Goal: Task Accomplishment & Management: Manage account settings

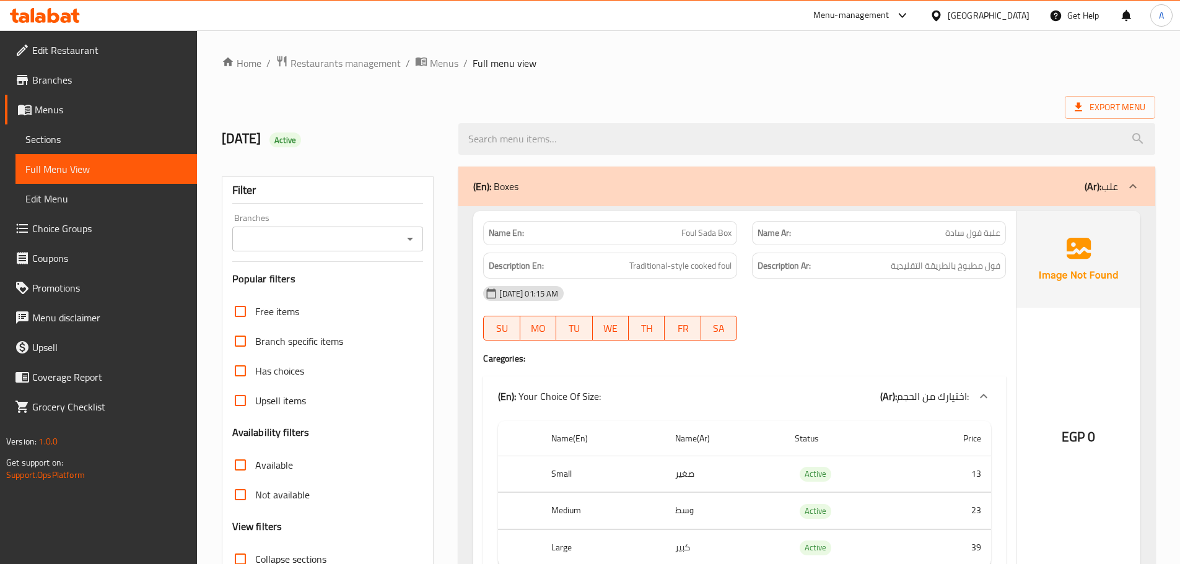
scroll to position [14430, 0]
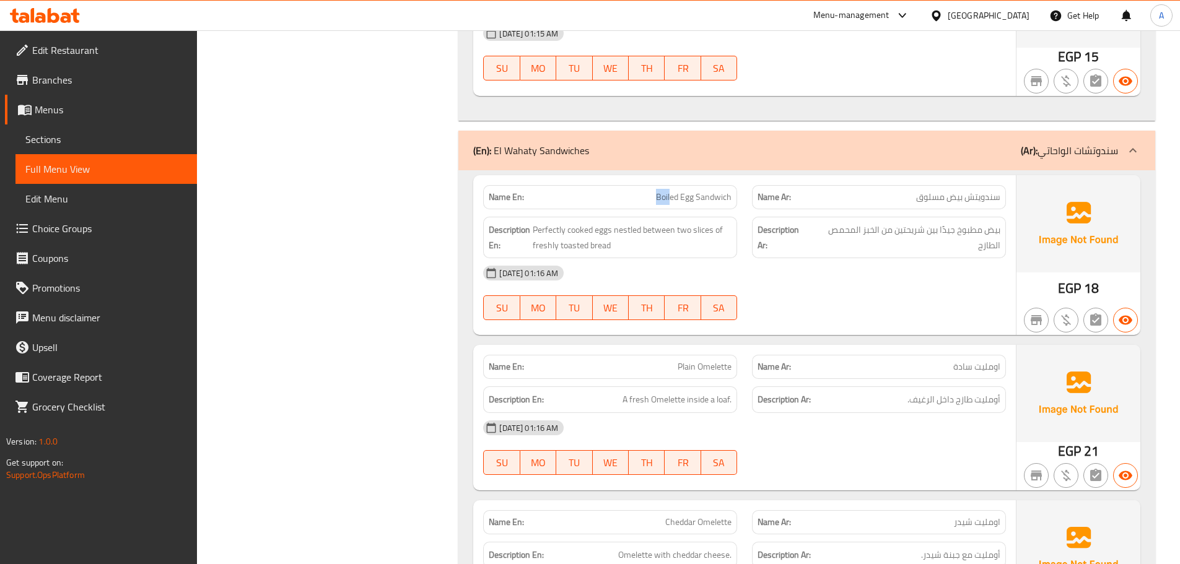
drag, startPoint x: 655, startPoint y: 194, endPoint x: 686, endPoint y: 204, distance: 32.5
click at [678, 199] on p "Name En: Boiled Egg Sandwich" at bounding box center [610, 197] width 243 height 13
click at [992, 233] on span "بيض مطبوخ جيدًا بين شريحتين من الخبز المحمص الطازج" at bounding box center [905, 237] width 189 height 30
drag, startPoint x: 992, startPoint y: 233, endPoint x: 833, endPoint y: 231, distance: 158.6
click at [833, 231] on span "بيض مطبوخ جيدًا بين شريحتين من الخبز المحمص الطازج" at bounding box center [905, 237] width 189 height 30
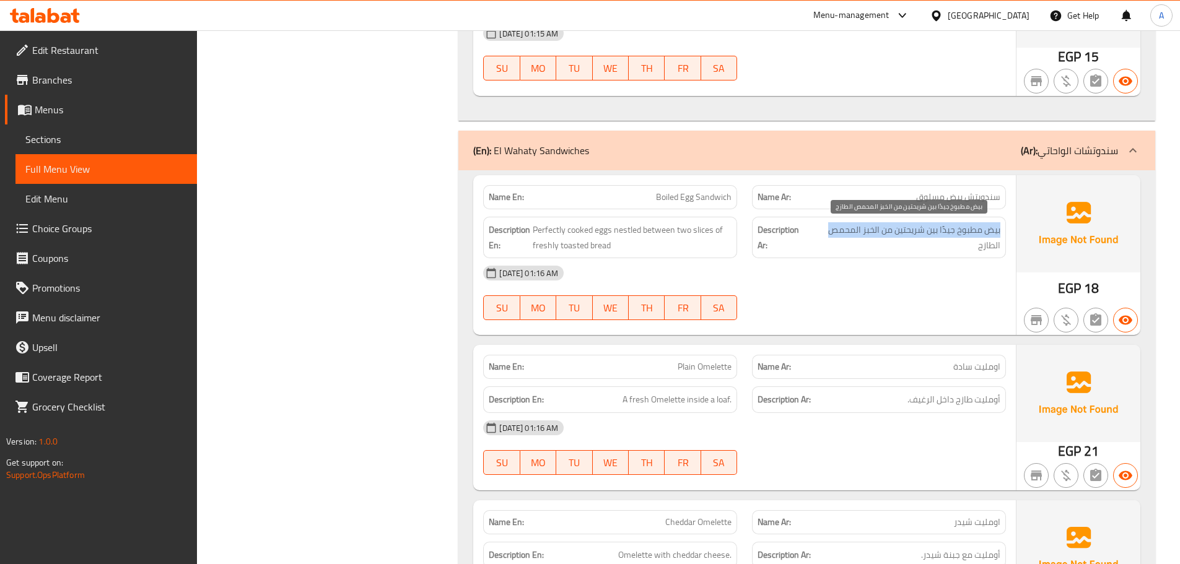
click at [851, 234] on span "بيض مطبوخ جيدًا بين شريحتين من الخبز المحمص الطازج" at bounding box center [905, 237] width 189 height 30
click at [846, 276] on div "05-10-2025 01:16 AM" at bounding box center [745, 273] width 538 height 30
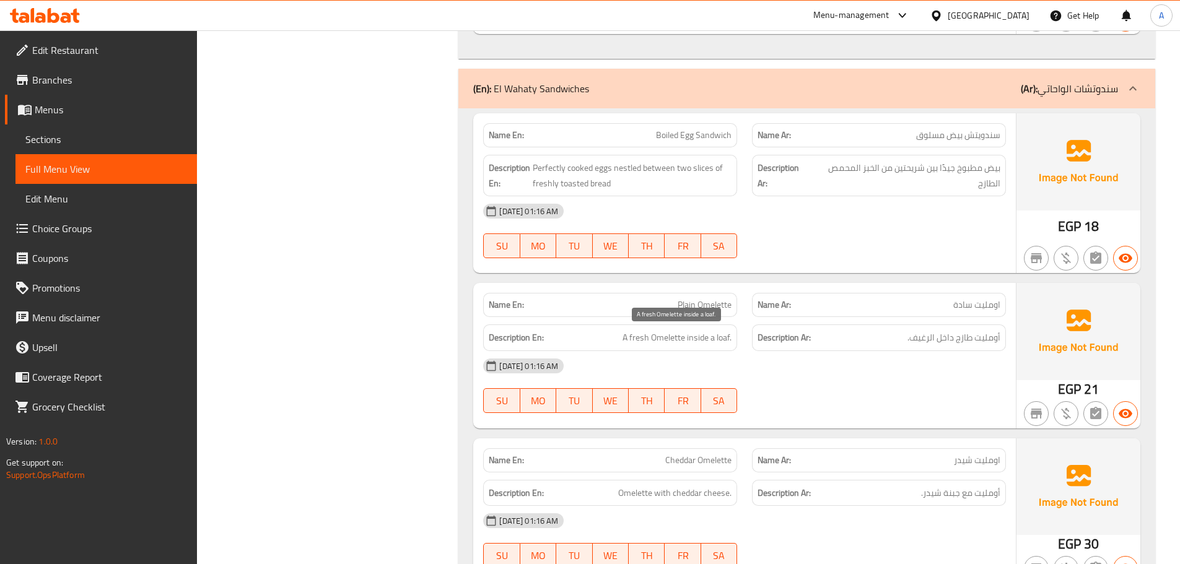
drag, startPoint x: 681, startPoint y: 307, endPoint x: 809, endPoint y: 353, distance: 135.8
click at [743, 323] on div "Name En: Plain Omelette Name Ar: اومليت سادة Description En: A fresh Omelette i…" at bounding box center [744, 355] width 543 height 145
drag, startPoint x: 809, startPoint y: 353, endPoint x: 864, endPoint y: 370, distance: 57.2
click at [810, 354] on div "[DATE] 01:16 AM" at bounding box center [745, 366] width 538 height 30
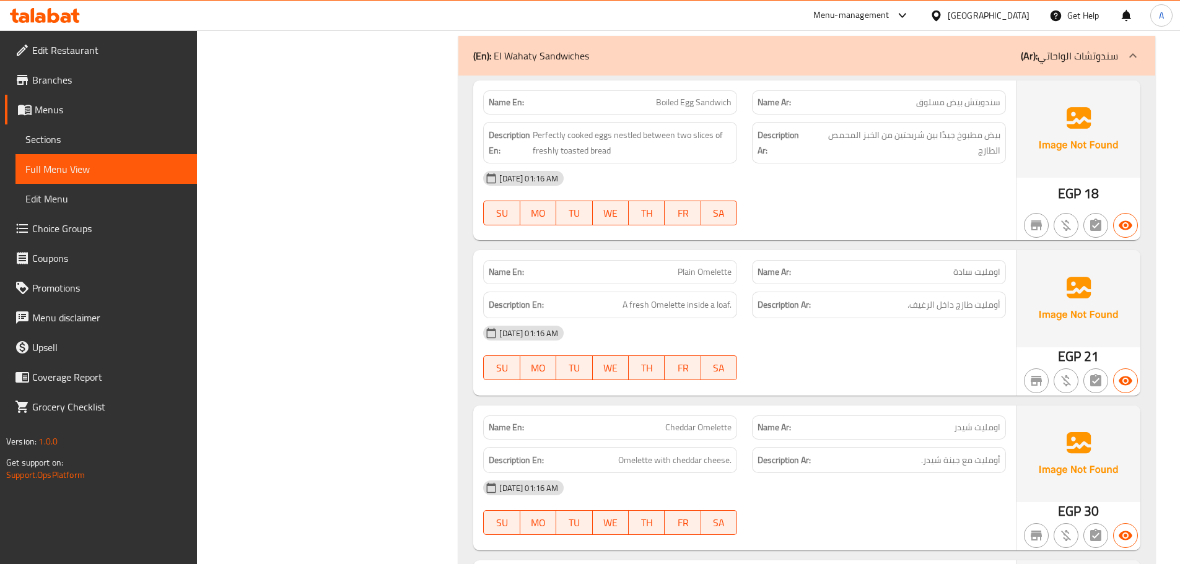
scroll to position [14554, 0]
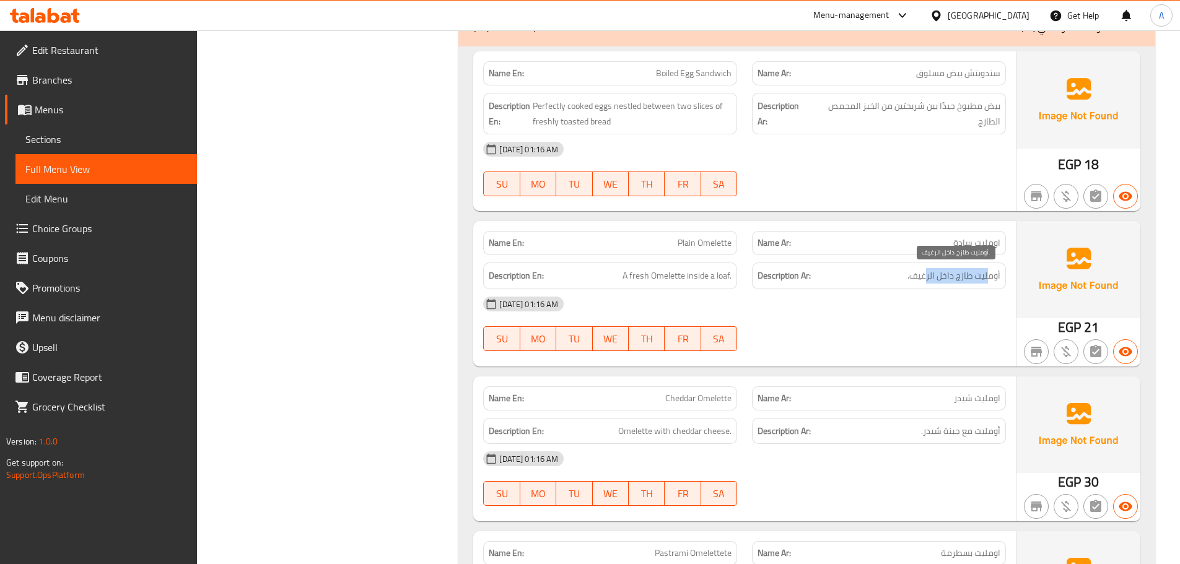
drag, startPoint x: 981, startPoint y: 276, endPoint x: 925, endPoint y: 276, distance: 55.8
click at [925, 276] on span "أومليت طازج داخل الرغيف." at bounding box center [954, 275] width 93 height 15
drag, startPoint x: 591, startPoint y: 280, endPoint x: 763, endPoint y: 279, distance: 171.6
click at [738, 277] on div "Description En: A fresh Omelette inside a loaf." at bounding box center [610, 276] width 269 height 42
click at [805, 299] on div "[DATE] 01:16 AM" at bounding box center [745, 304] width 538 height 30
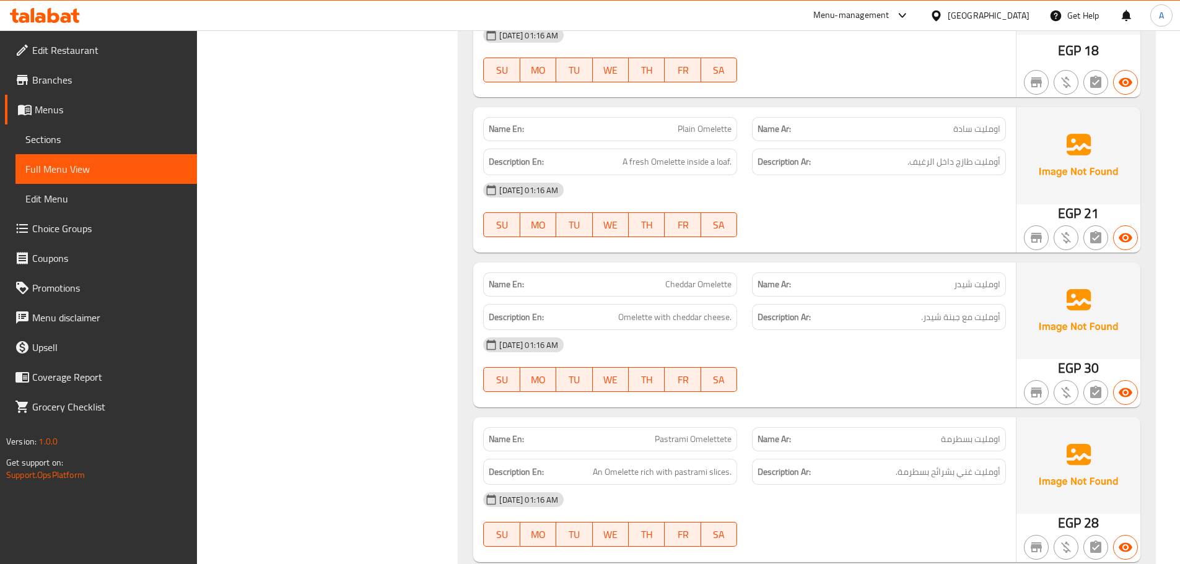
scroll to position [14678, 0]
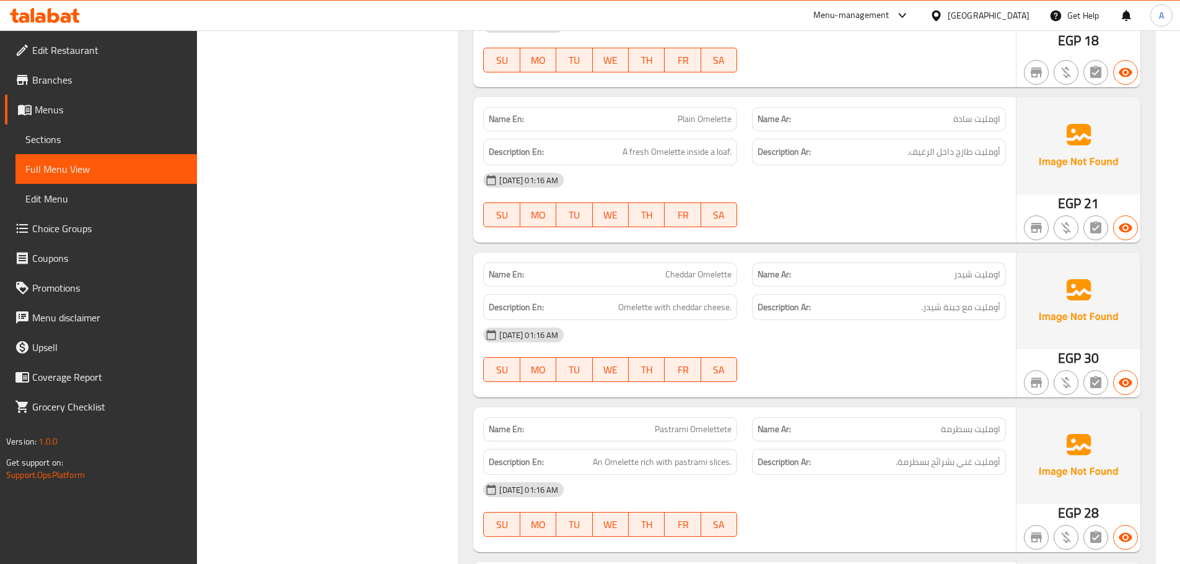
drag, startPoint x: 610, startPoint y: 276, endPoint x: 784, endPoint y: 331, distance: 182.4
click at [689, 284] on div "Name En: Cheddar Omelette" at bounding box center [610, 275] width 254 height 24
click at [808, 356] on div "05-10-2025 01:16 AM SU MO TU WE TH FR SA" at bounding box center [745, 354] width 538 height 69
click at [987, 309] on span "أومليت مع جبنة شيدر." at bounding box center [960, 307] width 79 height 15
drag, startPoint x: 987, startPoint y: 309, endPoint x: 956, endPoint y: 310, distance: 31.6
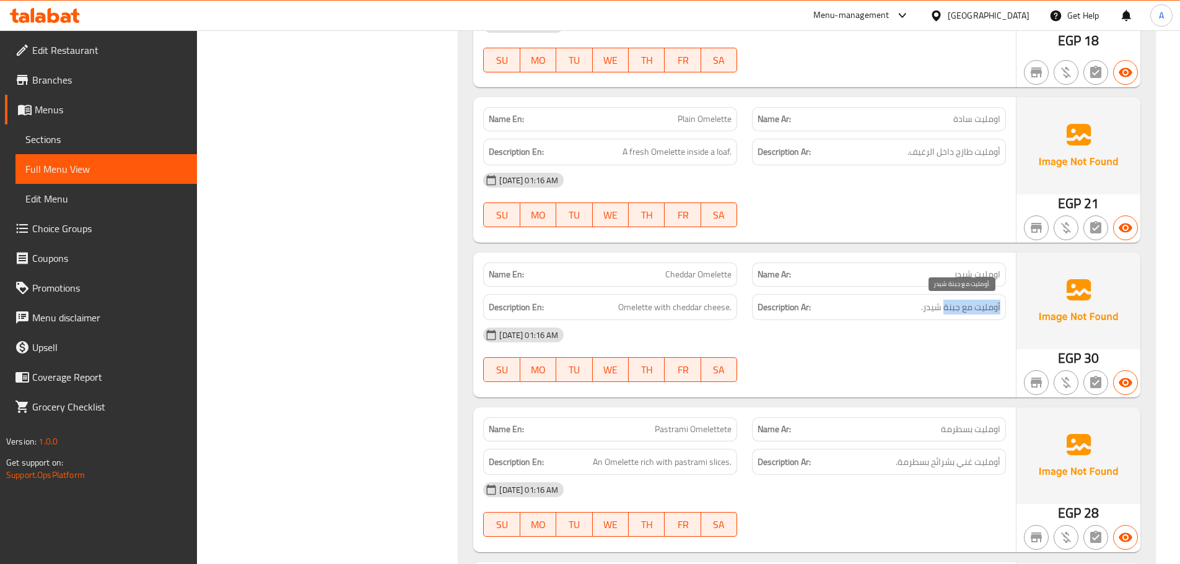
click at [956, 309] on span "أومليت مع جبنة شيدر." at bounding box center [960, 307] width 79 height 15
click at [937, 339] on div "[DATE] 01:16 AM" at bounding box center [745, 335] width 538 height 30
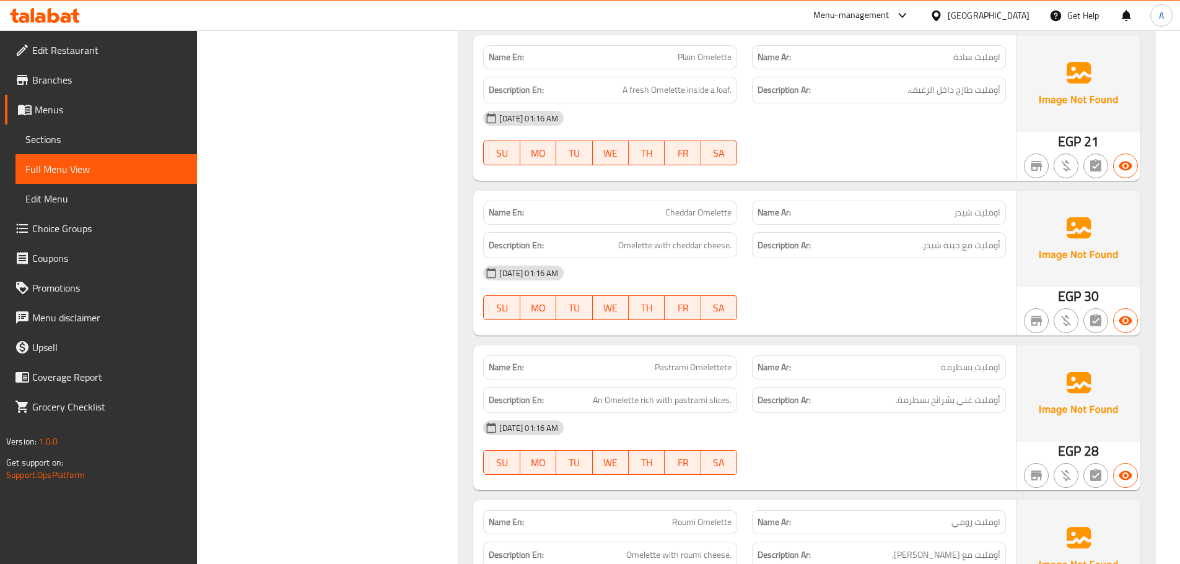
drag, startPoint x: 591, startPoint y: 248, endPoint x: 774, endPoint y: 266, distance: 183.7
click at [768, 264] on div "Name En: Cheddar Omelette Name Ar: اومليت شيدر Description En: Omelette with ch…" at bounding box center [744, 263] width 543 height 145
click at [808, 305] on div "05-10-2025 01:16 AM SU MO TU WE TH FR SA" at bounding box center [745, 292] width 538 height 69
drag, startPoint x: 701, startPoint y: 363, endPoint x: 917, endPoint y: 348, distance: 217.3
click at [793, 363] on div "Name En: Pastrami Omelettete Name Ar: اومليت بسطرمة" at bounding box center [745, 367] width 538 height 39
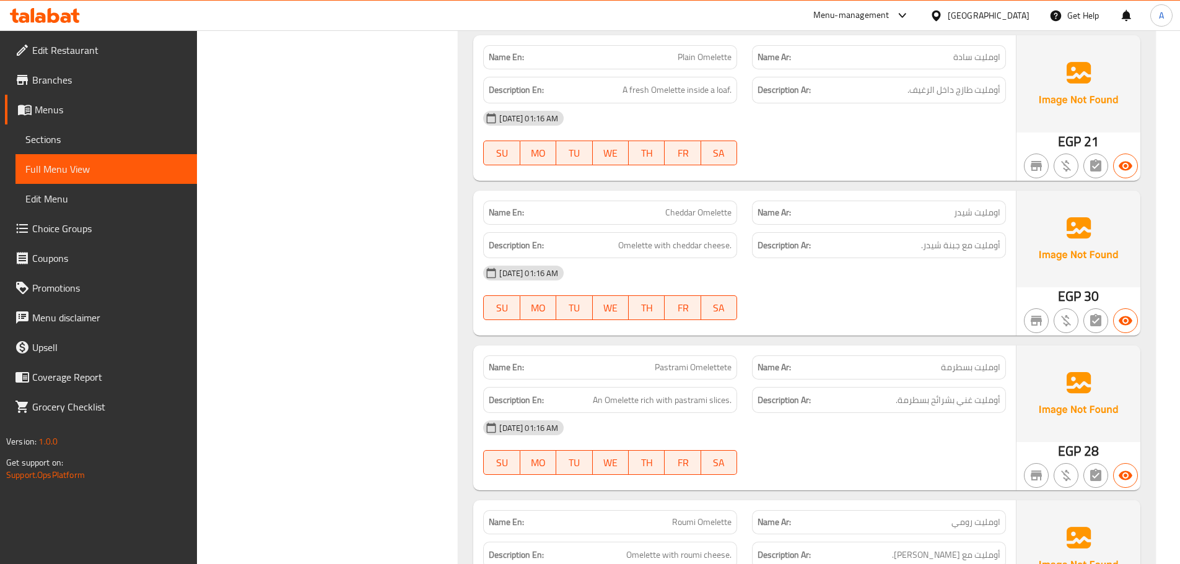
click at [884, 307] on div "05-10-2025 01:16 AM SU MO TU WE TH FR SA" at bounding box center [745, 292] width 538 height 69
drag, startPoint x: 613, startPoint y: 240, endPoint x: 746, endPoint y: 243, distance: 133.2
click at [706, 236] on div "Description En: Omelette with cheddar cheese." at bounding box center [610, 245] width 254 height 27
click at [947, 287] on div "[DATE] 01:16 AM" at bounding box center [745, 273] width 538 height 30
click at [941, 260] on div "[DATE] 01:16 AM" at bounding box center [745, 273] width 538 height 30
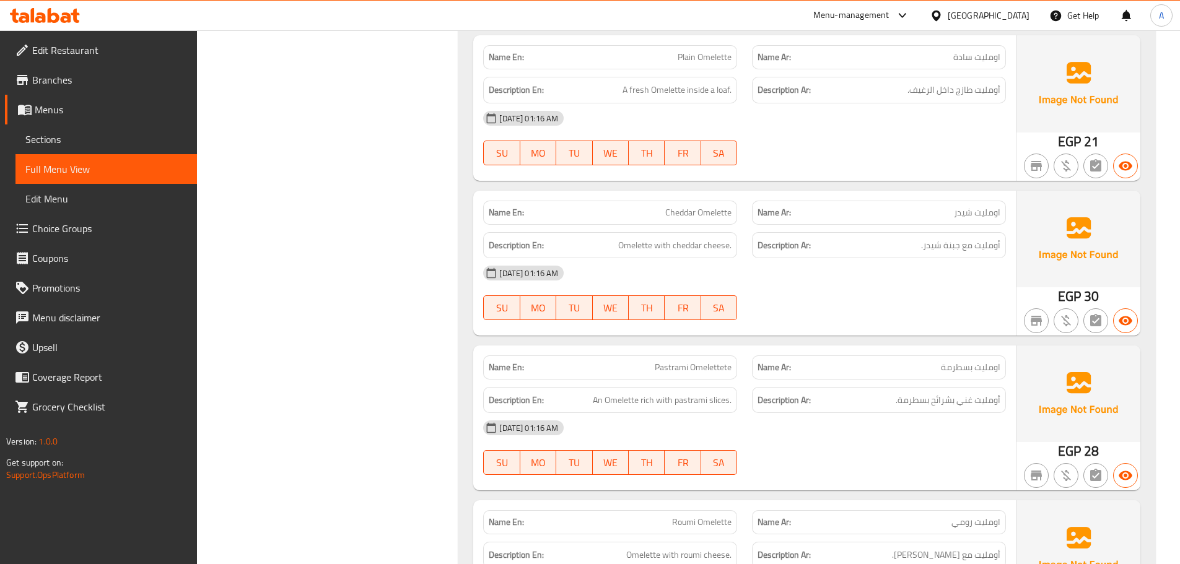
click at [938, 252] on span "أومليت مع جبنة شيدر." at bounding box center [960, 245] width 79 height 15
click at [913, 326] on div at bounding box center [879, 320] width 269 height 15
click at [678, 209] on span "Cheddar Omelette" at bounding box center [698, 212] width 66 height 13
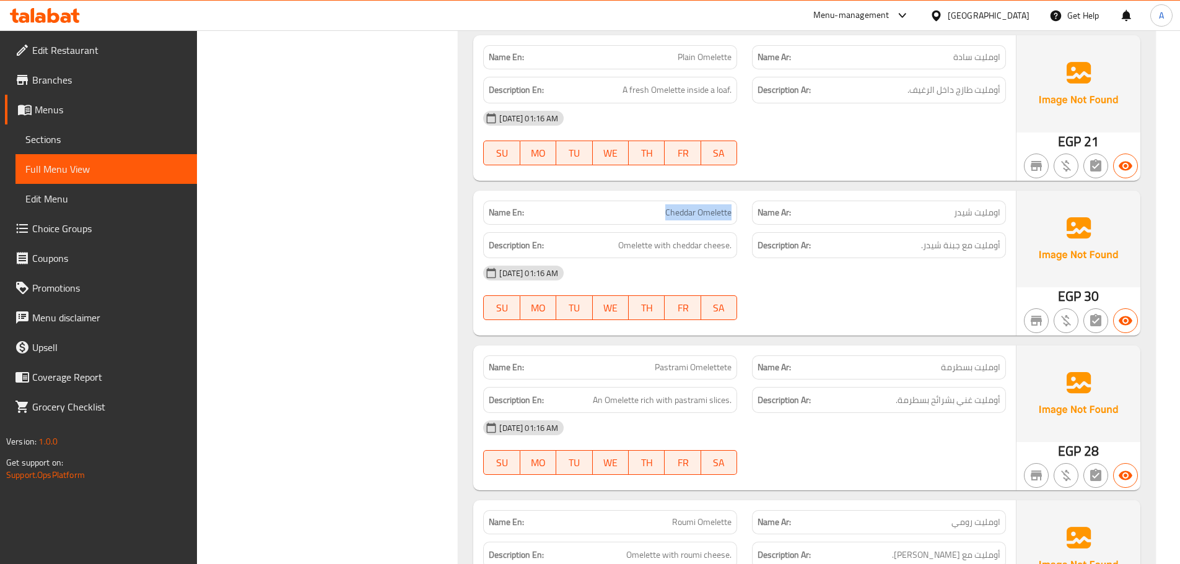
drag, startPoint x: 678, startPoint y: 209, endPoint x: 706, endPoint y: 212, distance: 27.4
click at [706, 212] on span "Cheddar Omelette" at bounding box center [698, 212] width 66 height 13
copy span "Cheddar Omelette"
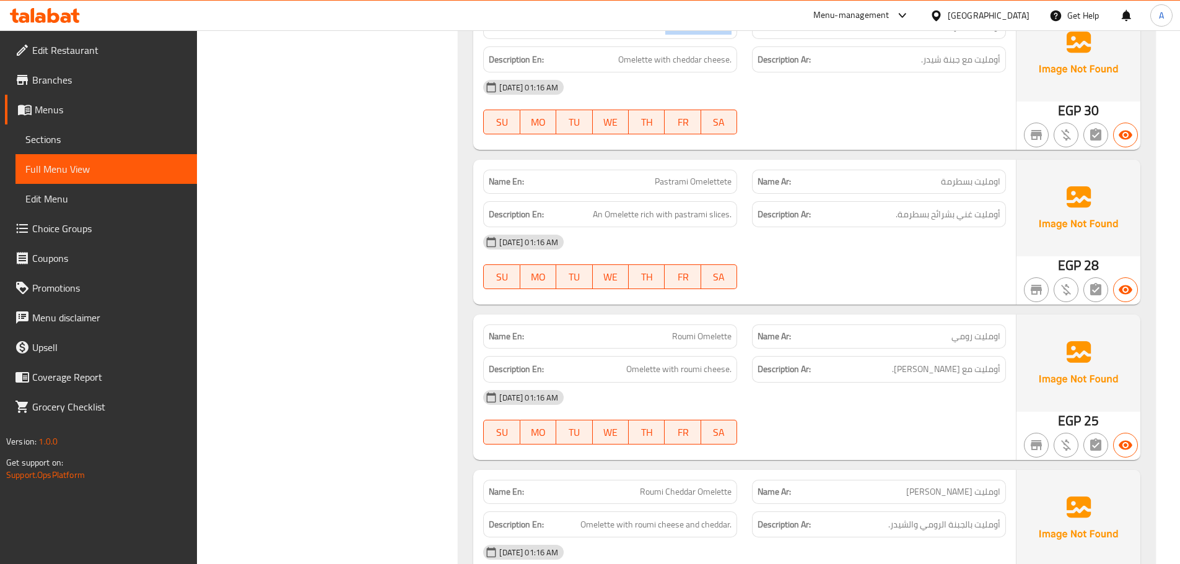
scroll to position [14864, 0]
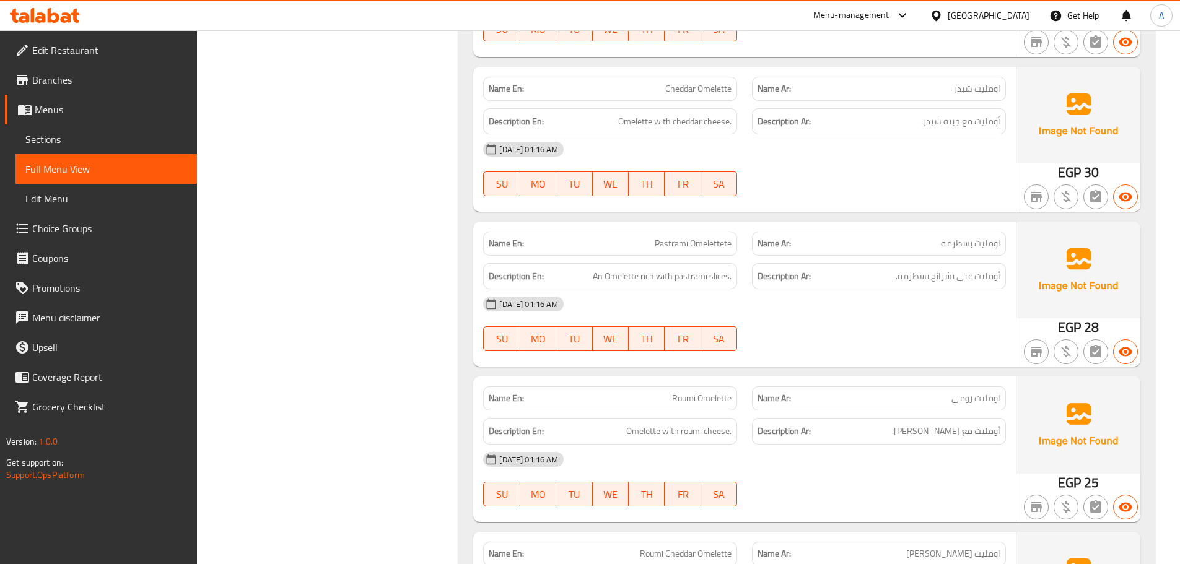
click at [800, 186] on div "05-10-2025 01:16 AM SU MO TU WE TH FR SA" at bounding box center [745, 168] width 538 height 69
click at [775, 271] on div "Name En: Pastrami Omelettete Name Ar: اومليت بسطرمة Description En: An Omelette…" at bounding box center [744, 294] width 543 height 145
drag, startPoint x: 870, startPoint y: 315, endPoint x: 927, endPoint y: 308, distance: 57.5
click at [872, 315] on div "[DATE] 01:16 AM" at bounding box center [745, 304] width 538 height 30
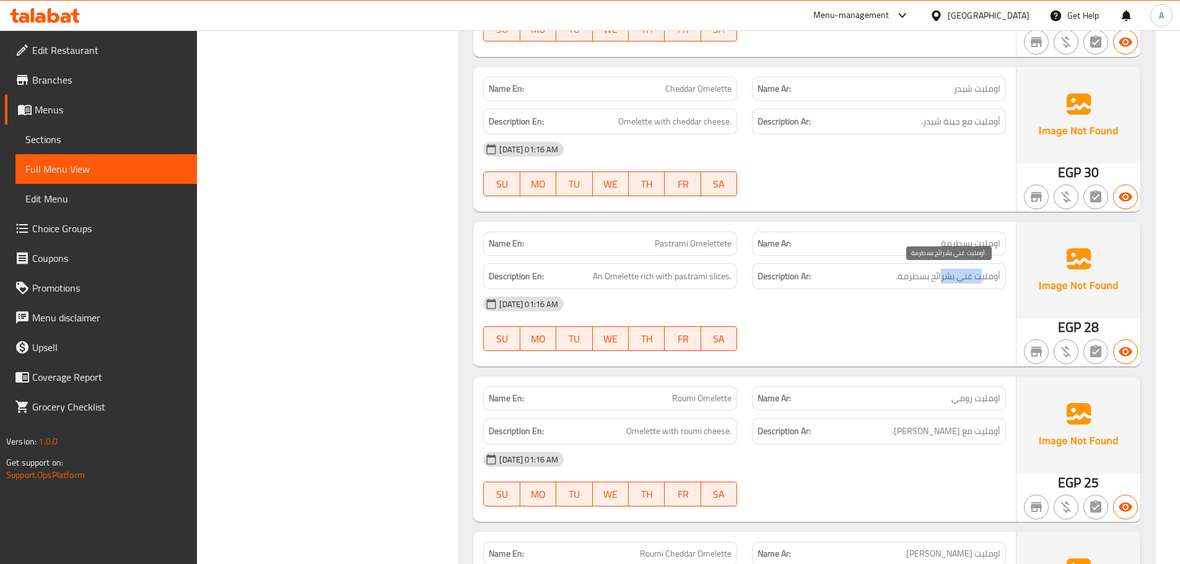
drag, startPoint x: 979, startPoint y: 278, endPoint x: 940, endPoint y: 278, distance: 39.0
click at [942, 278] on span "أومليت غني بشرائح بسطرمة." at bounding box center [948, 276] width 105 height 15
drag, startPoint x: 610, startPoint y: 278, endPoint x: 674, endPoint y: 278, distance: 64.4
click at [645, 278] on span "An Omelette rich with pastrami slices." at bounding box center [662, 276] width 139 height 15
click at [721, 278] on span "An Omelette rich with pastrami slices." at bounding box center [662, 276] width 139 height 15
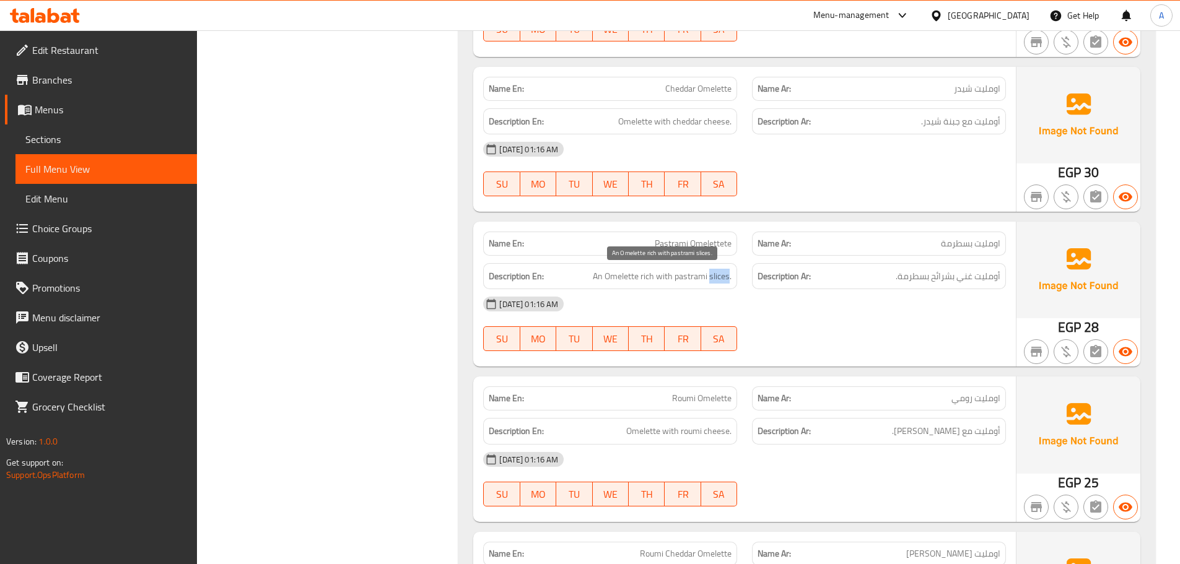
click at [721, 278] on span "An Omelette rich with pastrami slices." at bounding box center [662, 276] width 139 height 15
click at [842, 327] on div "05-10-2025 01:16 AM SU MO TU WE TH FR SA" at bounding box center [745, 323] width 538 height 69
drag, startPoint x: 943, startPoint y: 281, endPoint x: 892, endPoint y: 281, distance: 50.8
click at [914, 281] on span "أومليت غني بشرائح بسطرمة." at bounding box center [948, 276] width 105 height 15
drag, startPoint x: 730, startPoint y: 264, endPoint x: 828, endPoint y: 304, distance: 105.3
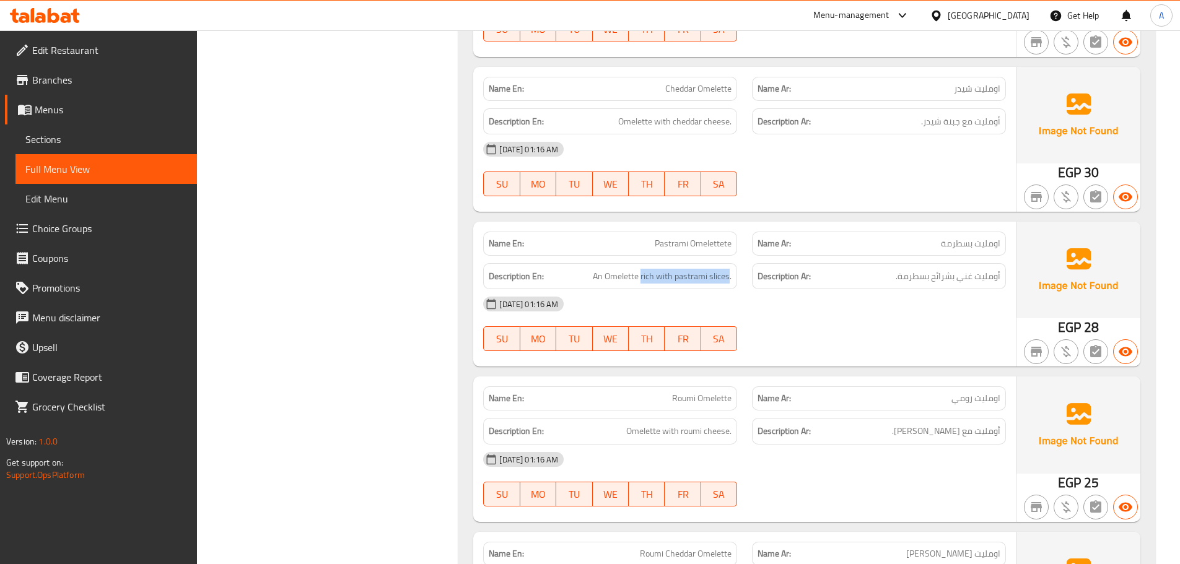
click at [769, 267] on div "Description En: An Omelette rich with pastrami slices. Description Ar: أومليت غ…" at bounding box center [745, 277] width 538 height 42
click at [829, 306] on div "[DATE] 01:16 AM" at bounding box center [745, 304] width 538 height 30
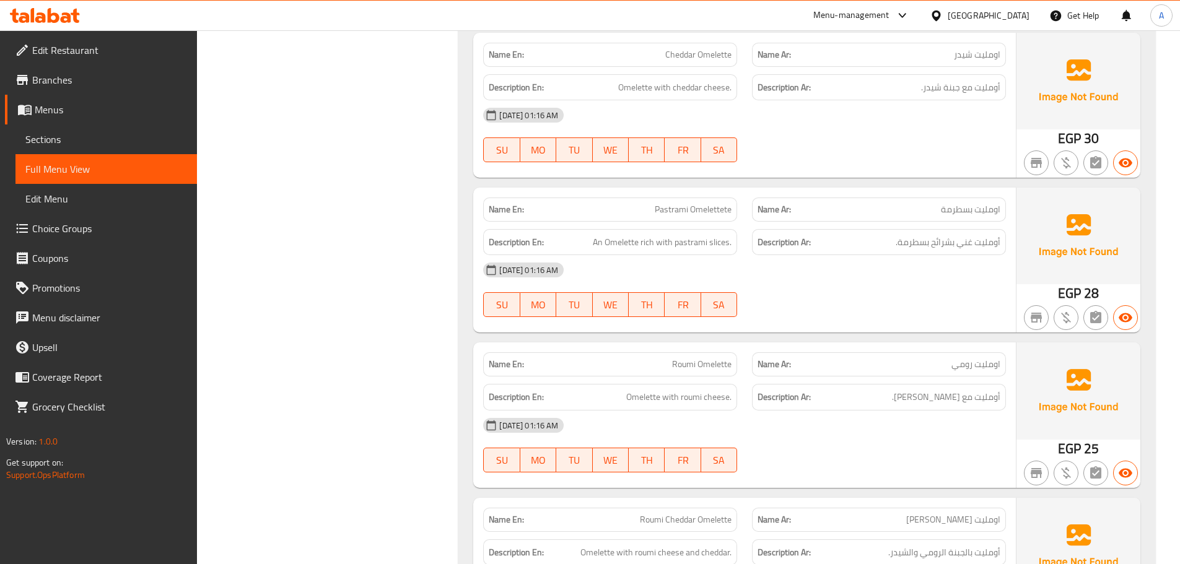
scroll to position [14926, 0]
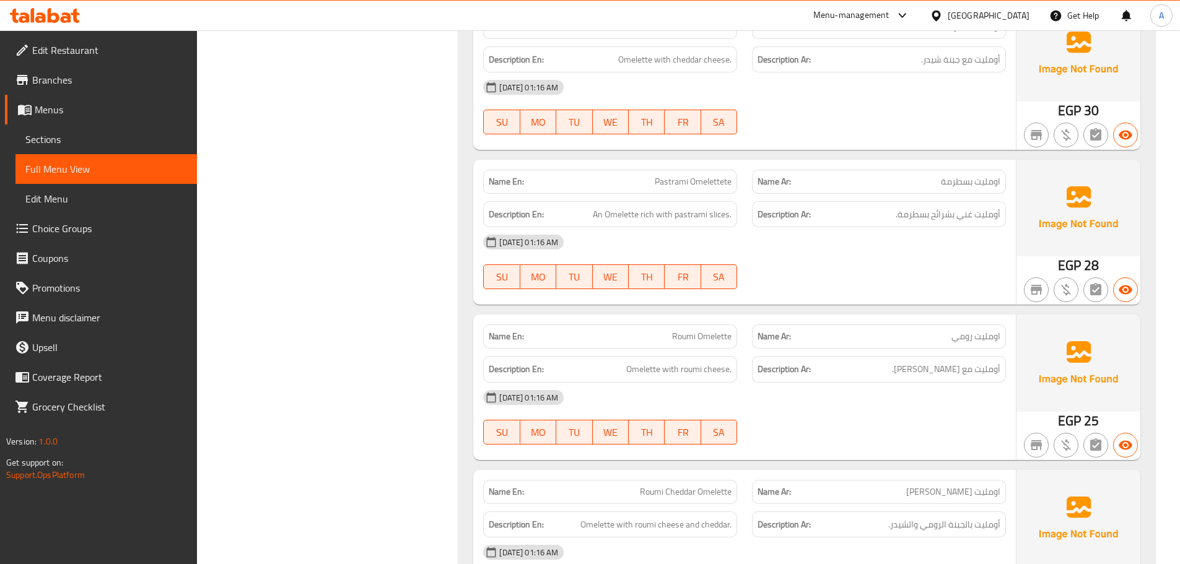
drag, startPoint x: 672, startPoint y: 326, endPoint x: 805, endPoint y: 336, distance: 132.9
click at [759, 333] on div "Name En: Roumi Omelette Name Ar: اومليت رومي" at bounding box center [745, 336] width 538 height 39
click at [916, 411] on div "[DATE] 01:16 AM" at bounding box center [745, 398] width 538 height 30
drag, startPoint x: 989, startPoint y: 366, endPoint x: 916, endPoint y: 357, distance: 73.7
click at [945, 359] on div "Description Ar: أومليت مع جبنة رومي." at bounding box center [879, 369] width 254 height 27
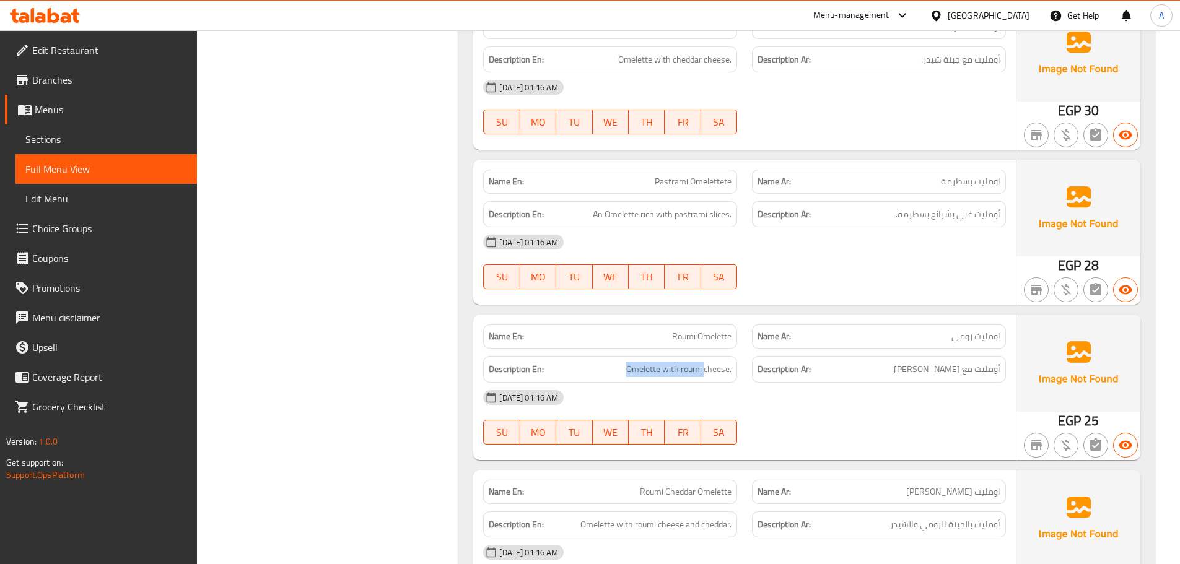
drag, startPoint x: 705, startPoint y: 371, endPoint x: 890, endPoint y: 417, distance: 190.8
click at [773, 391] on div "Name En: Roumi Omelette Name Ar: اومليت رومي Description En: Omelette with roum…" at bounding box center [744, 387] width 543 height 145
click at [894, 418] on div "05-10-2025 01:16 AM SU MO TU WE TH FR SA" at bounding box center [745, 417] width 538 height 69
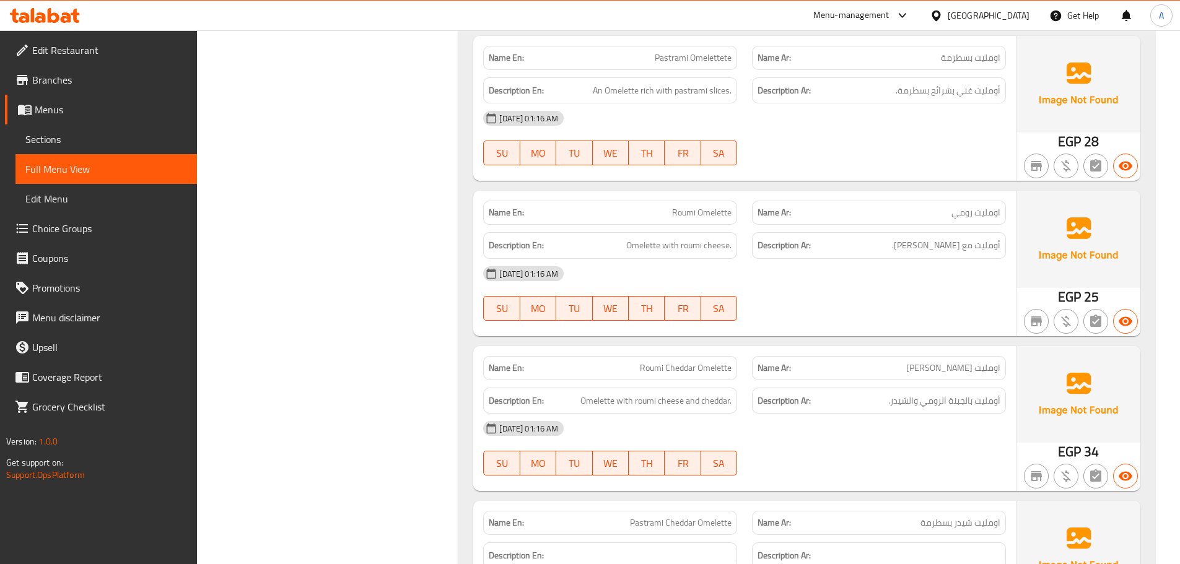
scroll to position [15112, 0]
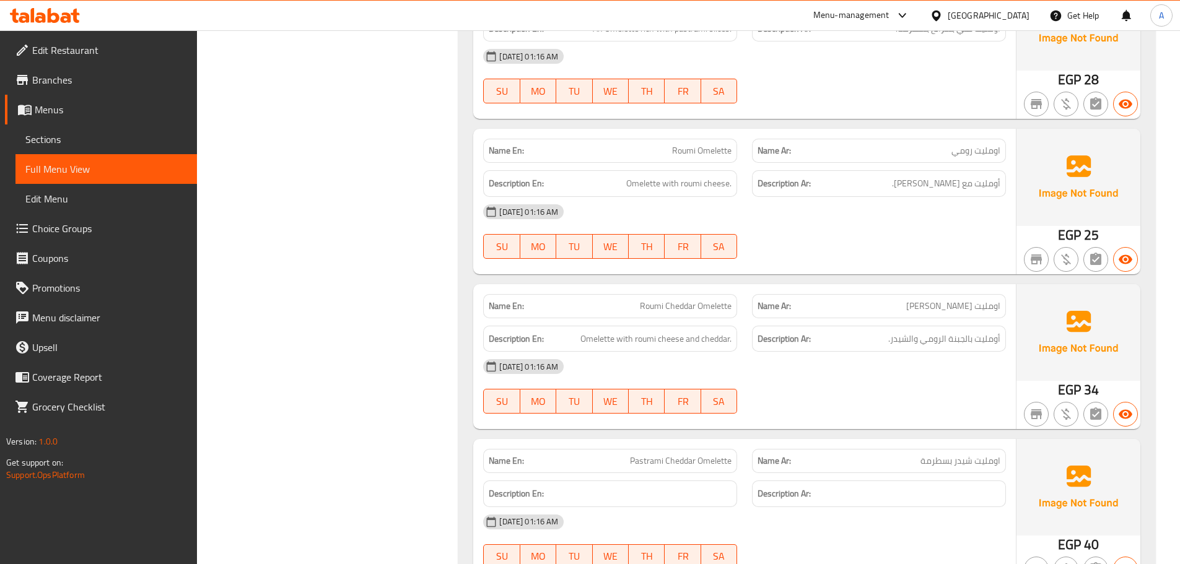
drag, startPoint x: 623, startPoint y: 299, endPoint x: 775, endPoint y: 338, distance: 157.5
click at [724, 316] on div "Name En: Roumi Cheddar Omelette" at bounding box center [610, 306] width 254 height 24
click at [918, 413] on div at bounding box center [879, 413] width 269 height 15
drag, startPoint x: 984, startPoint y: 341, endPoint x: 935, endPoint y: 338, distance: 49.6
click at [935, 338] on span "أومليت بالجبنة الرومي والشيدر." at bounding box center [944, 338] width 112 height 15
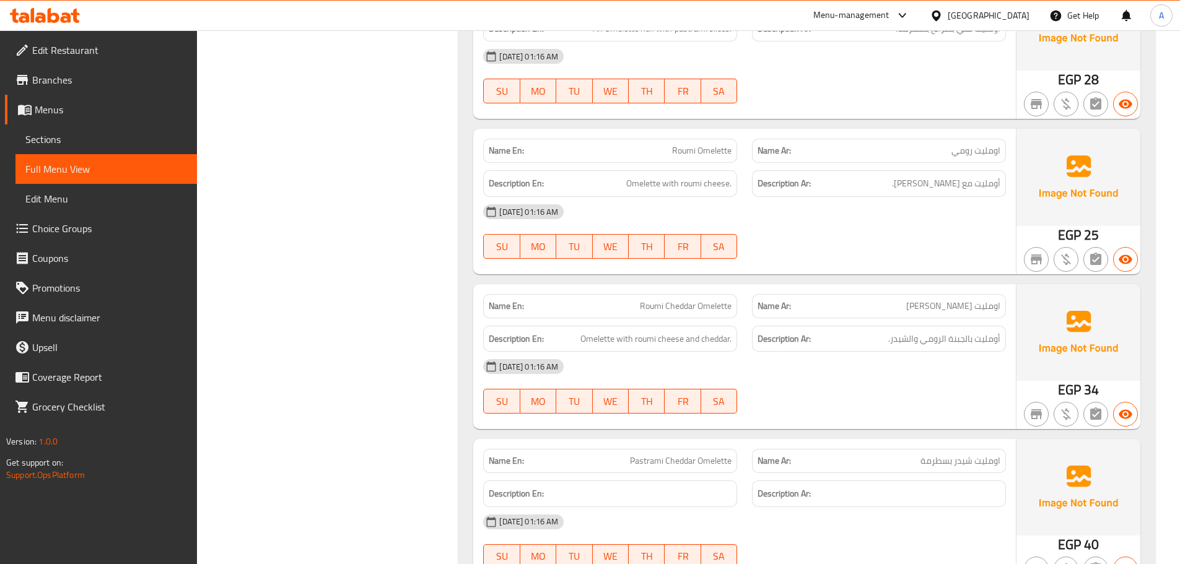
click at [922, 364] on div "[DATE] 01:16 AM" at bounding box center [745, 367] width 538 height 30
drag, startPoint x: 946, startPoint y: 335, endPoint x: 912, endPoint y: 336, distance: 34.1
click at [912, 336] on span "أومليت بالجبنة الرومي والشيدر." at bounding box center [944, 338] width 112 height 15
drag, startPoint x: 680, startPoint y: 335, endPoint x: 743, endPoint y: 351, distance: 65.2
click at [715, 344] on span "Omelette with roumi cheese and cheddar." at bounding box center [655, 338] width 151 height 15
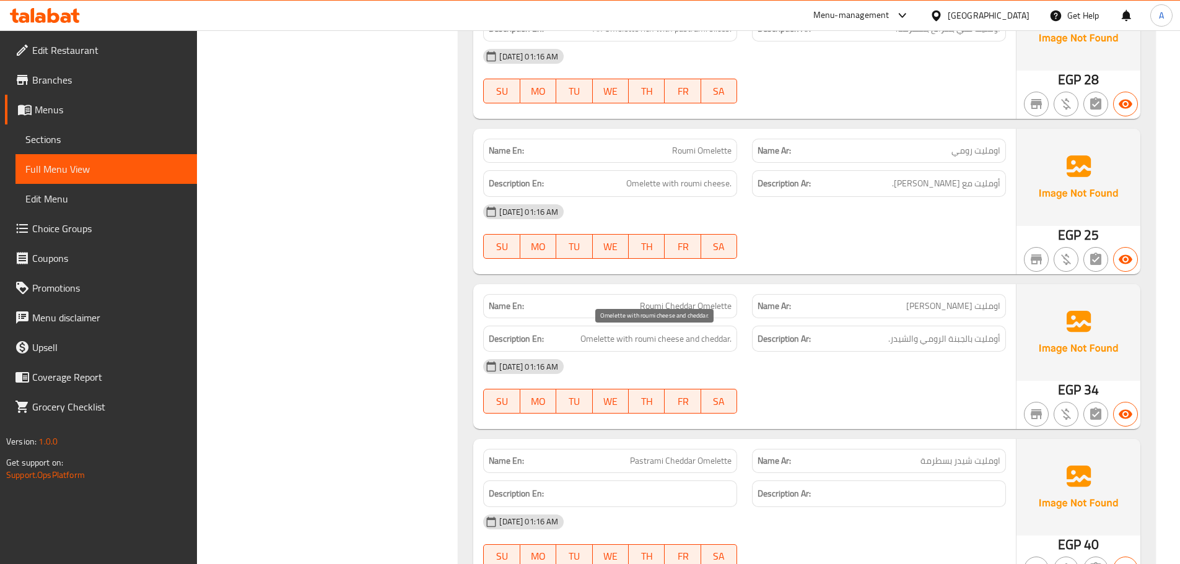
click at [719, 343] on span "Omelette with roumi cheese and cheddar." at bounding box center [655, 338] width 151 height 15
click at [873, 403] on div "05-10-2025 01:16 AM SU MO TU WE TH FR SA" at bounding box center [745, 386] width 538 height 69
drag, startPoint x: 653, startPoint y: 335, endPoint x: 761, endPoint y: 377, distance: 116.1
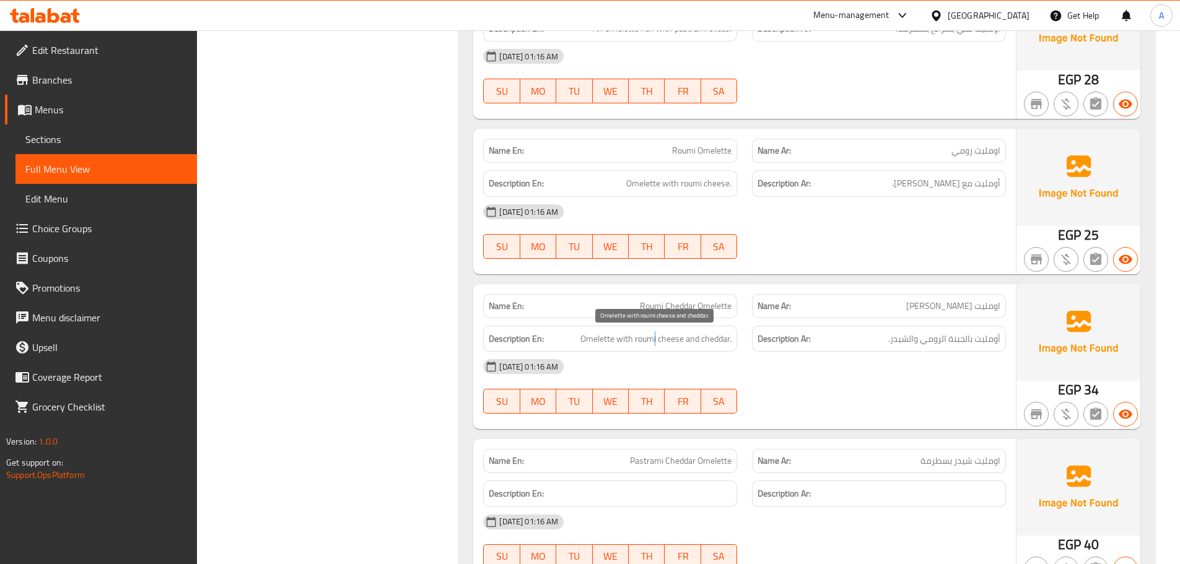
click at [721, 361] on div "Name En: Roumi Cheddar Omelette Name Ar: اومليت شيدر رومي Description En: Omele…" at bounding box center [744, 356] width 543 height 145
click at [761, 377] on div "[DATE] 01:16 AM" at bounding box center [745, 367] width 538 height 30
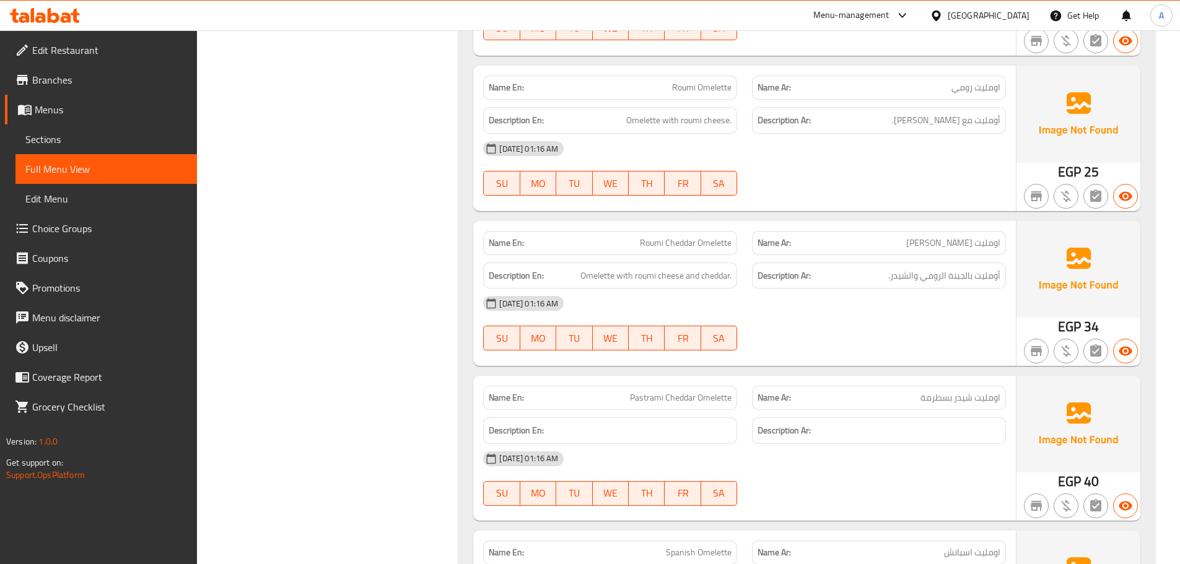
scroll to position [15236, 0]
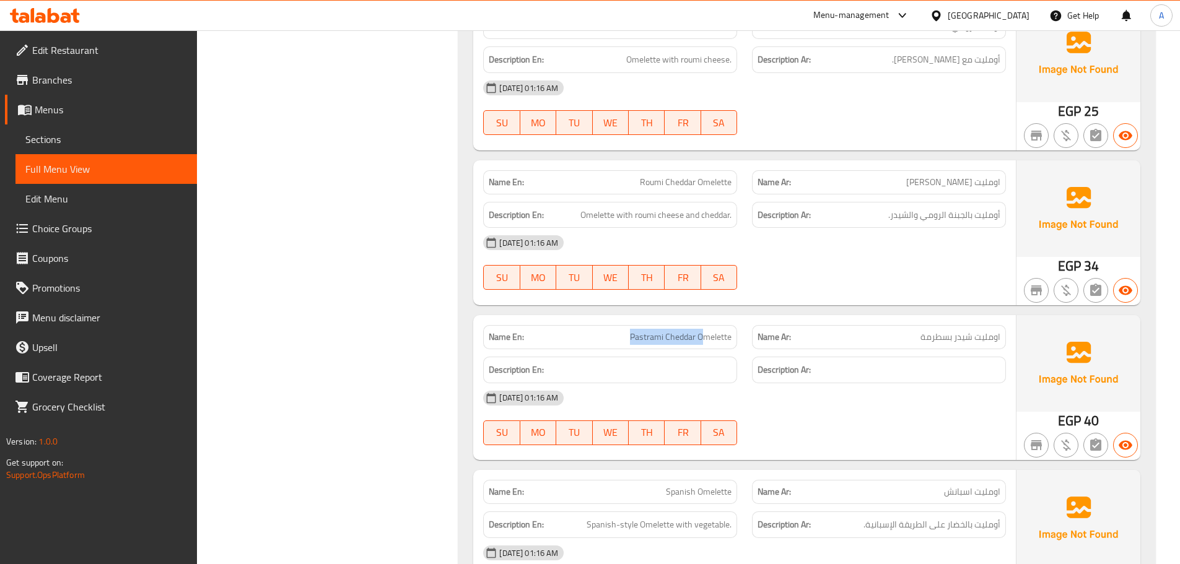
drag, startPoint x: 647, startPoint y: 337, endPoint x: 799, endPoint y: 370, distance: 155.3
click at [743, 356] on div "Name En: Pastrami Cheddar Omelette Name Ar: اومليت شيدر بسطرمة Description En: …" at bounding box center [744, 387] width 543 height 145
click at [852, 389] on div "[DATE] 01:16 AM" at bounding box center [745, 398] width 538 height 30
drag, startPoint x: 621, startPoint y: 162, endPoint x: 701, endPoint y: 195, distance: 86.2
click at [689, 188] on div "Name En: Roumi Cheddar Omelette" at bounding box center [610, 182] width 269 height 39
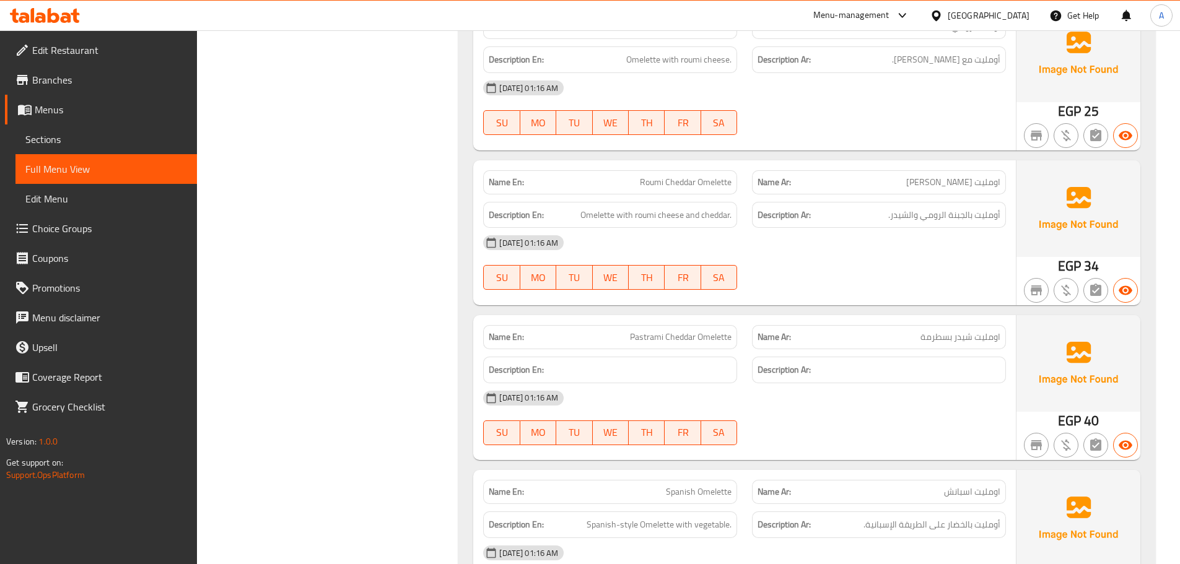
click at [854, 261] on div "05-10-2025 01:16 AM SU MO TU WE TH FR SA" at bounding box center [745, 262] width 538 height 69
drag, startPoint x: 987, startPoint y: 217, endPoint x: 942, endPoint y: 236, distance: 49.1
click at [951, 224] on div "Description Ar: أومليت بالجبنة الرومي والشيدر." at bounding box center [879, 215] width 254 height 27
drag, startPoint x: 938, startPoint y: 273, endPoint x: 867, endPoint y: 303, distance: 77.4
click at [938, 274] on div "05-10-2025 01:16 AM SU MO TU WE TH FR SA" at bounding box center [745, 262] width 538 height 69
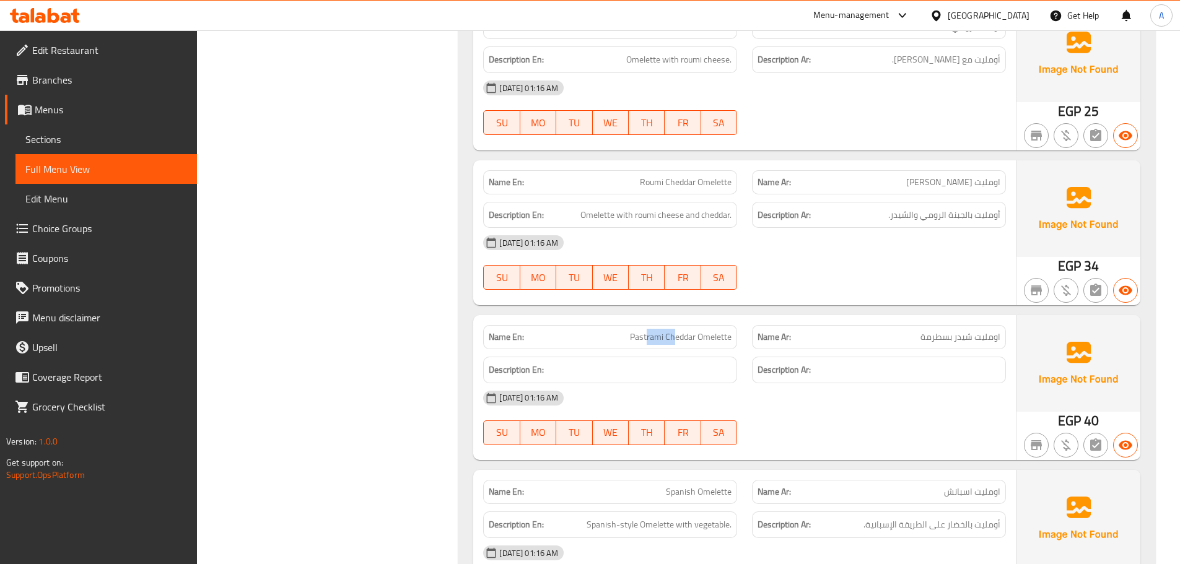
drag, startPoint x: 647, startPoint y: 333, endPoint x: 826, endPoint y: 305, distance: 181.2
click at [751, 340] on div "Name En: Pastrami Cheddar Omelette Name Ar: اومليت شيدر بسطرمة" at bounding box center [745, 337] width 538 height 39
click at [932, 253] on div "[DATE] 01:16 AM" at bounding box center [745, 243] width 538 height 30
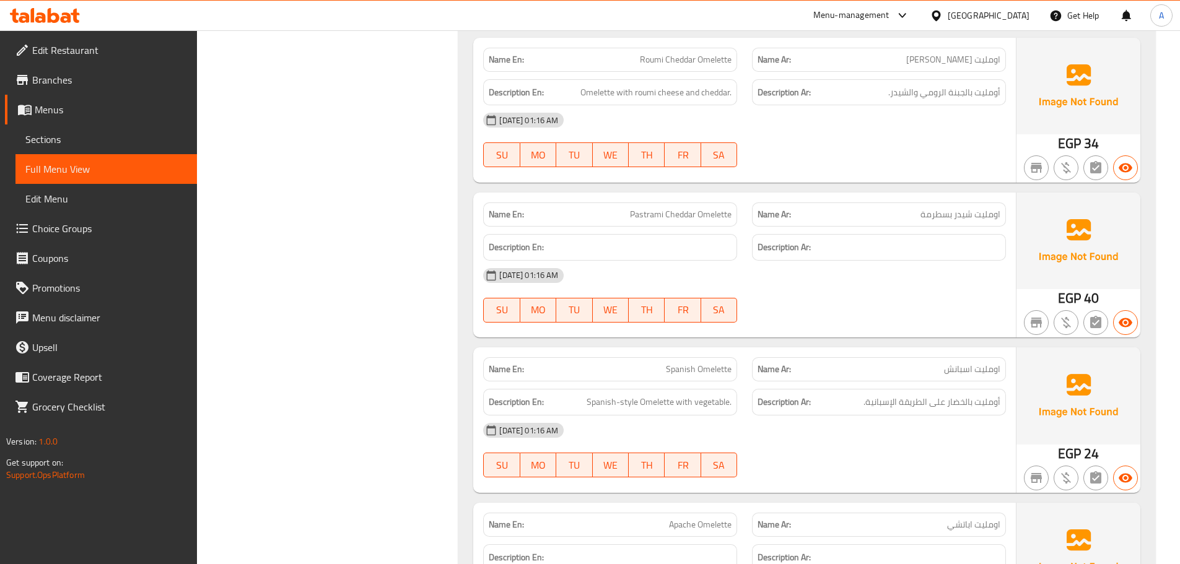
scroll to position [15359, 0]
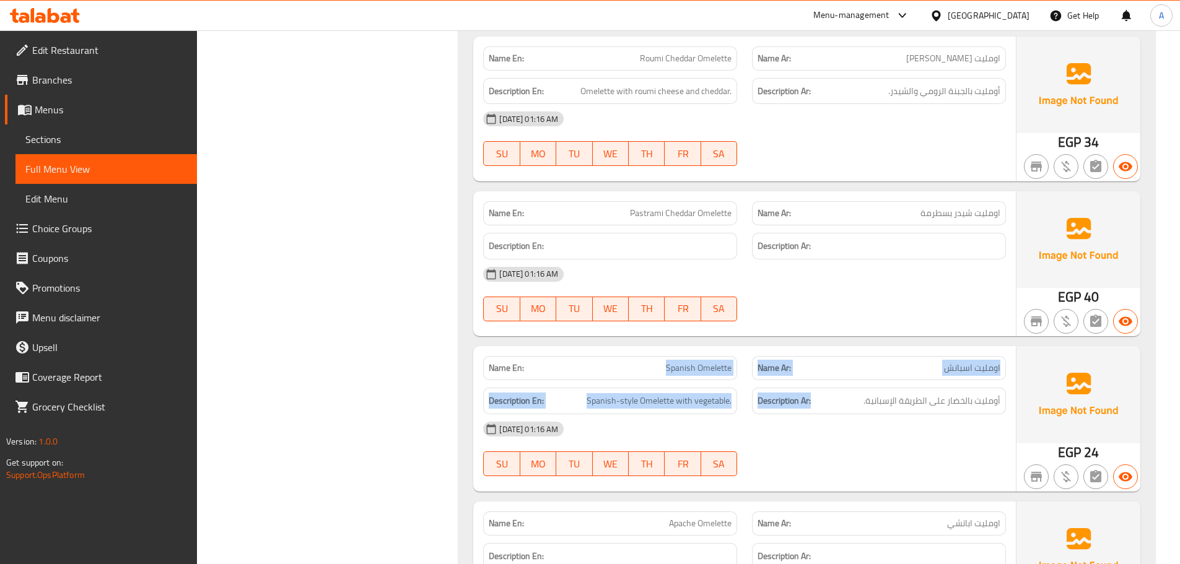
drag, startPoint x: 705, startPoint y: 377, endPoint x: 1025, endPoint y: 333, distance: 323.3
click at [934, 382] on div "Name En: Spanish Omelette Name Ar: اومليت اسبانش Description En: Spanish-style …" at bounding box center [744, 418] width 543 height 145
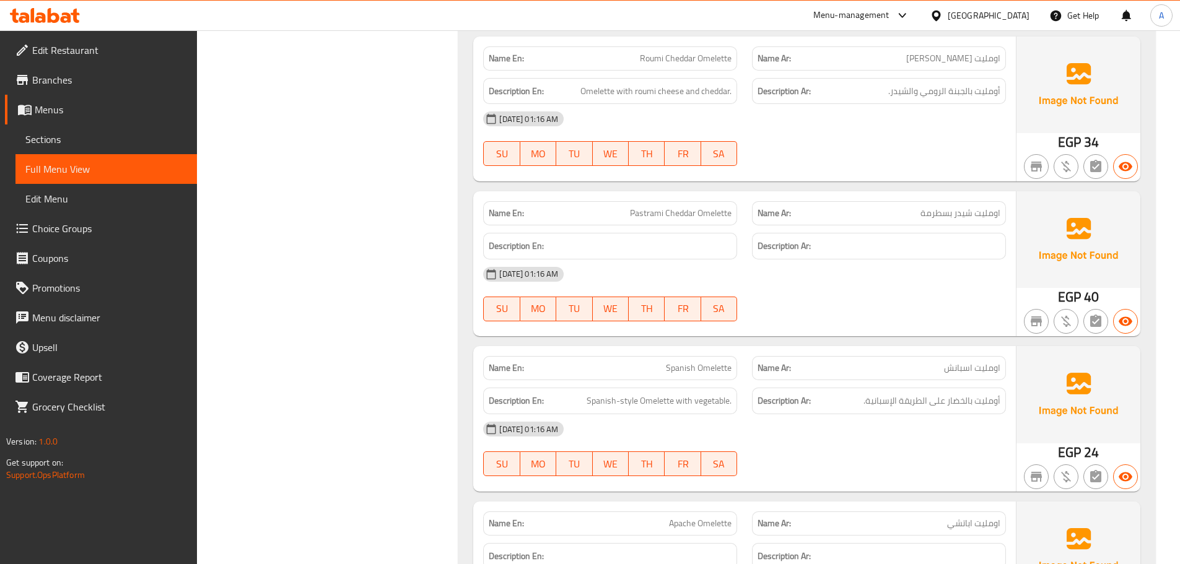
click at [946, 302] on div "05-10-2025 01:16 AM SU MO TU WE TH FR SA" at bounding box center [745, 294] width 538 height 69
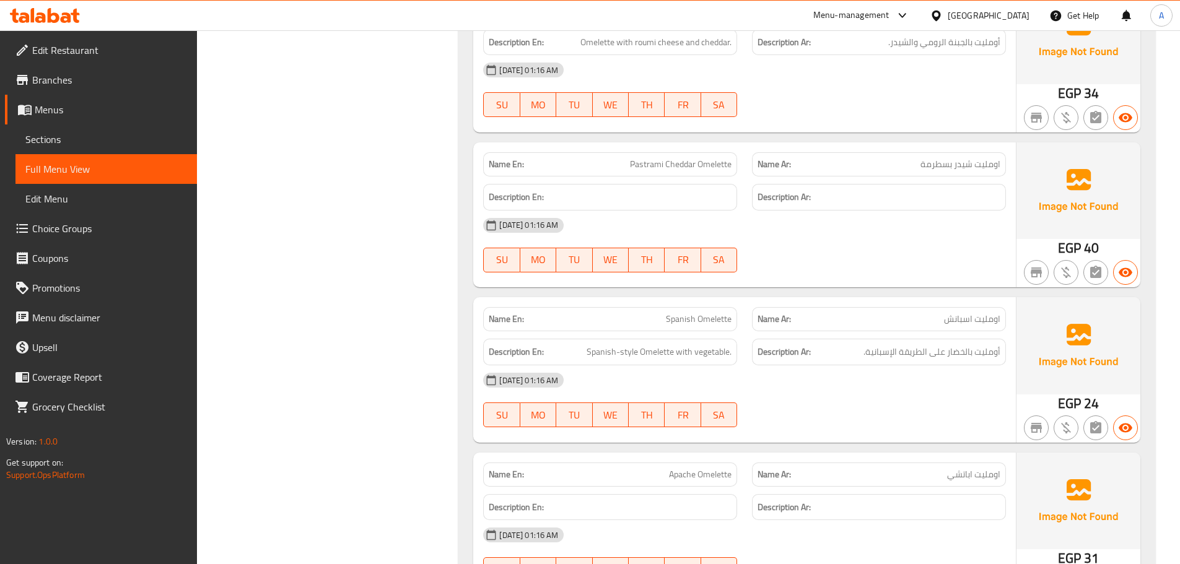
scroll to position [15483, 0]
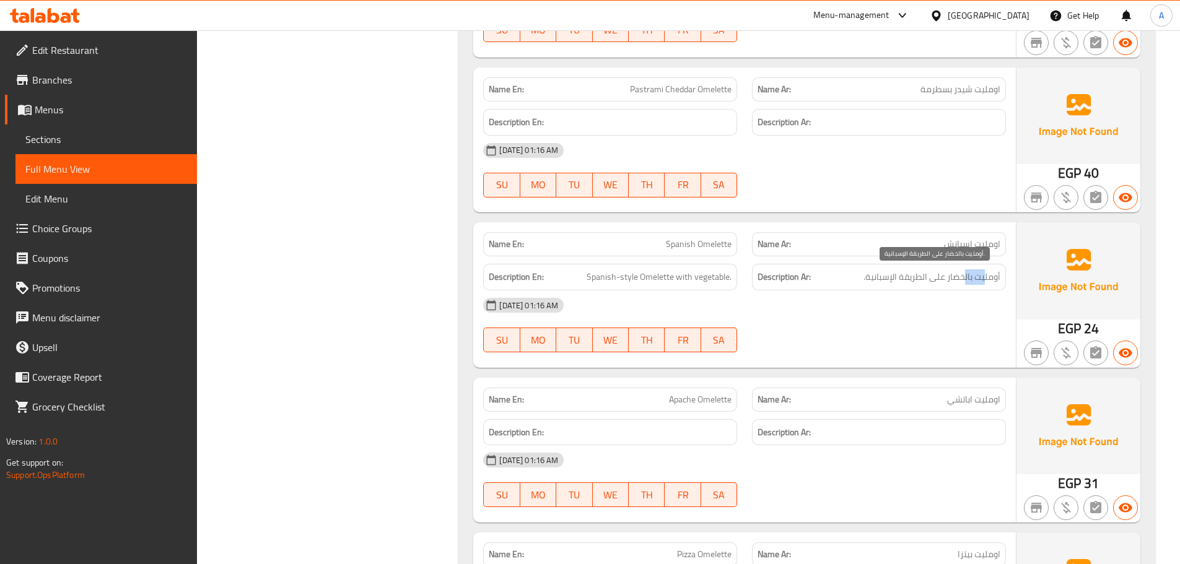
drag, startPoint x: 987, startPoint y: 278, endPoint x: 964, endPoint y: 276, distance: 22.3
click at [964, 276] on span "أومليت بالخضار على الطريقة الإسبانية." at bounding box center [932, 276] width 137 height 15
drag, startPoint x: 892, startPoint y: 275, endPoint x: 864, endPoint y: 292, distance: 32.5
click at [870, 275] on span "أومليت بالخضار على الطريقة الإسبانية." at bounding box center [932, 276] width 137 height 15
click at [858, 338] on div "05-10-2025 01:16 AM SU MO TU WE TH FR SA" at bounding box center [745, 325] width 538 height 69
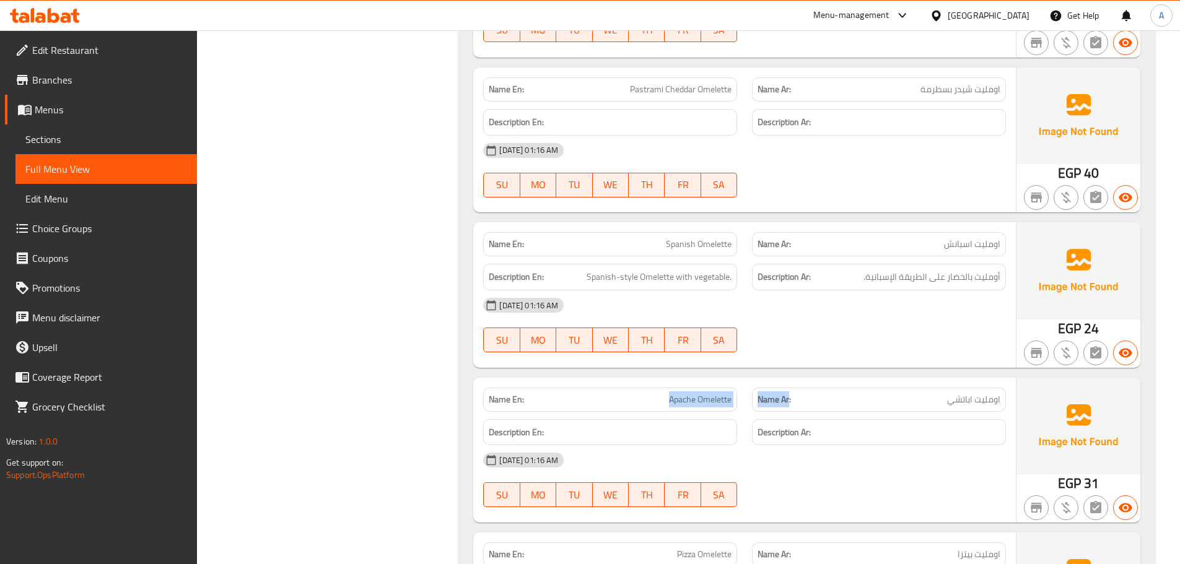
drag, startPoint x: 610, startPoint y: 392, endPoint x: 798, endPoint y: 383, distance: 187.9
click at [792, 397] on div "Name En: Apache Omelette Name Ar: اومليت اباتشي" at bounding box center [745, 399] width 538 height 39
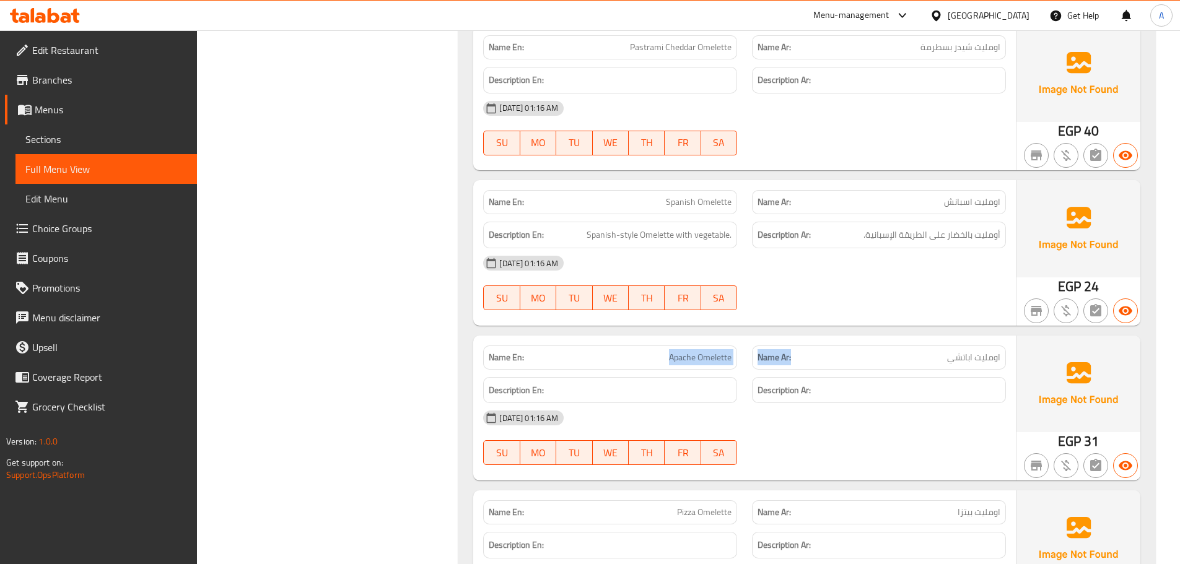
scroll to position [15607, 0]
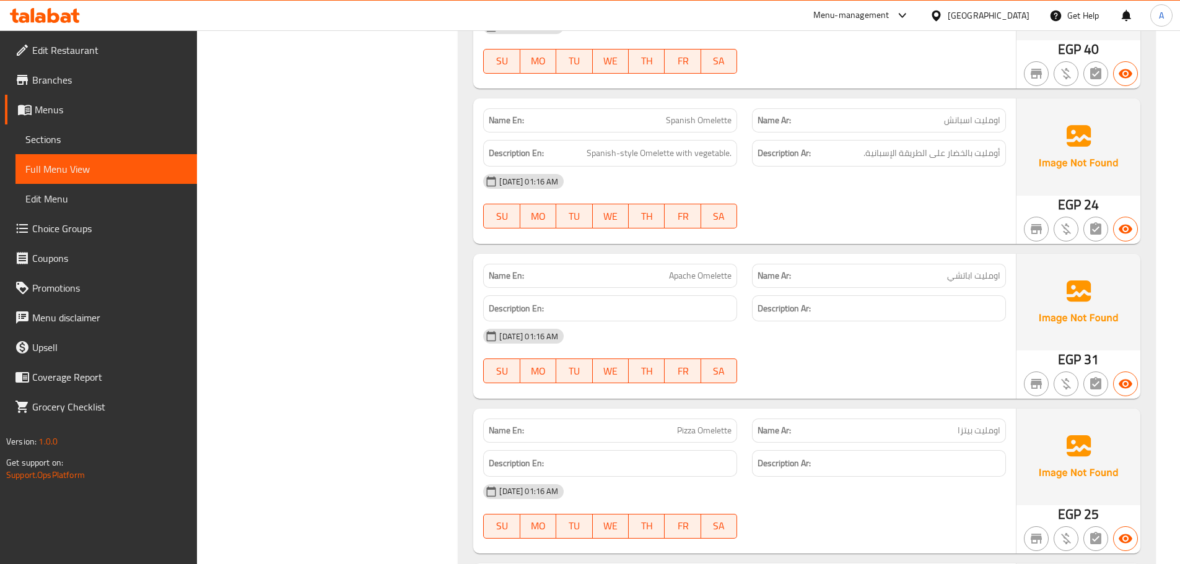
click at [875, 372] on div "05-10-2025 01:16 AM SU MO TU WE TH FR SA" at bounding box center [745, 355] width 538 height 69
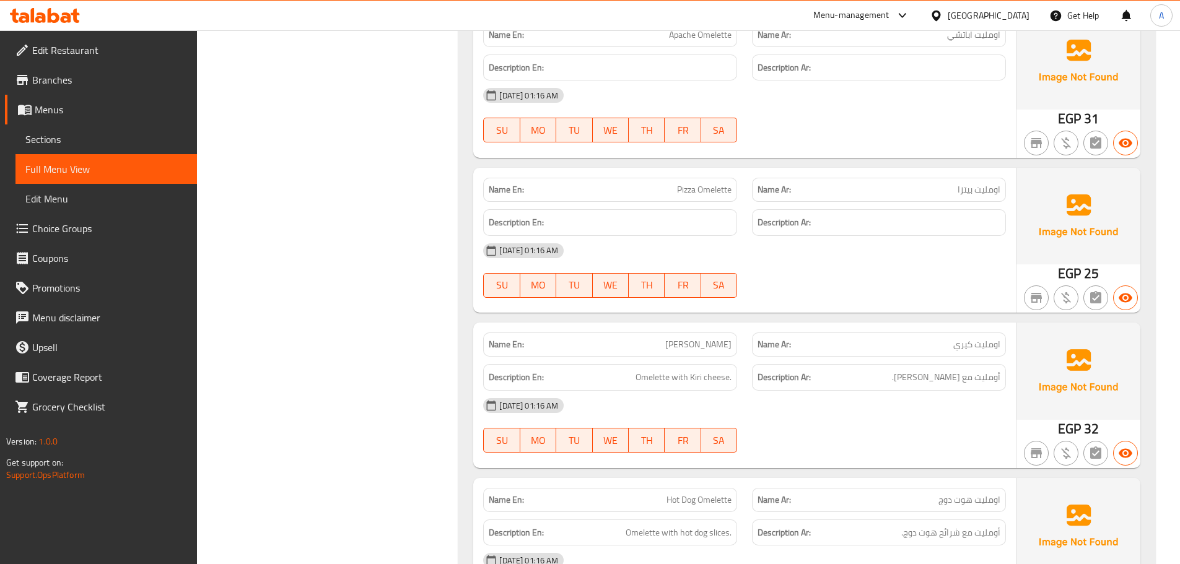
scroll to position [15855, 0]
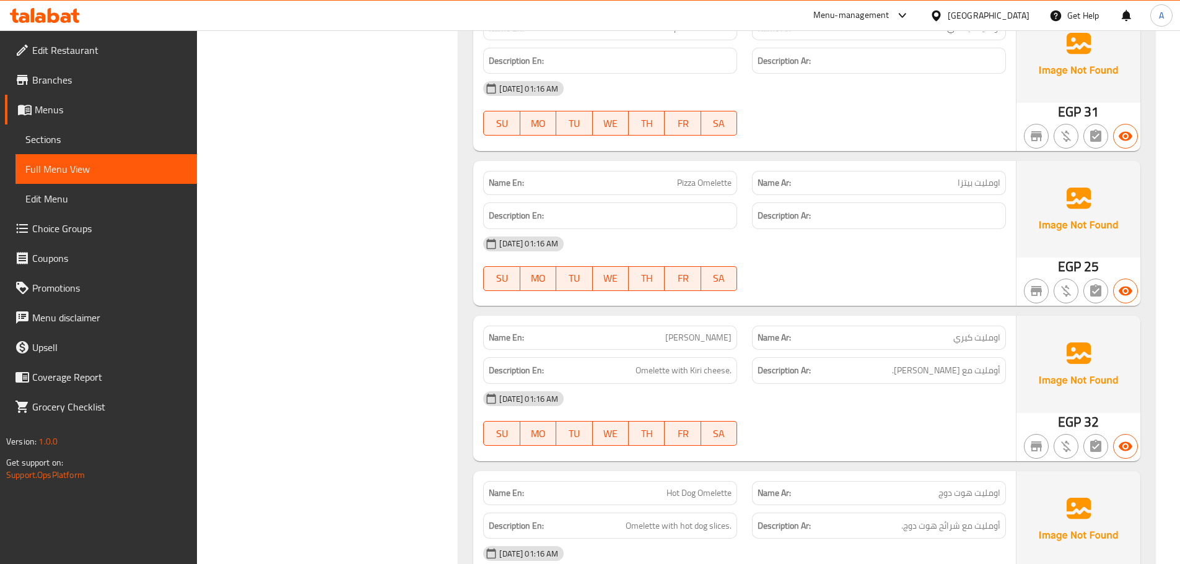
drag, startPoint x: 705, startPoint y: 341, endPoint x: 839, endPoint y: 445, distance: 169.5
click at [743, 350] on div "Name En: Kiri Omelette Name Ar: اومليت كيري Description En: Omelette with Kiri …" at bounding box center [744, 388] width 543 height 145
click at [839, 445] on div at bounding box center [879, 446] width 269 height 15
drag, startPoint x: 960, startPoint y: 370, endPoint x: 945, endPoint y: 373, distance: 15.7
click at [953, 370] on span "أومليت مع جبنة كيري." at bounding box center [946, 370] width 108 height 15
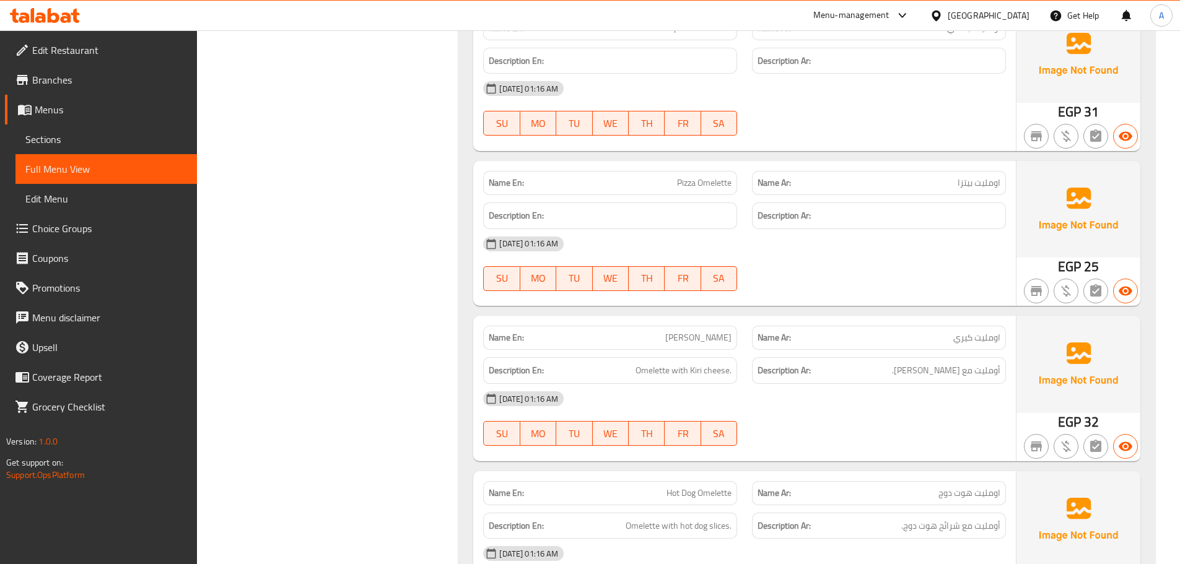
click at [901, 429] on div "05-10-2025 01:16 AM SU MO TU WE TH FR SA" at bounding box center [745, 418] width 538 height 69
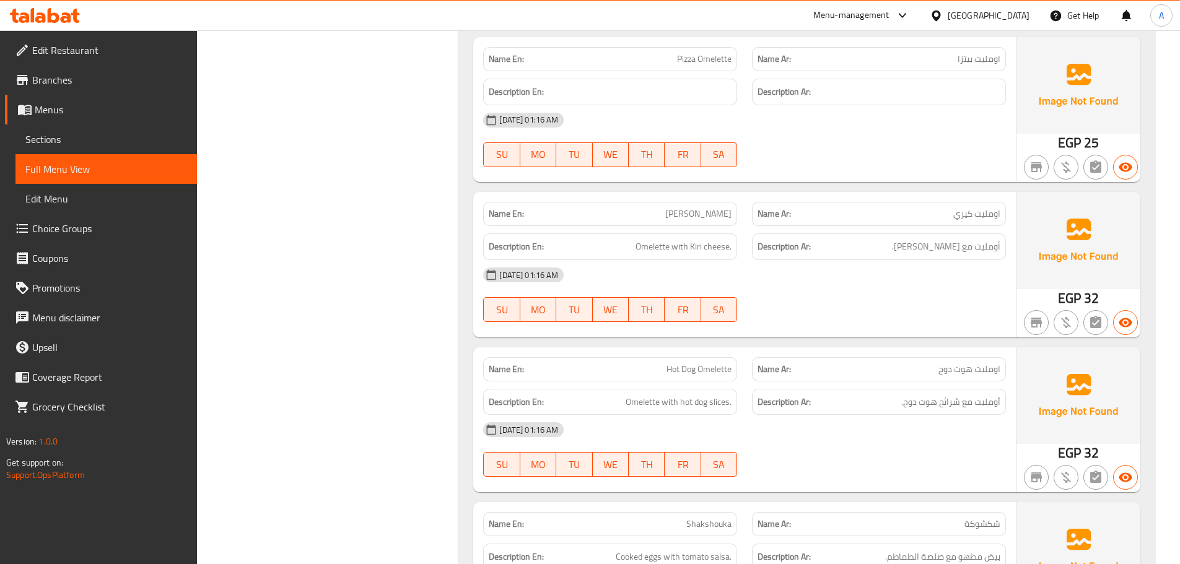
drag, startPoint x: 646, startPoint y: 368, endPoint x: 781, endPoint y: 414, distance: 142.6
click at [707, 390] on div "Name En: Hot Dog Omelette Name Ar: اومليت هوت دوج Description En: Omelette with…" at bounding box center [744, 420] width 543 height 145
click at [789, 415] on div "[DATE] 01:16 AM" at bounding box center [745, 430] width 538 height 30
drag, startPoint x: 973, startPoint y: 401, endPoint x: 894, endPoint y: 459, distance: 97.5
click at [953, 403] on span "أومليت مع شرائح هوت دوج." at bounding box center [950, 402] width 99 height 15
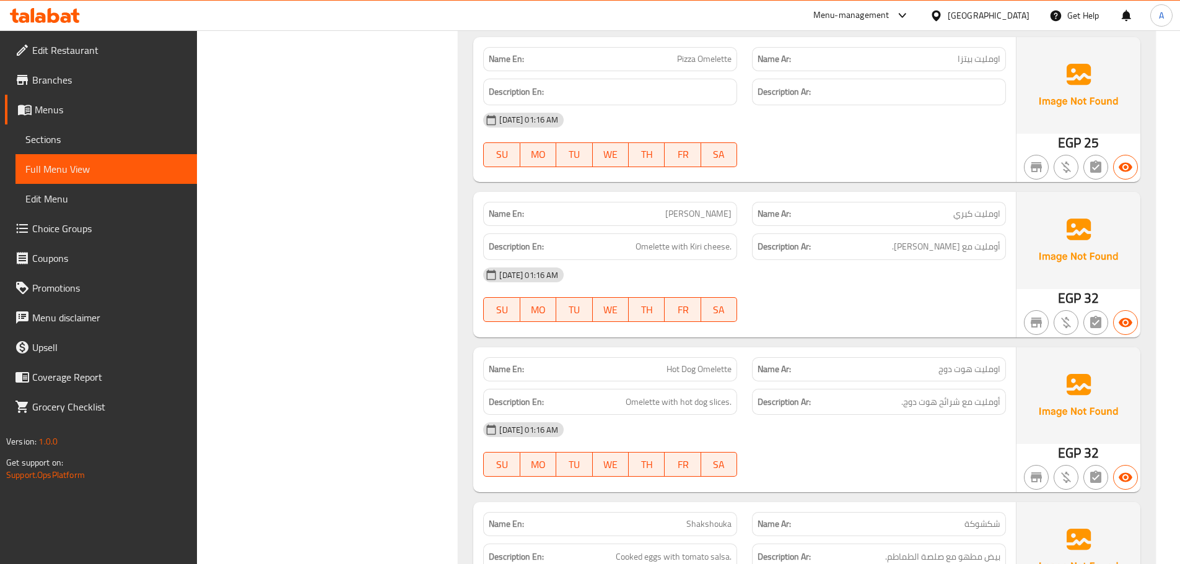
click at [893, 461] on div "05-10-2025 01:16 AM SU MO TU WE TH FR SA" at bounding box center [745, 449] width 538 height 69
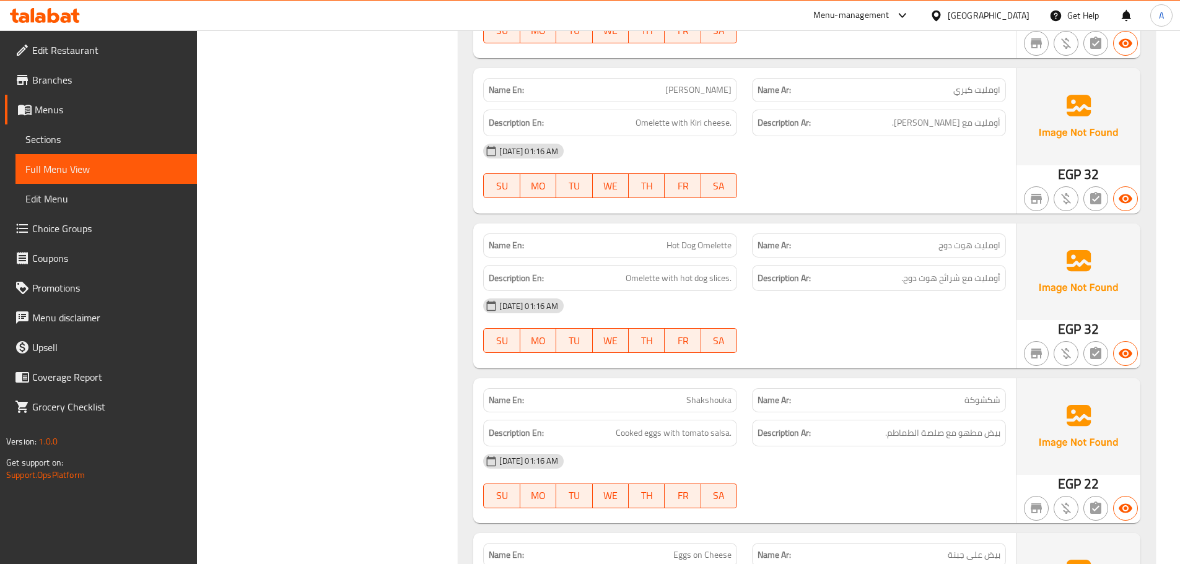
drag, startPoint x: 670, startPoint y: 92, endPoint x: 838, endPoint y: 190, distance: 194.6
click at [768, 121] on div "Name En: Kiri Omelette Name Ar: اومليت كيري Description En: Omelette with Kiri …" at bounding box center [744, 140] width 543 height 145
click at [838, 191] on div at bounding box center [879, 198] width 269 height 15
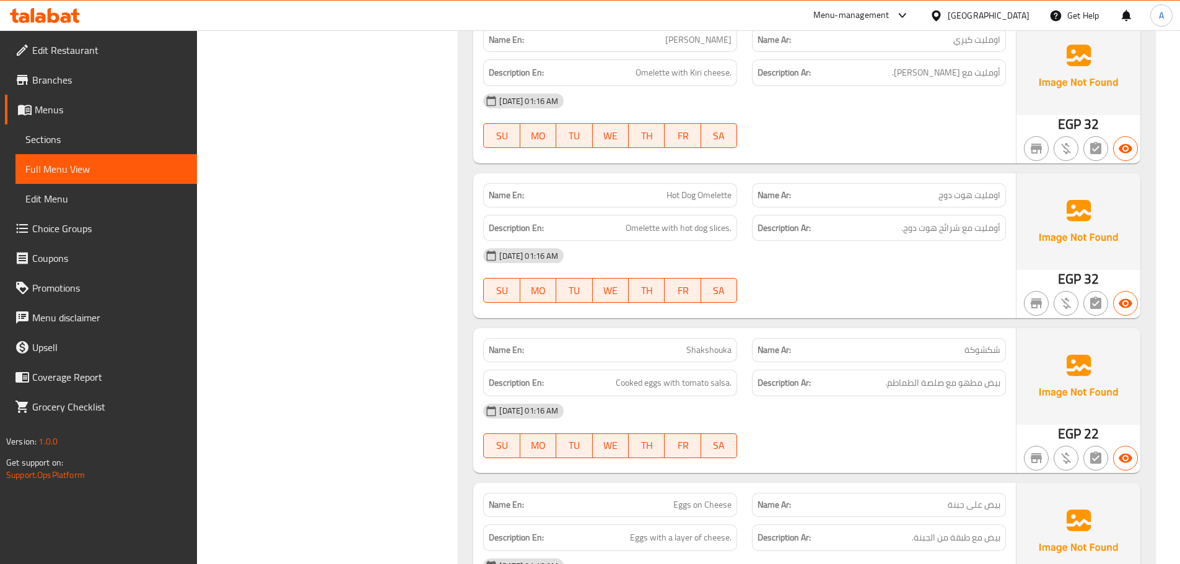
click at [725, 294] on div "Name En: Boiled Egg Sandwich Name Ar: سندويتش بيض مسلوق Description En: Perfect…" at bounding box center [806, 485] width 697 height 4075
click at [910, 396] on div "05-10-2025 01:16 AM SU MO TU WE TH FR SA" at bounding box center [745, 430] width 538 height 69
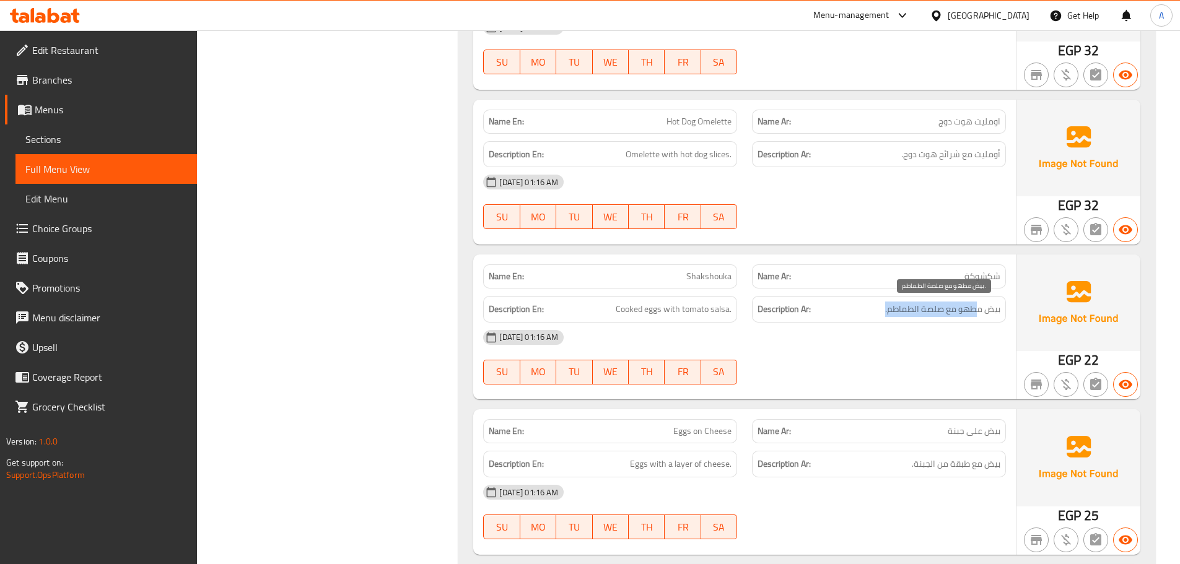
drag, startPoint x: 976, startPoint y: 312, endPoint x: 544, endPoint y: 312, distance: 432.4
click at [852, 312] on h6 "Description Ar: بيض مطهو مع صلصة الطماطم." at bounding box center [879, 309] width 243 height 15
click at [692, 324] on div "Name En: Shakshouka Name Ar: شكشوكة Description En: Cooked eggs with tomato sal…" at bounding box center [744, 327] width 543 height 145
click at [924, 351] on div "[DATE] 01:16 AM" at bounding box center [745, 338] width 538 height 30
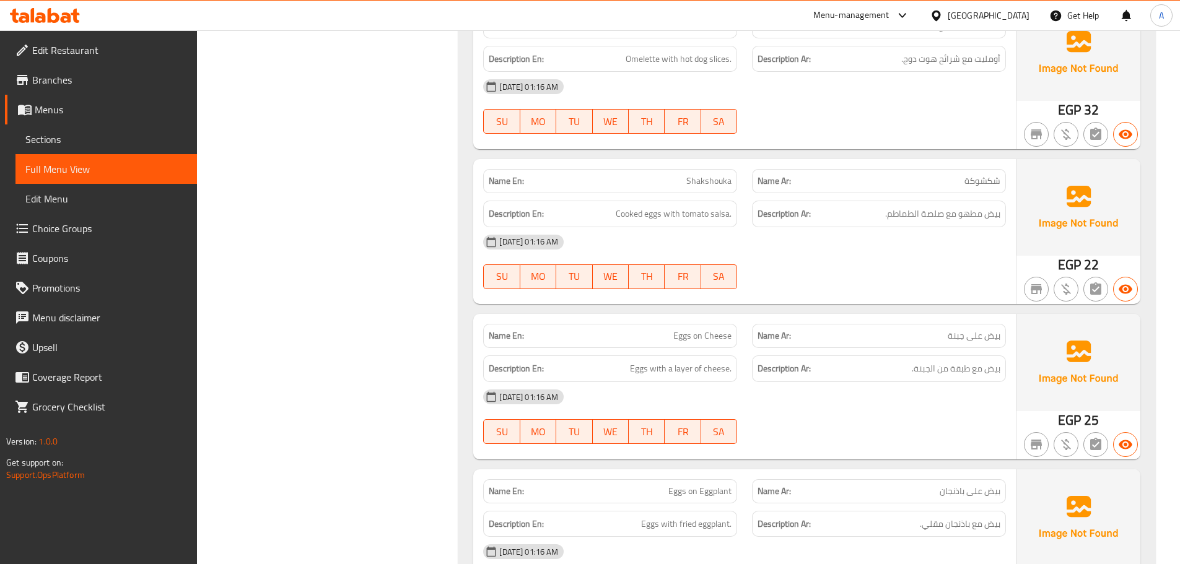
scroll to position [16351, 0]
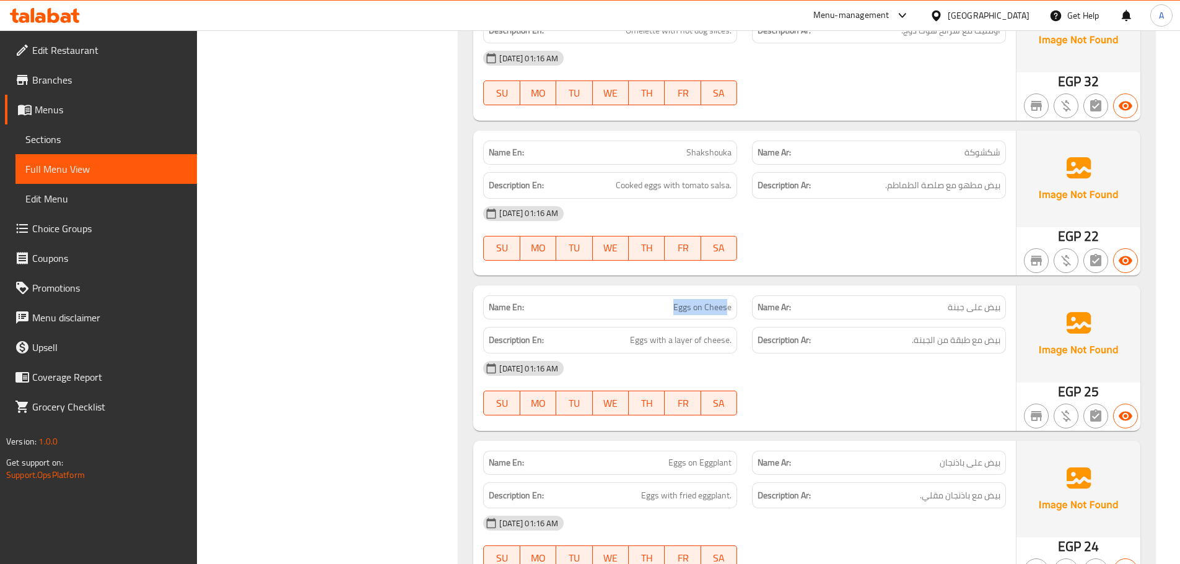
drag, startPoint x: 626, startPoint y: 311, endPoint x: 727, endPoint y: 311, distance: 101.6
click at [727, 311] on p "Name En: Eggs on Cheese" at bounding box center [610, 307] width 243 height 13
drag, startPoint x: 994, startPoint y: 342, endPoint x: 859, endPoint y: 343, distance: 135.7
click at [936, 341] on span "بيض مع طبقة من الجبنة." at bounding box center [956, 340] width 89 height 15
drag, startPoint x: 643, startPoint y: 344, endPoint x: 776, endPoint y: 381, distance: 138.1
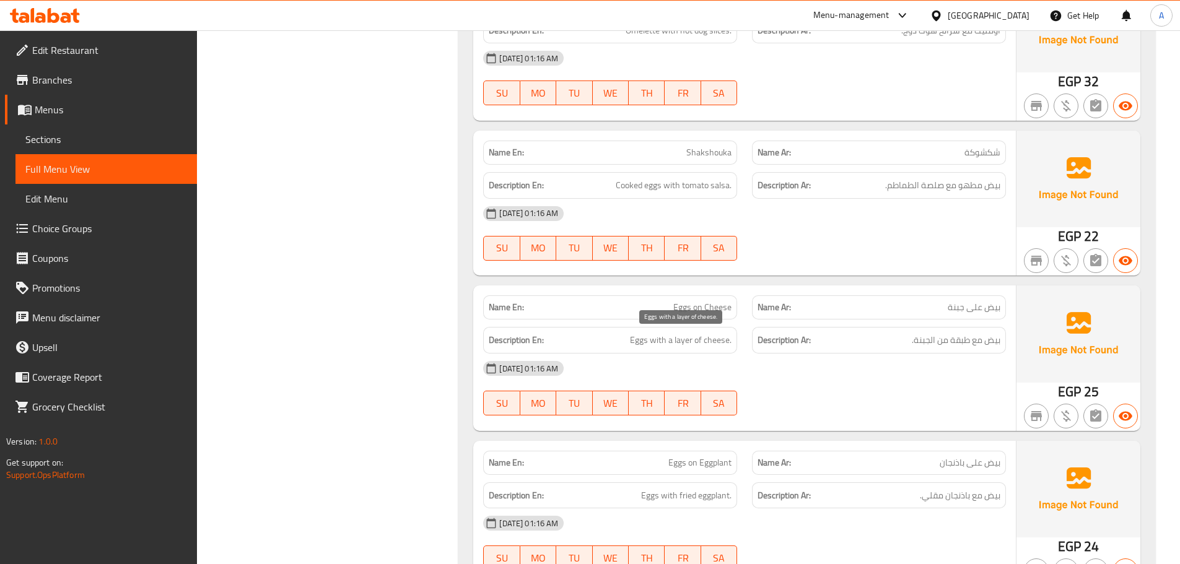
click at [725, 358] on div "Name En: Eggs on Cheese Name Ar: بيض على جبنة Description En: Eggs with a layer…" at bounding box center [744, 358] width 543 height 145
click at [776, 381] on div "[DATE] 01:16 AM" at bounding box center [745, 369] width 538 height 30
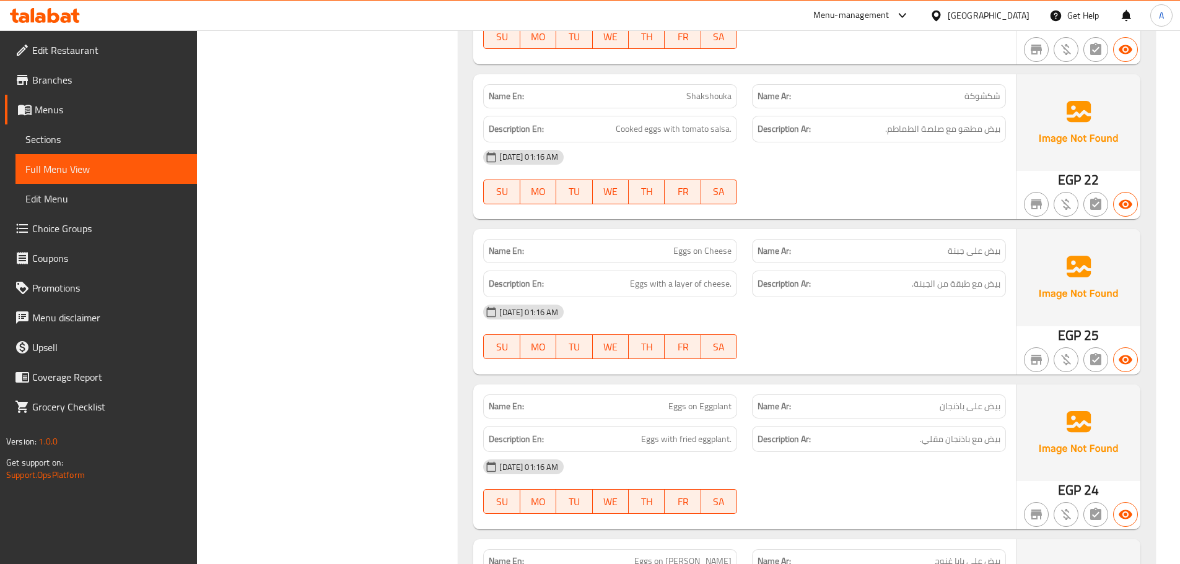
scroll to position [16475, 0]
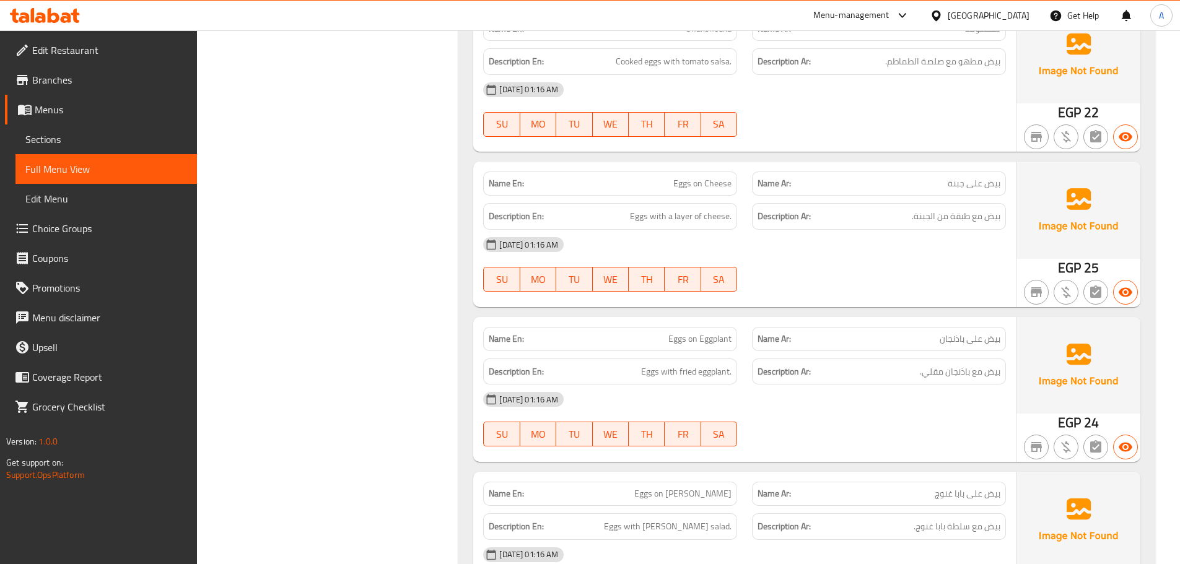
drag, startPoint x: 687, startPoint y: 338, endPoint x: 722, endPoint y: 364, distance: 43.5
click at [709, 347] on div "Name En: Eggs on Eggplant" at bounding box center [610, 339] width 254 height 24
click at [768, 408] on div "[DATE] 01:16 AM" at bounding box center [745, 400] width 538 height 30
drag, startPoint x: 986, startPoint y: 372, endPoint x: 730, endPoint y: 377, distance: 255.3
click at [945, 377] on span "بيض مع باذنجان مقلي." at bounding box center [960, 371] width 81 height 15
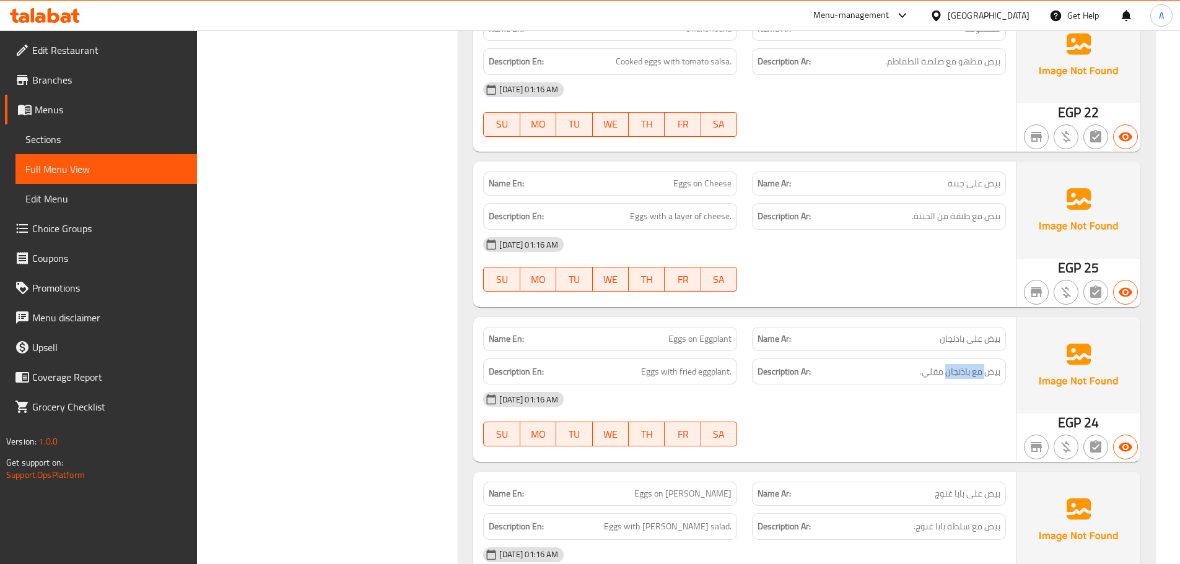
click at [707, 378] on h6 "Description En: Eggs with fried eggplant." at bounding box center [610, 371] width 243 height 15
click at [860, 416] on div "05-10-2025 01:16 AM SU MO TU WE TH FR SA" at bounding box center [745, 419] width 538 height 69
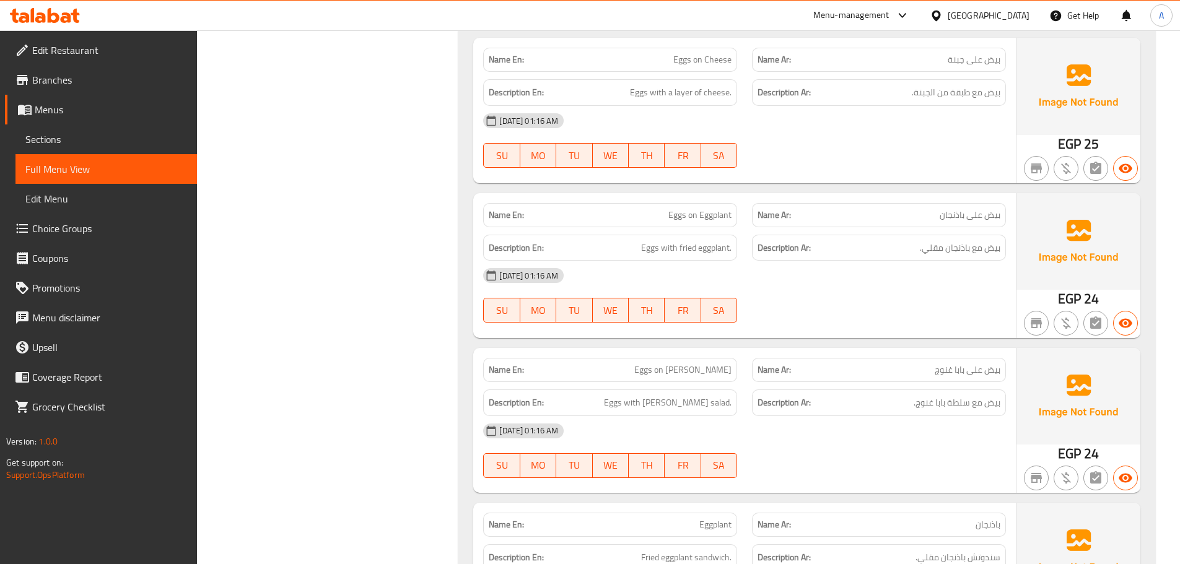
drag, startPoint x: 623, startPoint y: 370, endPoint x: 709, endPoint y: 391, distance: 88.2
click at [692, 384] on div "Name En: Eggs on Baba Ghannoug Name Ar: بيض على بابا غنوج Description En: Eggs …" at bounding box center [744, 420] width 543 height 145
click at [832, 461] on div "05-10-2025 01:16 AM SU MO TU WE TH FR SA" at bounding box center [745, 450] width 538 height 69
drag, startPoint x: 652, startPoint y: 209, endPoint x: 867, endPoint y: 247, distance: 218.8
click at [833, 235] on div "Name En: Eggs on Eggplant Name Ar: بيض على باذنجان Description En: Eggs with fr…" at bounding box center [744, 265] width 543 height 145
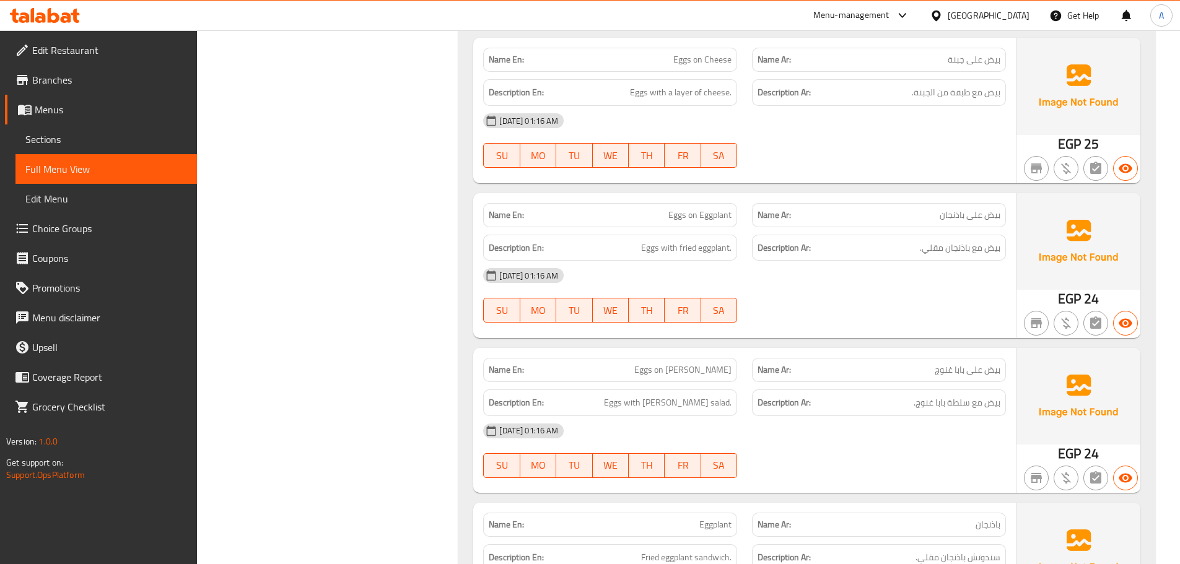
click at [921, 281] on div "[DATE] 01:16 AM" at bounding box center [745, 276] width 538 height 30
drag, startPoint x: 676, startPoint y: 214, endPoint x: 948, endPoint y: 309, distance: 288.2
click at [774, 243] on div "Name En: Eggs on Eggplant Name Ar: بيض على باذنجان Description En: Eggs with fr…" at bounding box center [744, 265] width 543 height 145
click at [948, 312] on div "05-10-2025 01:16 AM SU MO TU WE TH FR SA" at bounding box center [745, 295] width 538 height 69
drag, startPoint x: 977, startPoint y: 249, endPoint x: 929, endPoint y: 281, distance: 57.7
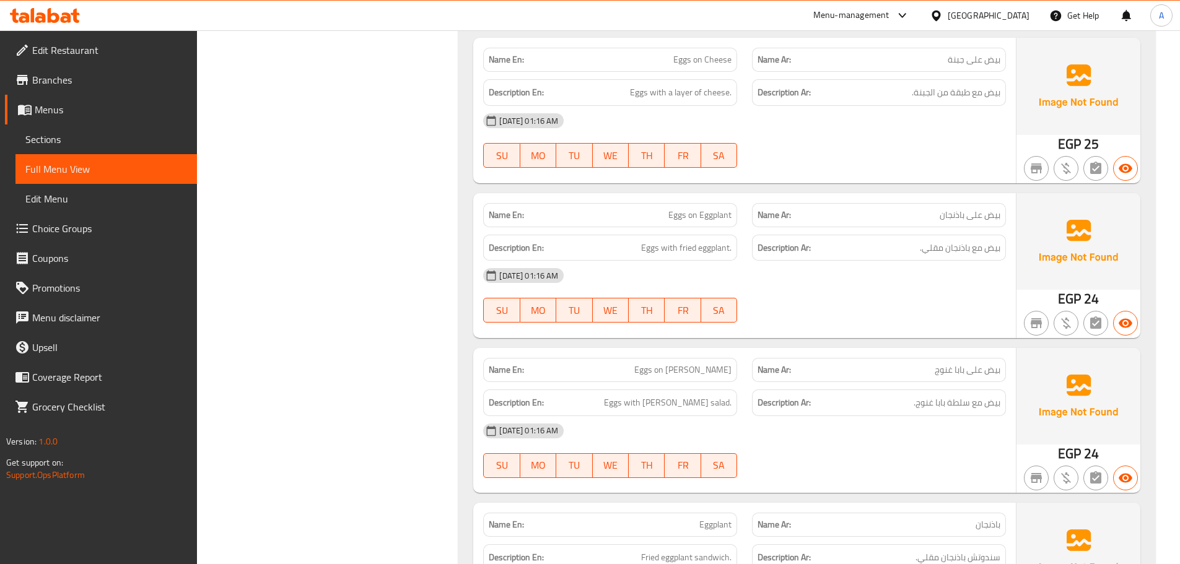
click at [941, 261] on div "Name En: Eggs on Eggplant Name Ar: بيض على باذنجان Description En: Eggs with fr…" at bounding box center [744, 265] width 543 height 145
click at [929, 281] on div "[DATE] 01:16 AM" at bounding box center [745, 276] width 538 height 30
drag, startPoint x: 635, startPoint y: 234, endPoint x: 762, endPoint y: 271, distance: 132.3
click at [733, 262] on div "Name En: Boiled Egg Sandwich Name Ar: سندويتش بيض مسلوق Description En: Perfect…" at bounding box center [806, 40] width 697 height 4077
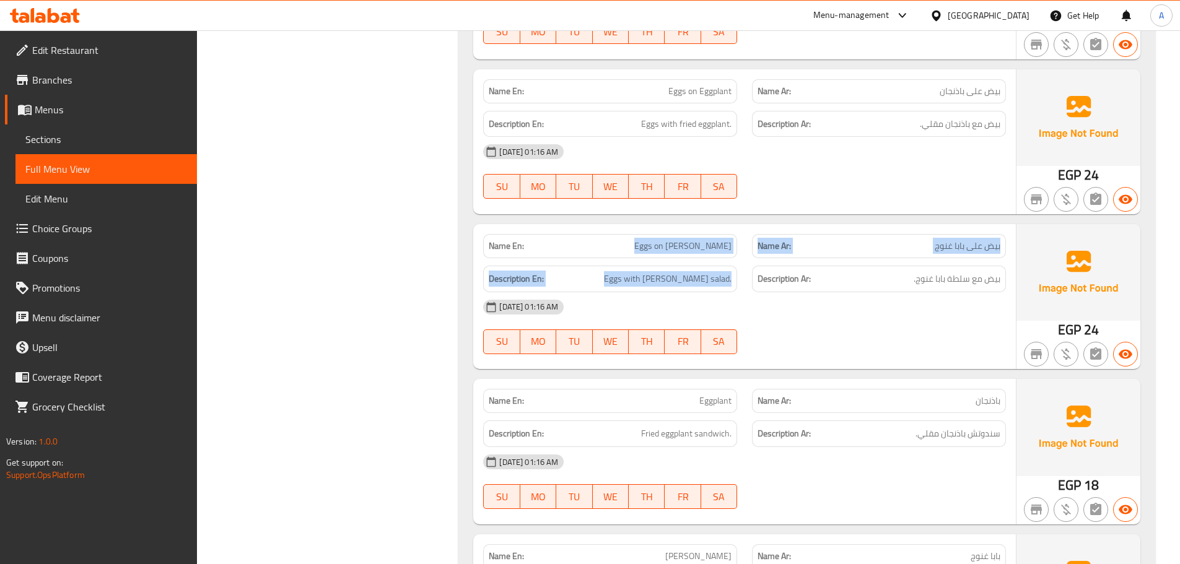
click at [859, 321] on div "[DATE] 01:16 AM" at bounding box center [745, 307] width 538 height 30
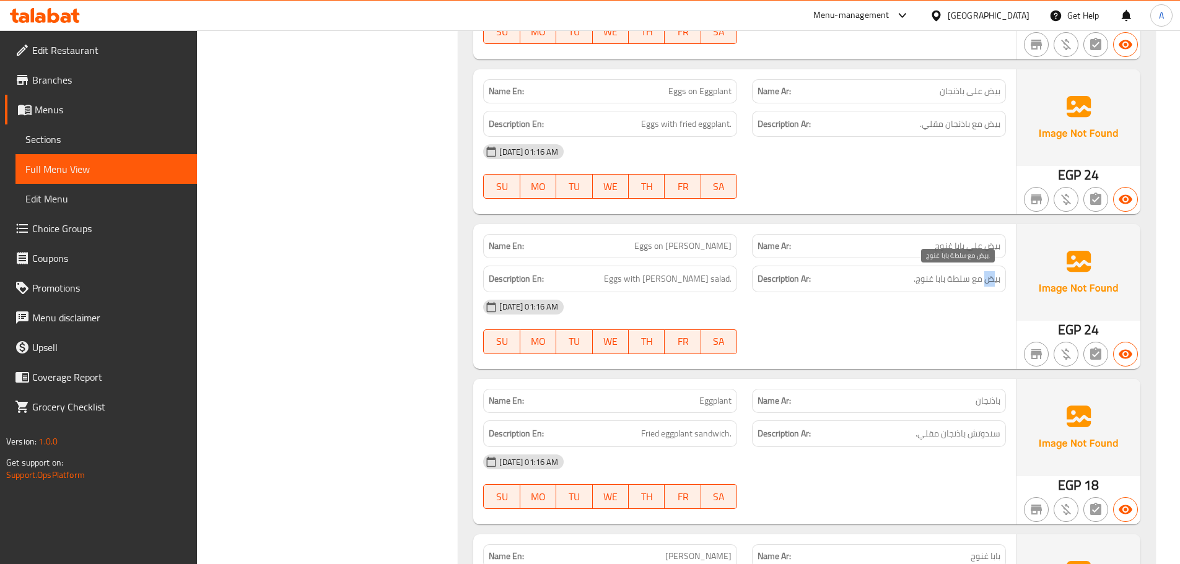
drag, startPoint x: 994, startPoint y: 275, endPoint x: 908, endPoint y: 280, distance: 86.2
click at [979, 278] on span "بيض مع سلطة بابا غنوج." at bounding box center [957, 278] width 87 height 15
drag, startPoint x: 597, startPoint y: 279, endPoint x: 739, endPoint y: 279, distance: 141.9
click at [732, 279] on h6 "Description En: Eggs with baba ghannoug salad." at bounding box center [610, 278] width 243 height 15
click at [679, 276] on span "Eggs with baba ghannoug salad." at bounding box center [668, 278] width 128 height 15
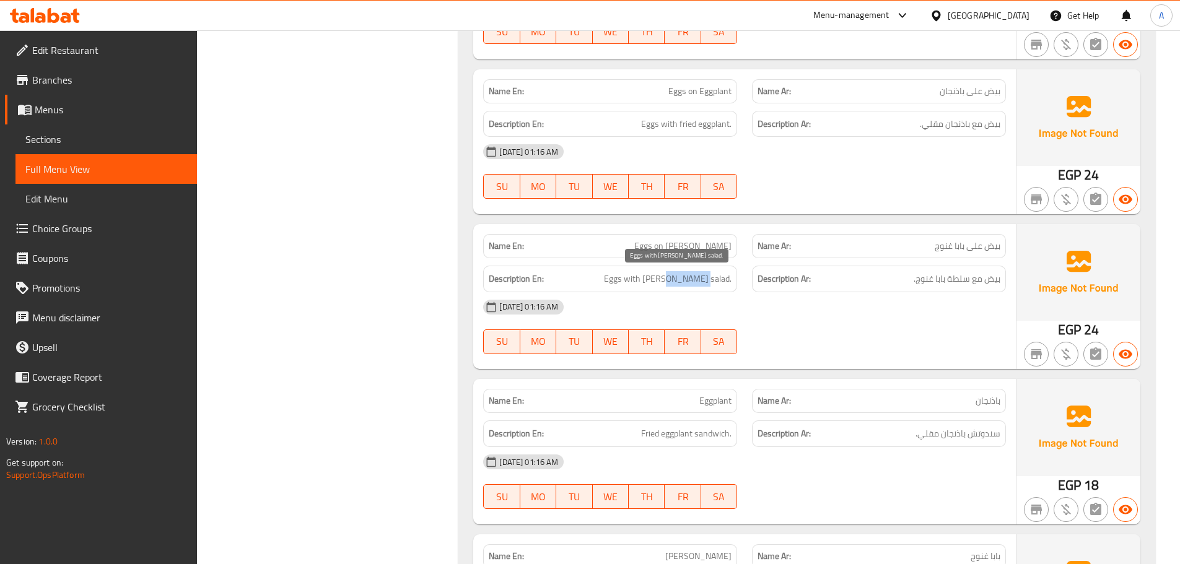
click at [679, 276] on span "Eggs with baba ghannoug salad." at bounding box center [668, 278] width 128 height 15
click at [870, 323] on div "05-10-2025 01:16 AM SU MO TU WE TH FR SA" at bounding box center [745, 326] width 538 height 69
drag, startPoint x: 986, startPoint y: 273, endPoint x: 933, endPoint y: 281, distance: 53.9
click at [940, 280] on span "بيض مع سلطة بابا غنوج." at bounding box center [957, 278] width 87 height 15
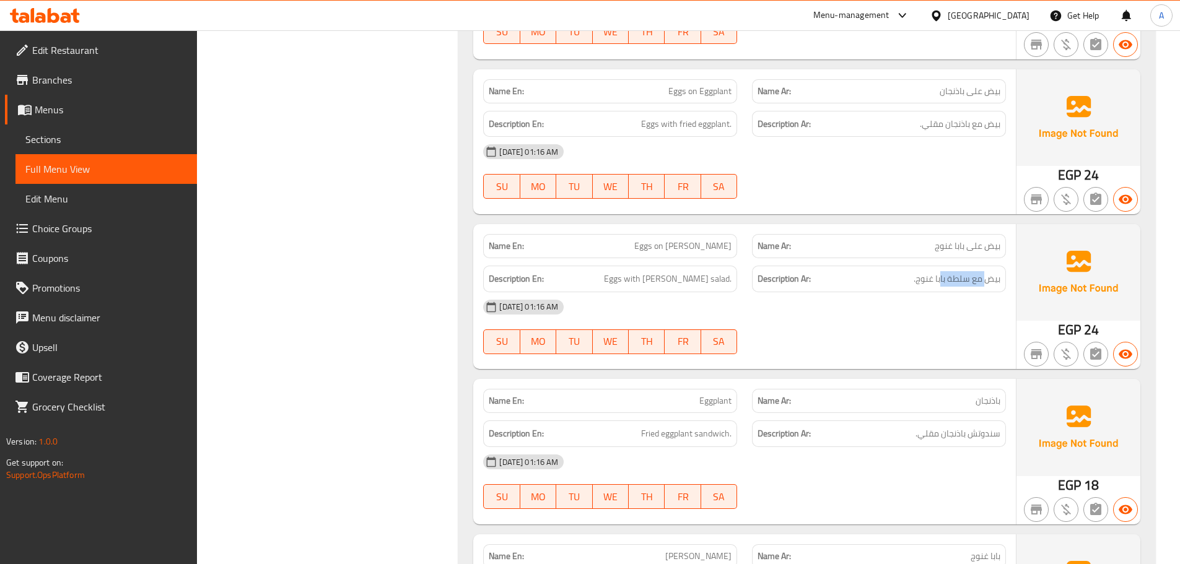
drag, startPoint x: 614, startPoint y: 283, endPoint x: 736, endPoint y: 283, distance: 122.0
click at [736, 283] on div "Description En: Eggs with baba ghannoug salad." at bounding box center [610, 279] width 254 height 27
click at [788, 309] on div "[DATE] 01:16 AM" at bounding box center [745, 307] width 538 height 30
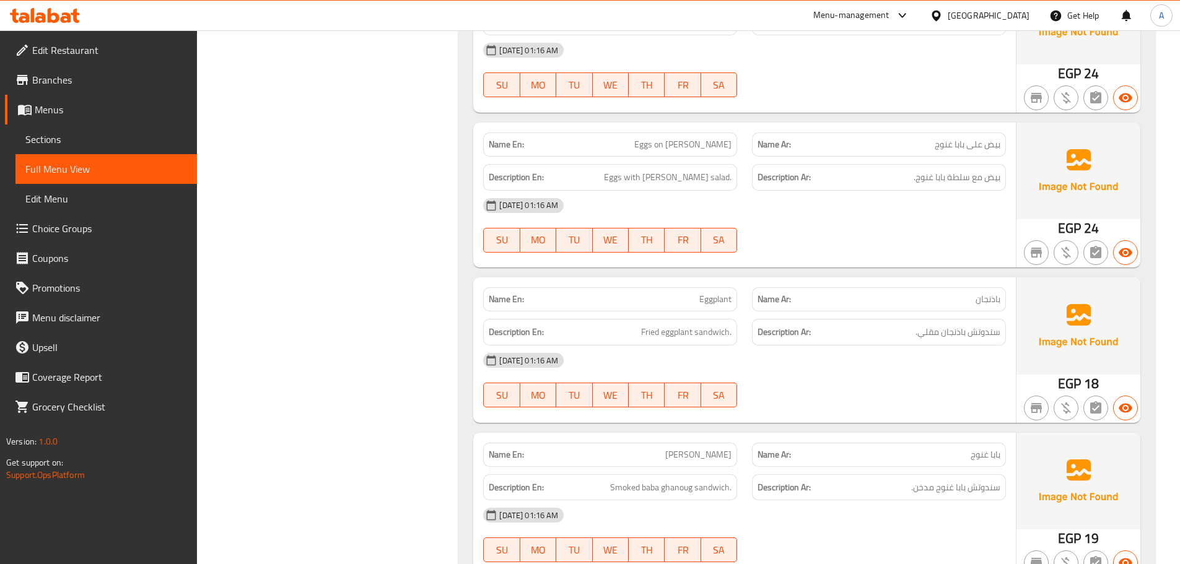
scroll to position [16846, 0]
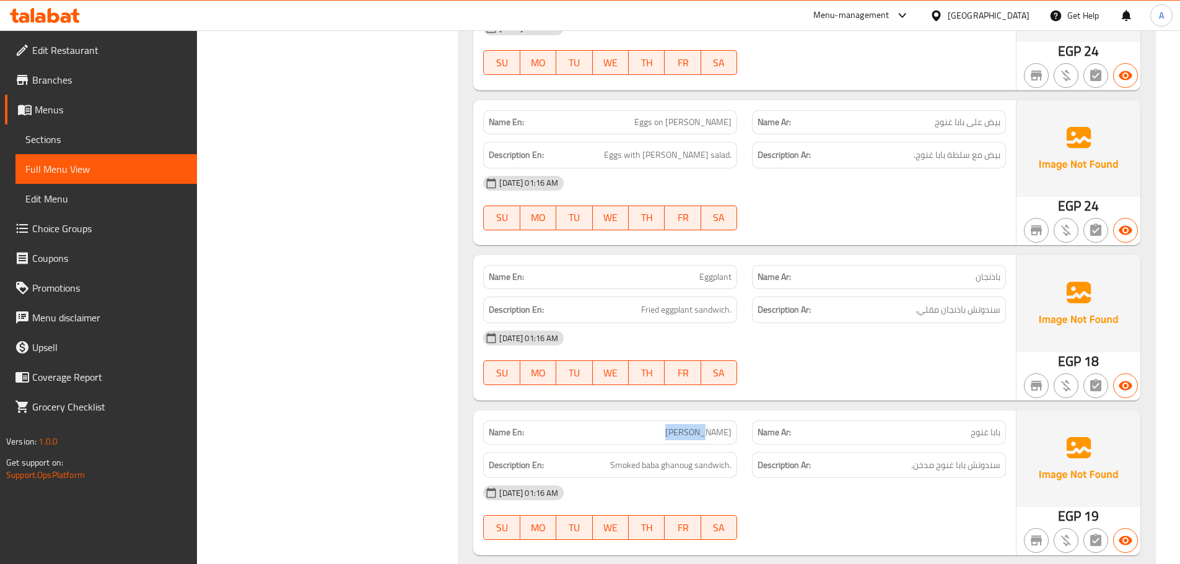
drag, startPoint x: 676, startPoint y: 428, endPoint x: 748, endPoint y: 416, distance: 72.9
click at [729, 424] on div "Name En: Baba Ghannoug" at bounding box center [610, 433] width 254 height 24
click at [811, 375] on div "05-10-2025 01:16 AM SU MO TU WE TH FR SA" at bounding box center [745, 357] width 538 height 69
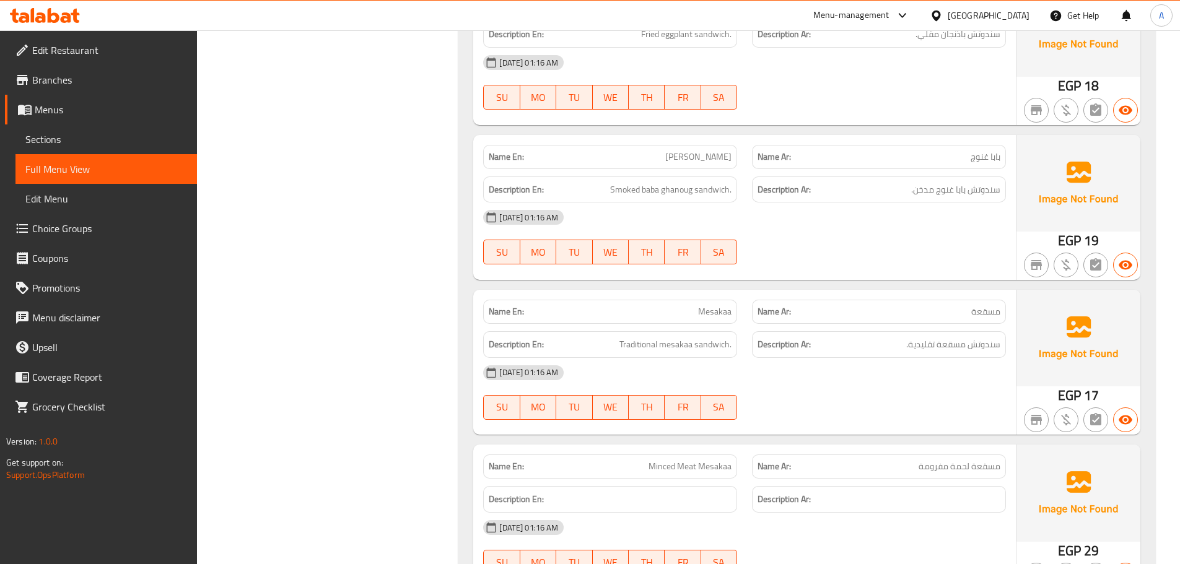
scroll to position [17156, 0]
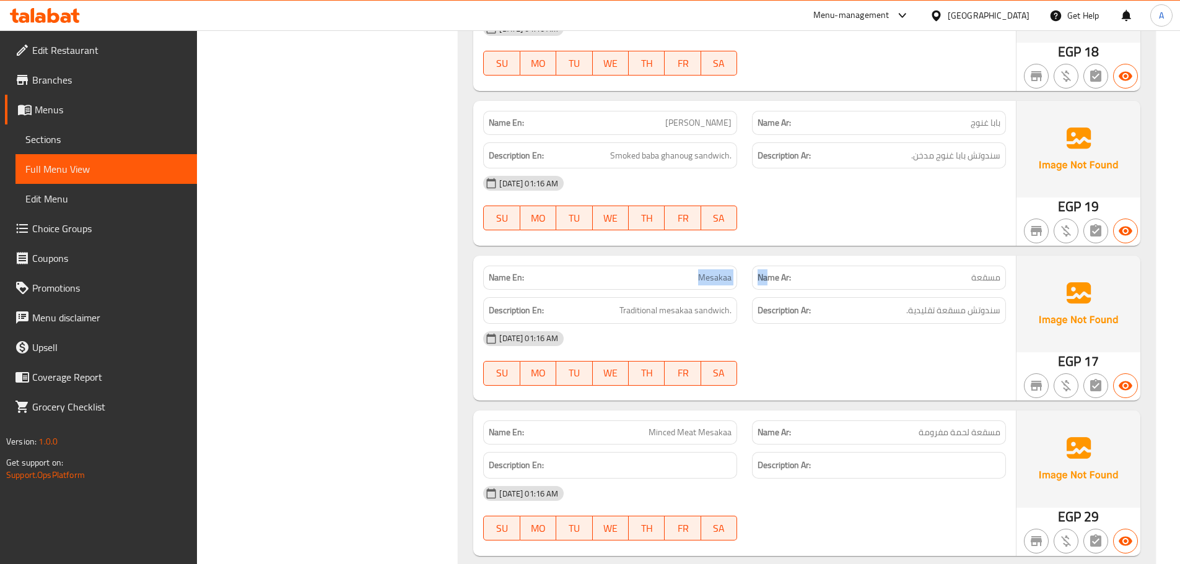
drag, startPoint x: 693, startPoint y: 279, endPoint x: 811, endPoint y: 317, distance: 125.0
click at [798, 300] on div "Name En: Mesakaa Name Ar: مسقعة Description En: Traditional mesakaa sandwich. D…" at bounding box center [744, 328] width 543 height 145
click at [832, 351] on div "[DATE] 01:16 AM" at bounding box center [745, 339] width 538 height 30
drag, startPoint x: 986, startPoint y: 307, endPoint x: 893, endPoint y: 314, distance: 93.2
click at [955, 312] on span "سندوتش مسقعة تقليدية." at bounding box center [953, 310] width 94 height 15
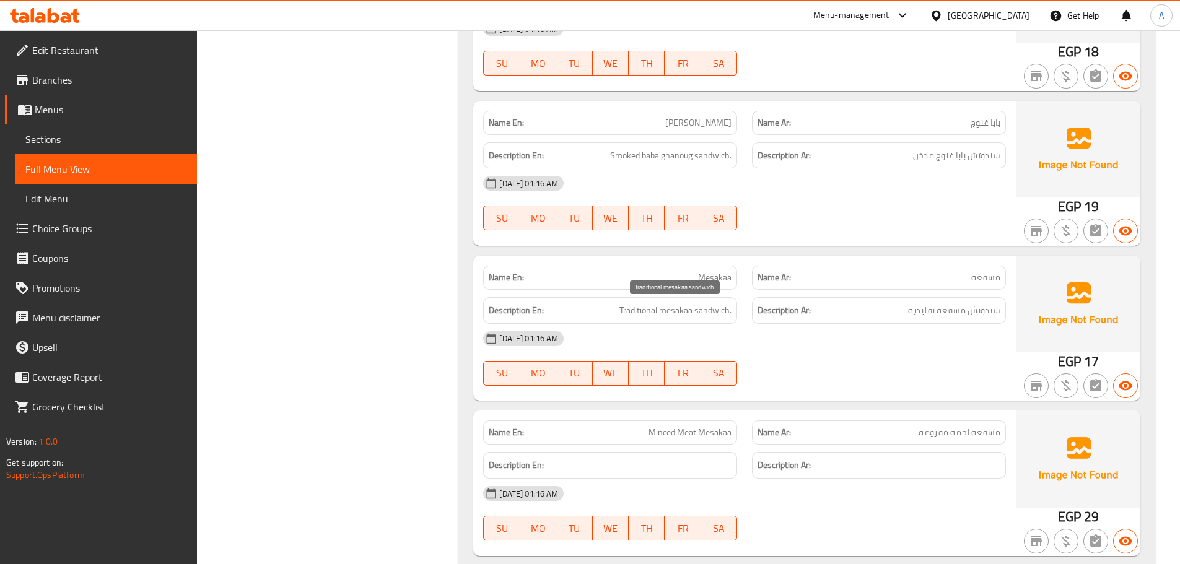
drag, startPoint x: 671, startPoint y: 316, endPoint x: 738, endPoint y: 335, distance: 69.4
click at [697, 324] on div "Name En: Mesakaa Name Ar: مسقعة Description En: Traditional mesakaa sandwich. D…" at bounding box center [744, 328] width 543 height 145
click at [750, 341] on div "[DATE] 01:16 AM" at bounding box center [745, 339] width 538 height 30
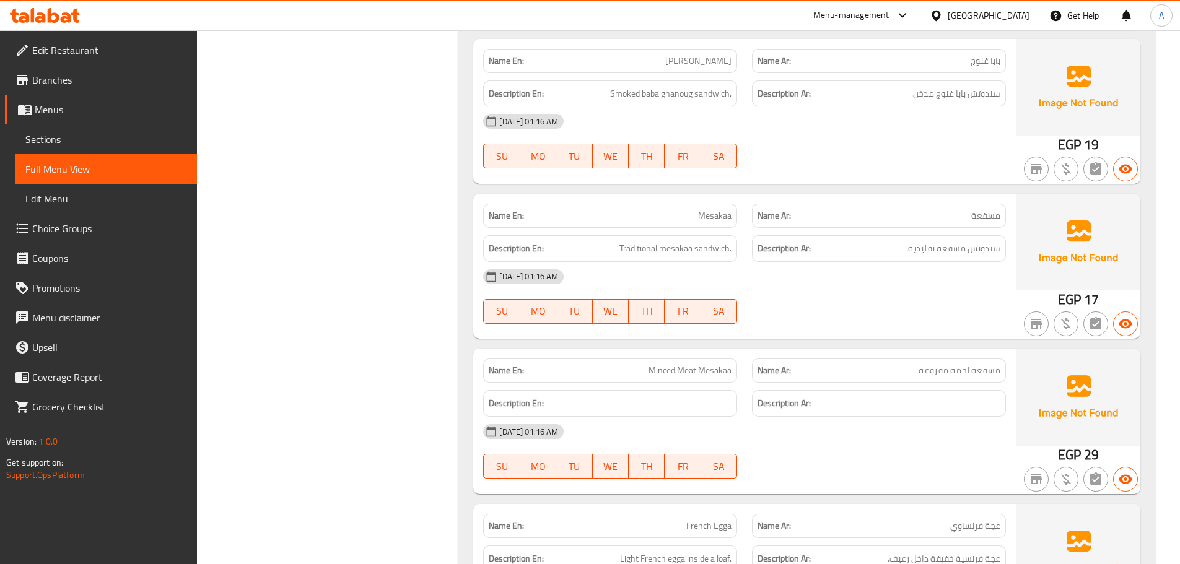
drag, startPoint x: 649, startPoint y: 366, endPoint x: 811, endPoint y: 405, distance: 166.2
click at [783, 395] on div "Name En: Minced Meat Mesakaa Name Ar: مسقعة لحمة مفرومة Description En: Descrip…" at bounding box center [744, 421] width 543 height 145
click at [826, 424] on div "[DATE] 01:16 AM" at bounding box center [745, 432] width 538 height 30
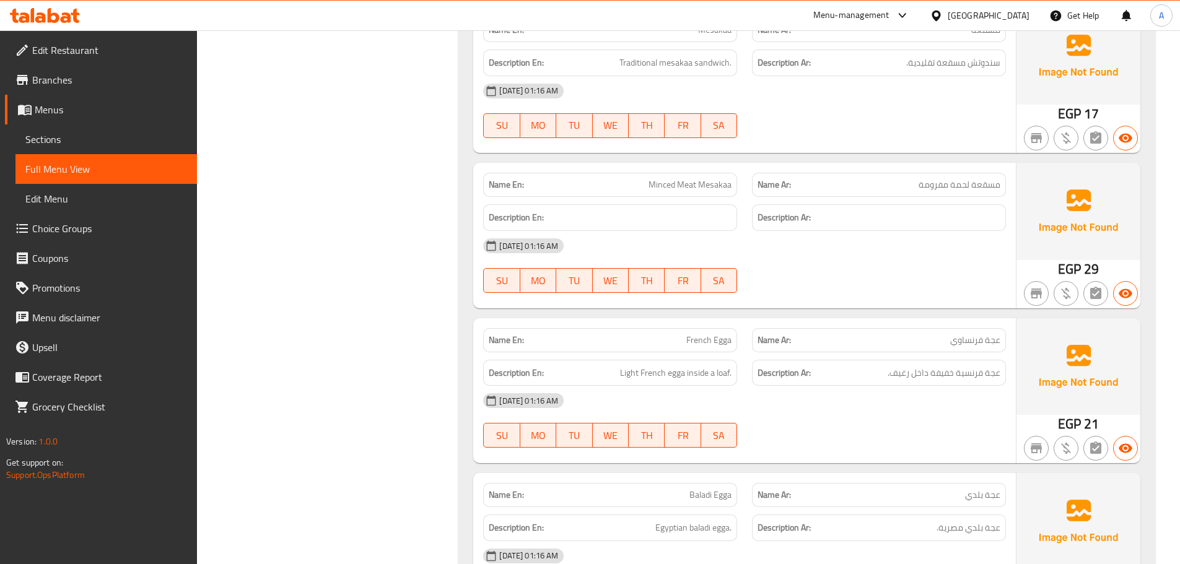
click at [664, 188] on span "Minced Meat Mesakaa" at bounding box center [690, 184] width 83 height 13
drag, startPoint x: 664, startPoint y: 188, endPoint x: 701, endPoint y: 186, distance: 37.2
click at [701, 186] on span "Minced Meat Mesakaa" at bounding box center [690, 184] width 83 height 13
copy span "Minced Meat Mesakaa"
click at [826, 242] on div "[DATE] 01:16 AM" at bounding box center [745, 246] width 538 height 30
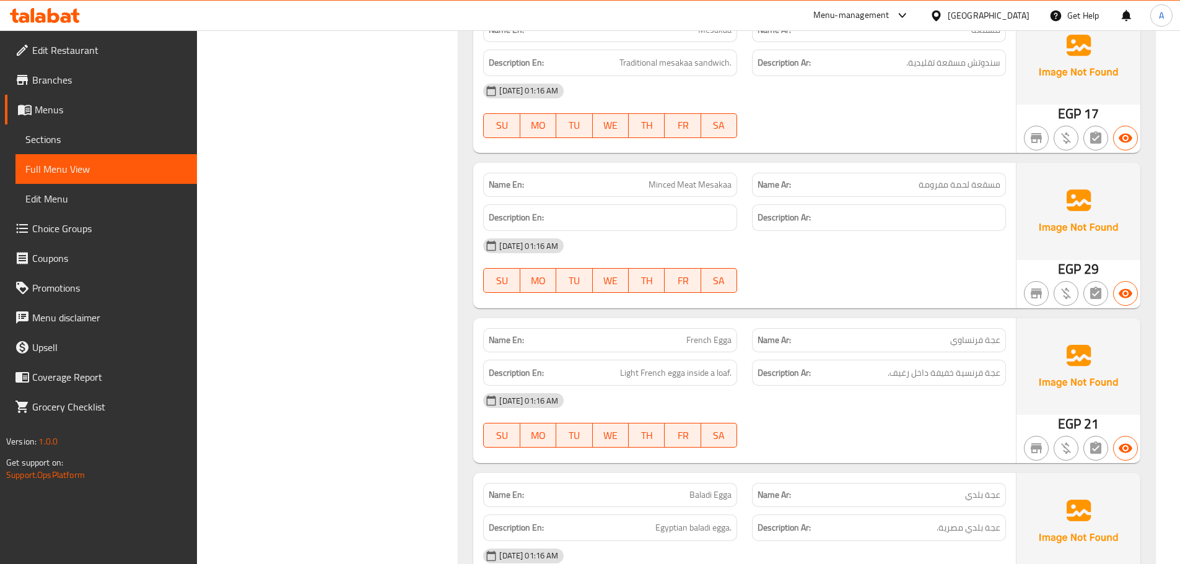
click at [722, 190] on span "Minced Meat Mesakaa" at bounding box center [690, 184] width 83 height 13
click at [991, 187] on span "مسقعة لحمة مفرومة" at bounding box center [960, 184] width 82 height 13
drag, startPoint x: 991, startPoint y: 187, endPoint x: 945, endPoint y: 190, distance: 46.6
click at [945, 190] on span "مسقعة لحمة مفرومة" at bounding box center [960, 184] width 82 height 13
copy span "مسقعة لحمة مفرومة"
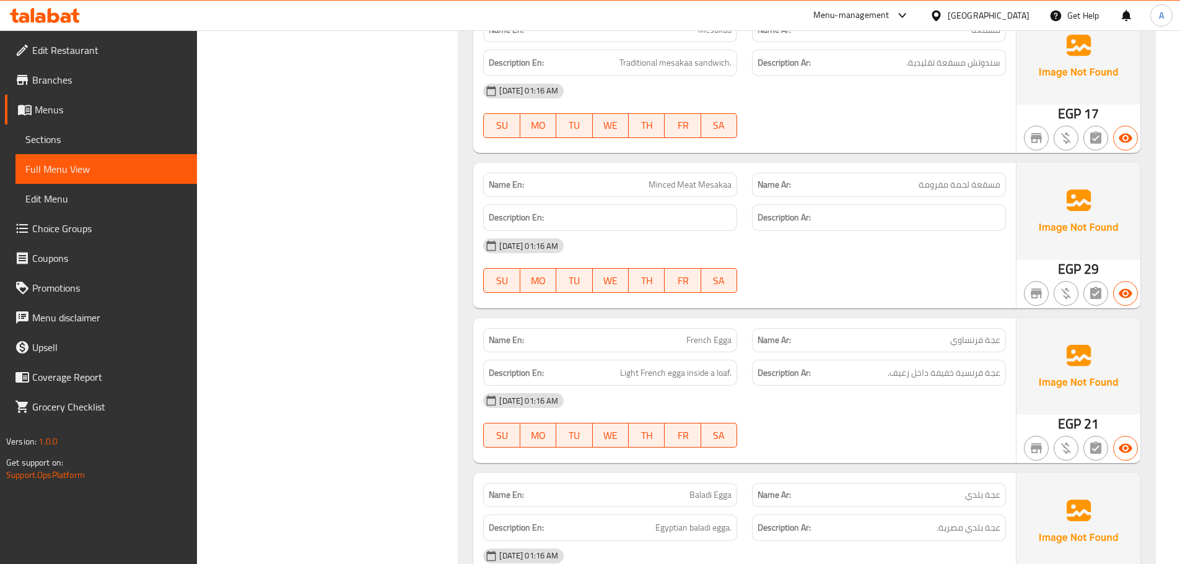
click at [949, 280] on div "05-10-2025 01:16 AM SU MO TU WE TH FR SA" at bounding box center [745, 265] width 538 height 69
click at [890, 248] on div "[DATE] 01:16 AM" at bounding box center [745, 246] width 538 height 30
click at [990, 339] on span "عجة فرنساوي" at bounding box center [975, 340] width 50 height 13
click at [944, 343] on p "Name Ar: عجة فرنساوي" at bounding box center [879, 340] width 243 height 13
copy span "عجة فرنساوي"
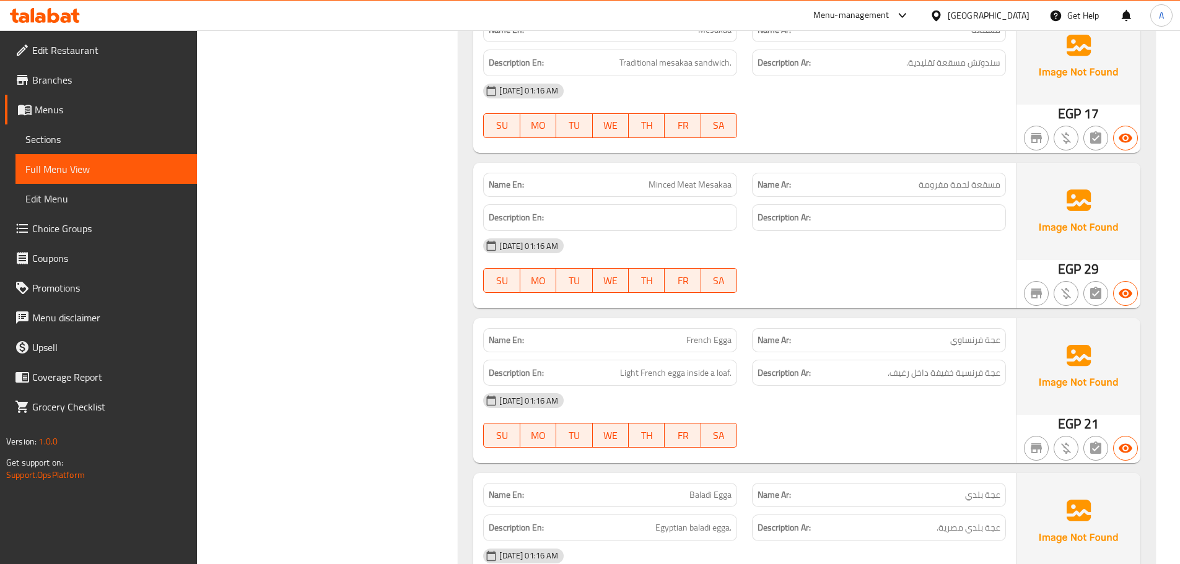
click at [928, 435] on div "05-10-2025 01:16 AM SU MO TU WE TH FR SA" at bounding box center [745, 420] width 538 height 69
click at [925, 428] on div "05-10-2025 01:16 AM SU MO TU WE TH FR SA" at bounding box center [745, 420] width 538 height 69
click at [914, 416] on div "05-10-2025 01:16 AM SU MO TU WE TH FR SA" at bounding box center [745, 420] width 538 height 69
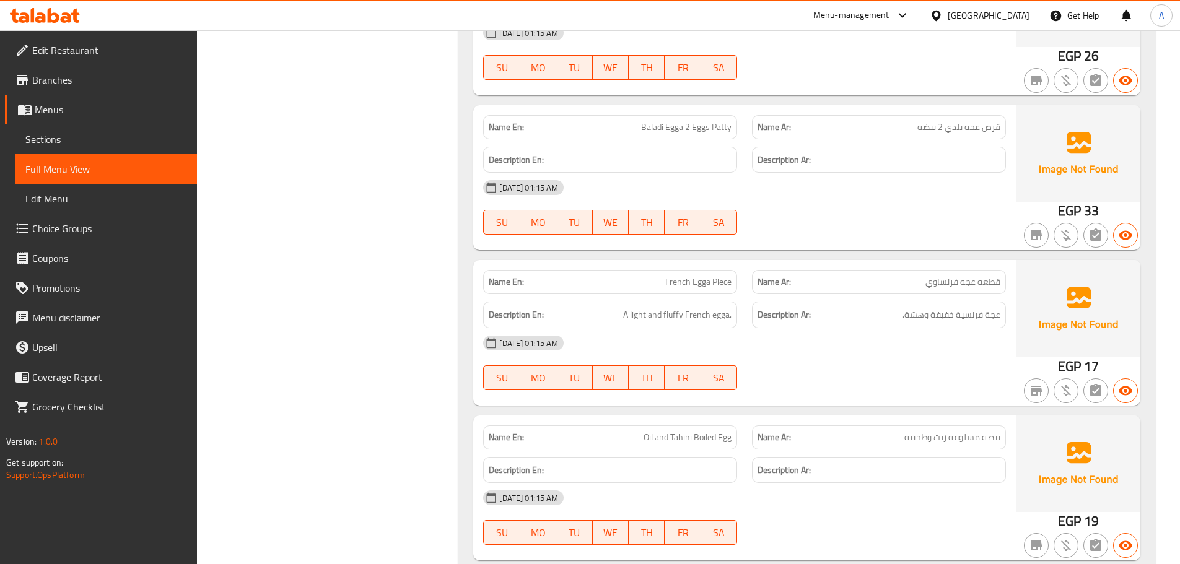
scroll to position [17461, 0]
click at [971, 121] on span "مسقعة لحمة مفرومة" at bounding box center [960, 127] width 82 height 13
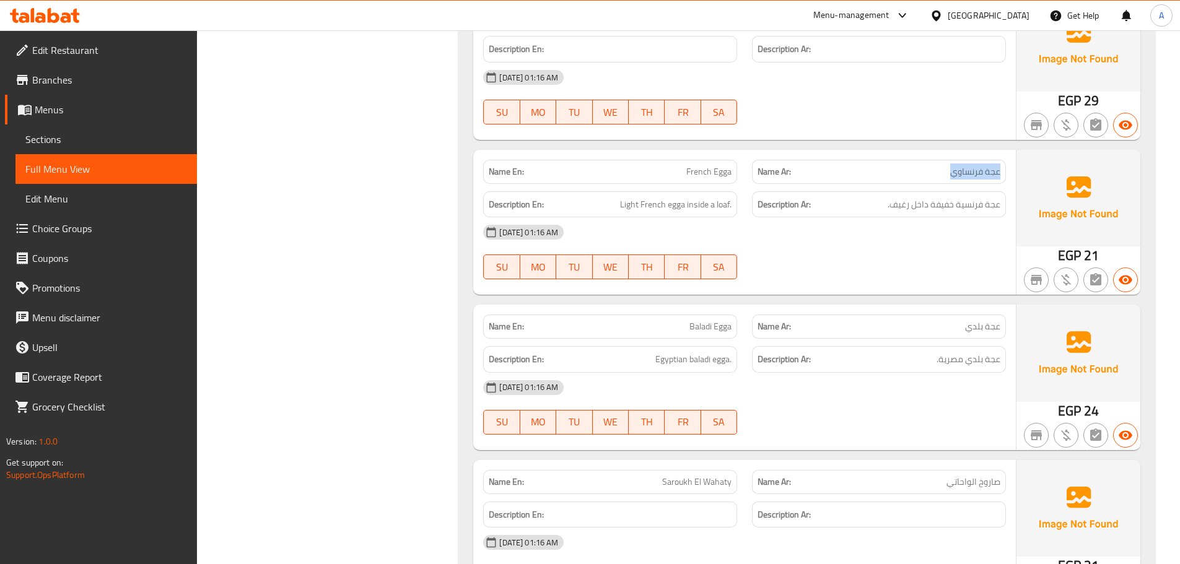
scroll to position [17709, 0]
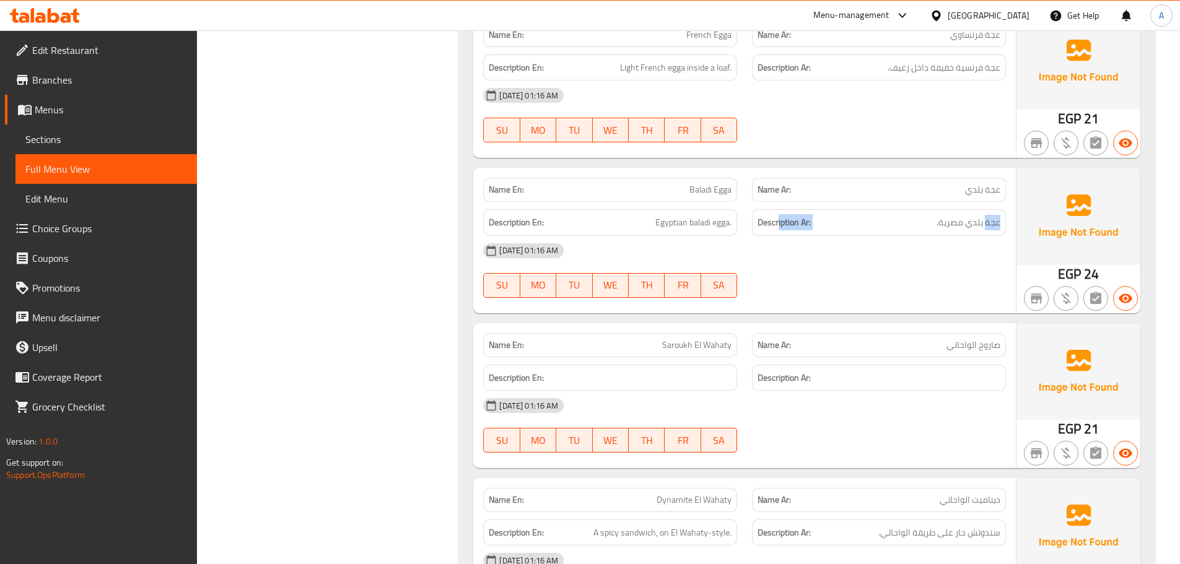
drag, startPoint x: 987, startPoint y: 227, endPoint x: 694, endPoint y: 229, distance: 293.6
click at [699, 228] on div "Description En: Egyptian baladi egga. Description Ar: عجة بلدي مصرية." at bounding box center [745, 223] width 538 height 42
drag, startPoint x: 960, startPoint y: 291, endPoint x: 946, endPoint y: 302, distance: 17.6
click at [960, 292] on div at bounding box center [879, 298] width 269 height 15
drag, startPoint x: 646, startPoint y: 345, endPoint x: 710, endPoint y: 356, distance: 64.7
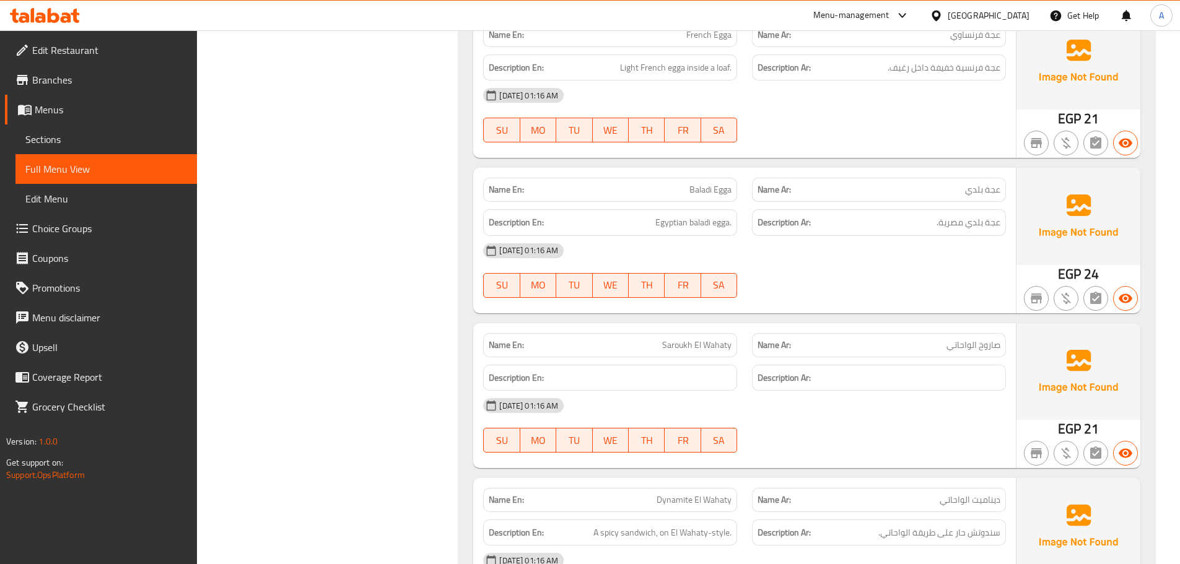
click at [690, 352] on p "Name En: Saroukh El Wahaty" at bounding box center [610, 345] width 243 height 13
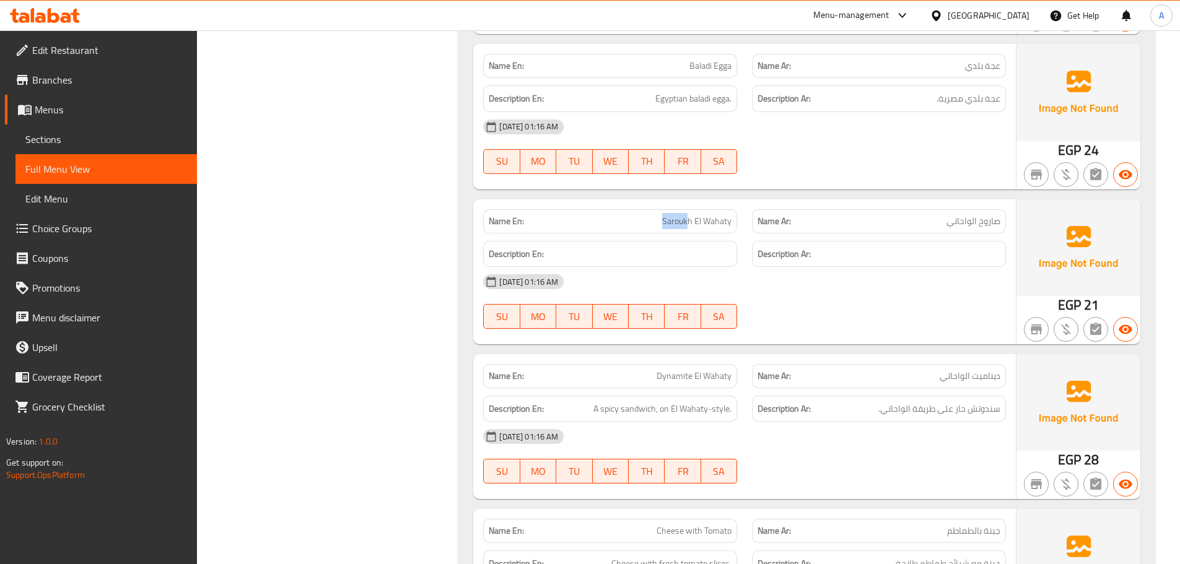
drag, startPoint x: 950, startPoint y: 411, endPoint x: 904, endPoint y: 422, distance: 47.8
click at [910, 418] on div "Description Ar: سندوتش حار على طريقة الواحاتي." at bounding box center [879, 409] width 254 height 27
drag, startPoint x: 898, startPoint y: 476, endPoint x: 829, endPoint y: 446, distance: 74.3
click at [898, 476] on div "05-10-2025 01:16 AM SU MO TU WE TH FR SA" at bounding box center [745, 456] width 538 height 69
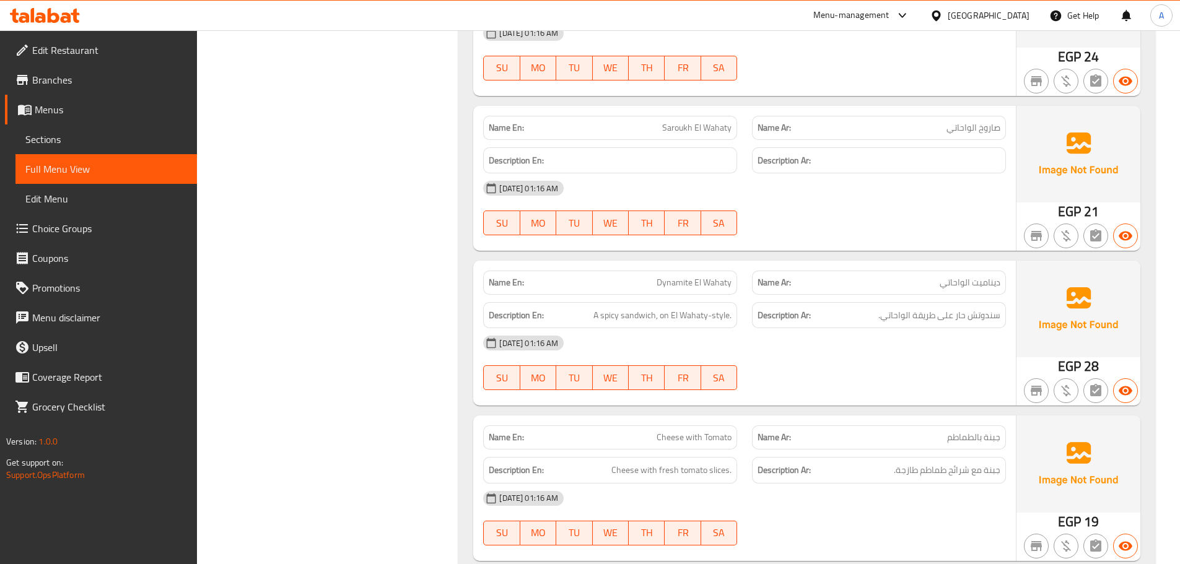
scroll to position [17957, 0]
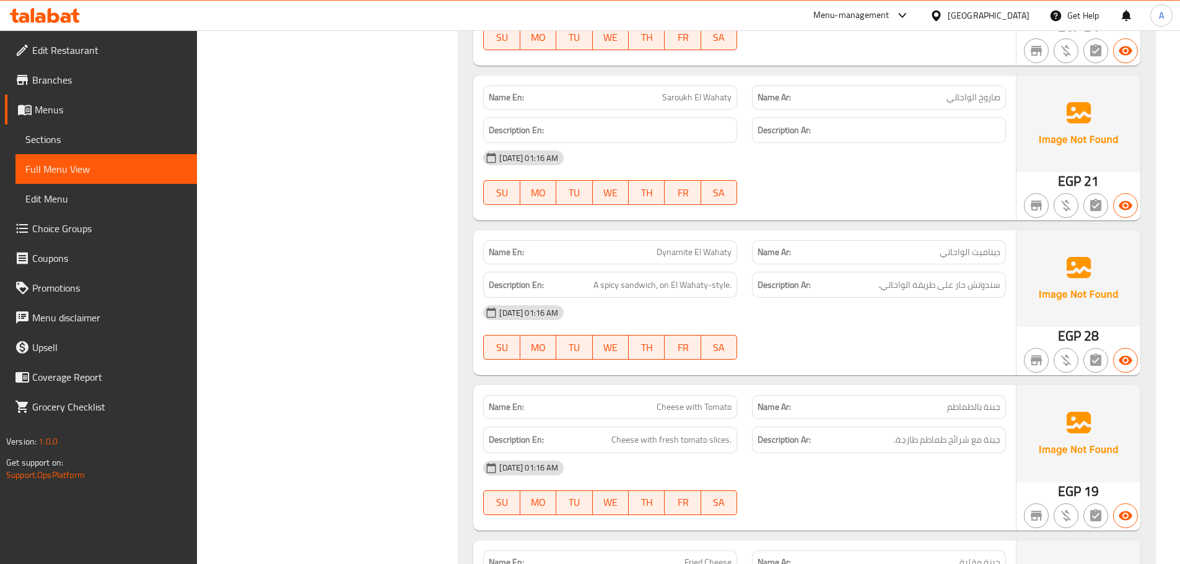
click at [825, 401] on div "Name En: Cheese with Tomato Name Ar: جبنة بالطماطم" at bounding box center [745, 407] width 538 height 39
drag, startPoint x: 988, startPoint y: 409, endPoint x: 649, endPoint y: 409, distance: 338.8
click at [649, 409] on div "Name En: Cheese with Tomato Name Ar: جبنة بالطماطم" at bounding box center [745, 407] width 538 height 39
drag, startPoint x: 986, startPoint y: 441, endPoint x: 819, endPoint y: 447, distance: 167.4
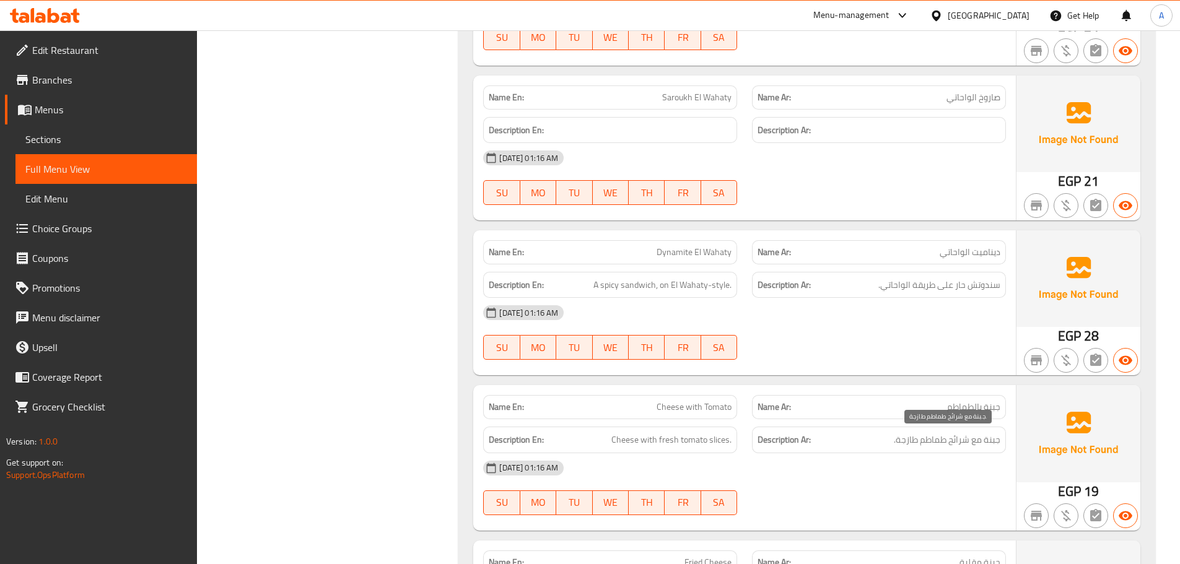
click at [872, 441] on h6 "Description Ar: جبنة مع شرائح طماطم طازجة." at bounding box center [879, 439] width 243 height 15
drag, startPoint x: 725, startPoint y: 439, endPoint x: 875, endPoint y: 501, distance: 162.0
click at [745, 447] on div "Description En: Cheese with fresh tomato slices. Description Ar: جبنة مع شرائح …" at bounding box center [745, 440] width 538 height 42
click at [875, 501] on div "05-10-2025 01:16 AM SU MO TU WE TH FR SA" at bounding box center [745, 487] width 538 height 69
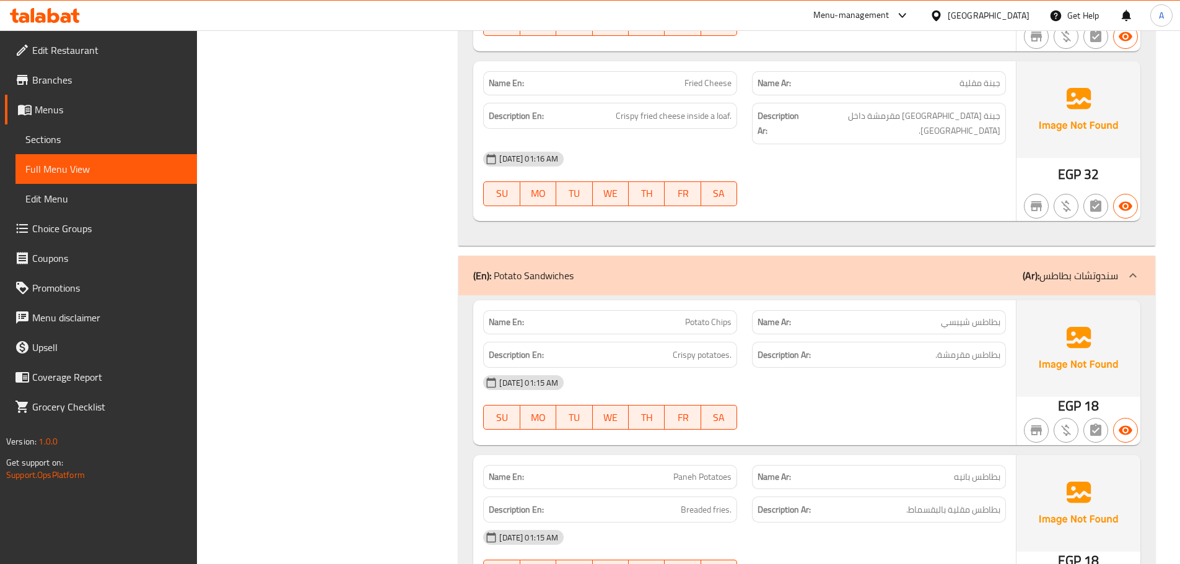
scroll to position [18514, 0]
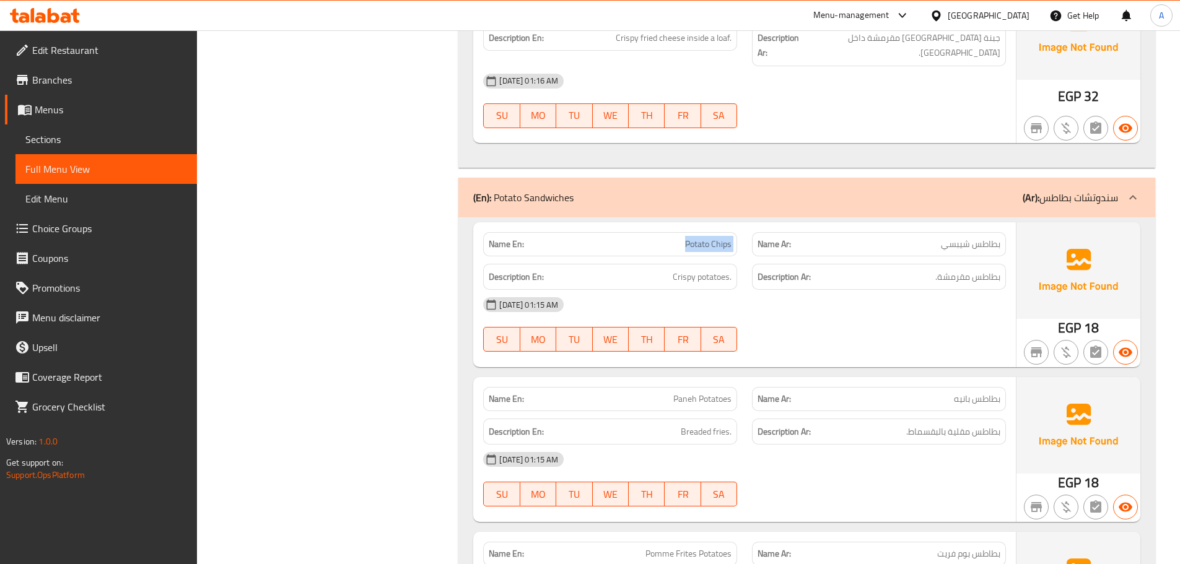
drag, startPoint x: 682, startPoint y: 225, endPoint x: 815, endPoint y: 265, distance: 139.0
click at [783, 249] on div "Name En: Potato Chips Name Ar: بطاطس شيبسي Description En: Crispy potatoes. Des…" at bounding box center [744, 294] width 543 height 145
click at [815, 269] on h6 "Description Ar: بطاطس مقرمشة." at bounding box center [879, 276] width 243 height 15
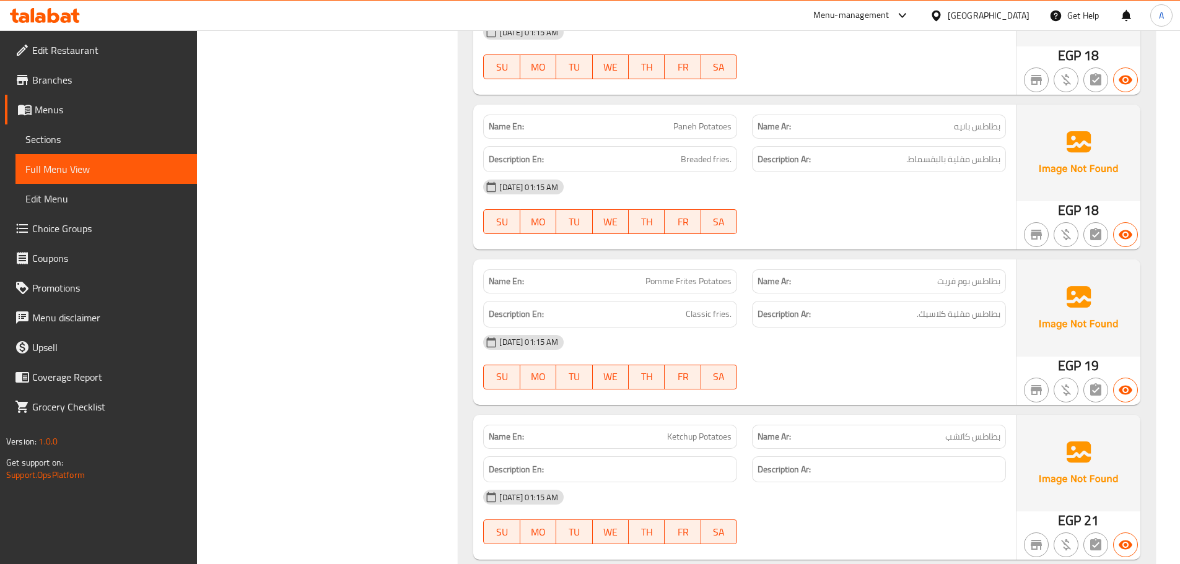
scroll to position [18812, 0]
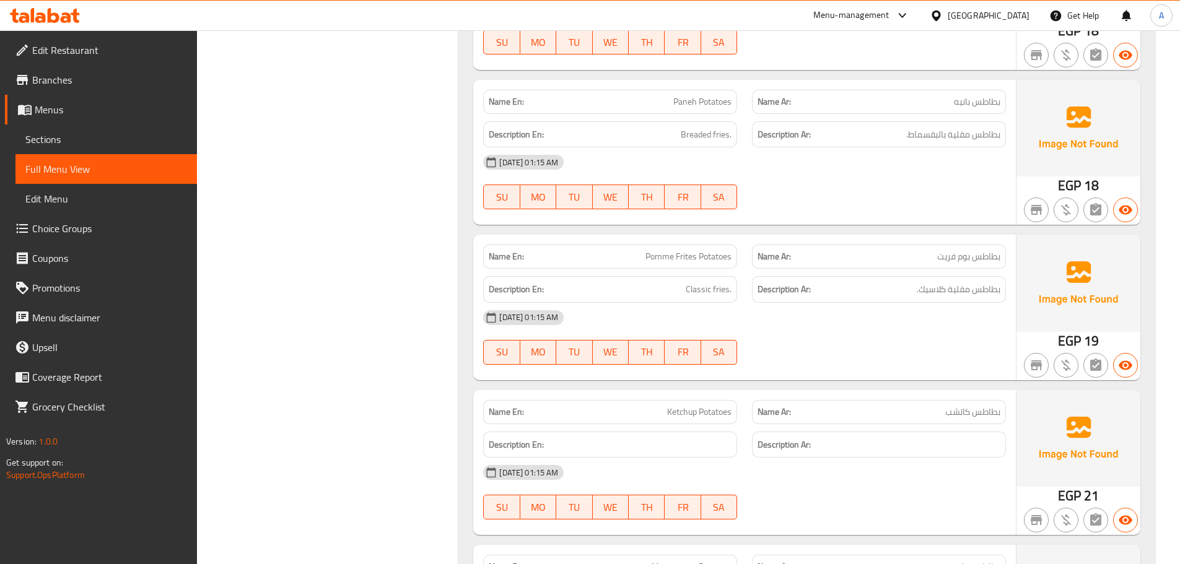
click at [677, 95] on span "Paneh Potatoes" at bounding box center [702, 101] width 58 height 13
drag, startPoint x: 677, startPoint y: 84, endPoint x: 709, endPoint y: 90, distance: 32.3
click at [709, 95] on span "Paneh Potatoes" at bounding box center [702, 101] width 58 height 13
copy span "Paneh Potatoes"
click at [865, 174] on div "05-10-2025 01:15 AM SU MO TU WE TH FR SA" at bounding box center [745, 181] width 538 height 69
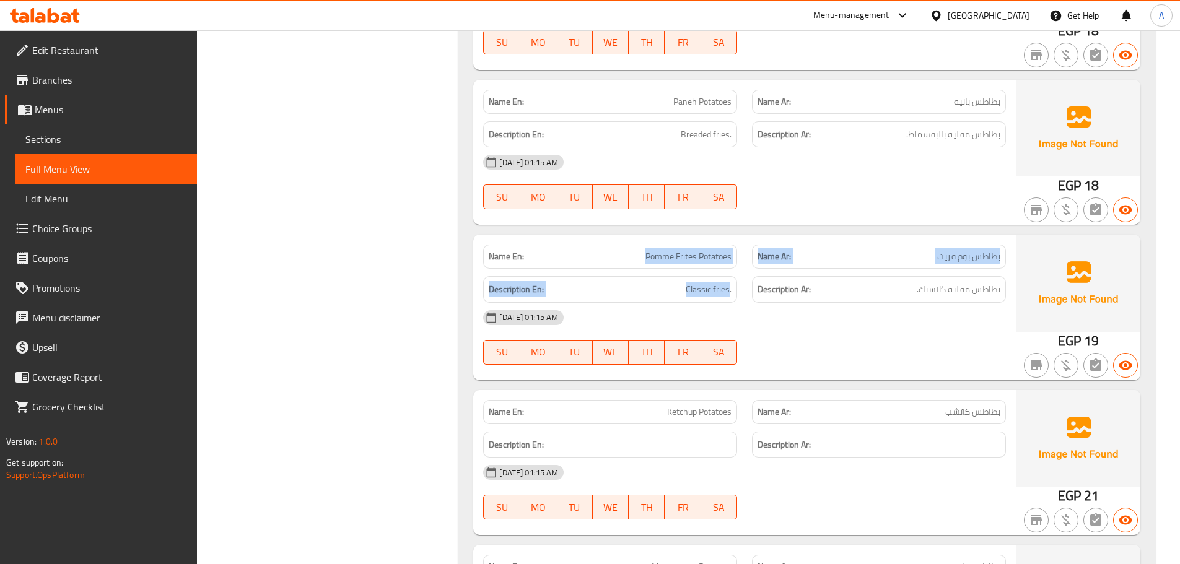
drag, startPoint x: 606, startPoint y: 238, endPoint x: 787, endPoint y: 307, distance: 193.2
click at [754, 287] on div "Name En: Pomme Frites Potatoes Name Ar: بطاطس بوم فريت Description En: Classic …" at bounding box center [744, 307] width 543 height 145
click at [796, 315] on div "[DATE] 01:15 AM" at bounding box center [745, 318] width 538 height 30
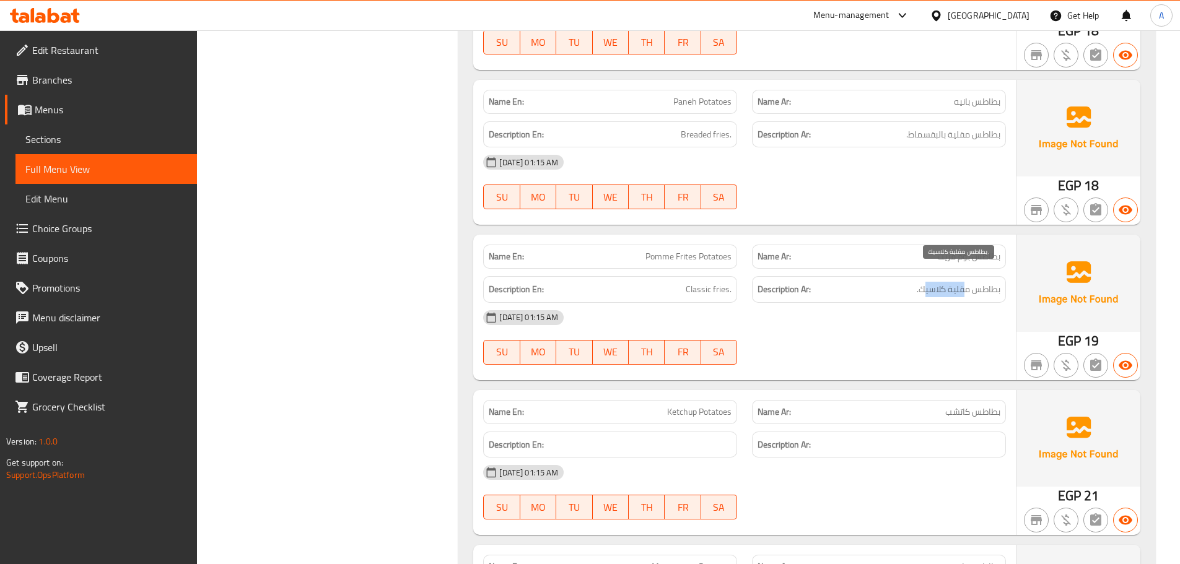
drag, startPoint x: 965, startPoint y: 273, endPoint x: 913, endPoint y: 302, distance: 59.6
click at [921, 285] on div "Description Ar: بطاطس مقلية كلاسيك." at bounding box center [879, 289] width 254 height 27
click at [913, 305] on div "[DATE] 01:15 AM" at bounding box center [745, 318] width 538 height 30
click at [688, 282] on span "Classic fries." at bounding box center [709, 289] width 46 height 15
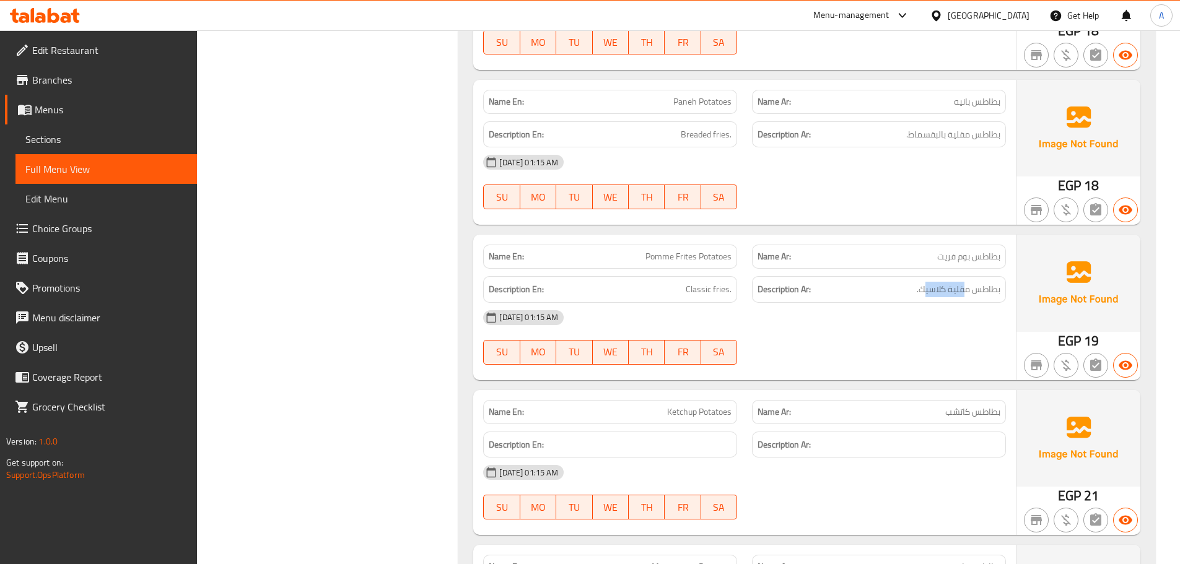
click at [755, 285] on div "Description En: Classic fries. Description Ar: بطاطس مقلية كلاسيك." at bounding box center [745, 290] width 538 height 42
click at [772, 303] on div "[DATE] 01:15 AM" at bounding box center [745, 318] width 538 height 30
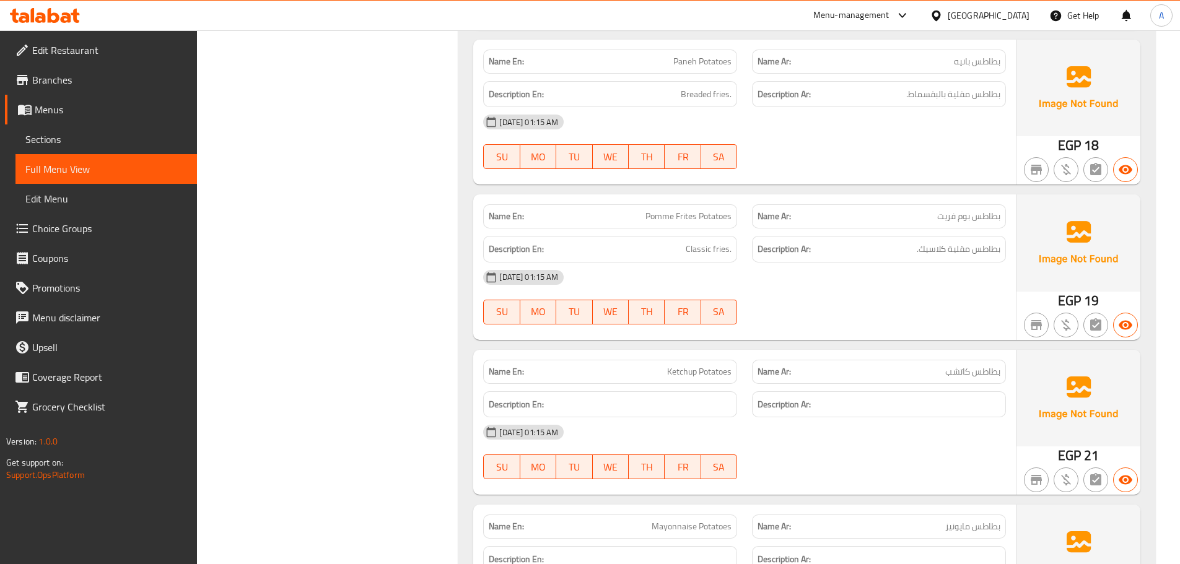
click at [900, 367] on div "Name En: Ketchup Potatoes Name Ar: بطاطس كاتشب Description En: Description Ar: …" at bounding box center [744, 422] width 543 height 145
click at [927, 418] on div "[DATE] 01:15 AM" at bounding box center [745, 433] width 538 height 30
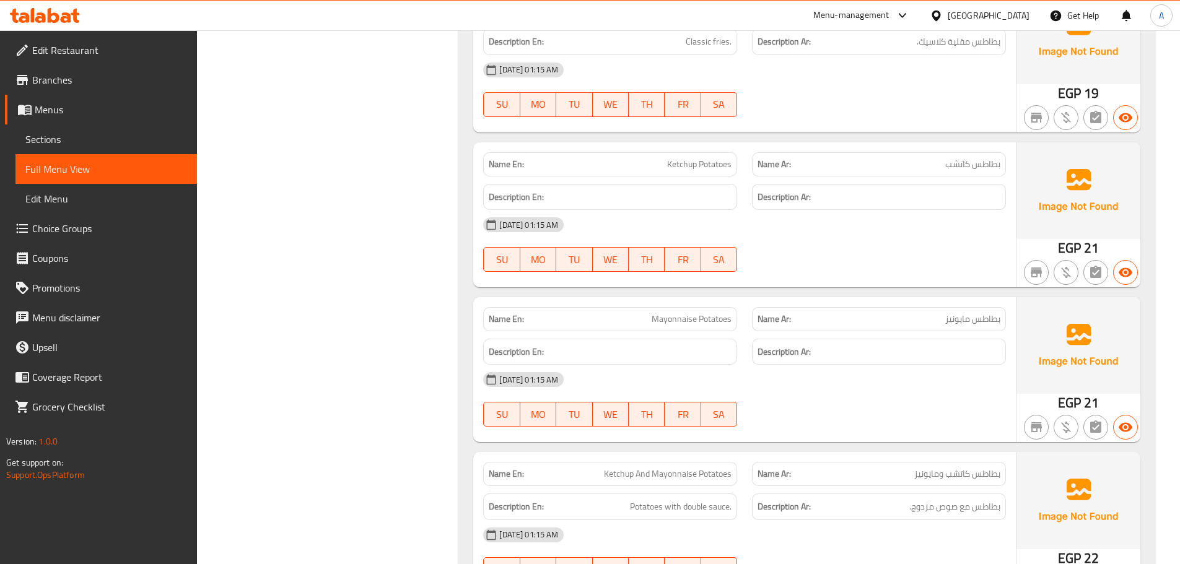
drag, startPoint x: 644, startPoint y: 296, endPoint x: 750, endPoint y: 315, distance: 107.0
click at [735, 312] on div "Name En: Mayonnaise Potatoes" at bounding box center [610, 319] width 269 height 39
click at [813, 369] on div "[DATE] 01:15 AM" at bounding box center [745, 380] width 538 height 30
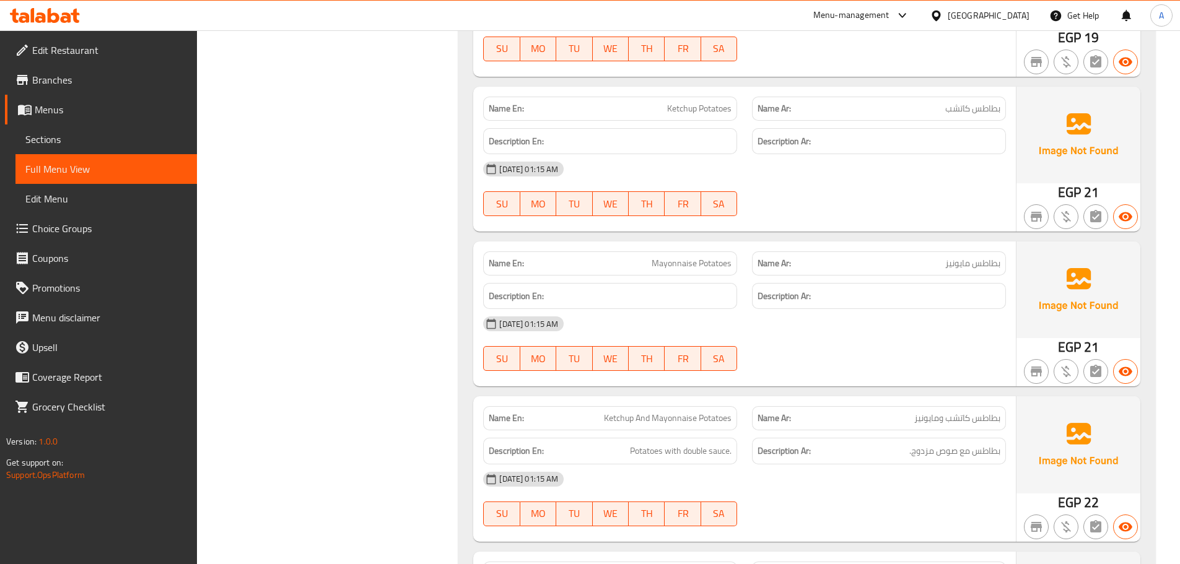
scroll to position [19183, 0]
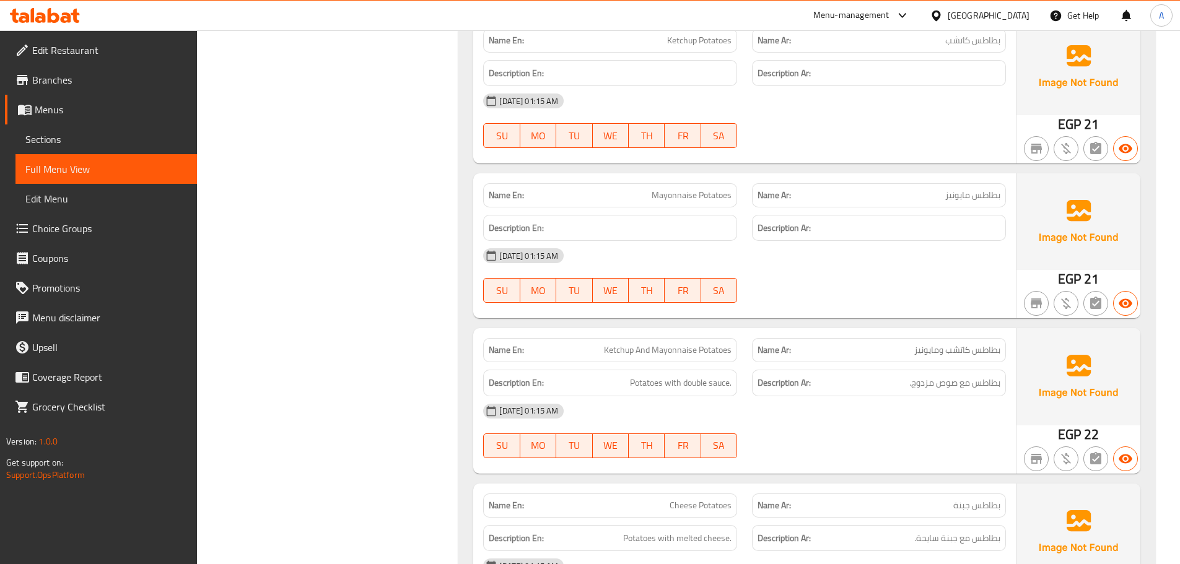
drag, startPoint x: 615, startPoint y: 344, endPoint x: 760, endPoint y: 367, distance: 147.3
click at [709, 346] on div "Name En: Ketchup And Mayonnaise Potatoes" at bounding box center [610, 350] width 254 height 24
click at [805, 396] on div "[DATE] 01:15 AM" at bounding box center [745, 411] width 538 height 30
drag, startPoint x: 960, startPoint y: 379, endPoint x: 880, endPoint y: 379, distance: 79.3
click at [885, 379] on div "Name En: Ketchup And Mayonnaise Potatoes Name Ar: بطاطس كاتشب ومايونيز Descript…" at bounding box center [744, 400] width 543 height 145
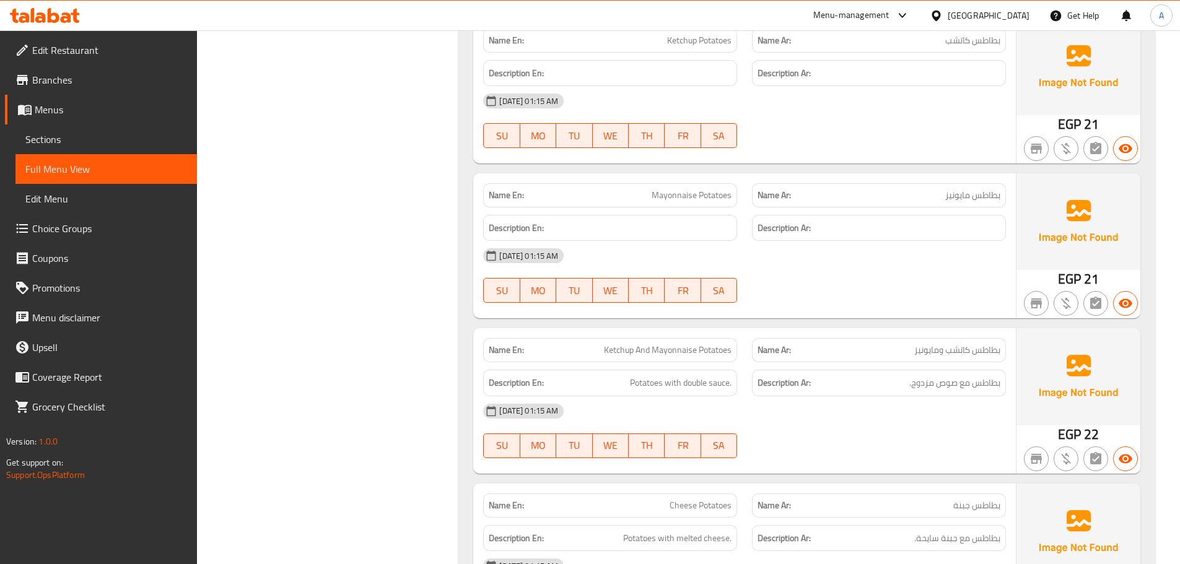
click at [637, 375] on span "Potatoes with double sauce." at bounding box center [681, 382] width 102 height 15
click at [777, 419] on div "05-10-2025 01:15 AM SU MO TU WE TH FR SA" at bounding box center [745, 430] width 538 height 69
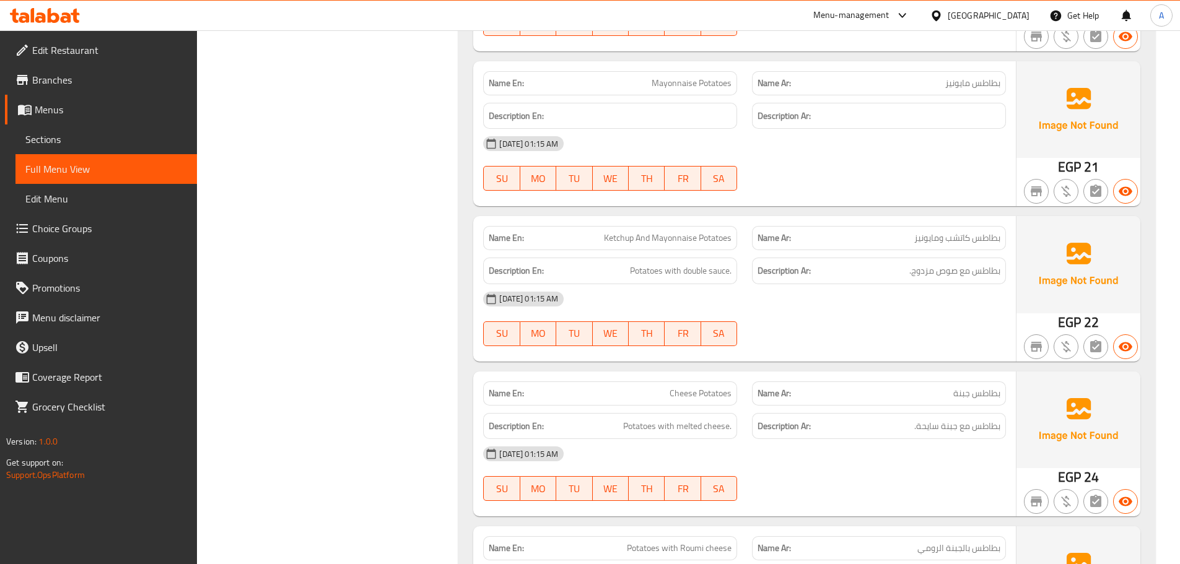
scroll to position [19369, 0]
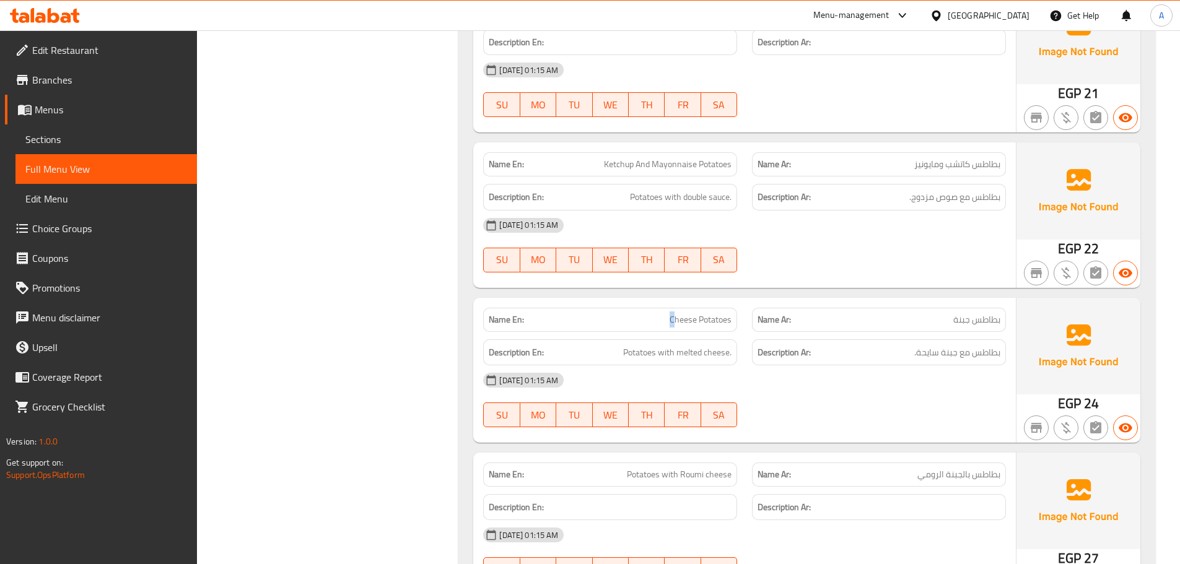
drag, startPoint x: 662, startPoint y: 302, endPoint x: 887, endPoint y: 398, distance: 245.1
click at [720, 313] on p "Name En: Cheese Potatoes" at bounding box center [610, 319] width 243 height 13
drag, startPoint x: 894, startPoint y: 403, endPoint x: 983, endPoint y: 357, distance: 100.0
click at [895, 403] on div "05-10-2025 01:15 AM SU MO TU WE TH FR SA" at bounding box center [745, 399] width 538 height 69
drag, startPoint x: 937, startPoint y: 345, endPoint x: 665, endPoint y: 349, distance: 272.0
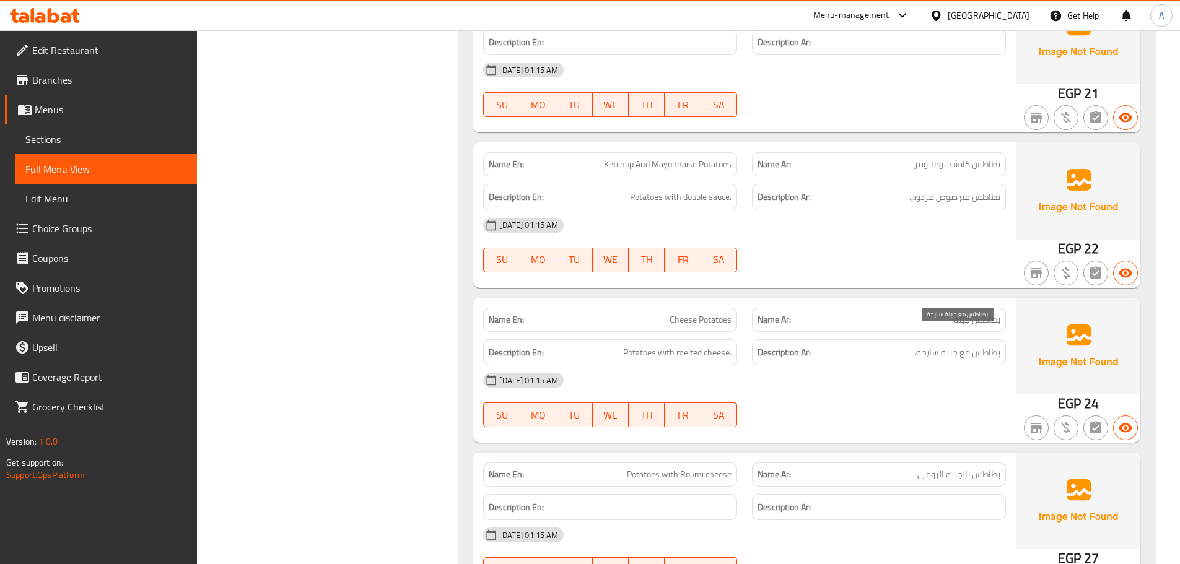
click at [866, 349] on div "Description Ar: بطاطس مع جبنة سايحة." at bounding box center [879, 352] width 254 height 27
drag, startPoint x: 656, startPoint y: 344, endPoint x: 689, endPoint y: 354, distance: 34.9
click at [667, 345] on span "Potatoes with melted cheese." at bounding box center [677, 352] width 108 height 15
click at [805, 397] on div "05-10-2025 01:15 AM SU MO TU WE TH FR SA" at bounding box center [745, 399] width 538 height 69
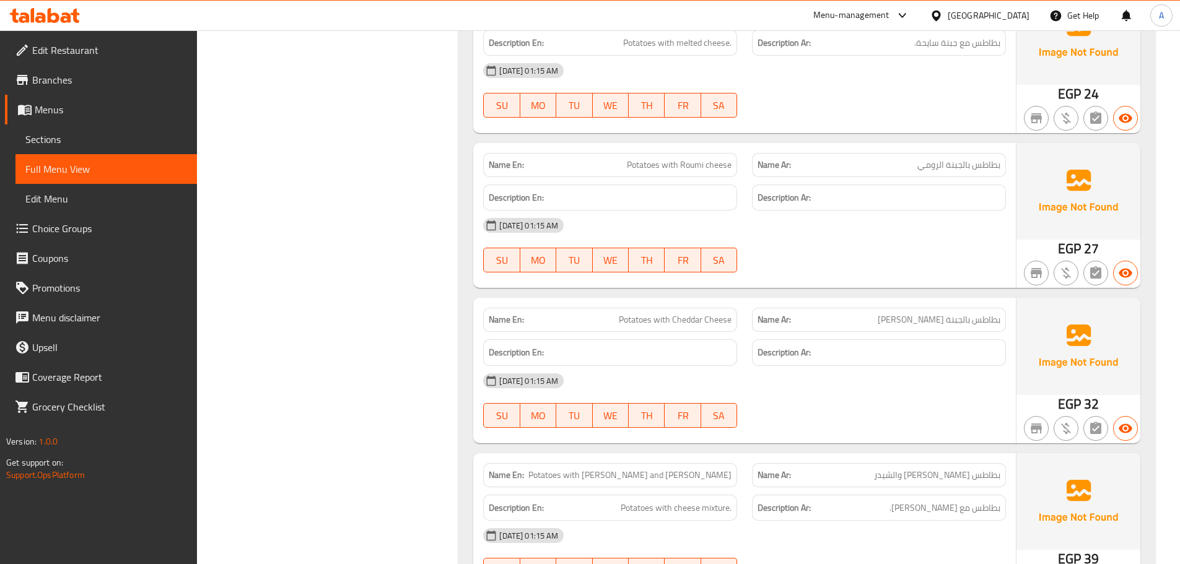
scroll to position [19741, 0]
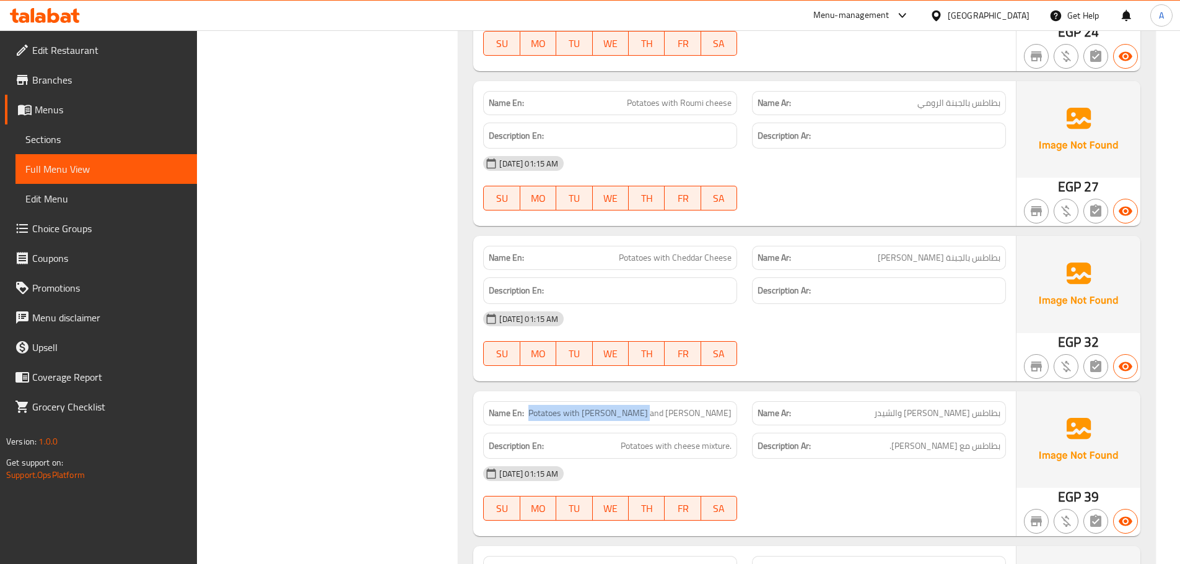
drag, startPoint x: 608, startPoint y: 403, endPoint x: 784, endPoint y: 373, distance: 179.0
click at [761, 394] on div "Name En: Potatoes with Roumi and Cheddar Name Ar: بطاطس بالرومي والشيدر" at bounding box center [745, 413] width 538 height 39
click at [795, 364] on div "Name En: Potatoes with Cheddar Cheese Name Ar: بطاطس بالجبنة الشيدر Description…" at bounding box center [744, 308] width 543 height 145
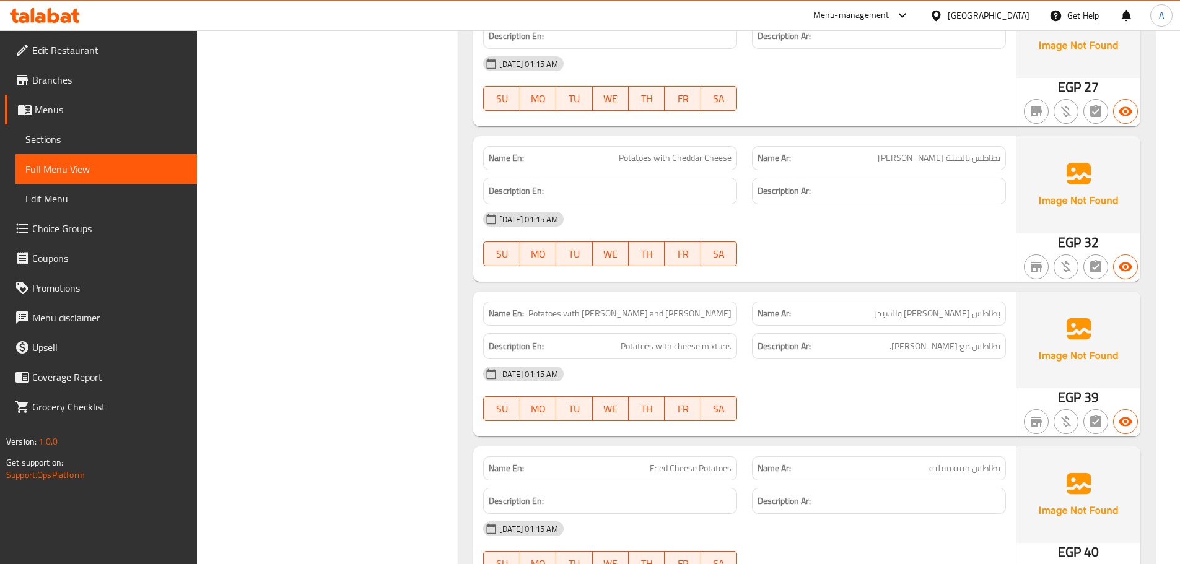
scroll to position [19865, 0]
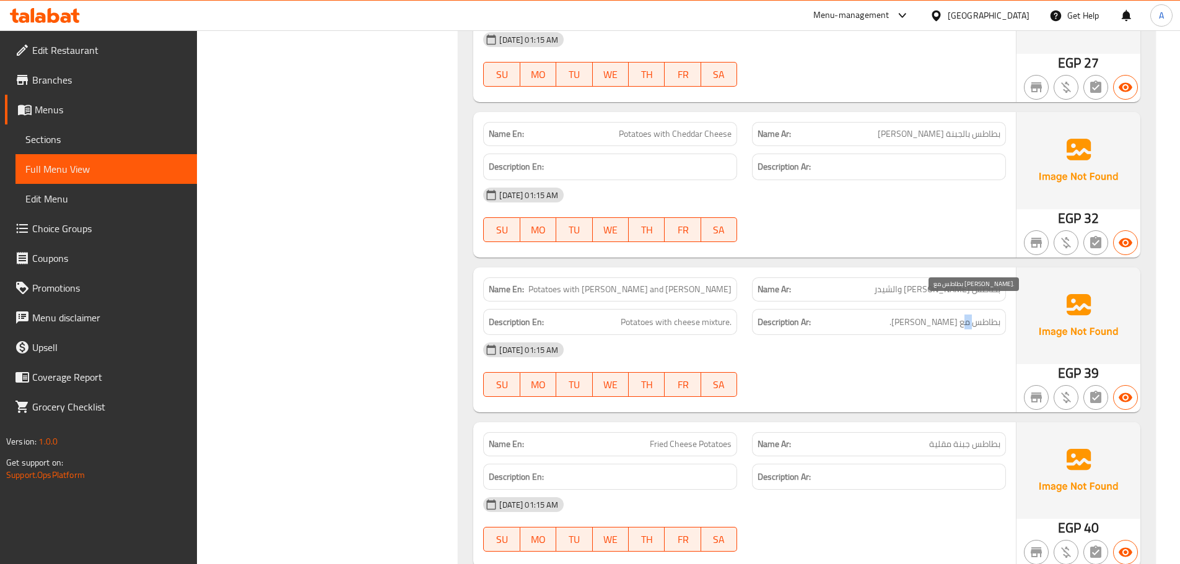
drag, startPoint x: 971, startPoint y: 307, endPoint x: 948, endPoint y: 318, distance: 26.0
click at [956, 315] on span "بطاطس مع خليط جبن." at bounding box center [945, 322] width 111 height 15
click at [940, 335] on div "[DATE] 01:15 AM" at bounding box center [745, 350] width 538 height 30
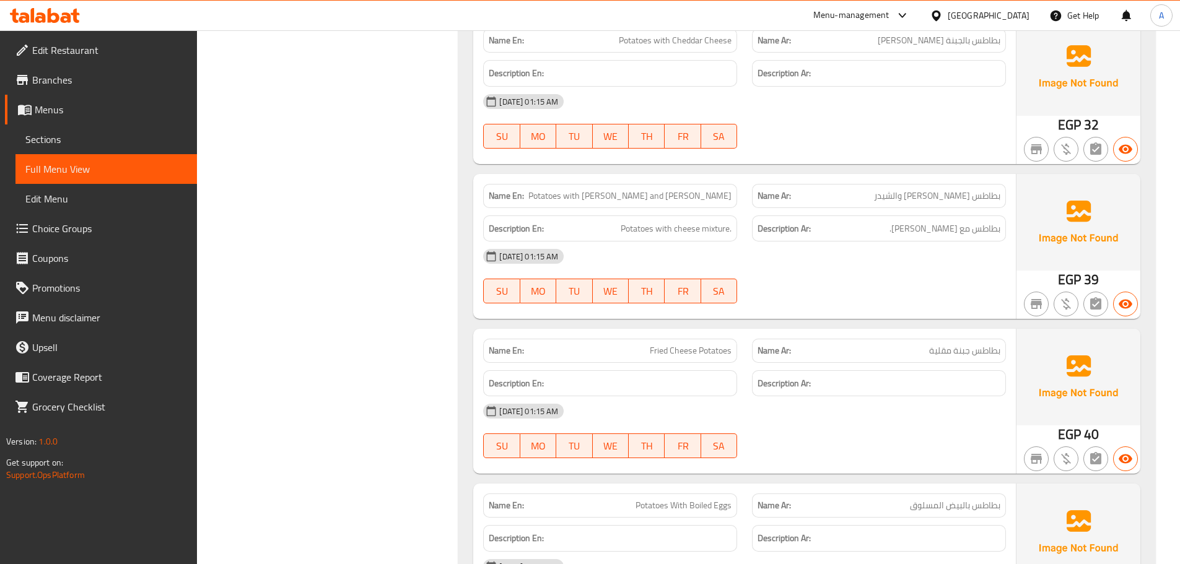
scroll to position [19989, 0]
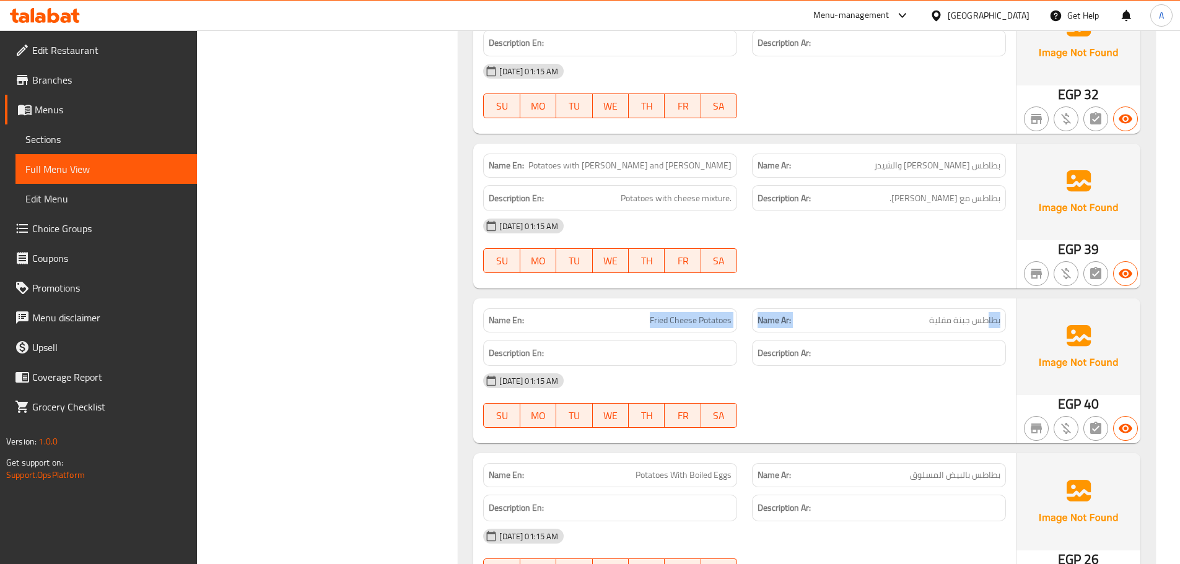
drag, startPoint x: 986, startPoint y: 312, endPoint x: 648, endPoint y: 302, distance: 338.4
click at [649, 301] on div "Name En: Fried Cheese Potatoes Name Ar: بطاطس جبنة مقلية" at bounding box center [745, 320] width 538 height 39
click at [828, 381] on div "[DATE] 01:15 AM" at bounding box center [745, 381] width 538 height 30
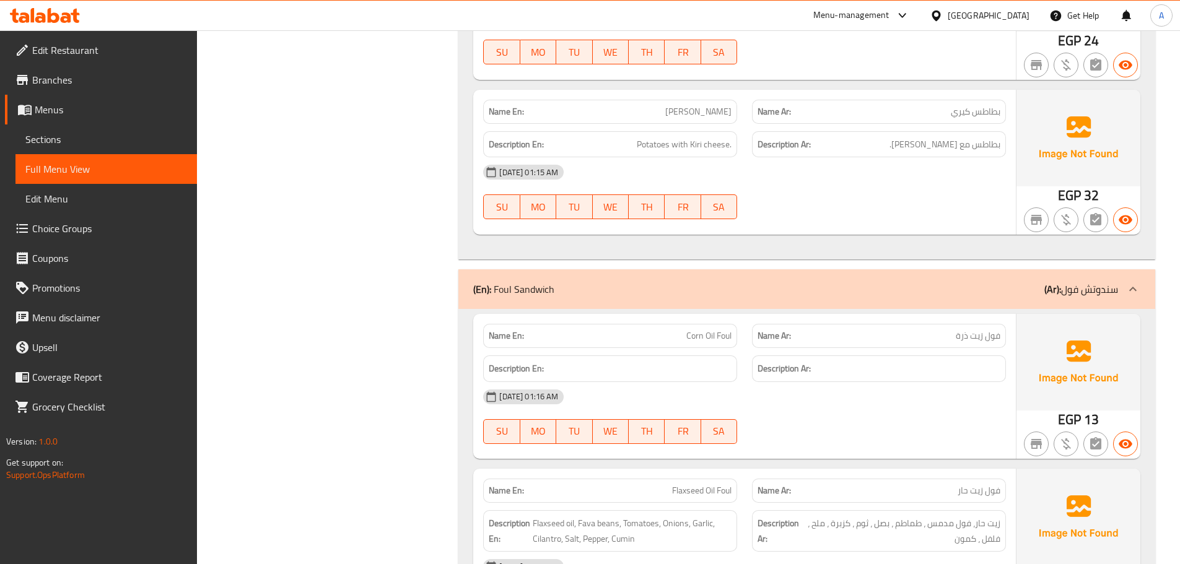
scroll to position [21500, 0]
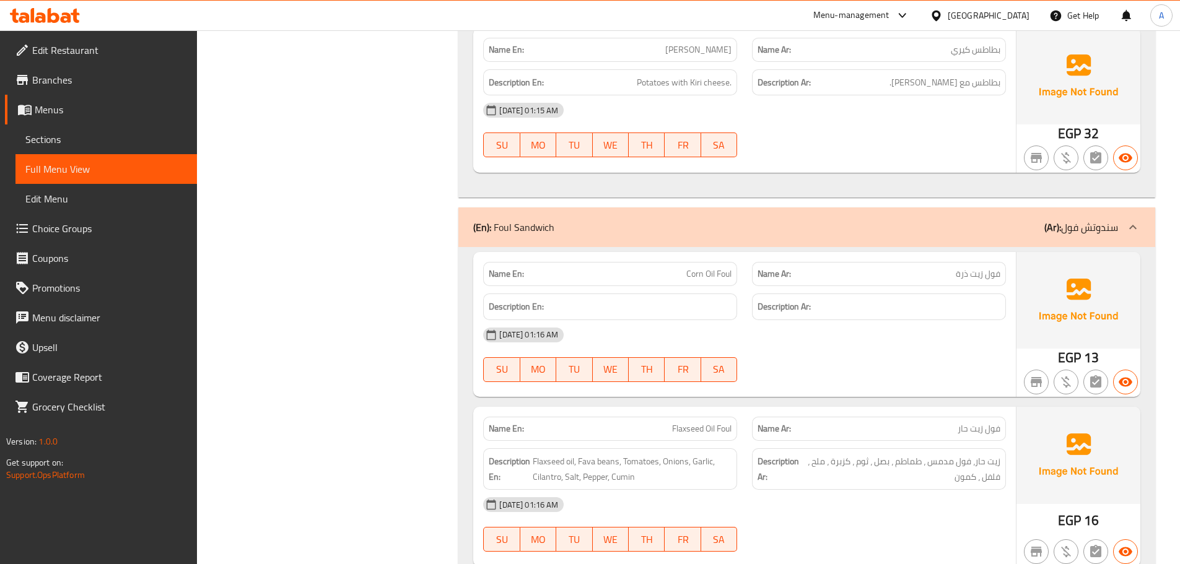
drag, startPoint x: 686, startPoint y: 253, endPoint x: 808, endPoint y: 304, distance: 131.9
click at [782, 292] on div "Name En: Corn Oil Foul Name Ar: فول زيت ذرة Description En: Description Ar: 05-…" at bounding box center [744, 324] width 543 height 145
click at [857, 342] on div "05-10-2025 01:16 AM SU MO TU WE TH FR SA" at bounding box center [745, 354] width 538 height 69
drag, startPoint x: 712, startPoint y: 268, endPoint x: 860, endPoint y: 346, distance: 167.9
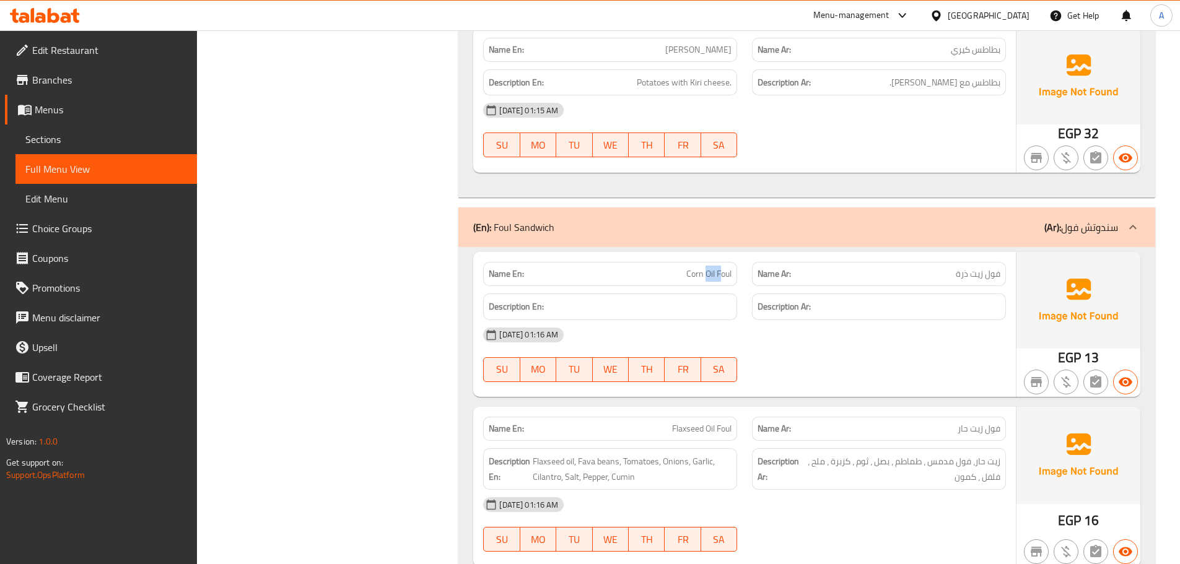
click at [751, 279] on div "Name En: Corn Oil Foul Name Ar: فول زيت ذرة Description En: Description Ar: 05-…" at bounding box center [744, 324] width 543 height 145
click at [868, 355] on div "05-10-2025 01:16 AM SU MO TU WE TH FR SA" at bounding box center [745, 354] width 538 height 69
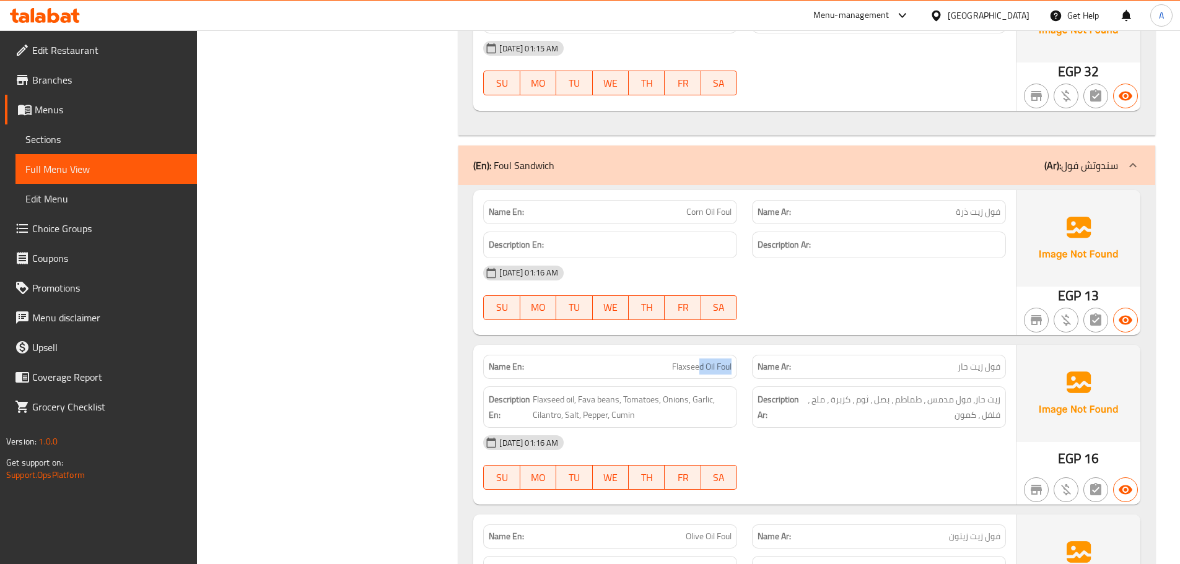
drag, startPoint x: 774, startPoint y: 372, endPoint x: 877, endPoint y: 415, distance: 111.6
click at [814, 385] on div "Name En: Flaxseed Oil Foul Name Ar: فول زيت حار Description En: Flaxseed oil, F…" at bounding box center [744, 425] width 543 height 160
click at [930, 461] on div "05-10-2025 01:16 AM SU MO TU WE TH FR SA" at bounding box center [745, 462] width 538 height 69
drag, startPoint x: 988, startPoint y: 387, endPoint x: 971, endPoint y: 387, distance: 17.4
click at [971, 392] on span "زيت حار، فول مدمس ، طماطم ، بصل ، ثوم ، كزبرة ، ملح ، فلفل ، كمون" at bounding box center [902, 407] width 196 height 30
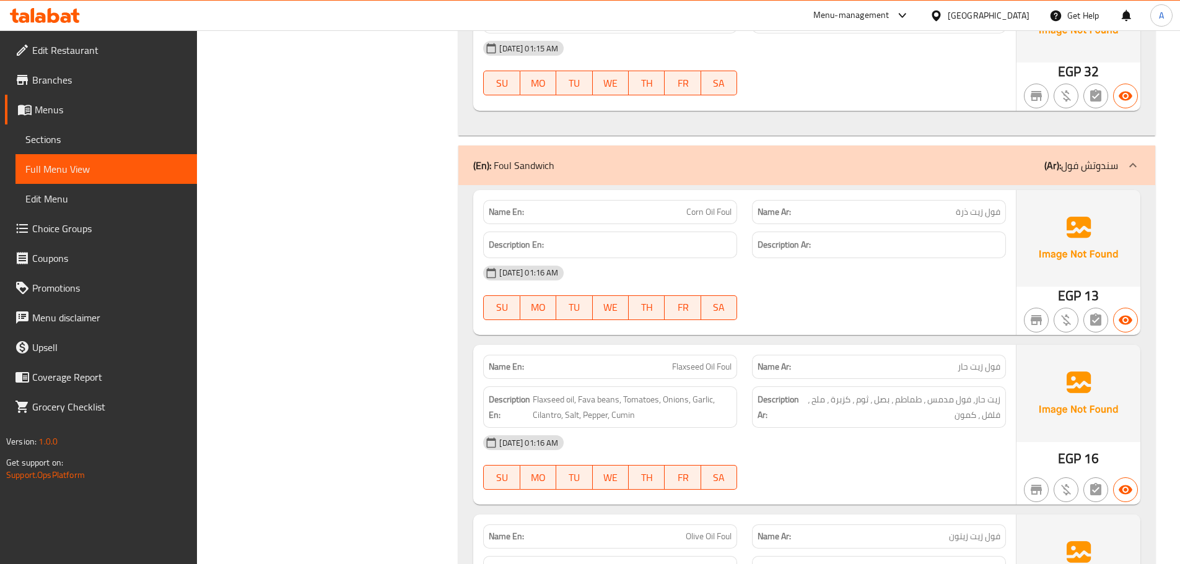
click at [956, 412] on div "Description Ar: زيت حار، فول مدمس ، طماطم ، بصل ، ثوم ، كزبرة ، ملح ، فلفل ، كم…" at bounding box center [879, 408] width 254 height 42
click at [688, 206] on span "Corn Oil Foul" at bounding box center [708, 212] width 45 height 13
click at [697, 206] on span "Corn Oil Foul" at bounding box center [708, 212] width 45 height 13
drag, startPoint x: 697, startPoint y: 200, endPoint x: 722, endPoint y: 198, distance: 25.5
click at [722, 206] on span "Corn Oil Foul" at bounding box center [708, 212] width 45 height 13
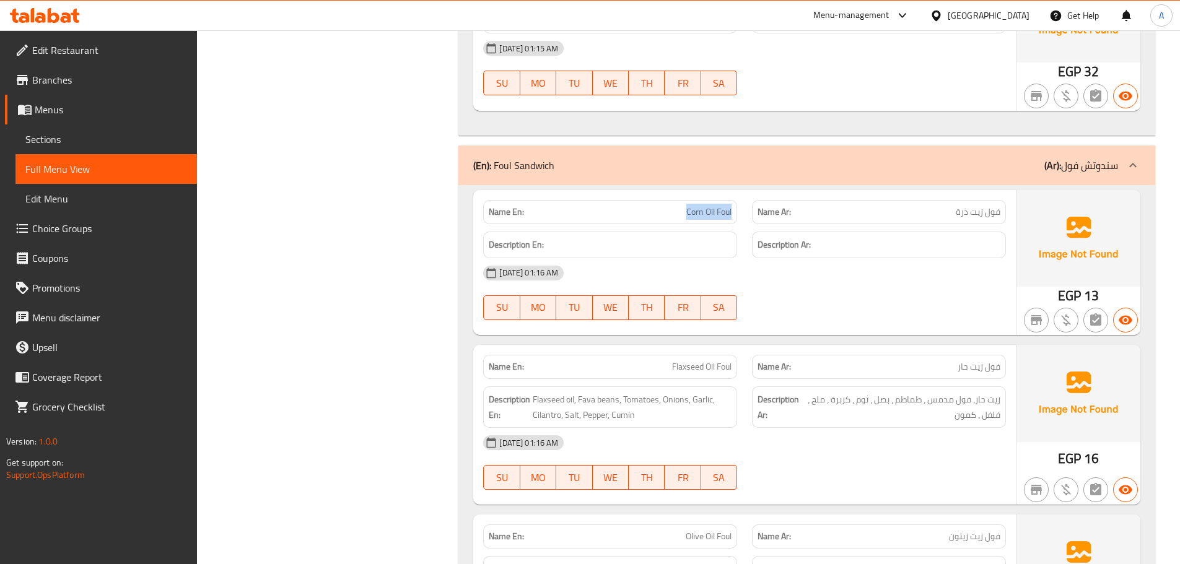
copy span "Corn Oil Foul"
click at [797, 258] on div "[DATE] 01:16 AM" at bounding box center [745, 273] width 538 height 30
click at [721, 203] on div "Name En: Corn Oil Foul" at bounding box center [610, 212] width 254 height 24
click at [767, 242] on div "Description Ar:" at bounding box center [879, 245] width 254 height 27
drag, startPoint x: 652, startPoint y: 195, endPoint x: 806, endPoint y: 254, distance: 164.7
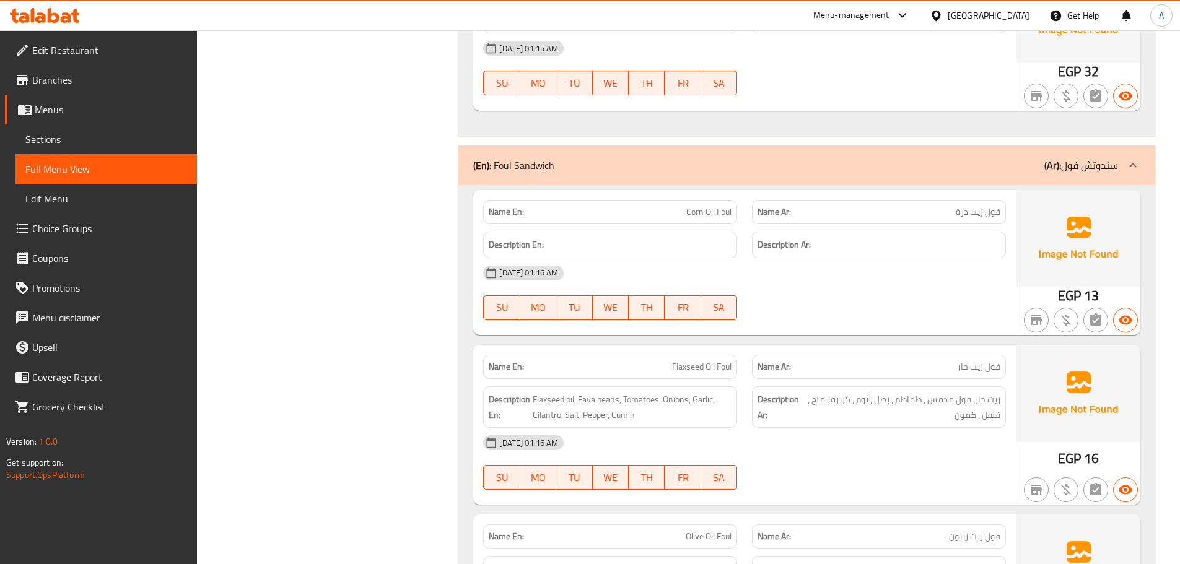
click at [770, 225] on div "Name En: Corn Oil Foul Name Ar: فول زيت ذرة Description En: Description Ar: 05-…" at bounding box center [744, 262] width 543 height 145
click at [807, 258] on div "[DATE] 01:16 AM" at bounding box center [745, 273] width 538 height 30
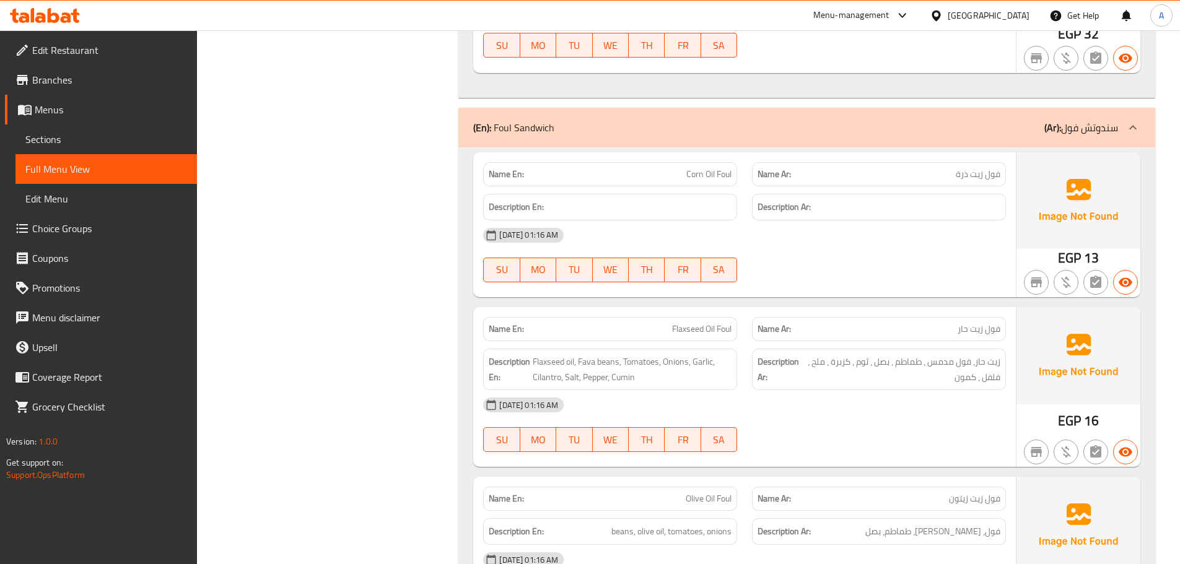
click at [781, 267] on div "Name En: Corn Oil Foul Name Ar: فول زيت ذرة Description En: Description Ar: 05-…" at bounding box center [744, 224] width 543 height 145
click at [805, 307] on div "Name En: Flaxseed Oil Foul Name Ar: فول زيت حار Description En: Flaxseed oil, F…" at bounding box center [744, 387] width 543 height 160
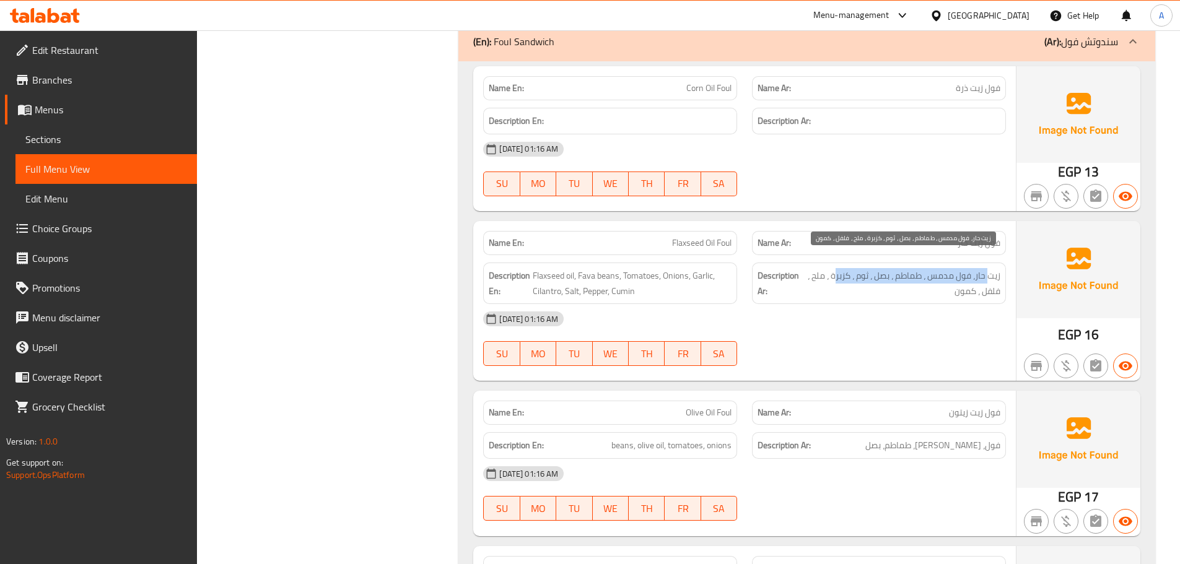
drag, startPoint x: 988, startPoint y: 266, endPoint x: 833, endPoint y: 266, distance: 154.9
click at [834, 268] on span "زيت حار، فول مدمس ، طماطم ، بصل ، ثوم ، كزبرة ، ملح ، فلفل ، كمون" at bounding box center [902, 283] width 196 height 30
click at [837, 268] on span "زيت حار، فول مدمس ، طماطم ، بصل ، ثوم ، كزبرة ، ملح ، فلفل ، كمون" at bounding box center [902, 283] width 196 height 30
drag, startPoint x: 837, startPoint y: 266, endPoint x: 809, endPoint y: 266, distance: 27.9
click at [809, 268] on span "زيت حار، فول مدمس ، طماطم ، بصل ، ثوم ، كزبرة ، ملح ، فلفل ، كمون" at bounding box center [902, 283] width 196 height 30
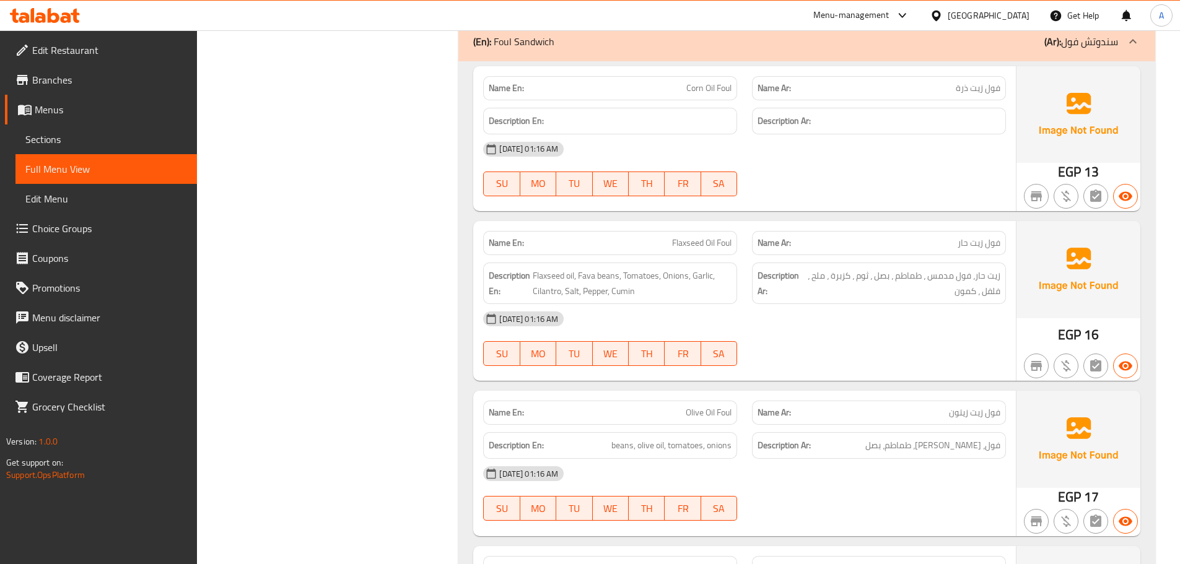
click at [829, 318] on div "[DATE] 01:16 AM" at bounding box center [745, 319] width 538 height 30
click at [612, 275] on span "Flaxseed oil, Fava beans, Tomatoes, Onions, Garlic, Cilantro, Salt, Pepper, Cum…" at bounding box center [632, 283] width 199 height 30
drag, startPoint x: 605, startPoint y: 273, endPoint x: 838, endPoint y: 311, distance: 236.0
click at [682, 283] on span "Flaxseed oil, Fava beans, Tomatoes, Onions, Garlic, Cilantro, Salt, Pepper, Cum…" at bounding box center [632, 283] width 199 height 30
click at [844, 312] on div "[DATE] 01:16 AM" at bounding box center [745, 319] width 538 height 30
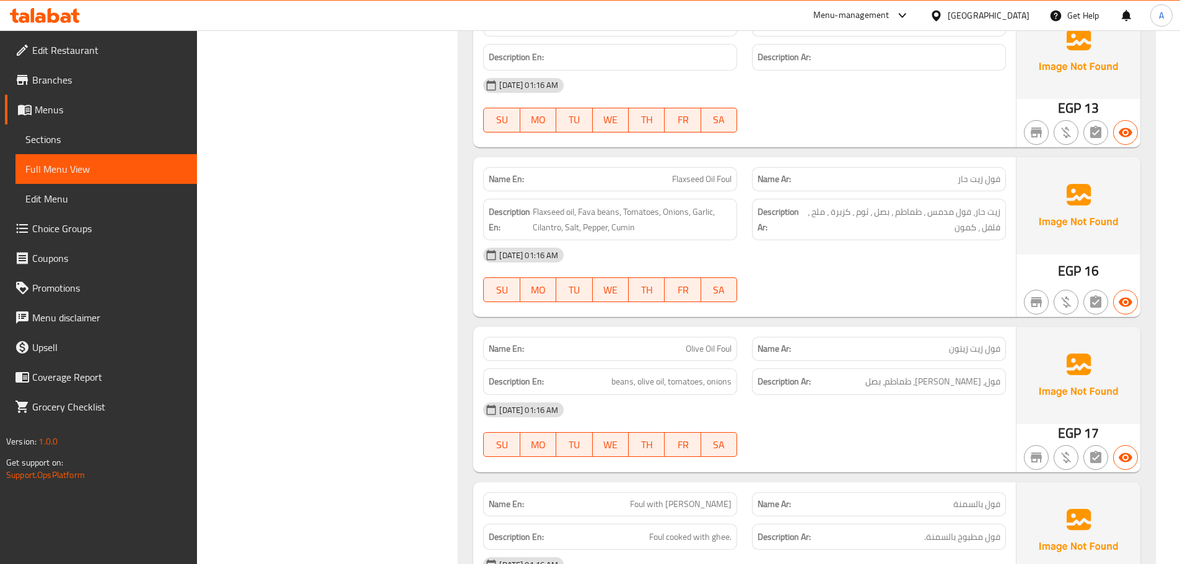
scroll to position [21810, 0]
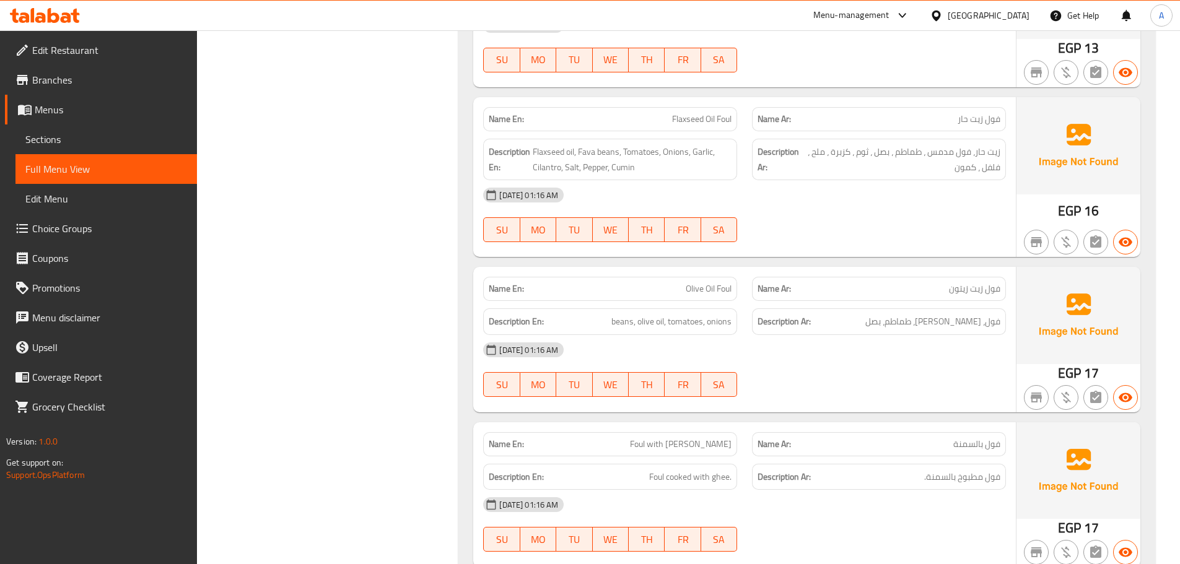
drag, startPoint x: 696, startPoint y: 263, endPoint x: 903, endPoint y: 358, distance: 227.6
click at [823, 316] on div "Name En: Olive Oil Foul Name Ar: فول زيت زيتون Description En: beans, olive oil…" at bounding box center [744, 339] width 543 height 145
click at [905, 361] on div "05-10-2025 01:16 AM SU MO TU WE TH FR SA" at bounding box center [745, 369] width 538 height 69
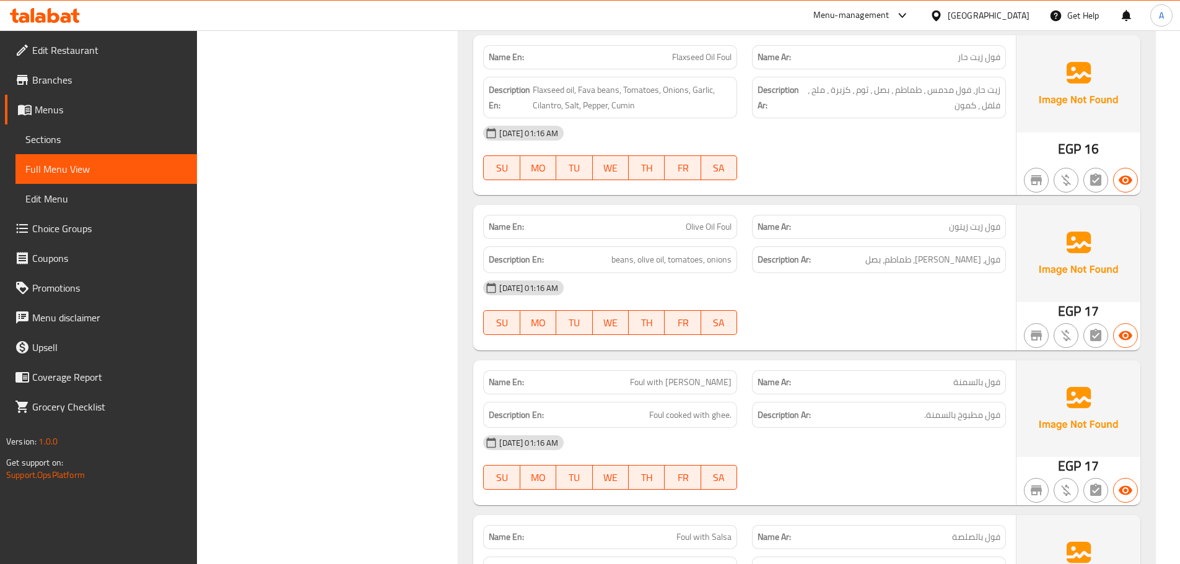
drag, startPoint x: 652, startPoint y: 368, endPoint x: 708, endPoint y: 378, distance: 57.3
click at [698, 378] on div "Name En: Foul with Ghee" at bounding box center [610, 382] width 254 height 24
click at [969, 376] on span "فول بالسمنة" at bounding box center [976, 382] width 47 height 13
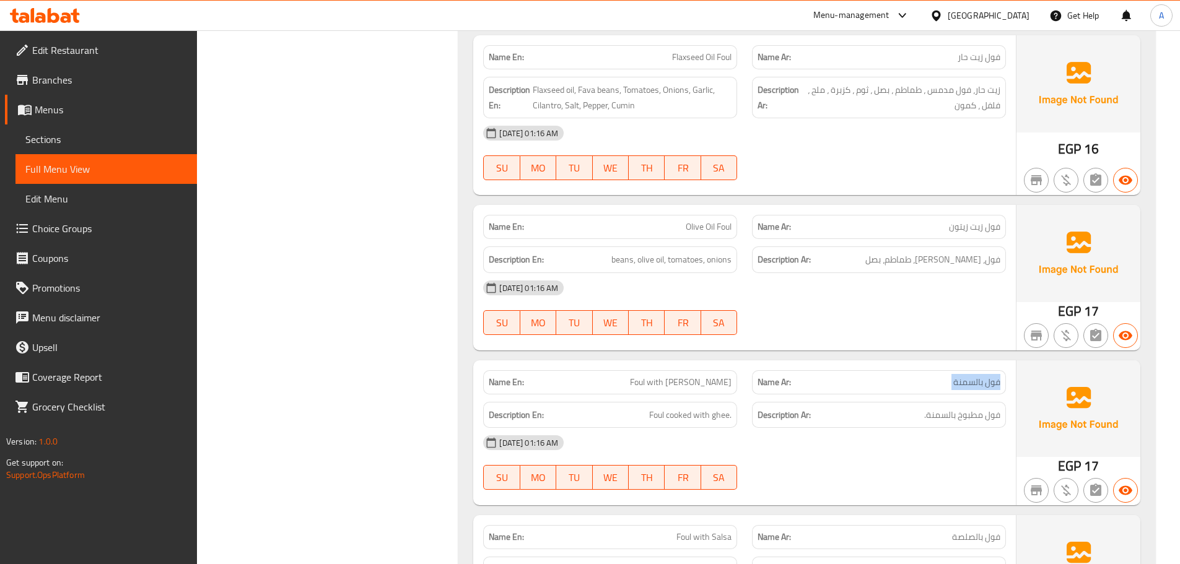
click at [951, 431] on div "[DATE] 01:16 AM" at bounding box center [745, 443] width 538 height 30
drag, startPoint x: 992, startPoint y: 398, endPoint x: 768, endPoint y: 398, distance: 224.9
click at [899, 408] on h6 "Description Ar: فول مطبوخ بالسمنة." at bounding box center [879, 415] width 243 height 15
click at [750, 411] on div "Description En: Foul cooked with ghee. Description Ar: فول مطبوخ بالسمنة." at bounding box center [745, 416] width 538 height 42
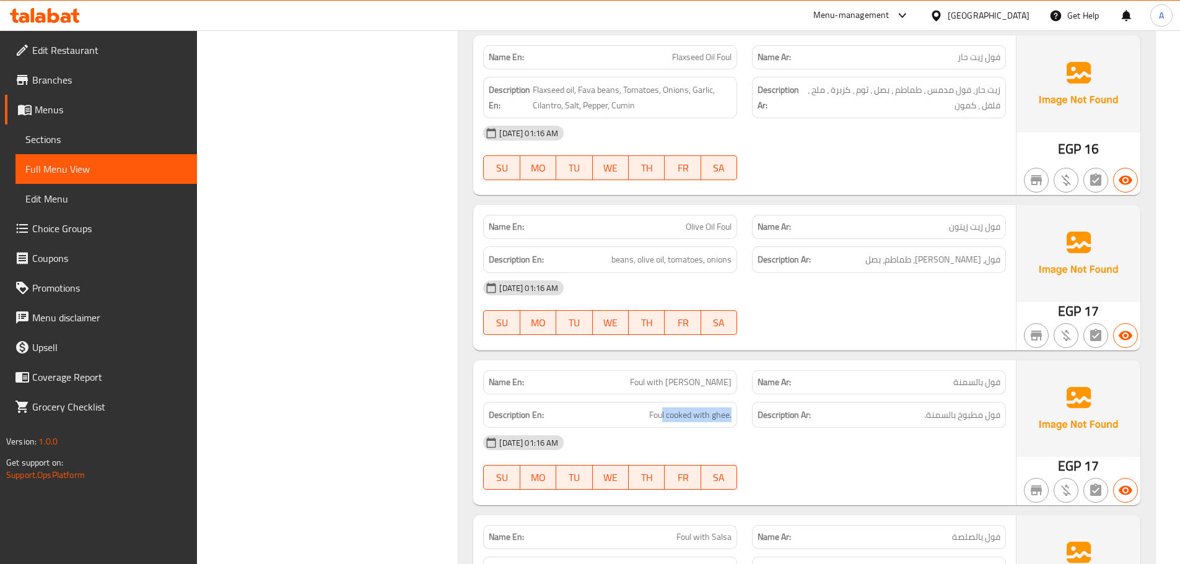
click at [828, 431] on div "[DATE] 01:16 AM" at bounding box center [745, 443] width 538 height 30
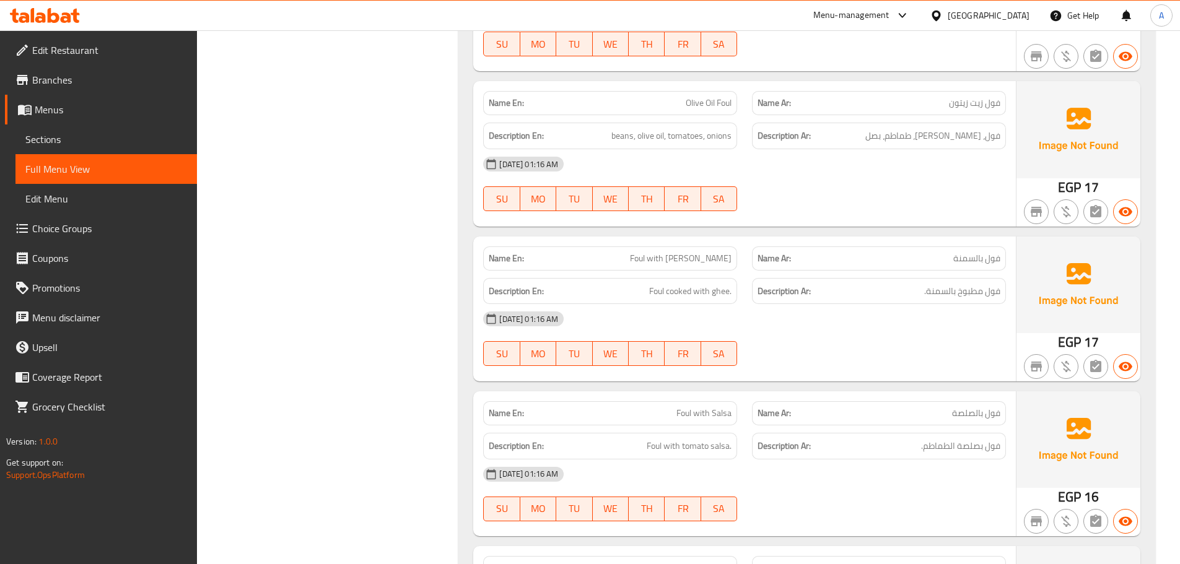
click at [779, 269] on div "Name En: Foul with Ghee Name Ar: فول بالسمنة Description En: Foul cooked with g…" at bounding box center [744, 309] width 543 height 145
drag, startPoint x: 943, startPoint y: 273, endPoint x: 909, endPoint y: 289, distance: 38.0
click at [924, 284] on h6 "Description Ar: فول مطبوخ بالسمنة." at bounding box center [879, 291] width 243 height 15
click at [887, 328] on div "05-10-2025 01:16 AM SU MO TU WE TH FR SA" at bounding box center [745, 338] width 538 height 69
drag, startPoint x: 598, startPoint y: 281, endPoint x: 893, endPoint y: 337, distance: 300.8
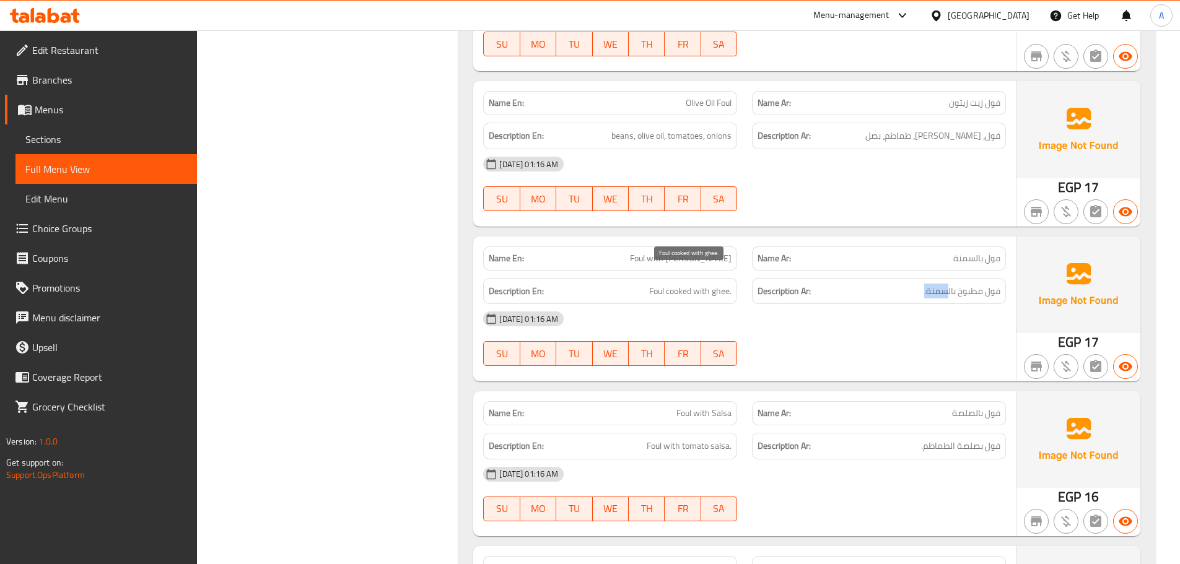
click at [859, 321] on div "Name En: Foul with Ghee Name Ar: فول بالسمنة Description En: Foul cooked with g…" at bounding box center [744, 309] width 543 height 145
click at [907, 359] on div at bounding box center [879, 366] width 269 height 15
drag, startPoint x: 629, startPoint y: 398, endPoint x: 790, endPoint y: 388, distance: 161.4
click at [748, 403] on div "Name En: Foul with Salsa Name Ar: فول بالصلصة" at bounding box center [745, 413] width 538 height 39
drag, startPoint x: 812, startPoint y: 364, endPoint x: 834, endPoint y: 391, distance: 34.8
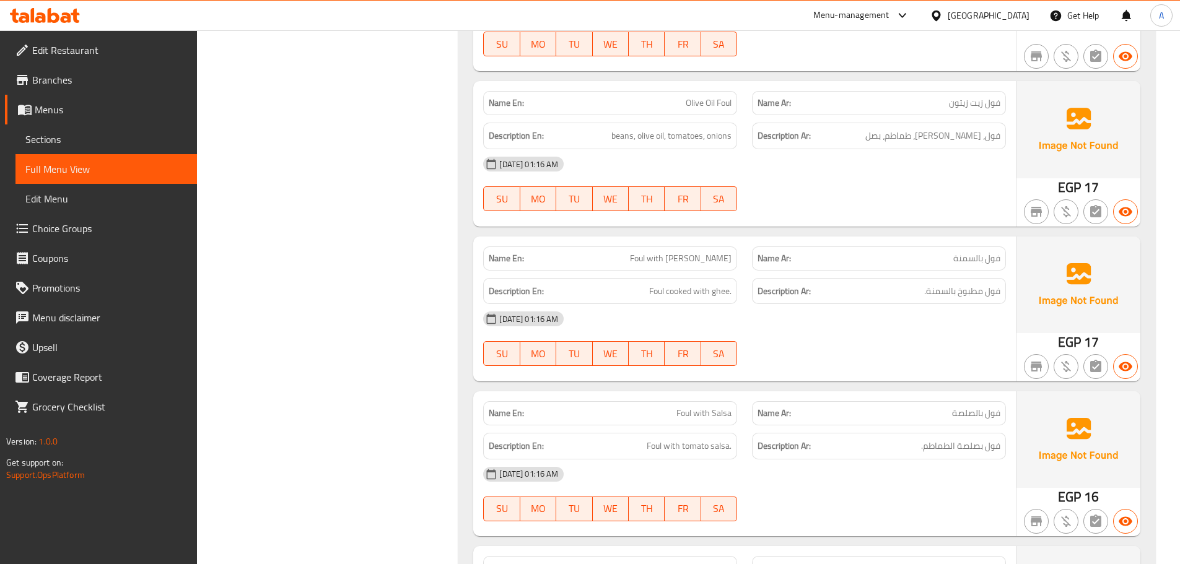
click at [811, 364] on div "Name En: Foul with Ghee Name Ar: فول بالسمنة Description En: Foul cooked with g…" at bounding box center [744, 309] width 543 height 145
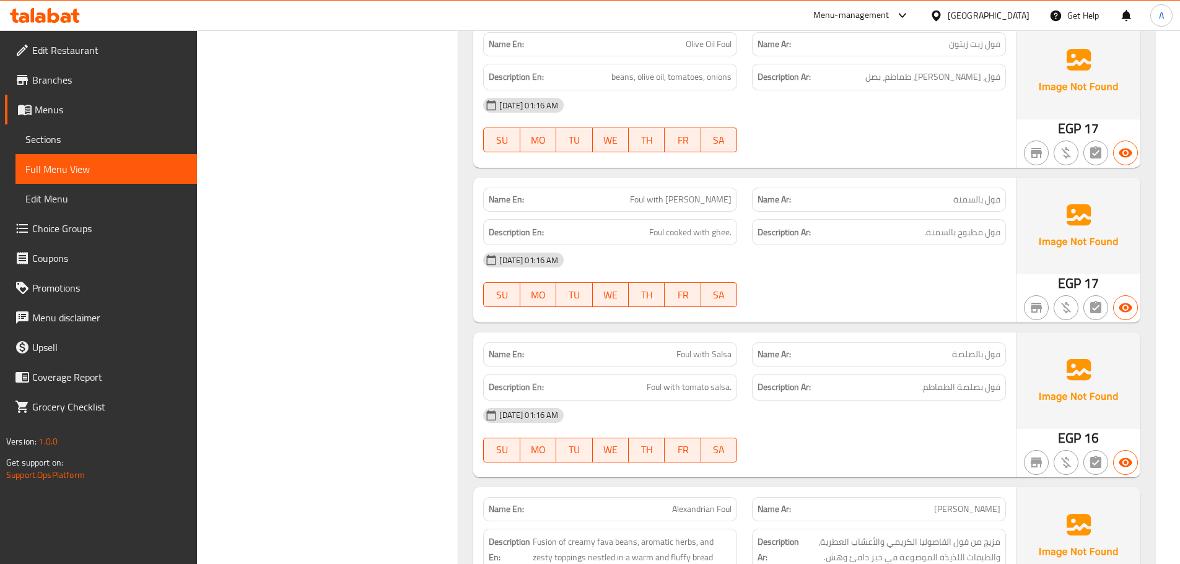
scroll to position [22058, 0]
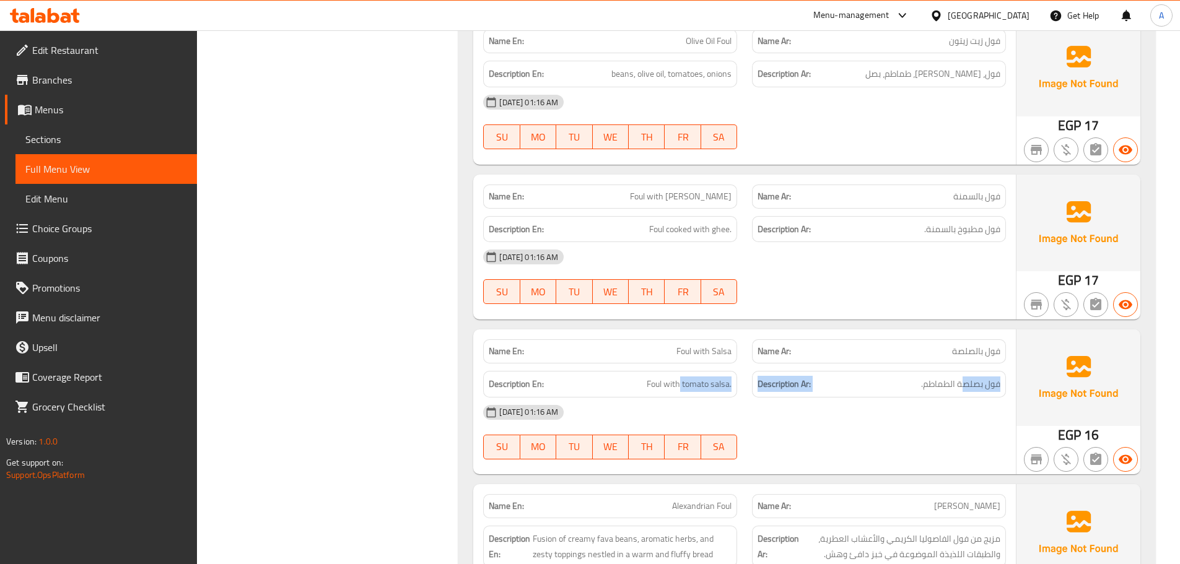
drag, startPoint x: 966, startPoint y: 373, endPoint x: 739, endPoint y: 413, distance: 230.2
click at [679, 370] on div "Description En: Foul with tomato salsa. Description Ar: فول بصلصة الطماطم." at bounding box center [745, 385] width 538 height 42
click at [825, 452] on div at bounding box center [879, 459] width 269 height 15
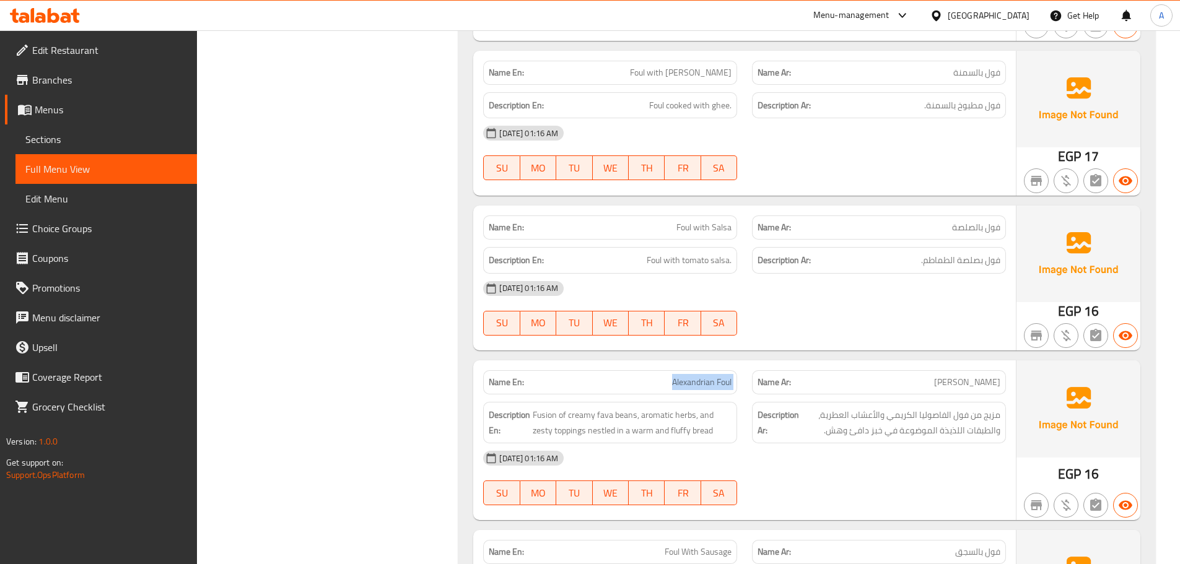
drag, startPoint x: 662, startPoint y: 355, endPoint x: 921, endPoint y: 373, distance: 258.9
click at [821, 373] on div "Name En: Alexandrian Foul Name Ar: فول اسكندراني" at bounding box center [745, 382] width 538 height 39
click at [946, 376] on span "فول اسكندراني" at bounding box center [967, 382] width 66 height 13
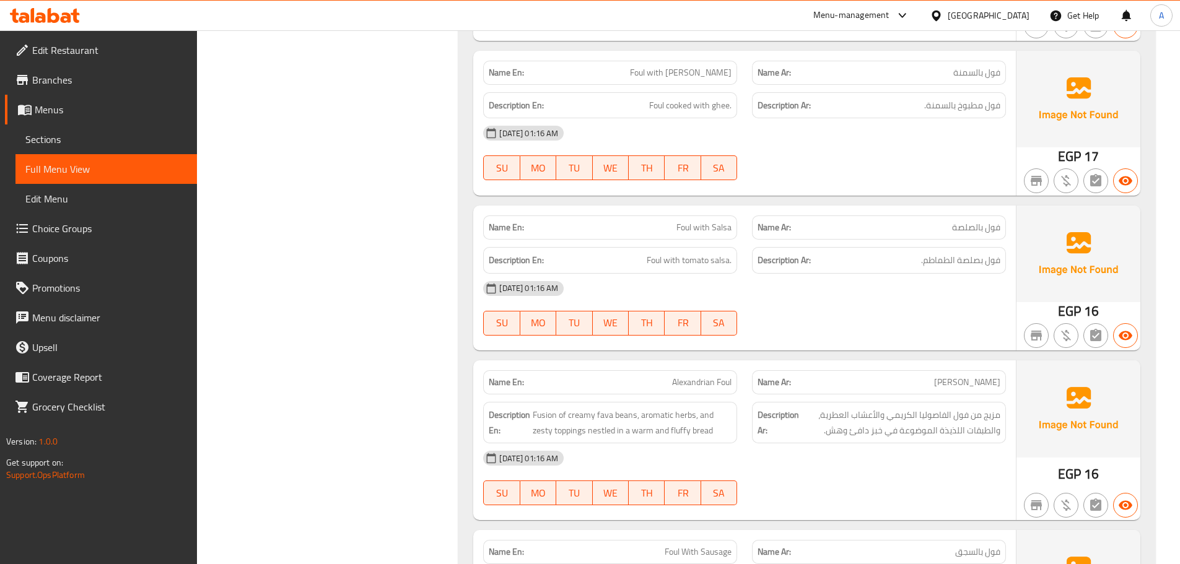
click at [899, 328] on div at bounding box center [879, 335] width 269 height 15
drag, startPoint x: 644, startPoint y: 374, endPoint x: 766, endPoint y: 372, distance: 121.4
click at [763, 372] on div "Name En: Alexandrian Foul Name Ar: فول اسكندراني" at bounding box center [745, 382] width 538 height 39
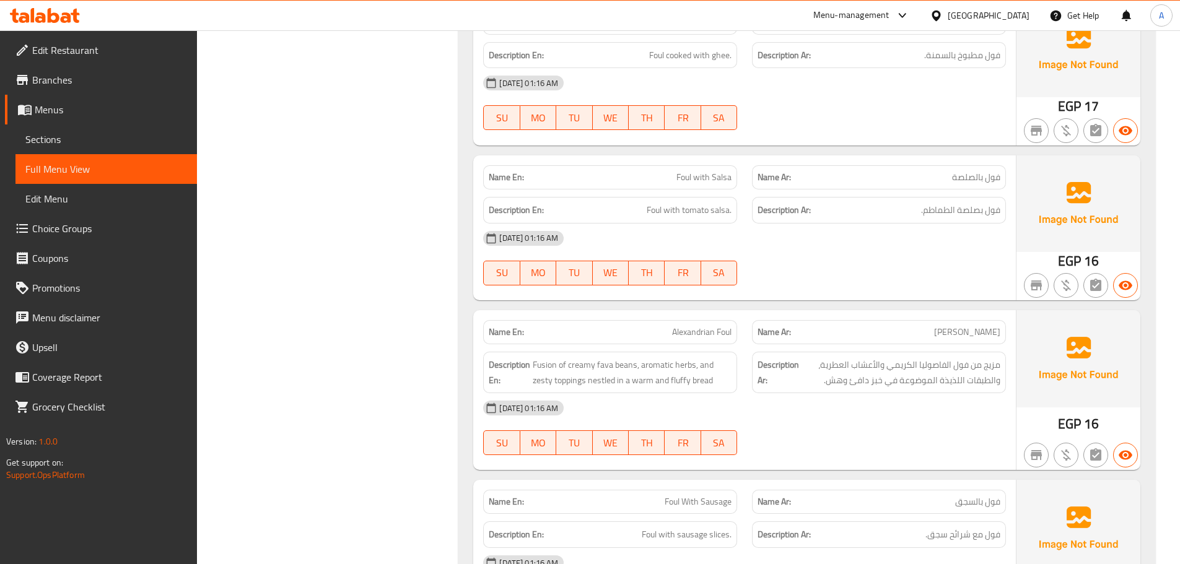
scroll to position [22244, 0]
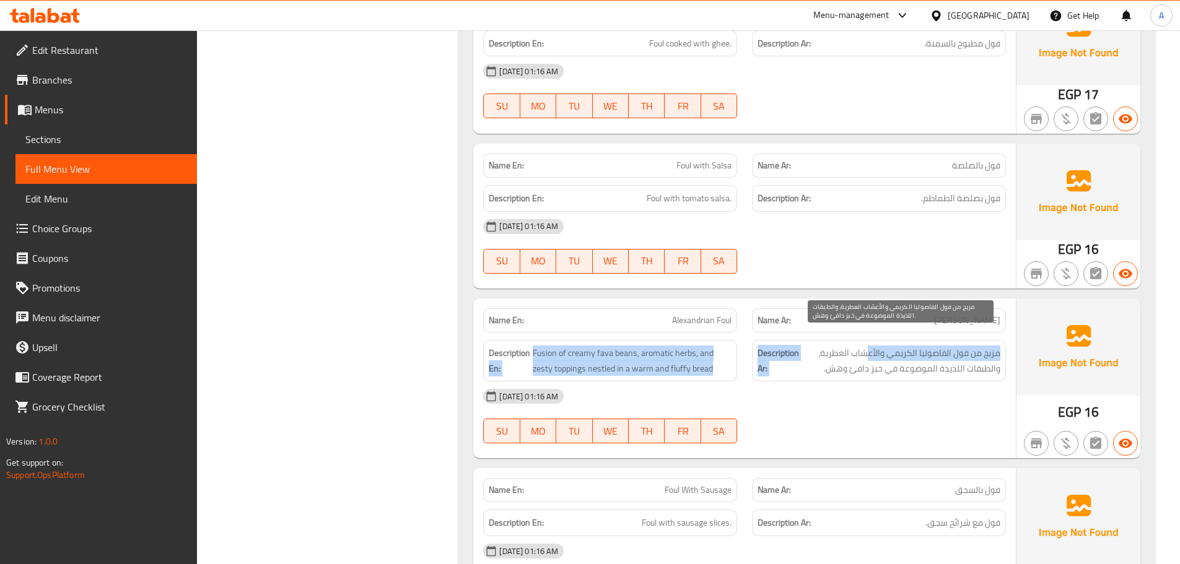
drag, startPoint x: 530, startPoint y: 342, endPoint x: 913, endPoint y: 341, distance: 383.4
click at [883, 341] on div "Description En: Fusion of creamy fava beans, aromatic herbs, and zesty toppings…" at bounding box center [745, 361] width 538 height 56
click at [913, 346] on span "مزيج من فول الفاصوليا الكريمي والأعشاب العطرية، والطبقات اللذيذة الموضوعة في خب…" at bounding box center [901, 361] width 199 height 30
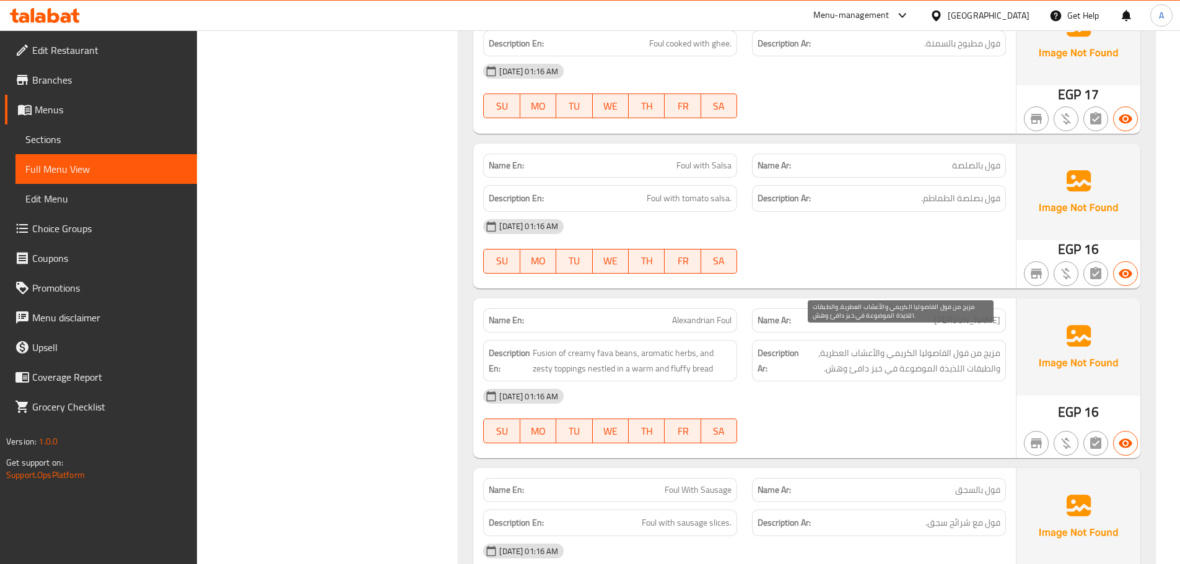
click at [913, 346] on span "مزيج من فول الفاصوليا الكريمي والأعشاب العطرية، والطبقات اللذيذة الموضوعة في خب…" at bounding box center [901, 361] width 199 height 30
click at [906, 382] on div "[DATE] 01:16 AM" at bounding box center [745, 397] width 538 height 30
click at [510, 346] on strong "Description En:" at bounding box center [510, 361] width 42 height 30
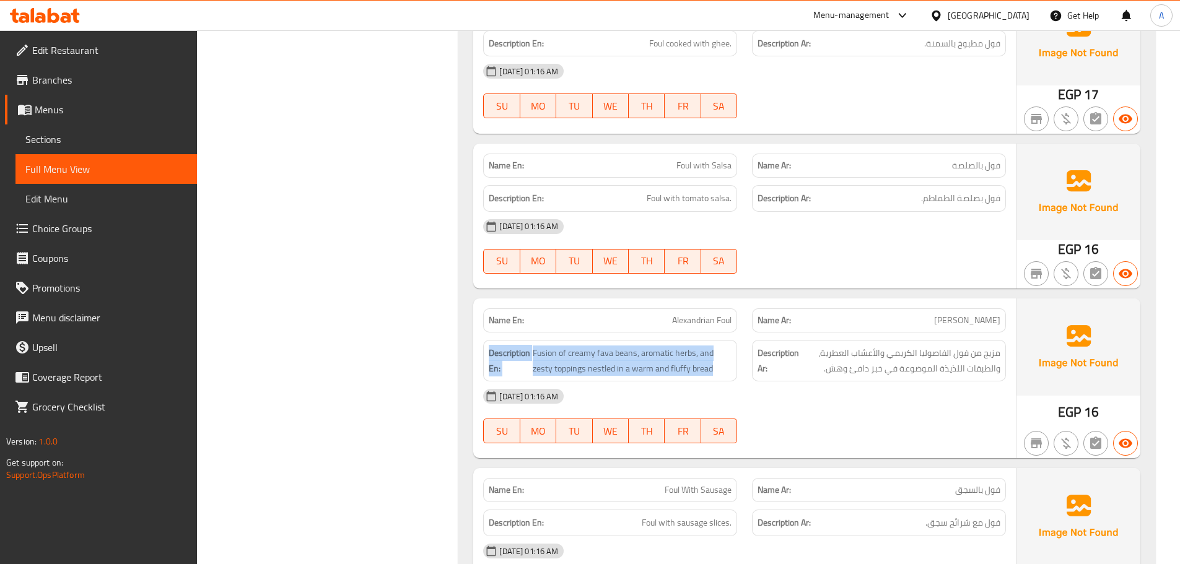
drag, startPoint x: 510, startPoint y: 337, endPoint x: 698, endPoint y: 348, distance: 188.6
click at [698, 348] on h6 "Description En: Fusion of creamy fava beans, aromatic herbs, and zesty toppings…" at bounding box center [610, 361] width 243 height 30
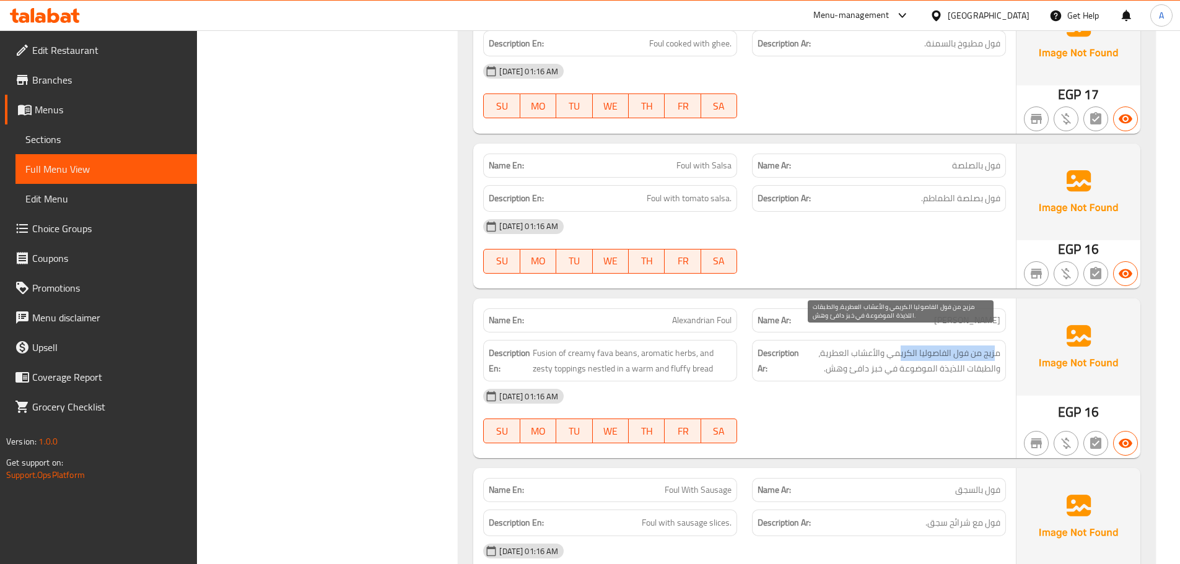
drag, startPoint x: 997, startPoint y: 339, endPoint x: 898, endPoint y: 340, distance: 99.7
click at [898, 346] on span "مزيج من فول الفاصوليا الكريمي والأعشاب العطرية، والطبقات اللذيذة الموضوعة في خب…" at bounding box center [901, 361] width 199 height 30
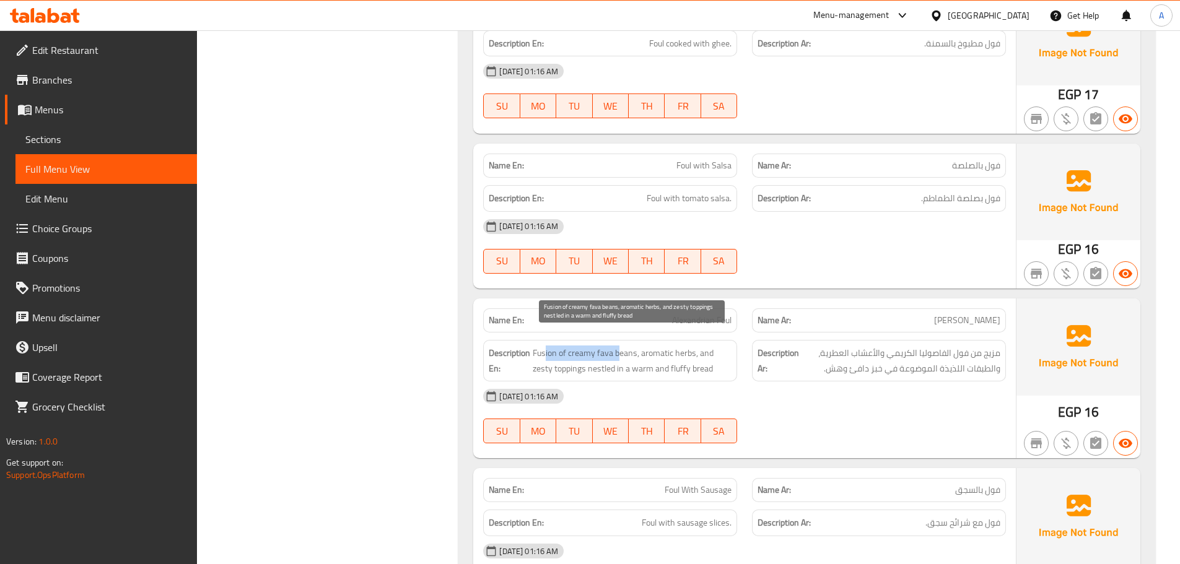
drag, startPoint x: 545, startPoint y: 333, endPoint x: 648, endPoint y: 348, distance: 103.9
click at [641, 347] on span "Fusion of creamy fava beans, aromatic herbs, and zesty toppings nestled in a wa…" at bounding box center [632, 361] width 199 height 30
click at [693, 353] on span "Fusion of creamy fava beans, aromatic herbs, and zesty toppings nestled in a wa…" at bounding box center [632, 361] width 199 height 30
drag, startPoint x: 585, startPoint y: 359, endPoint x: 571, endPoint y: 359, distance: 14.2
click at [571, 359] on span "Fusion of creamy fava beans, aromatic herbs, and zesty toppings nestled in a wa…" at bounding box center [632, 361] width 199 height 30
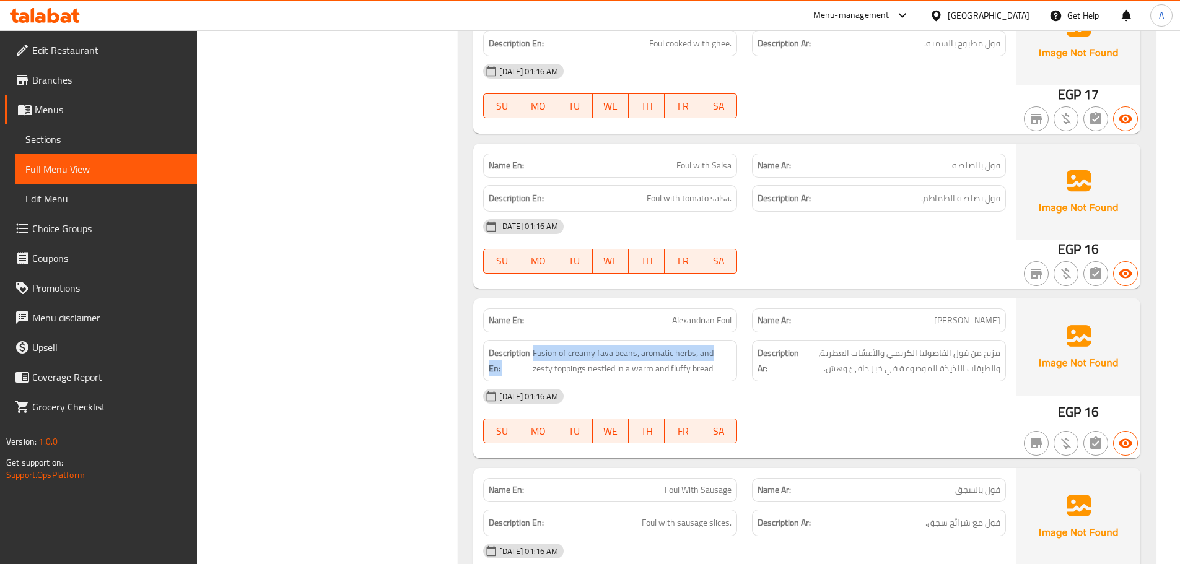
drag, startPoint x: 720, startPoint y: 338, endPoint x: 530, endPoint y: 338, distance: 189.6
click at [530, 346] on h6 "Description En: Fusion of creamy fava beans, aromatic herbs, and zesty toppings…" at bounding box center [610, 361] width 243 height 30
click at [537, 346] on span "Fusion of creamy fava beans, aromatic herbs, and zesty toppings nestled in a wa…" at bounding box center [632, 361] width 199 height 30
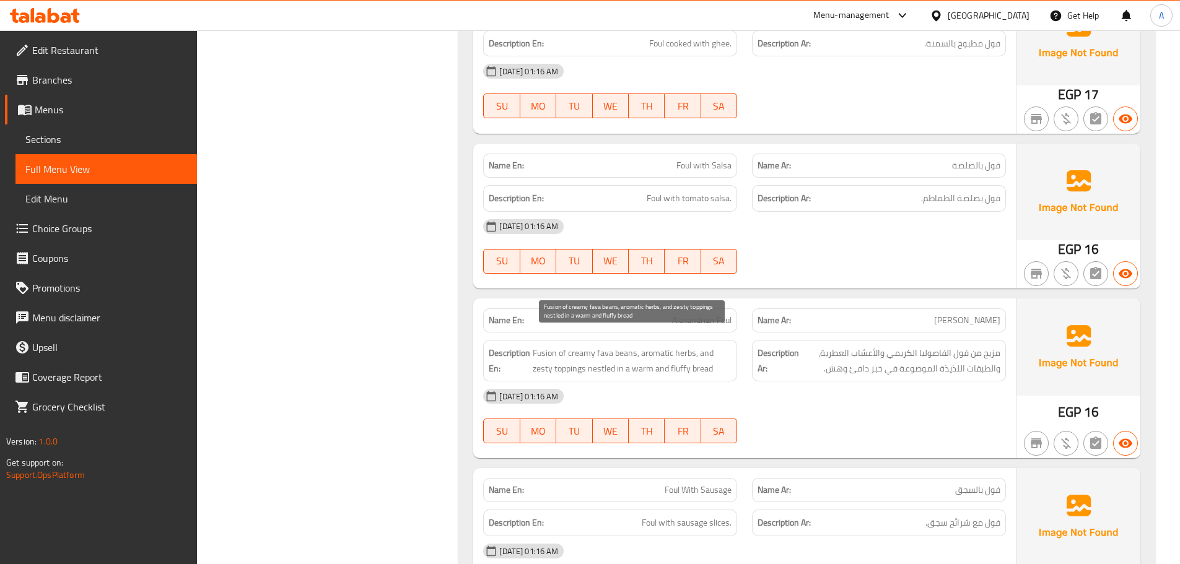
click at [544, 346] on span "Fusion of creamy fava beans, aromatic herbs, and zesty toppings nestled in a wa…" at bounding box center [632, 361] width 199 height 30
drag, startPoint x: 544, startPoint y: 342, endPoint x: 802, endPoint y: 371, distance: 260.0
click at [680, 359] on span "Fusion of creamy fava beans, aromatic herbs, and zesty toppings nestled in a wa…" at bounding box center [632, 361] width 199 height 30
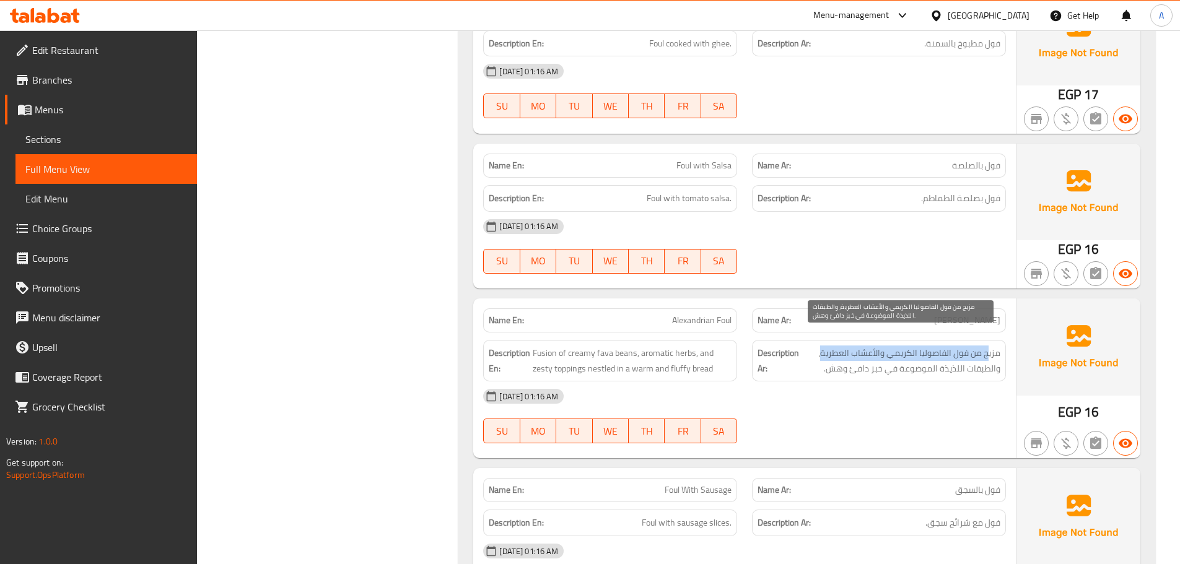
drag, startPoint x: 990, startPoint y: 343, endPoint x: 823, endPoint y: 343, distance: 167.3
click at [823, 346] on span "مزيج من فول الفاصوليا الكريمي والأعشاب العطرية، والطبقات اللذيذة الموضوعة في خب…" at bounding box center [901, 361] width 199 height 30
drag, startPoint x: 989, startPoint y: 358, endPoint x: 925, endPoint y: 357, distance: 63.2
click at [925, 357] on span "مزيج من فول الفاصوليا الكريمي والأعشاب العطرية، والطبقات اللذيذة الموضوعة في خب…" at bounding box center [901, 361] width 199 height 30
drag, startPoint x: 888, startPoint y: 357, endPoint x: 812, endPoint y: 357, distance: 75.6
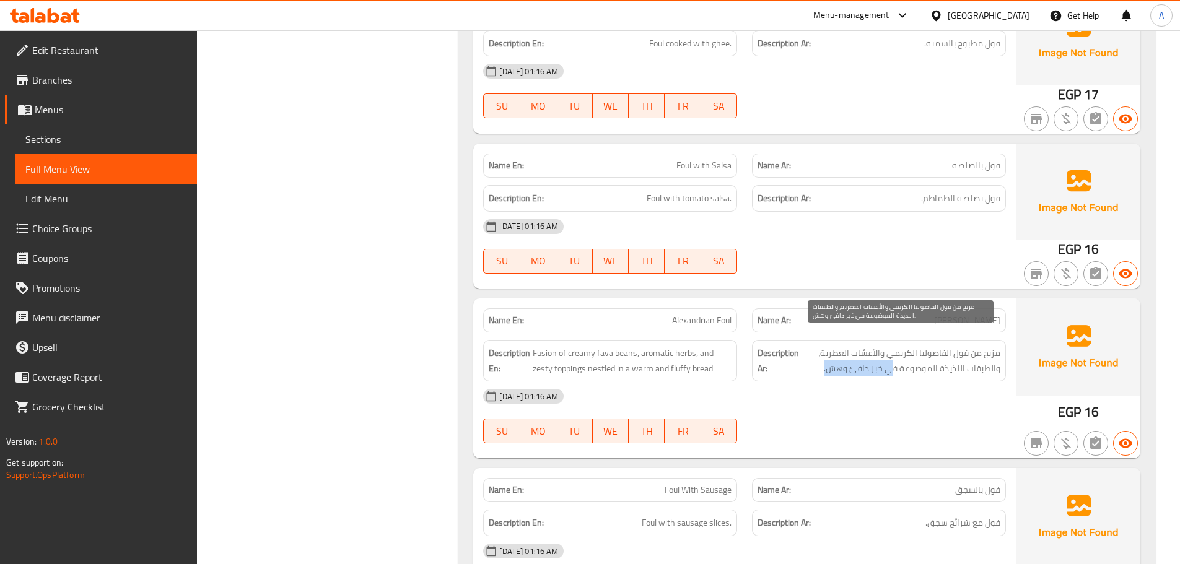
click at [812, 357] on span "مزيج من فول الفاصوليا الكريمي والأعشاب العطرية، والطبقات اللذيذة الموضوعة في خب…" at bounding box center [901, 361] width 199 height 30
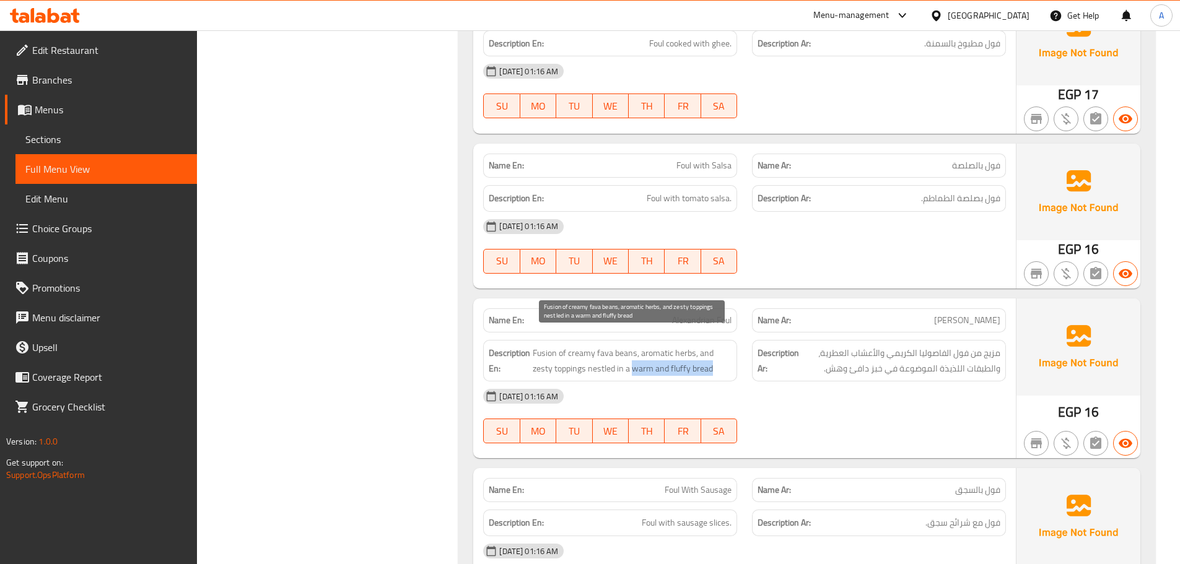
drag, startPoint x: 634, startPoint y: 352, endPoint x: 736, endPoint y: 364, distance: 102.8
click at [726, 360] on span "Fusion of creamy fava beans, aromatic herbs, and zesty toppings nestled in a wa…" at bounding box center [632, 361] width 199 height 30
click at [818, 397] on div "05-10-2025 01:16 AM SU MO TU WE TH FR SA" at bounding box center [745, 416] width 538 height 69
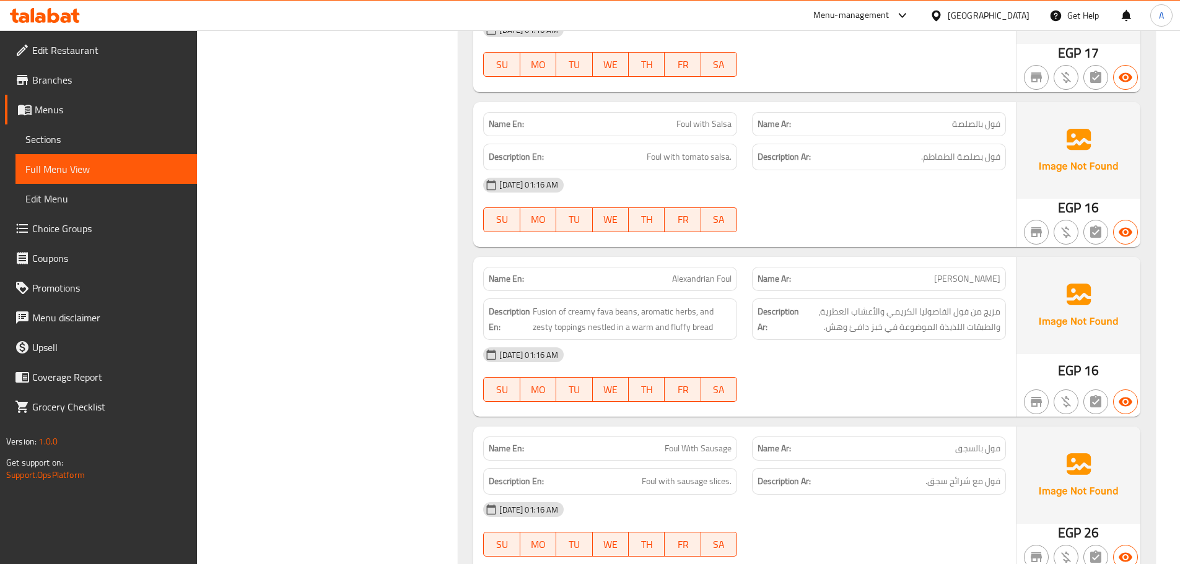
scroll to position [22429, 0]
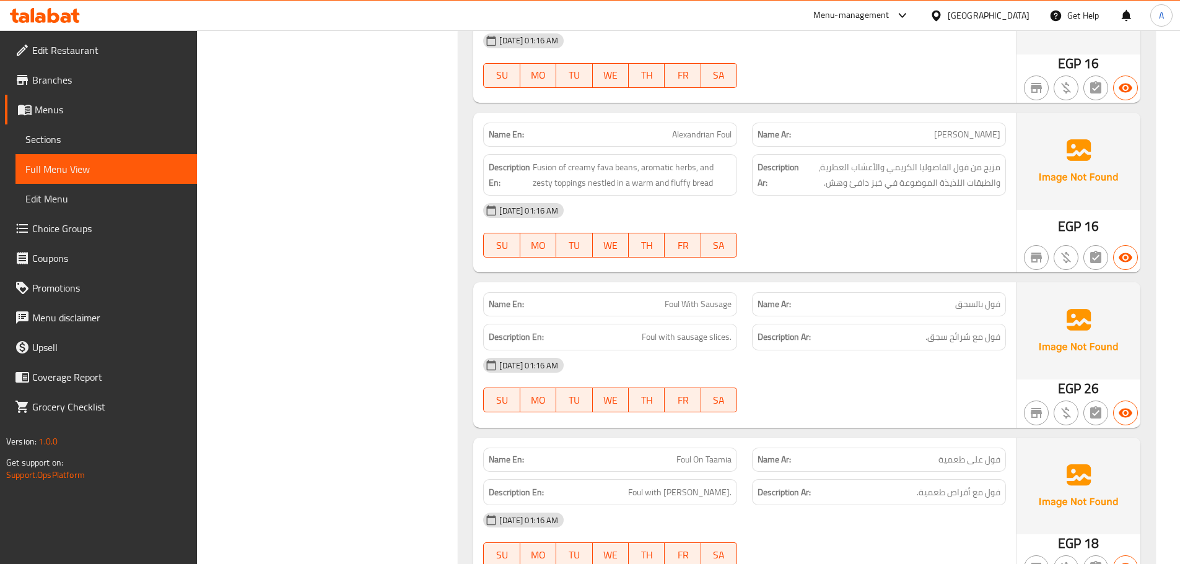
drag, startPoint x: 622, startPoint y: 294, endPoint x: 820, endPoint y: 345, distance: 204.6
click at [769, 316] on div "Name En: Foul With Sausage Name Ar: فول بالسجق Description En: Foul with sausag…" at bounding box center [744, 354] width 543 height 145
click at [880, 390] on div "05-10-2025 01:16 AM SU MO TU WE TH FR SA" at bounding box center [745, 385] width 538 height 69
drag, startPoint x: 996, startPoint y: 290, endPoint x: 964, endPoint y: 291, distance: 32.2
click at [973, 298] on span "فول بالسجق" at bounding box center [977, 304] width 45 height 13
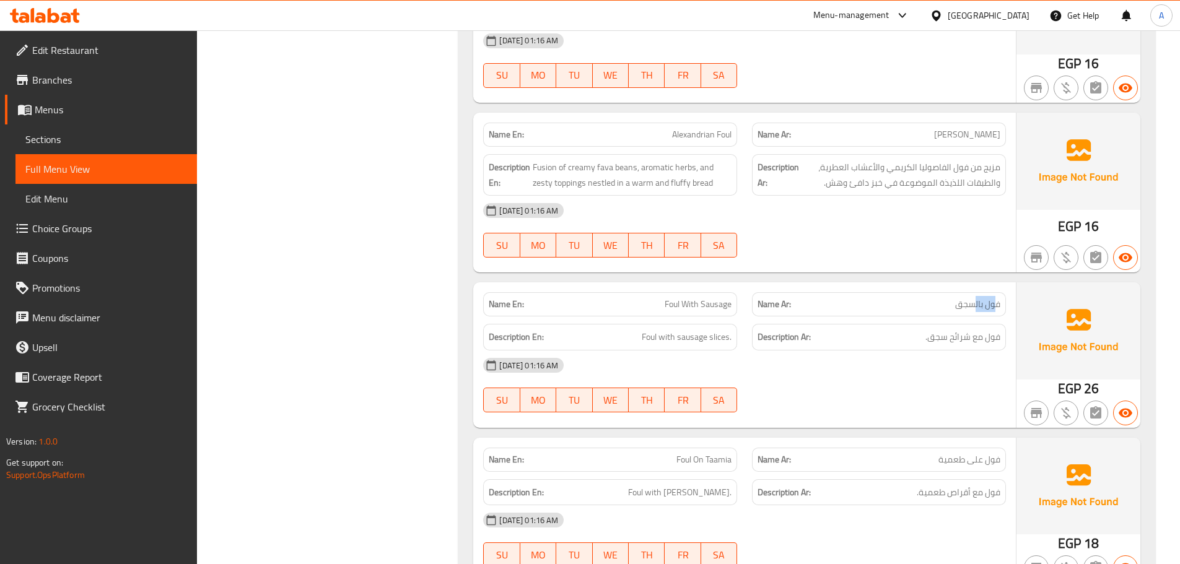
drag, startPoint x: 637, startPoint y: 293, endPoint x: 885, endPoint y: 313, distance: 249.2
click at [750, 297] on div "Name En: Foul With Sausage Name Ar: فول بالسجق" at bounding box center [745, 304] width 538 height 39
drag, startPoint x: 994, startPoint y: 324, endPoint x: 953, endPoint y: 324, distance: 40.9
click at [964, 330] on span "فول مع شرائح سجق." at bounding box center [962, 337] width 75 height 15
drag, startPoint x: 633, startPoint y: 324, endPoint x: 901, endPoint y: 338, distance: 268.0
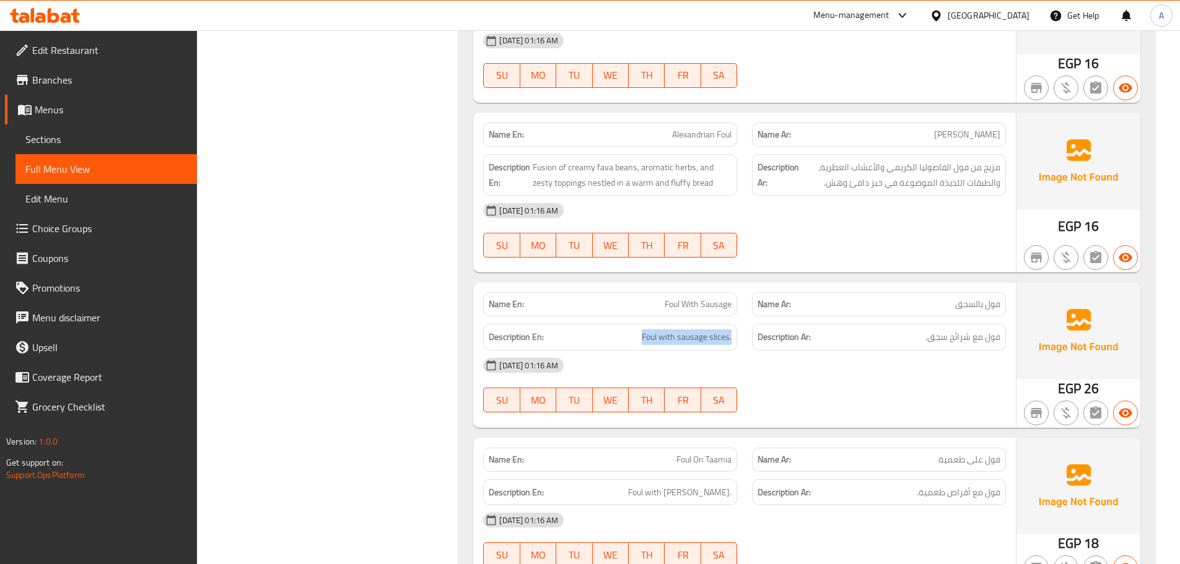
click at [743, 328] on div "Description En: Foul with sausage slices." at bounding box center [610, 338] width 269 height 42
drag, startPoint x: 987, startPoint y: 320, endPoint x: 872, endPoint y: 327, distance: 114.8
click at [922, 330] on h6 "Description Ar: فول مع شرائح سجق." at bounding box center [879, 337] width 243 height 15
drag, startPoint x: 748, startPoint y: 333, endPoint x: 834, endPoint y: 350, distance: 87.8
click at [780, 336] on div "Name En: Foul With Sausage Name Ar: فول بالسجق Description En: Foul with sausag…" at bounding box center [744, 354] width 543 height 145
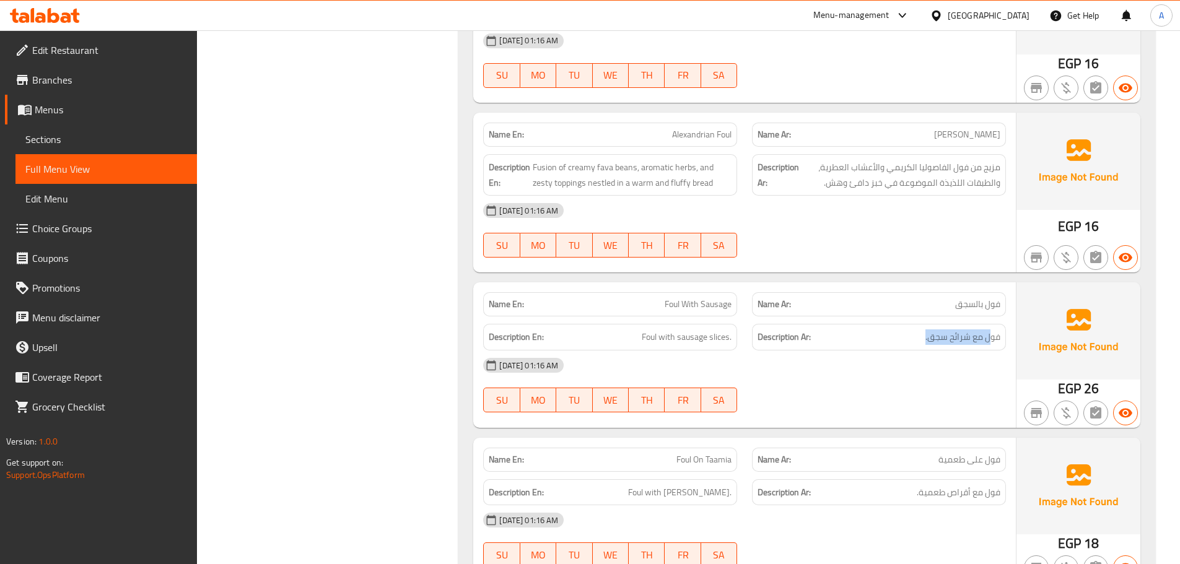
click at [846, 355] on div "[DATE] 01:16 AM" at bounding box center [745, 366] width 538 height 30
click at [939, 330] on span "فول مع شرائح سجق." at bounding box center [962, 337] width 75 height 15
click at [922, 351] on div "[DATE] 01:16 AM" at bounding box center [745, 366] width 538 height 30
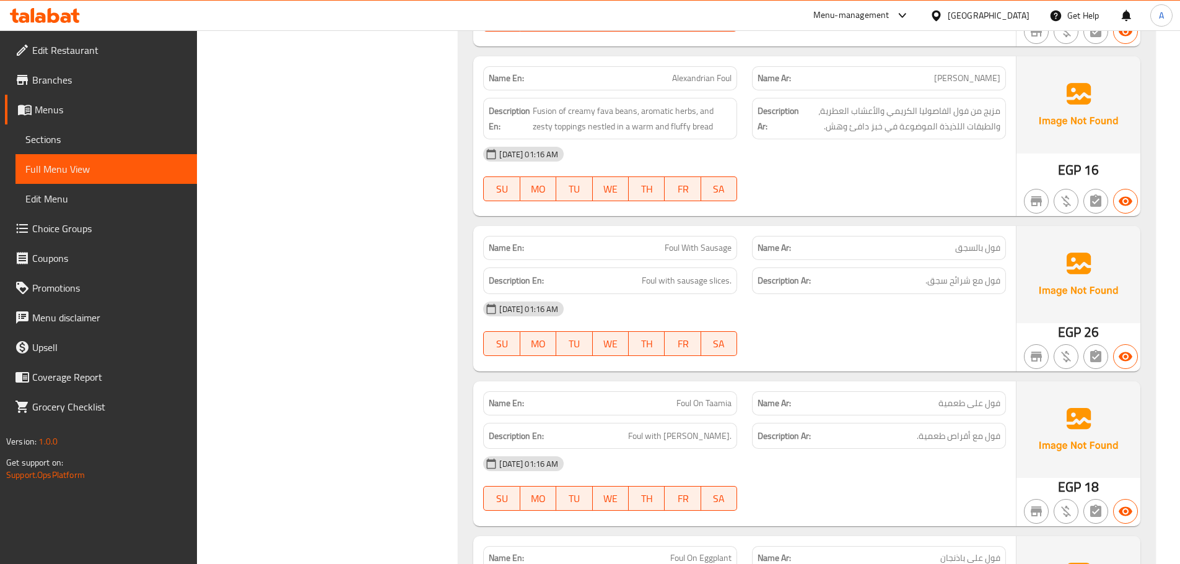
scroll to position [22491, 0]
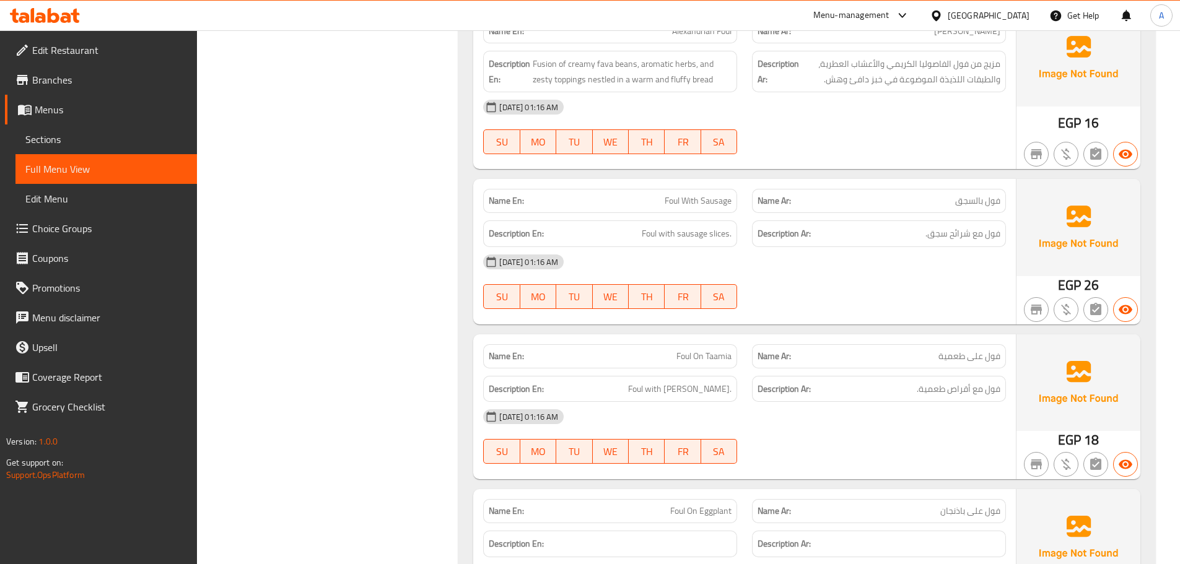
drag, startPoint x: 592, startPoint y: 291, endPoint x: 842, endPoint y: 359, distance: 258.8
click at [739, 320] on div "Name En: Corn Oil Foul Name Ar: فول زيت ذرة Description En: Description Ar: 05-…" at bounding box center [806, 331] width 697 height 2233
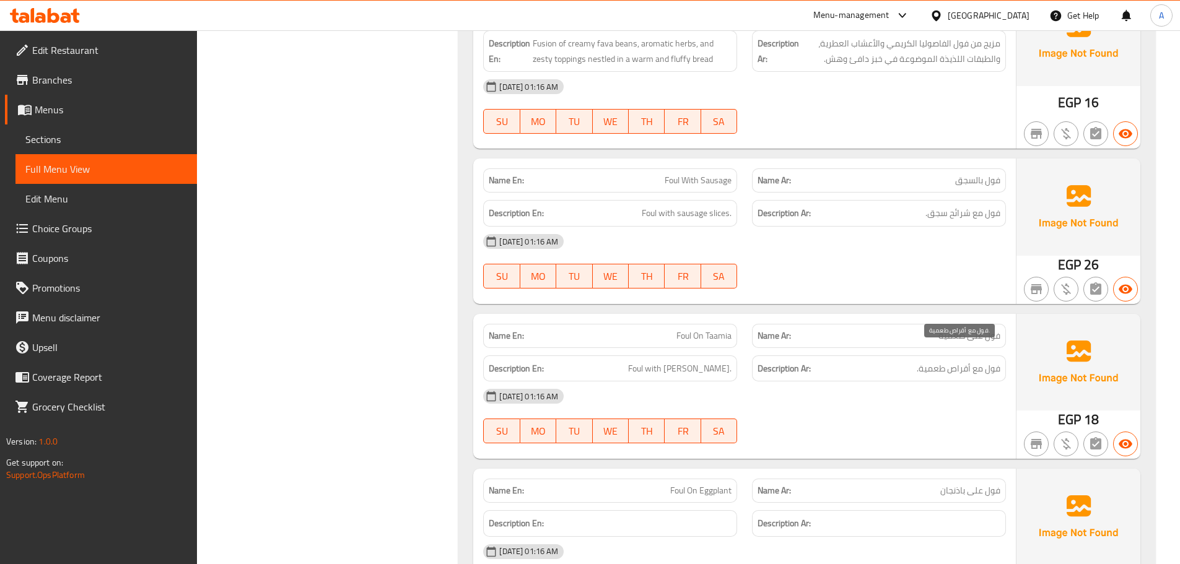
drag, startPoint x: 986, startPoint y: 355, endPoint x: 883, endPoint y: 354, distance: 102.8
click at [916, 361] on h6 "Description Ar: فول مع أقراص طعمية." at bounding box center [879, 368] width 243 height 15
drag, startPoint x: 676, startPoint y: 346, endPoint x: 779, endPoint y: 379, distance: 107.9
click at [728, 364] on div "Description En: Foul with taamia patties." at bounding box center [610, 369] width 254 height 27
click at [782, 382] on div "[DATE] 01:16 AM" at bounding box center [745, 397] width 538 height 30
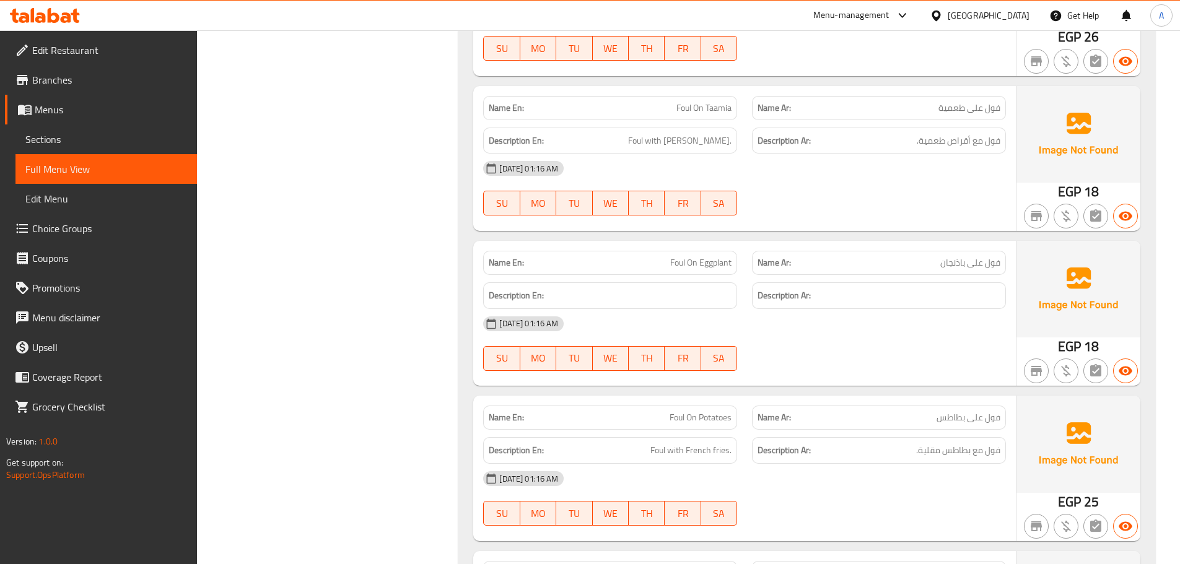
scroll to position [22801, 0]
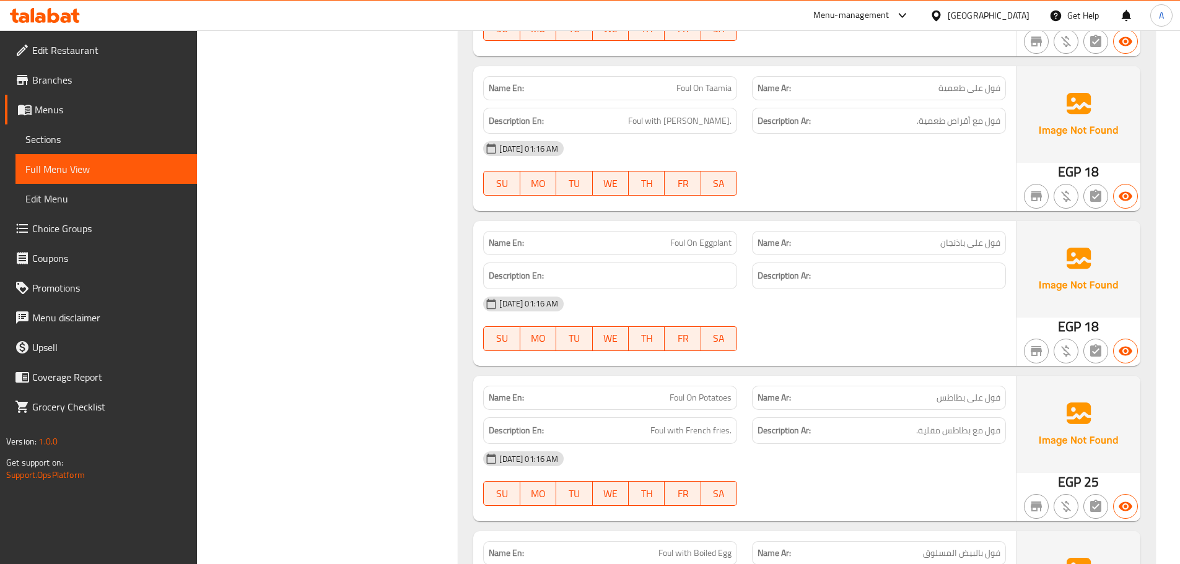
click at [766, 394] on div "Name En: Foul On Potatoes Name Ar: فول على بطاطس" at bounding box center [745, 397] width 538 height 39
drag, startPoint x: 978, startPoint y: 413, endPoint x: 760, endPoint y: 418, distance: 218.1
click at [864, 423] on h6 "Description Ar: فول مع بطاطس مقلية." at bounding box center [879, 430] width 243 height 15
drag, startPoint x: 688, startPoint y: 419, endPoint x: 782, endPoint y: 441, distance: 96.0
click at [753, 429] on div "Name En: Foul On Potatoes Name Ar: فول على بطاطس Description En: Foul with Fren…" at bounding box center [744, 448] width 543 height 145
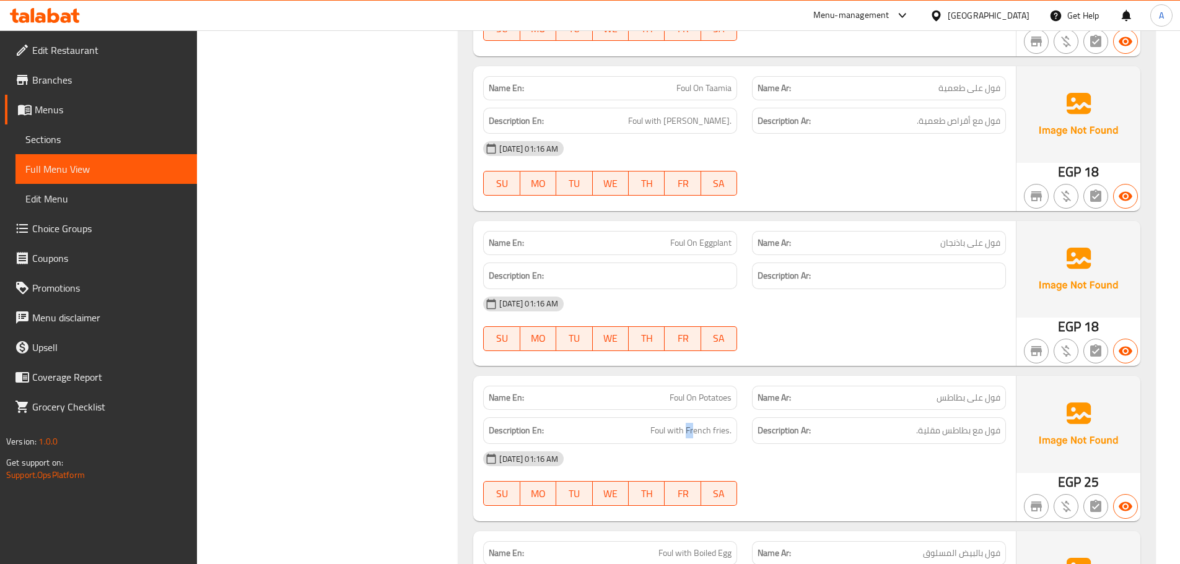
click at [782, 444] on div "[DATE] 01:16 AM" at bounding box center [745, 459] width 538 height 30
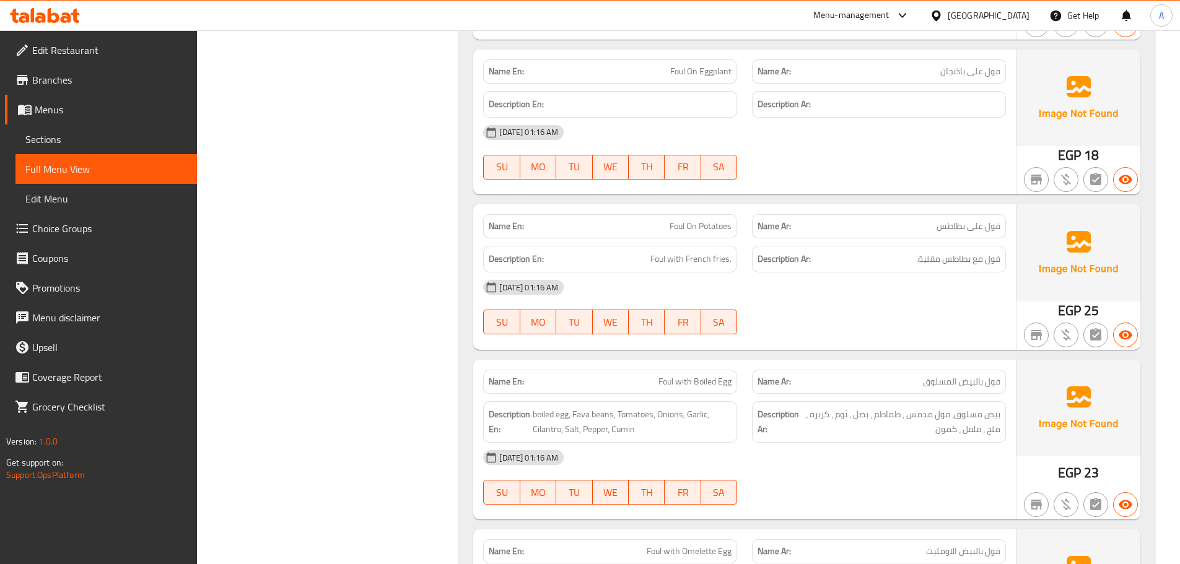
scroll to position [23049, 0]
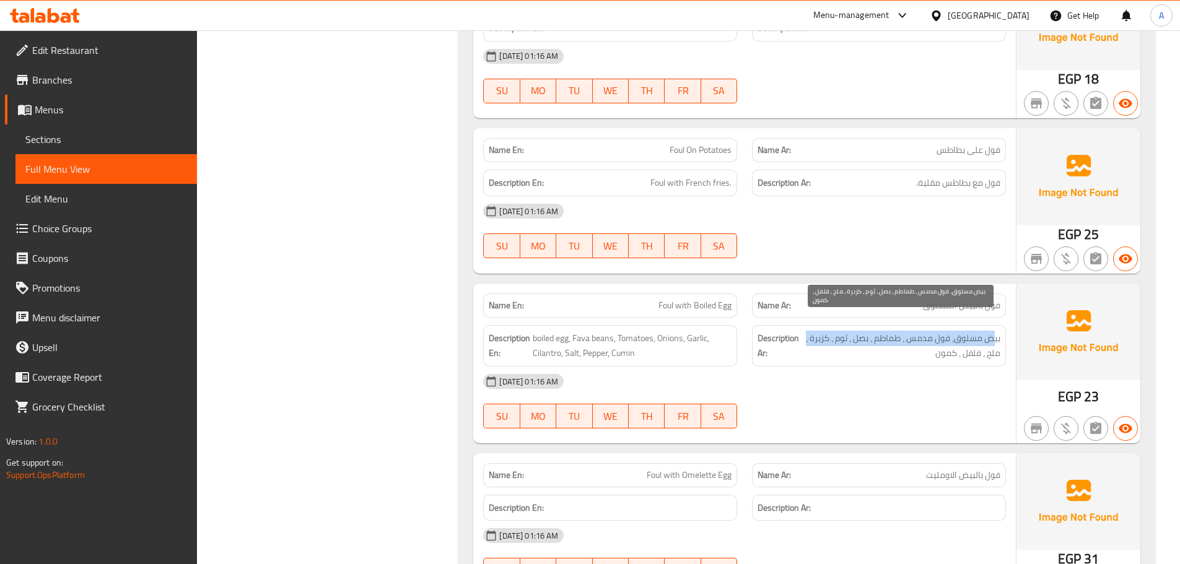
drag, startPoint x: 994, startPoint y: 323, endPoint x: 805, endPoint y: 319, distance: 189.6
click at [805, 331] on span "بيض مسلوق، فول مدمس ، طماطم ، بصل ، ثوم ، كزبرة ، ملح ، فلفل ، كمون" at bounding box center [901, 346] width 199 height 30
drag, startPoint x: 950, startPoint y: 343, endPoint x: 890, endPoint y: 361, distance: 62.7
click at [923, 346] on span "بيض مسلوق، فول مدمس ، طماطم ، بصل ، ثوم ، كزبرة ، ملح ، فلفل ، كمون" at bounding box center [901, 346] width 199 height 30
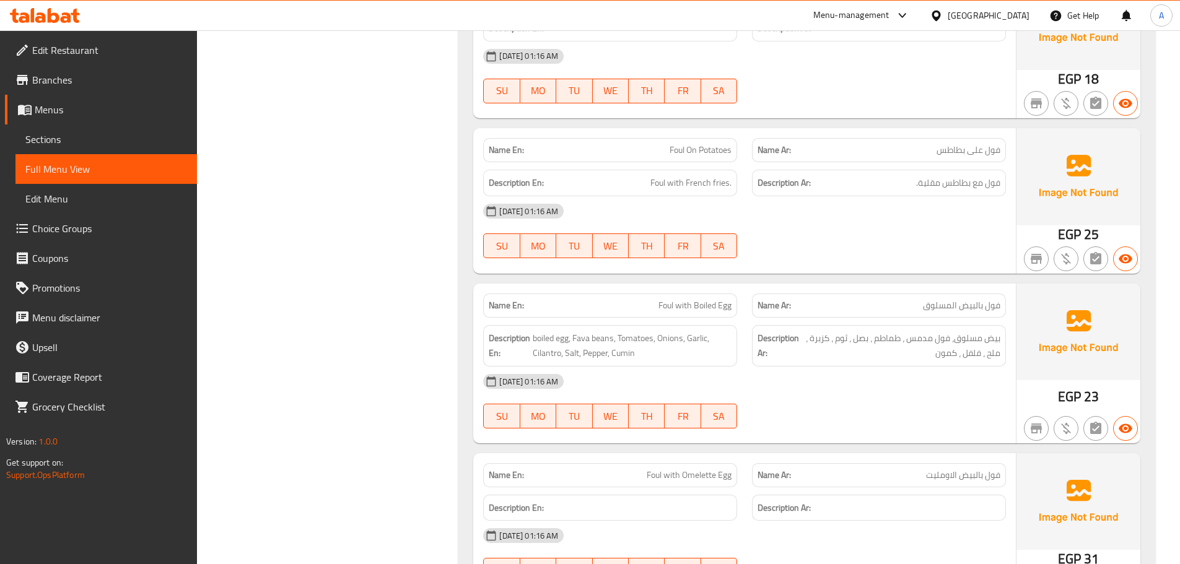
click at [887, 367] on div "[DATE] 01:16 AM" at bounding box center [745, 382] width 538 height 30
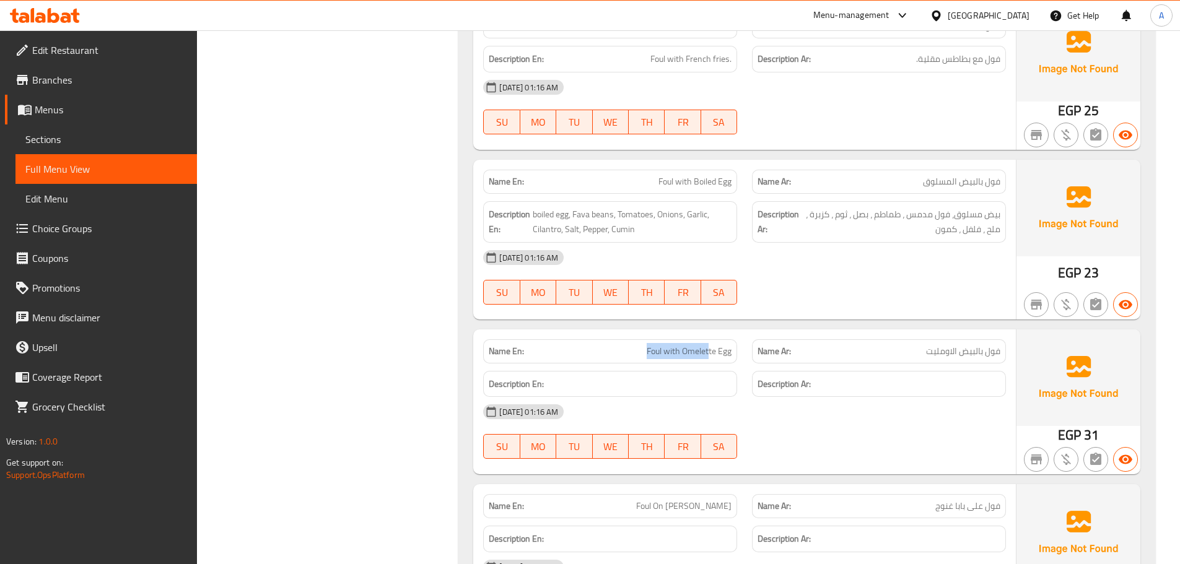
drag, startPoint x: 652, startPoint y: 331, endPoint x: 780, endPoint y: 365, distance: 132.1
click at [732, 343] on div "Name En: Foul with Omelette Egg" at bounding box center [610, 351] width 254 height 24
click at [839, 408] on div "[DATE] 01:16 AM" at bounding box center [745, 412] width 538 height 30
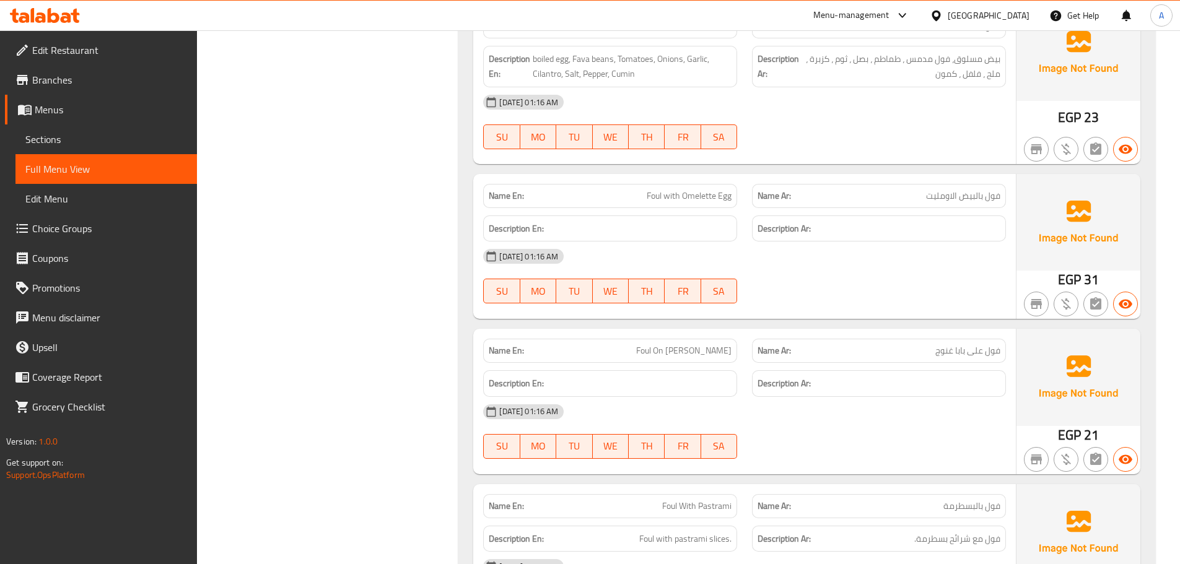
scroll to position [23359, 0]
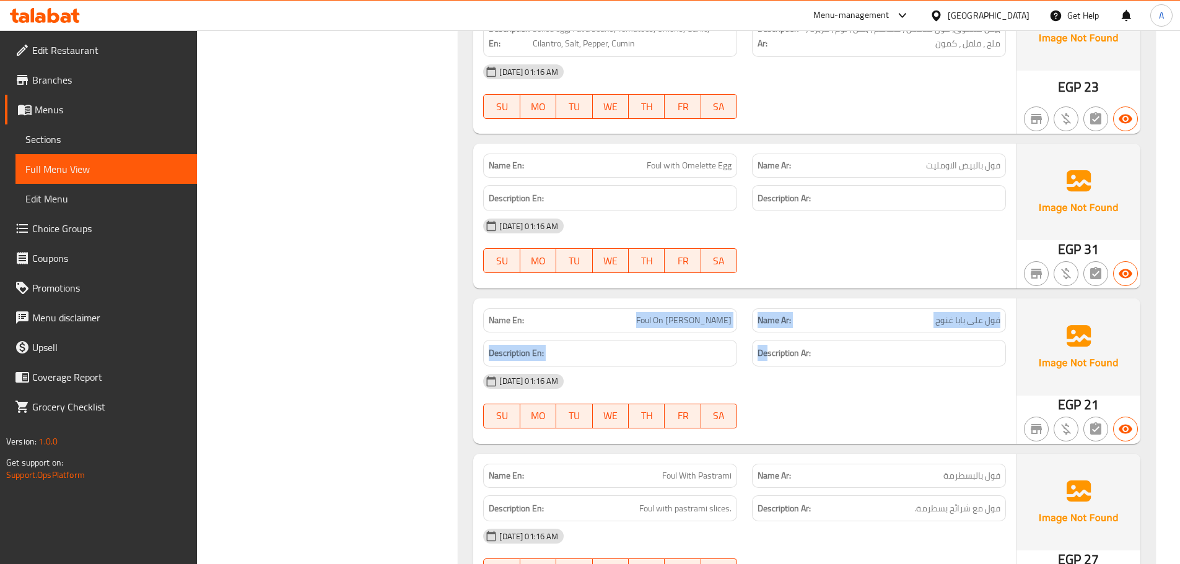
drag, startPoint x: 634, startPoint y: 281, endPoint x: 847, endPoint y: 358, distance: 225.9
click at [847, 367] on div "[DATE] 01:16 AM" at bounding box center [745, 382] width 538 height 30
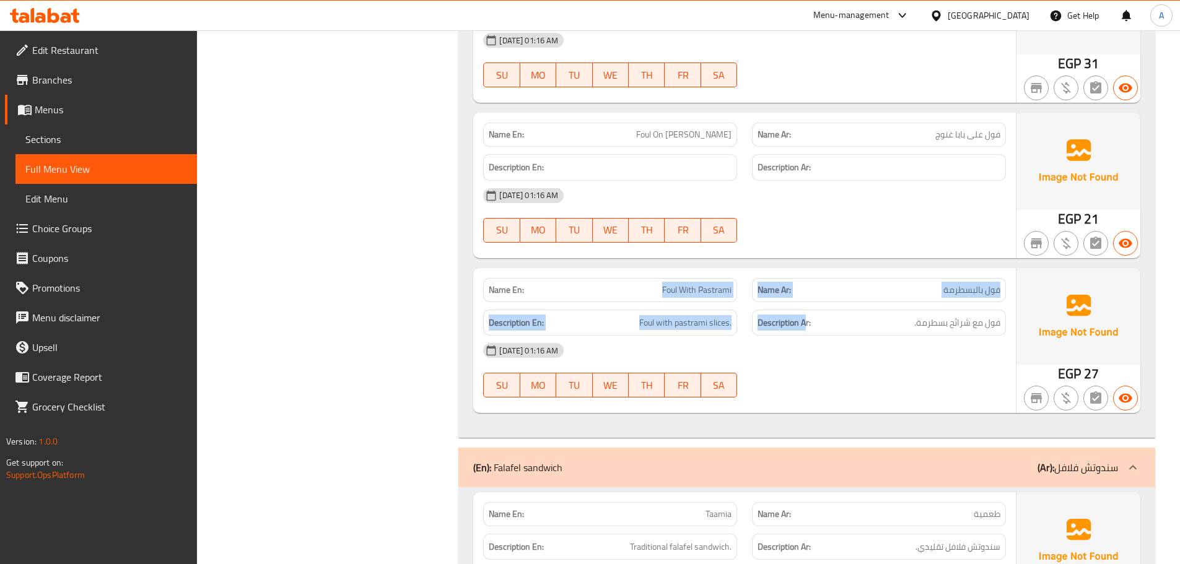
drag, startPoint x: 656, startPoint y: 273, endPoint x: 890, endPoint y: 329, distance: 240.8
click at [854, 318] on div "Name En: Foul With Pastrami Name Ar: فول بالبسطرمة Description En: Foul with pa…" at bounding box center [744, 340] width 543 height 145
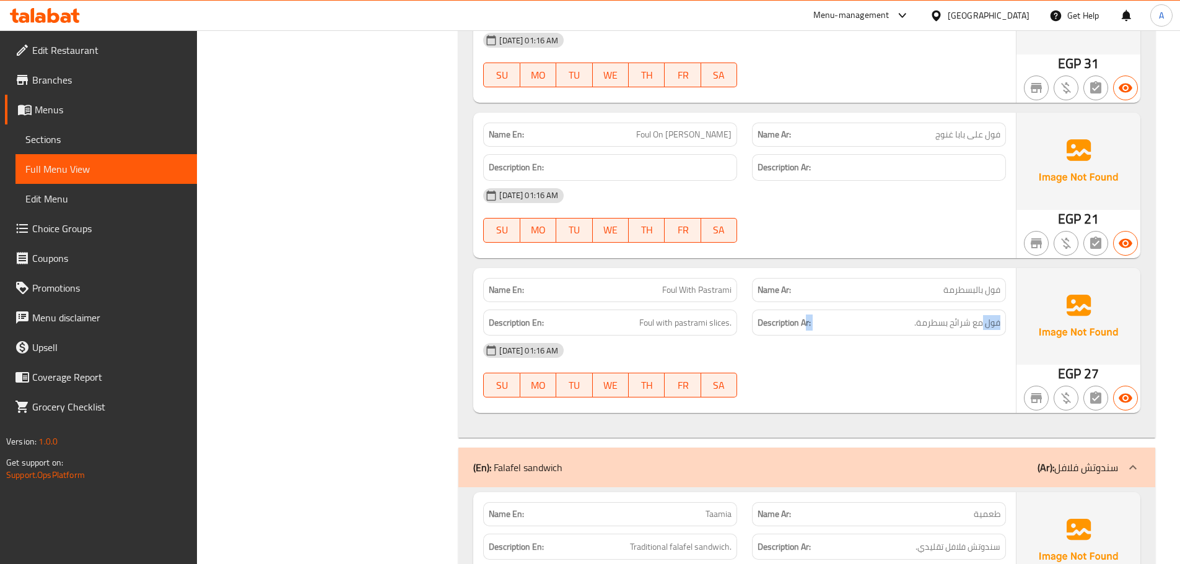
drag, startPoint x: 981, startPoint y: 298, endPoint x: 756, endPoint y: 298, distance: 224.9
click at [760, 310] on div "Description Ar: فول مع شرائح بسطرمة." at bounding box center [879, 323] width 254 height 27
click at [824, 349] on div "[DATE] 01:16 AM" at bounding box center [745, 351] width 538 height 30
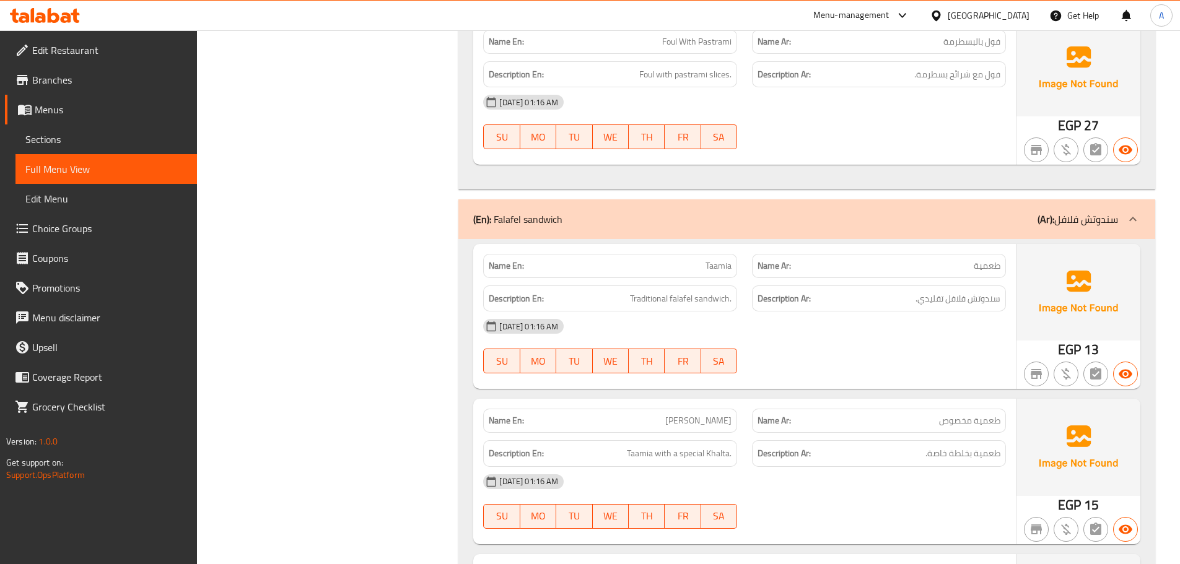
scroll to position [23854, 0]
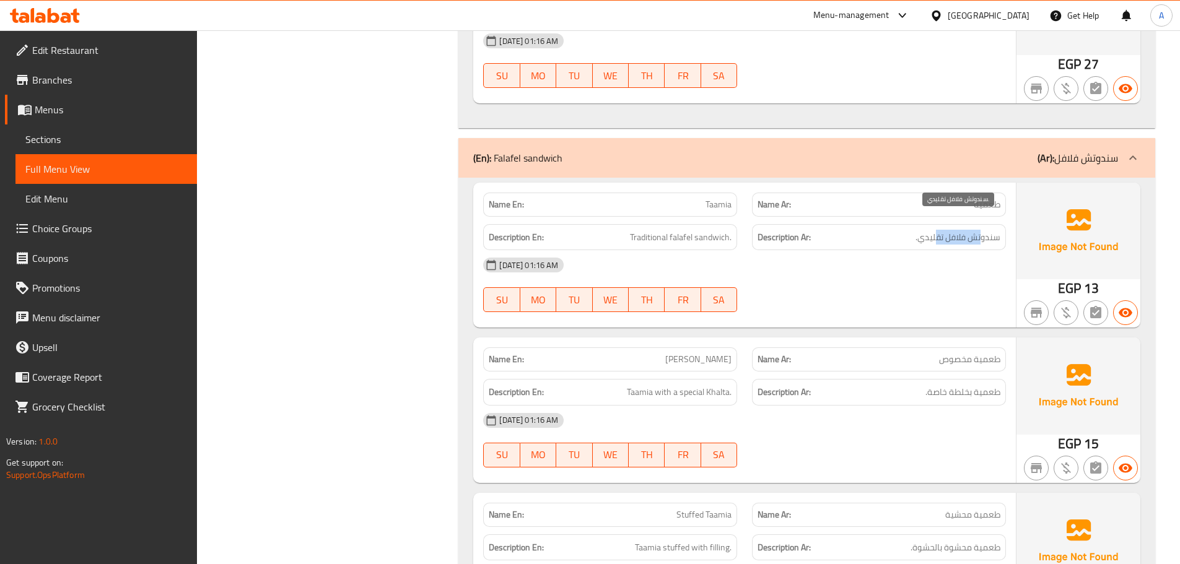
drag, startPoint x: 983, startPoint y: 223, endPoint x: 935, endPoint y: 222, distance: 47.7
click at [935, 230] on span "سندوتش فلافل تقليدي." at bounding box center [958, 237] width 85 height 15
click at [917, 278] on div "05-10-2025 01:16 AM SU MO TU WE TH FR SA" at bounding box center [745, 284] width 538 height 69
drag, startPoint x: 724, startPoint y: 219, endPoint x: 758, endPoint y: 227, distance: 34.9
click at [748, 224] on div "Description En: Traditional falafel sandwich. Description Ar: سندوتش فلافل تقلي…" at bounding box center [745, 238] width 538 height 42
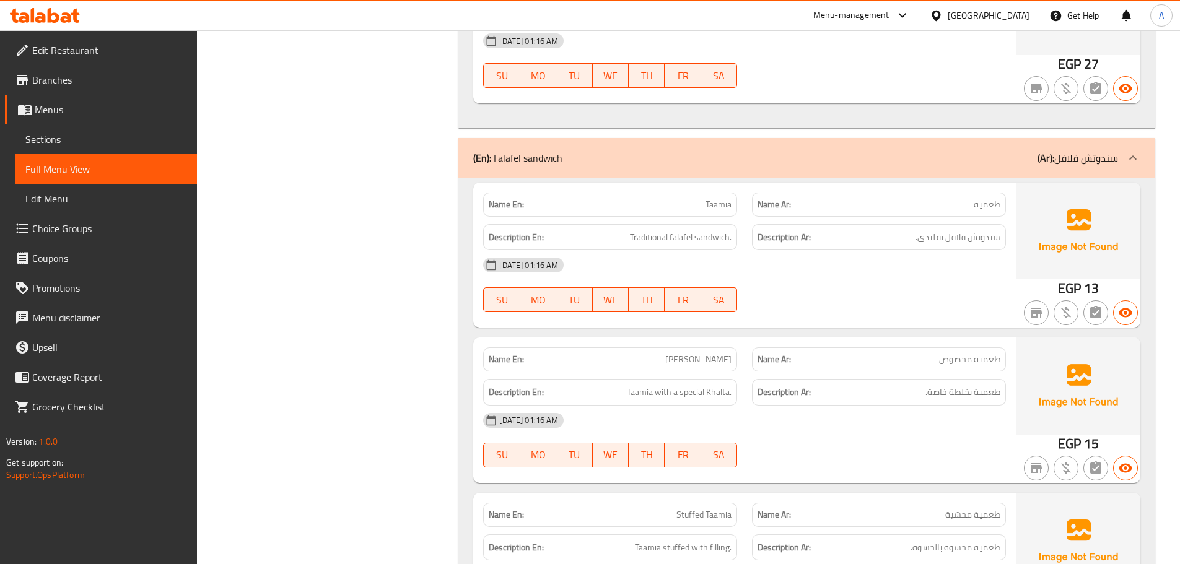
click at [887, 286] on div "05-10-2025 01:16 AM SU MO TU WE TH FR SA" at bounding box center [745, 284] width 538 height 69
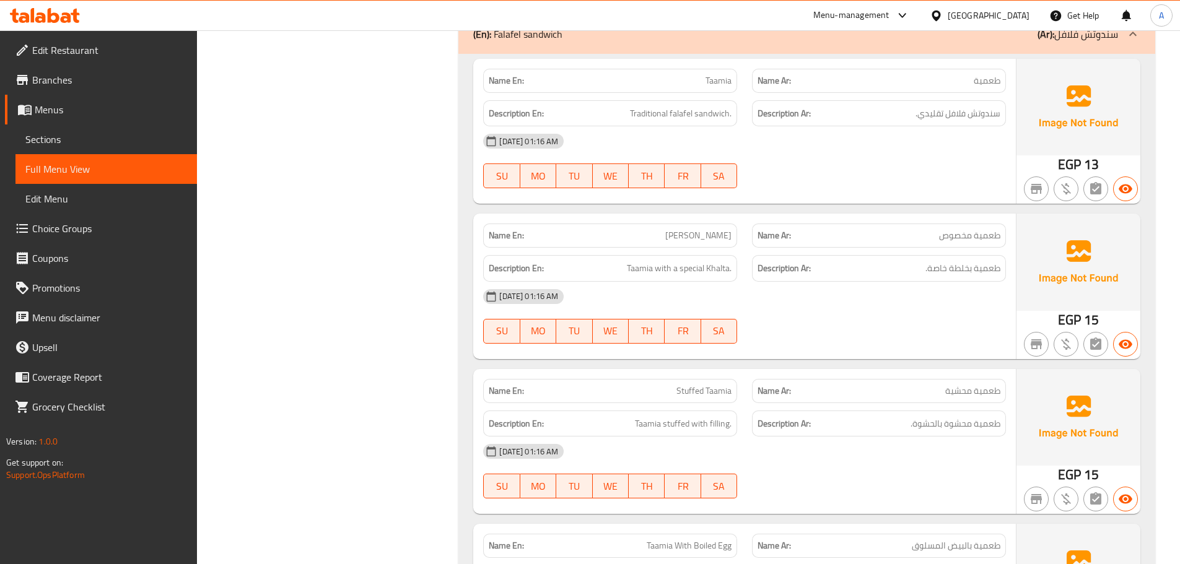
click at [847, 304] on div "05-10-2025 01:16 AM SU MO TU WE TH FR SA" at bounding box center [745, 316] width 538 height 69
drag, startPoint x: 989, startPoint y: 259, endPoint x: 858, endPoint y: 271, distance: 131.9
click at [947, 261] on span "طعمية بخلطة خاصة." at bounding box center [962, 268] width 75 height 15
click at [688, 274] on div "Name En: Taamia Makhsous Name Ar: طعمية مخصوص Description En: Taamia with a spe…" at bounding box center [744, 286] width 543 height 145
click at [781, 312] on div "05-10-2025 01:16 AM SU MO TU WE TH FR SA" at bounding box center [745, 316] width 538 height 69
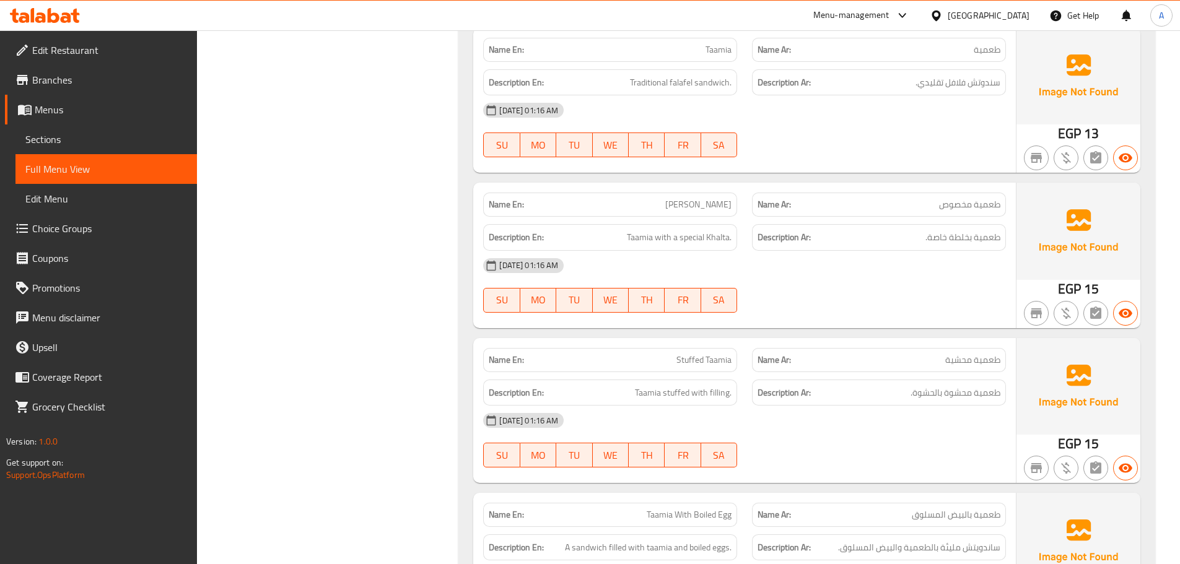
scroll to position [24102, 0]
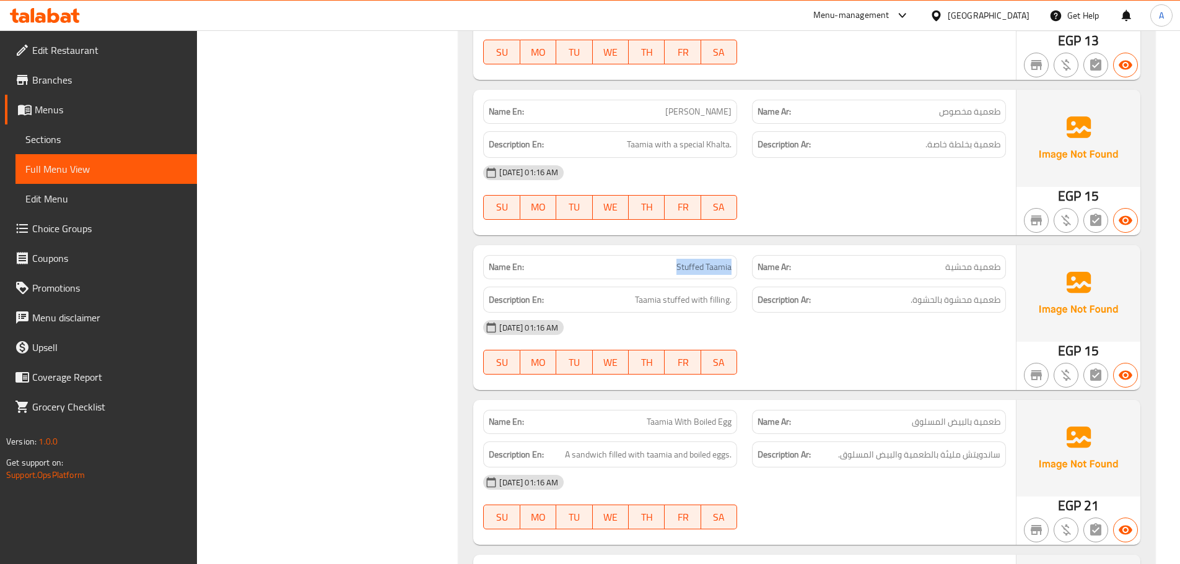
drag, startPoint x: 671, startPoint y: 253, endPoint x: 777, endPoint y: 270, distance: 107.3
click at [758, 258] on div "Name En: Stuffed Taamia Name Ar: طعمية محشية" at bounding box center [745, 267] width 538 height 39
click at [836, 320] on div "[DATE] 01:16 AM" at bounding box center [745, 328] width 538 height 30
drag, startPoint x: 994, startPoint y: 287, endPoint x: 833, endPoint y: 295, distance: 161.3
click at [919, 292] on span "طعمية محشوة بالحشوة." at bounding box center [956, 299] width 90 height 15
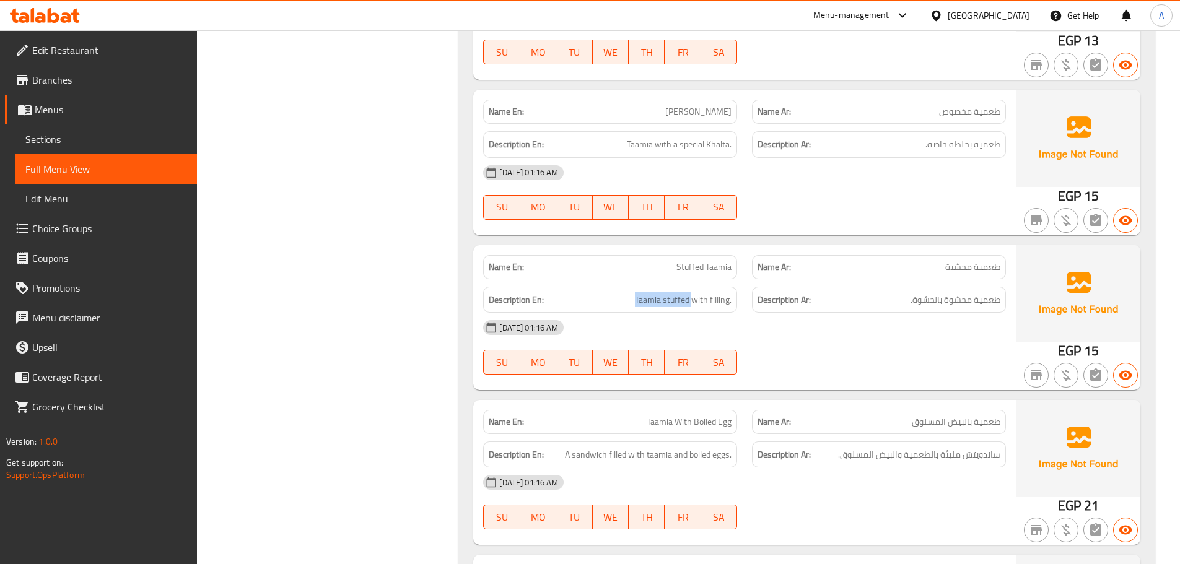
drag, startPoint x: 628, startPoint y: 283, endPoint x: 860, endPoint y: 362, distance: 245.8
click at [716, 295] on div "Description En: Taamia stuffed with filling." at bounding box center [610, 300] width 254 height 27
click at [862, 367] on div at bounding box center [879, 374] width 269 height 15
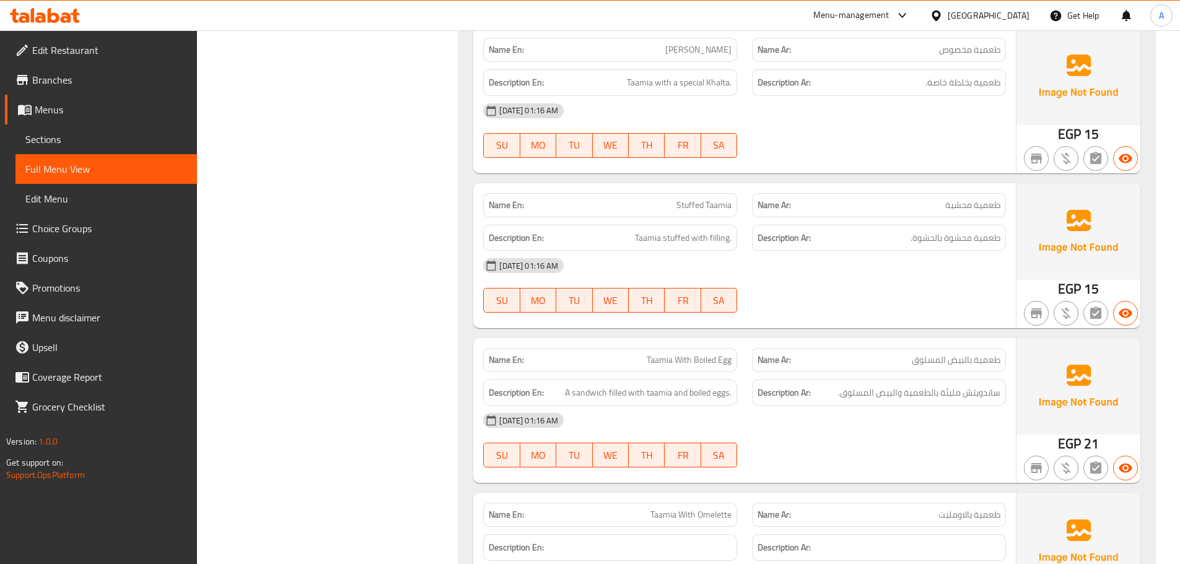
click at [635, 354] on p "Name En: Taamia With Boiled Egg" at bounding box center [610, 360] width 243 height 13
click at [815, 376] on div "Name En: Taamia With Boiled Egg Name Ar: طعمية بالبيض المسلوق Description En: A…" at bounding box center [744, 410] width 543 height 145
click at [929, 422] on div "05-10-2025 01:16 AM SU MO TU WE TH FR SA" at bounding box center [745, 440] width 538 height 69
drag, startPoint x: 994, startPoint y: 378, endPoint x: 914, endPoint y: 378, distance: 79.9
click at [914, 385] on span "ساندويتش مليئة بالطعمية والبيض المسلوق." at bounding box center [919, 392] width 162 height 15
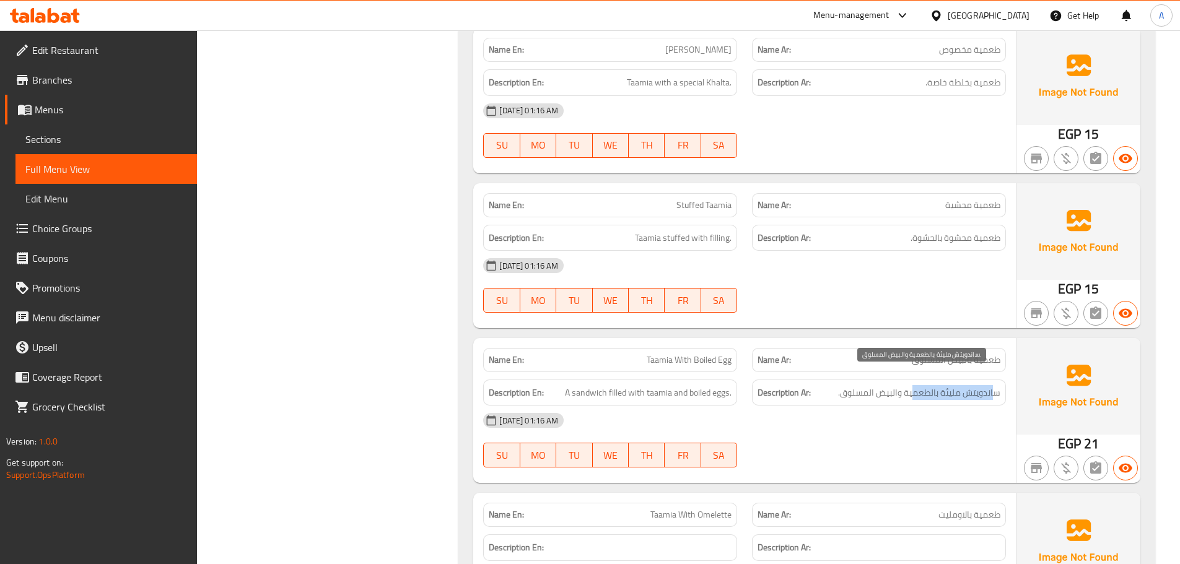
click at [914, 385] on span "ساندويتش مليئة بالطعمية والبيض المسلوق." at bounding box center [919, 392] width 162 height 15
drag, startPoint x: 914, startPoint y: 378, endPoint x: 876, endPoint y: 388, distance: 39.7
click at [878, 385] on span "ساندويتش مليئة بالطعمية والبيض المسلوق." at bounding box center [919, 392] width 162 height 15
click at [874, 422] on div "05-10-2025 01:16 AM SU MO TU WE TH FR SA" at bounding box center [745, 440] width 538 height 69
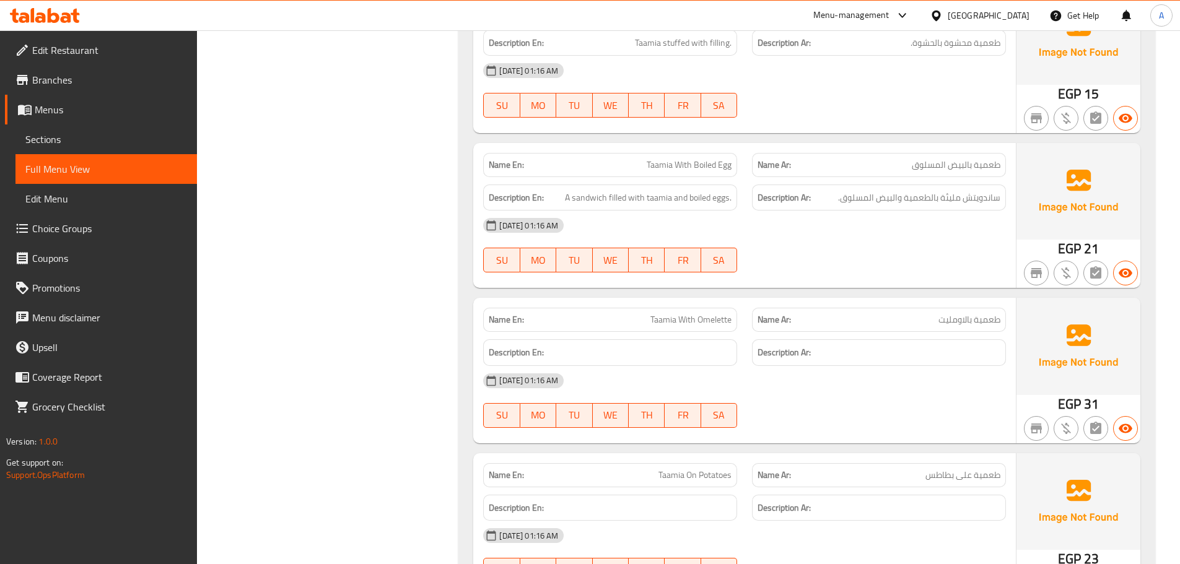
scroll to position [24412, 0]
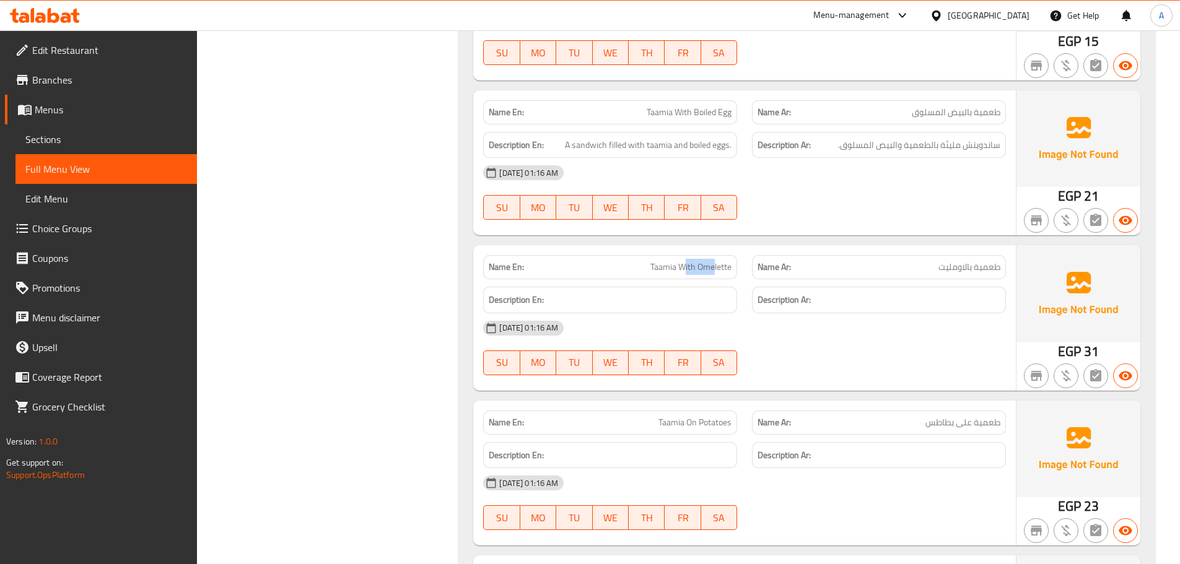
drag, startPoint x: 703, startPoint y: 252, endPoint x: 862, endPoint y: 314, distance: 170.8
click at [800, 273] on div "Name En: Taamia With Omelette Name Ar: طعمية بالاومليت Description En: Descript…" at bounding box center [744, 317] width 543 height 145
click at [862, 314] on div "[DATE] 01:16 AM" at bounding box center [745, 328] width 538 height 30
drag, startPoint x: 741, startPoint y: 405, endPoint x: 872, endPoint y: 333, distance: 148.9
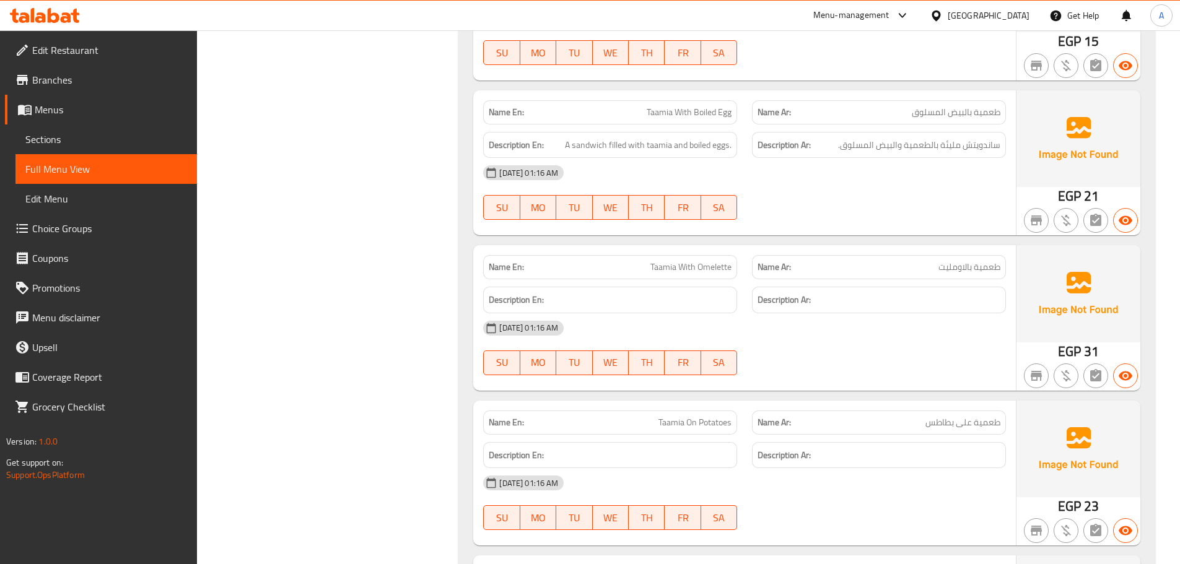
click at [872, 333] on div "05-10-2025 01:16 AM SU MO TU WE TH FR SA" at bounding box center [745, 347] width 538 height 69
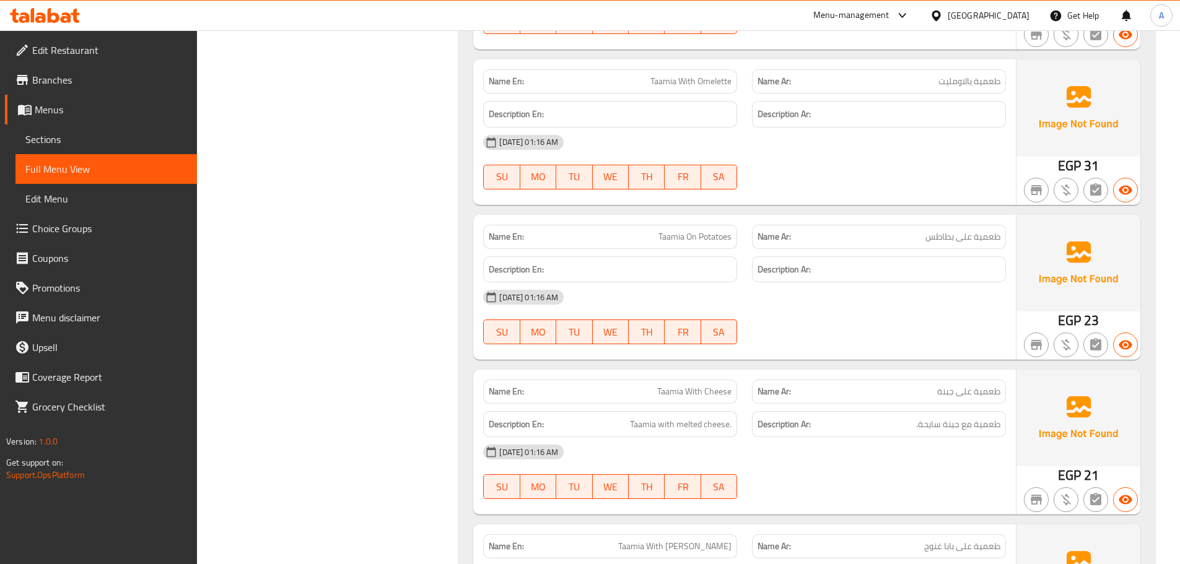
click at [834, 372] on div "Name En: Taamia With Cheese Name Ar: طعمية على جبنة" at bounding box center [745, 391] width 538 height 39
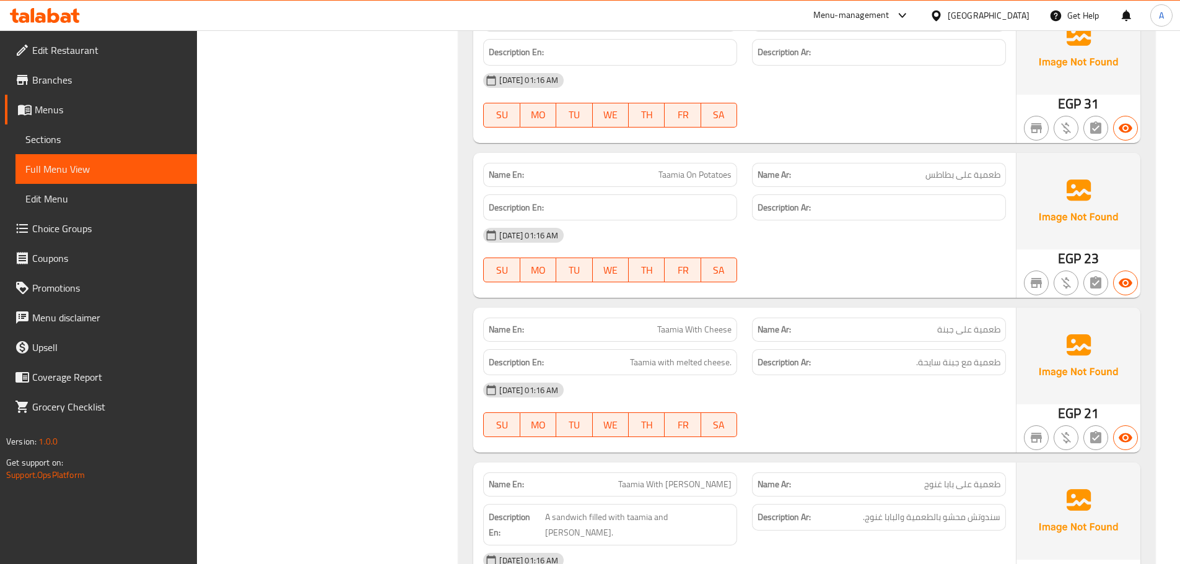
click at [935, 375] on div "[DATE] 01:16 AM" at bounding box center [745, 390] width 538 height 30
drag, startPoint x: 999, startPoint y: 347, endPoint x: 904, endPoint y: 356, distance: 95.8
click at [905, 356] on div "Description Ar: طعمية مع جبنة سايحة." at bounding box center [879, 362] width 254 height 27
click at [819, 366] on div "Name En: Taamia With Cheese Name Ar: طعمية على جبنة Description En: Taamia with…" at bounding box center [744, 380] width 543 height 145
click at [833, 378] on div "[DATE] 01:16 AM" at bounding box center [745, 390] width 538 height 30
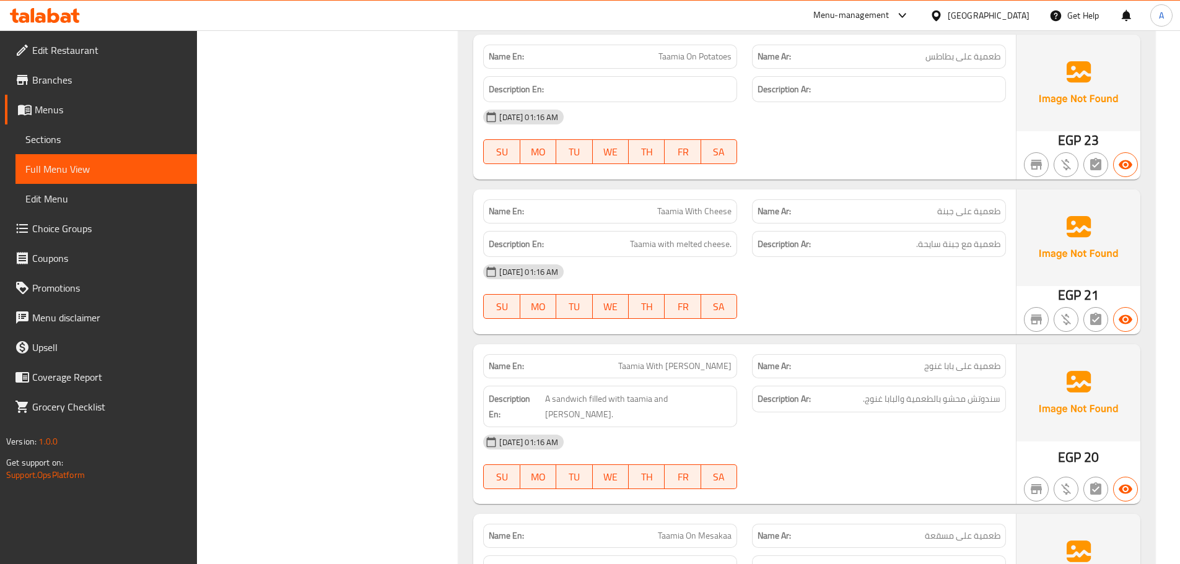
scroll to position [24783, 0]
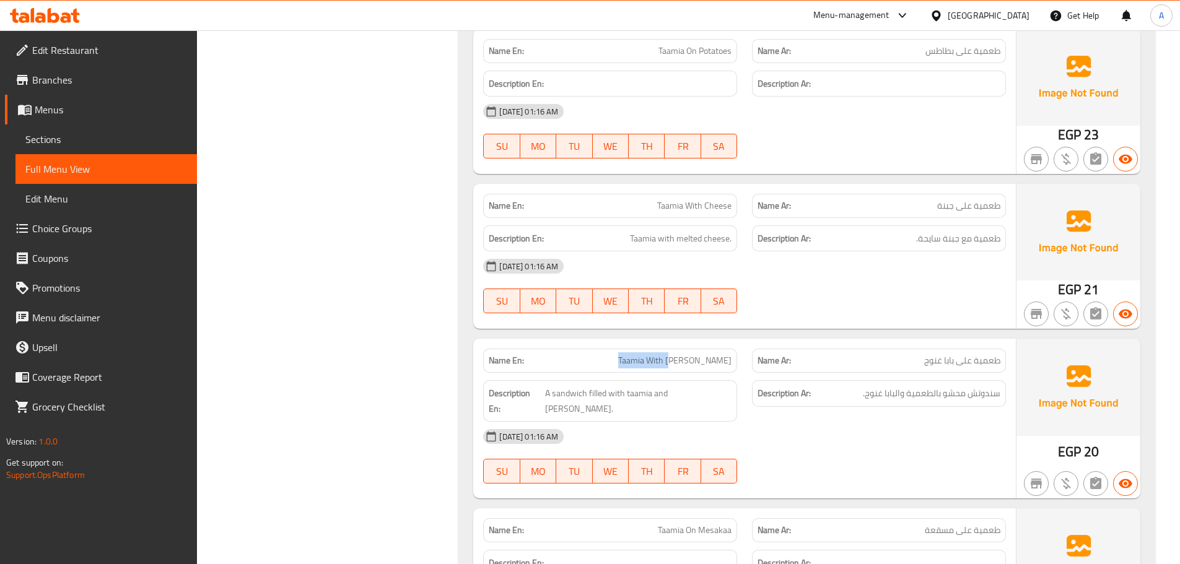
click at [815, 341] on div "Name En: Taamia With Baba Ghannoug Name Ar: طعمية على بابا غنوج" at bounding box center [745, 360] width 538 height 39
click at [868, 306] on div at bounding box center [879, 313] width 269 height 15
drag, startPoint x: 975, startPoint y: 381, endPoint x: 870, endPoint y: 381, distance: 105.3
click at [900, 386] on span "سندوتش محشو بالطعمية والبابا غنوج." at bounding box center [932, 393] width 138 height 15
drag, startPoint x: 573, startPoint y: 375, endPoint x: 715, endPoint y: 398, distance: 143.7
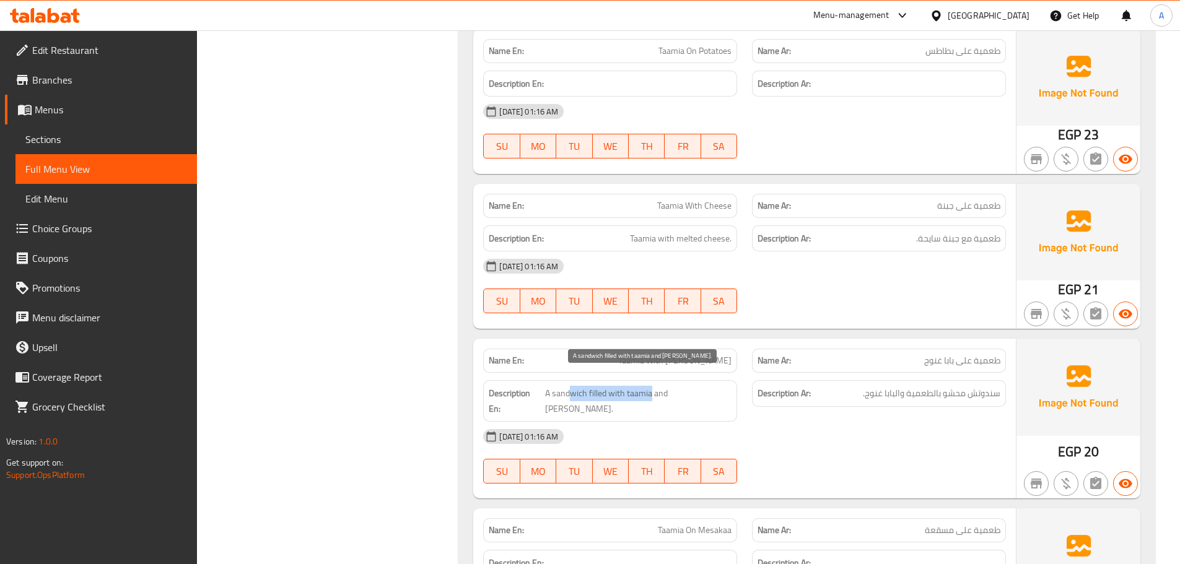
click at [662, 386] on span "A sandwich filled with taamia and [PERSON_NAME]." at bounding box center [638, 401] width 187 height 30
click at [750, 422] on div "[DATE] 01:16 AM" at bounding box center [745, 437] width 538 height 30
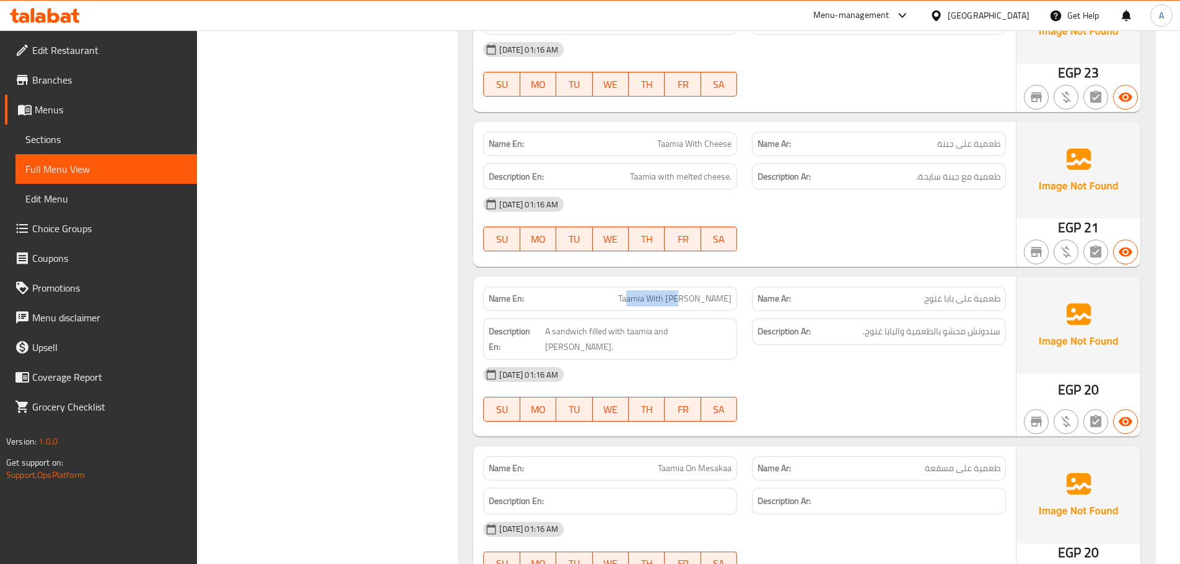
drag, startPoint x: 637, startPoint y: 273, endPoint x: 722, endPoint y: 308, distance: 91.9
click at [706, 294] on div "Name En: Taamia With Baba Ghannoug" at bounding box center [610, 299] width 254 height 24
drag, startPoint x: 658, startPoint y: 447, endPoint x: 852, endPoint y: 402, distance: 199.1
click at [825, 413] on div "Name En: Taamia Name Ar: طعمية Description En: Traditional falafel sandwich. De…" at bounding box center [806, 296] width 697 height 2219
click at [865, 414] on div at bounding box center [879, 421] width 269 height 15
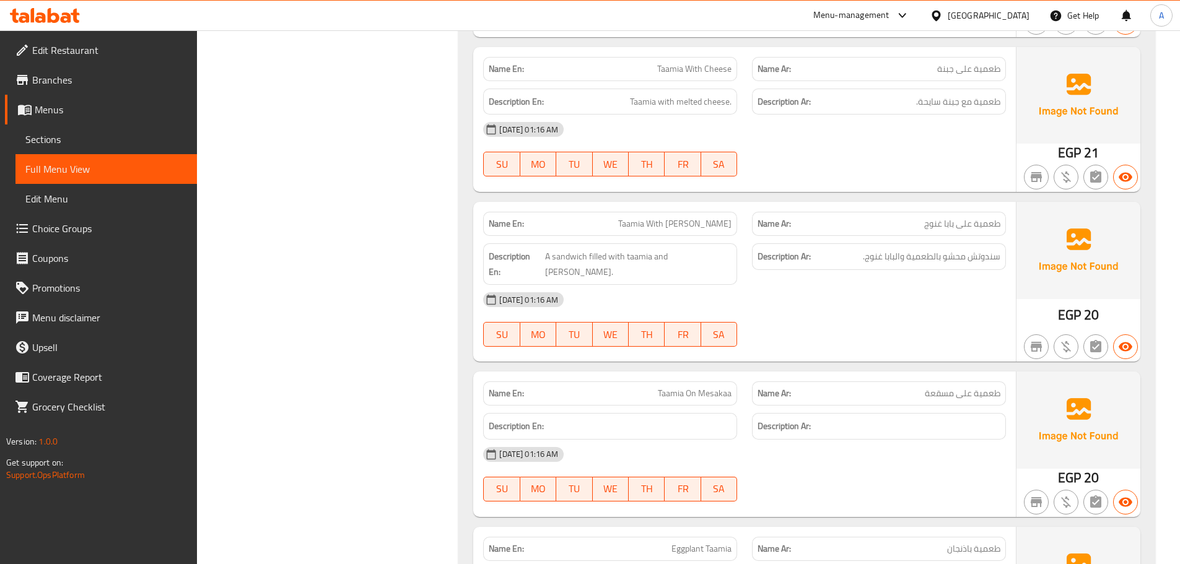
scroll to position [25031, 0]
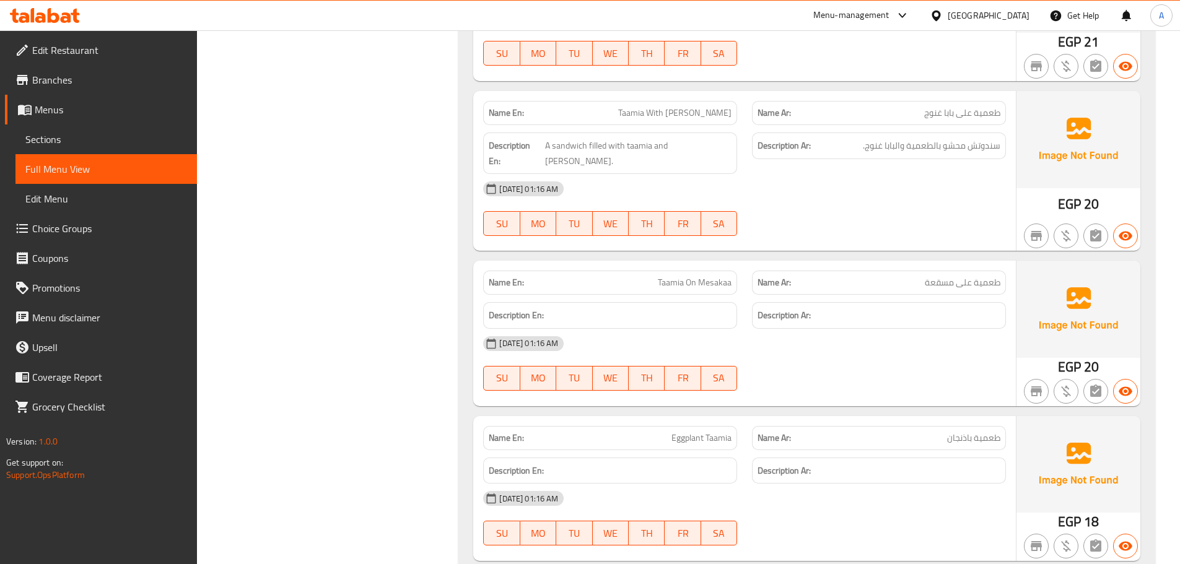
drag, startPoint x: 681, startPoint y: 406, endPoint x: 833, endPoint y: 372, distance: 155.5
click at [775, 419] on div "Name En: Eggplant Taamia Name Ar: طعمية باذنجان" at bounding box center [745, 438] width 538 height 39
click at [850, 383] on div at bounding box center [879, 390] width 269 height 15
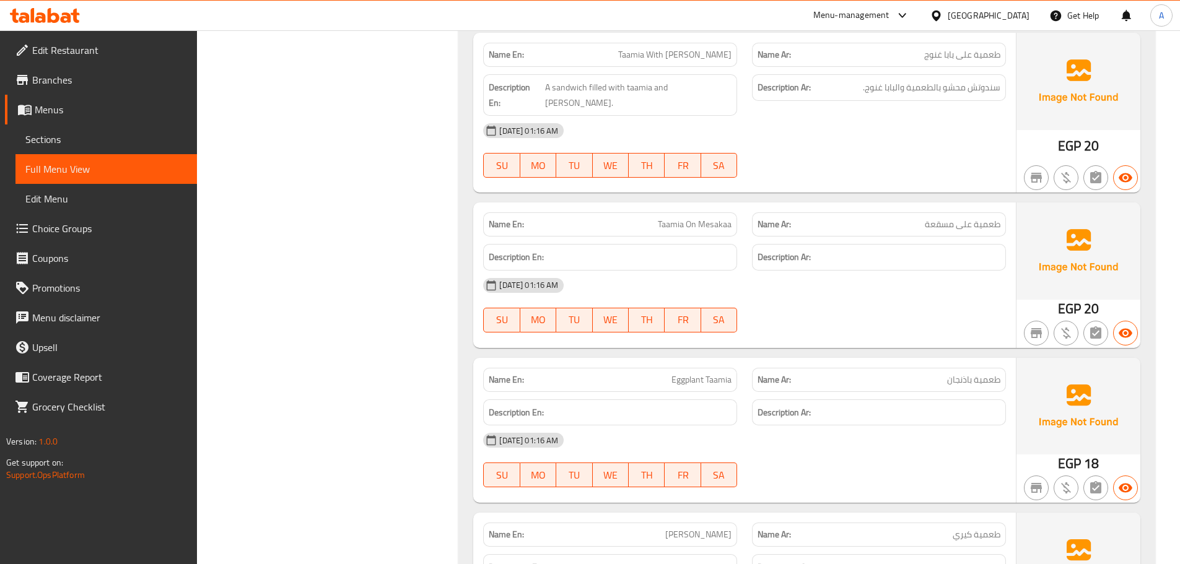
scroll to position [25155, 0]
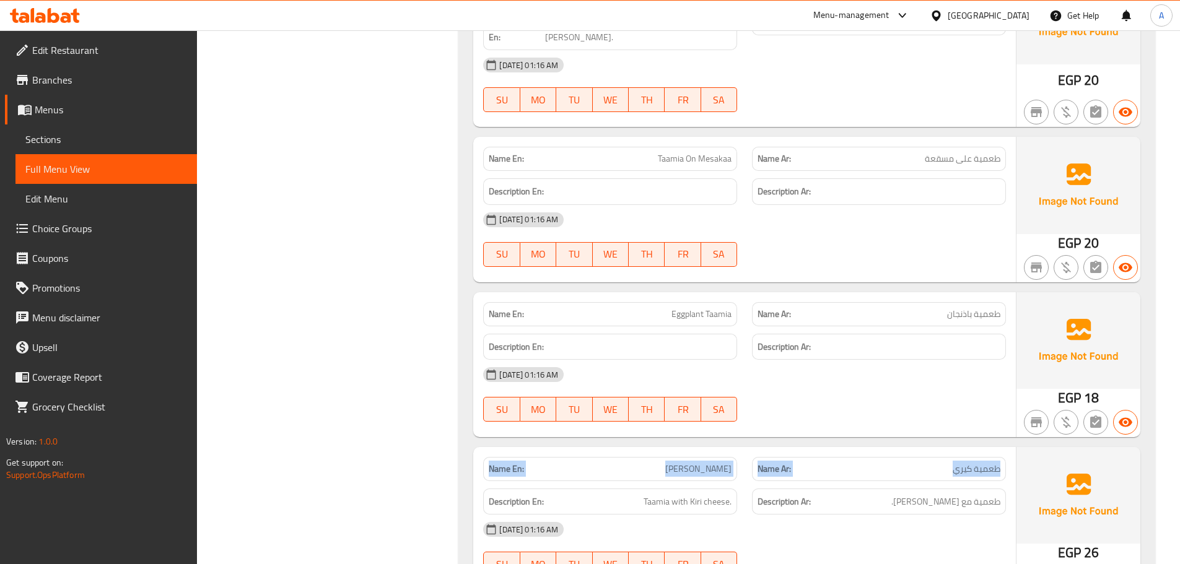
drag, startPoint x: 479, startPoint y: 426, endPoint x: 972, endPoint y: 427, distance: 492.5
click at [964, 447] on div "Name En: Kiri Taamia Name Ar: طعمية كيري Description En: Taamia with Kiri chees…" at bounding box center [744, 519] width 543 height 145
drag, startPoint x: 985, startPoint y: 471, endPoint x: 912, endPoint y: 481, distance: 73.1
click at [912, 489] on div "Description Ar: طعمية مع جبنة كيري." at bounding box center [879, 502] width 254 height 27
click at [864, 369] on div "05-10-2025 01:16 AM SU MO TU WE TH FR SA" at bounding box center [745, 394] width 538 height 69
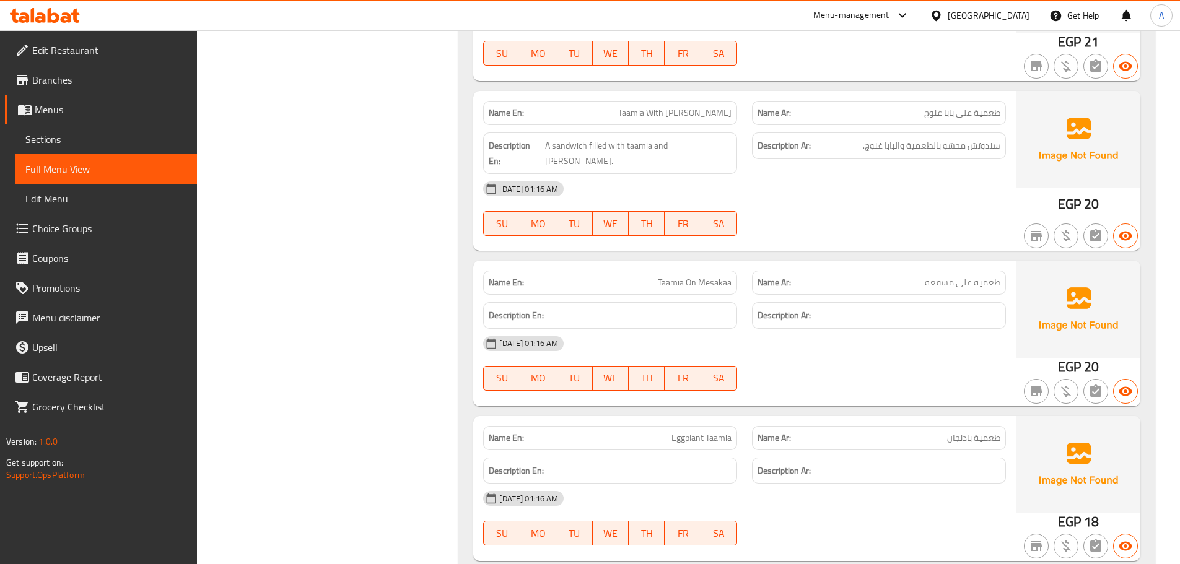
scroll to position [25279, 0]
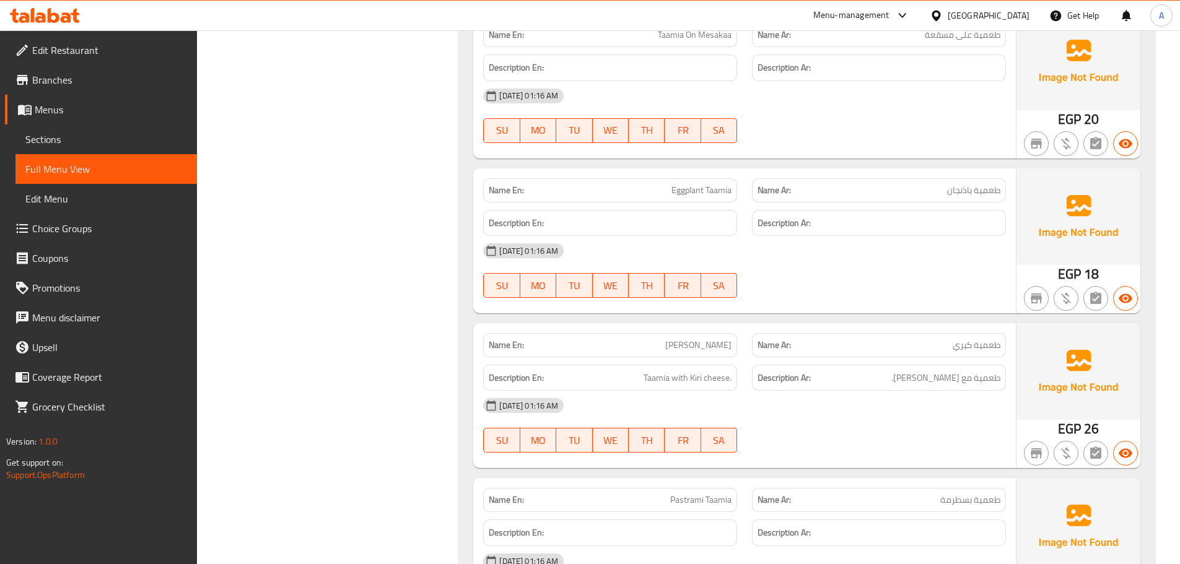
click at [699, 339] on span "[PERSON_NAME]" at bounding box center [698, 345] width 66 height 13
drag, startPoint x: 699, startPoint y: 314, endPoint x: 733, endPoint y: 317, distance: 33.6
click at [733, 333] on div "Name En: Kiri Taamia" at bounding box center [610, 345] width 254 height 24
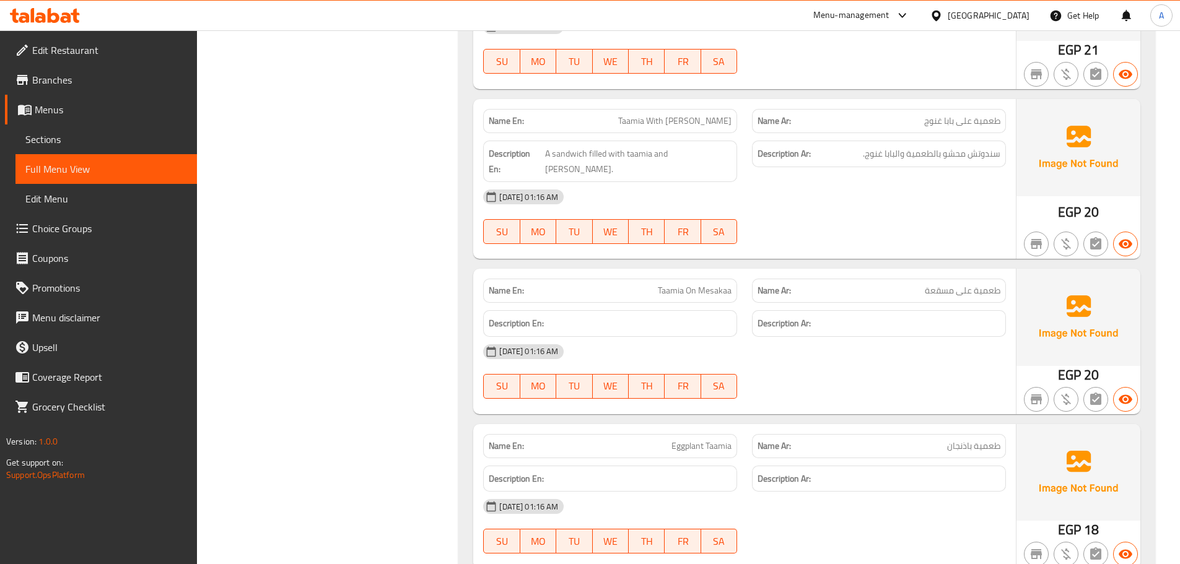
scroll to position [25155, 0]
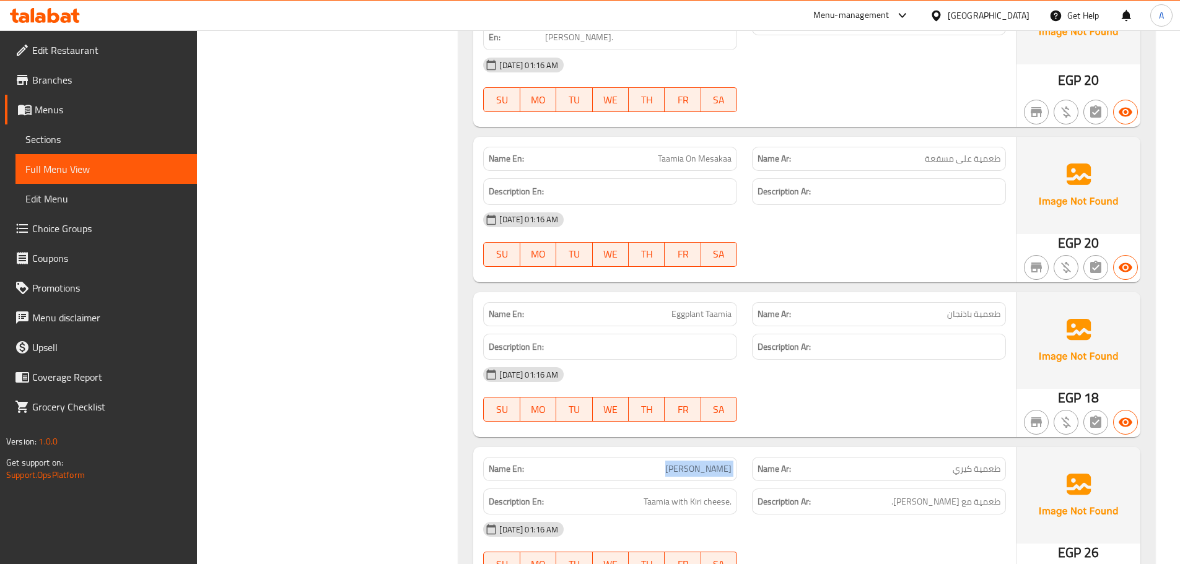
copy span "[PERSON_NAME]"
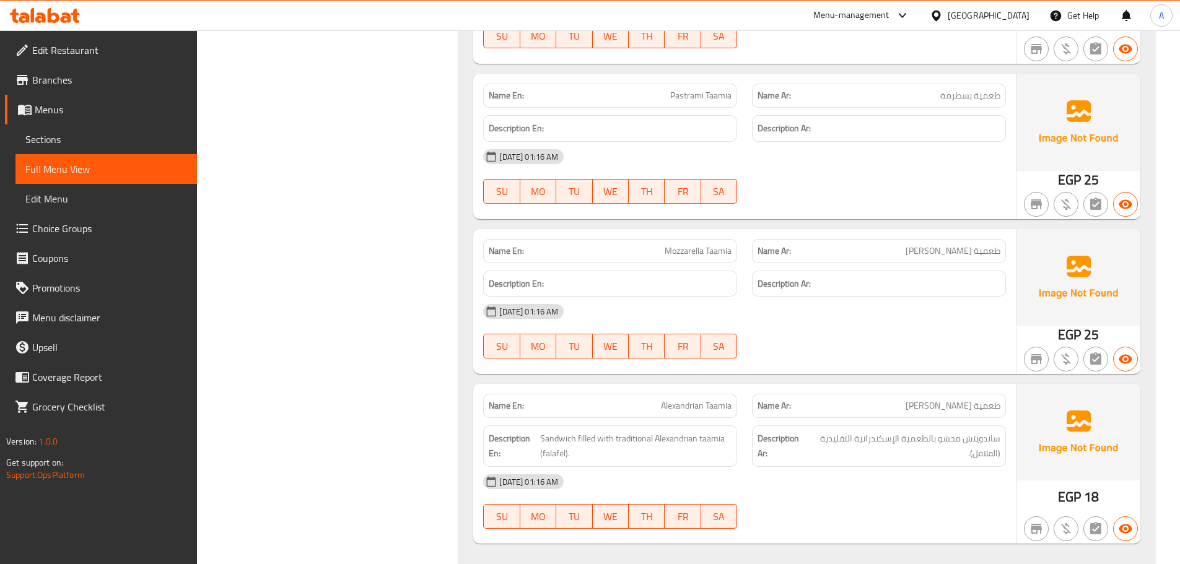
scroll to position [25621, 0]
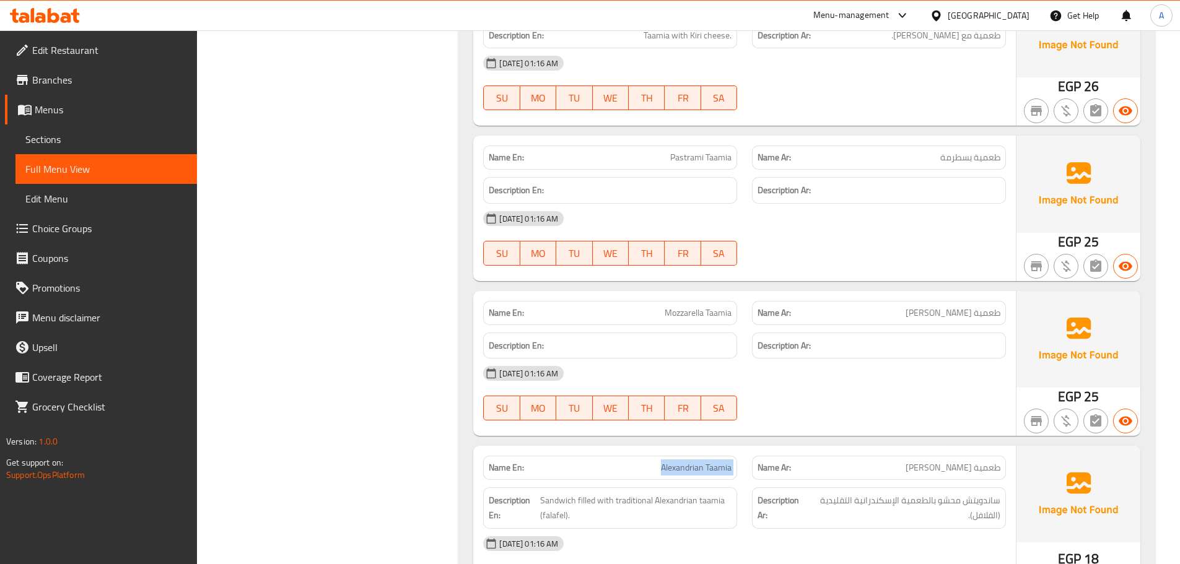
drag, startPoint x: 748, startPoint y: 434, endPoint x: 766, endPoint y: 439, distance: 17.9
click at [750, 448] on div "Name En: Alexandrian Taamia Name Ar: طعمية اسكندراني" at bounding box center [745, 467] width 538 height 39
click at [977, 338] on h6 "Description Ar:" at bounding box center [879, 345] width 243 height 15
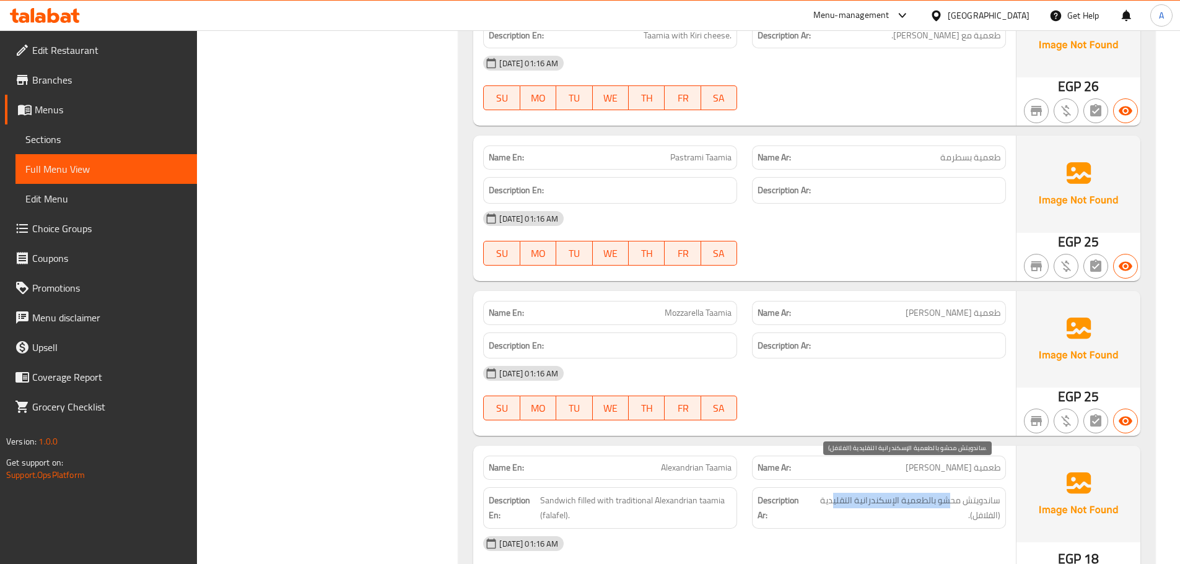
drag, startPoint x: 877, startPoint y: 474, endPoint x: 831, endPoint y: 475, distance: 45.2
click at [831, 493] on span "ساندويتش محشو بالطعمية الإسكندرانية التقليدية (الفلافل)." at bounding box center [904, 508] width 193 height 30
click at [668, 461] on span "Alexandrian Taamia" at bounding box center [696, 467] width 71 height 13
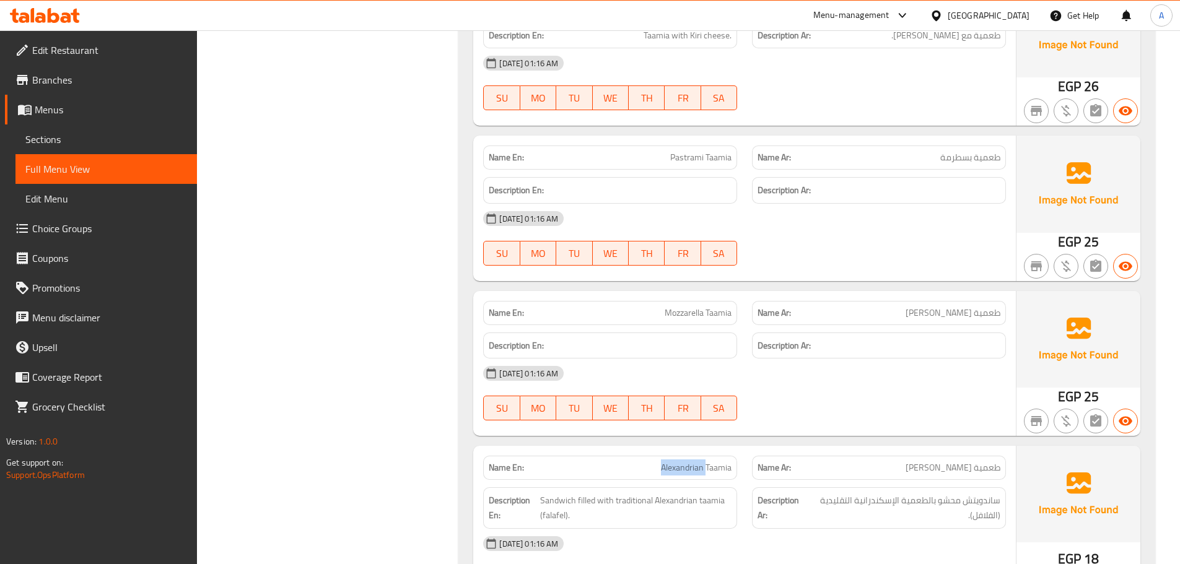
drag, startPoint x: 668, startPoint y: 433, endPoint x: 702, endPoint y: 427, distance: 34.6
click at [702, 456] on div "Name En: Alexandrian Taamia" at bounding box center [610, 468] width 254 height 24
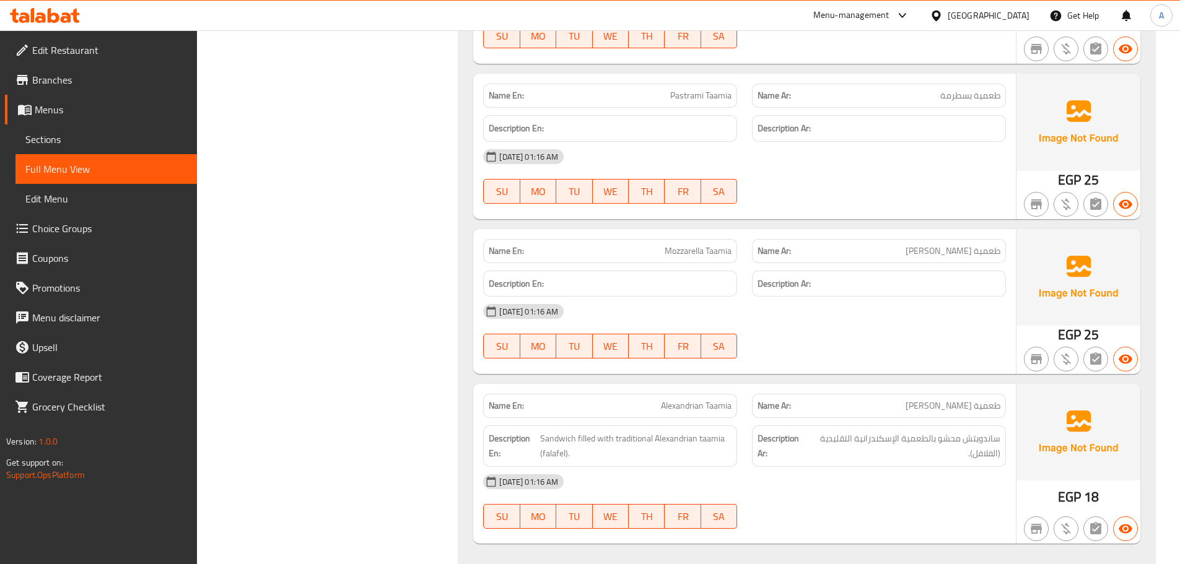
click at [967, 478] on div "05-10-2025 01:16 AM SU MO TU WE TH FR SA" at bounding box center [745, 501] width 538 height 69
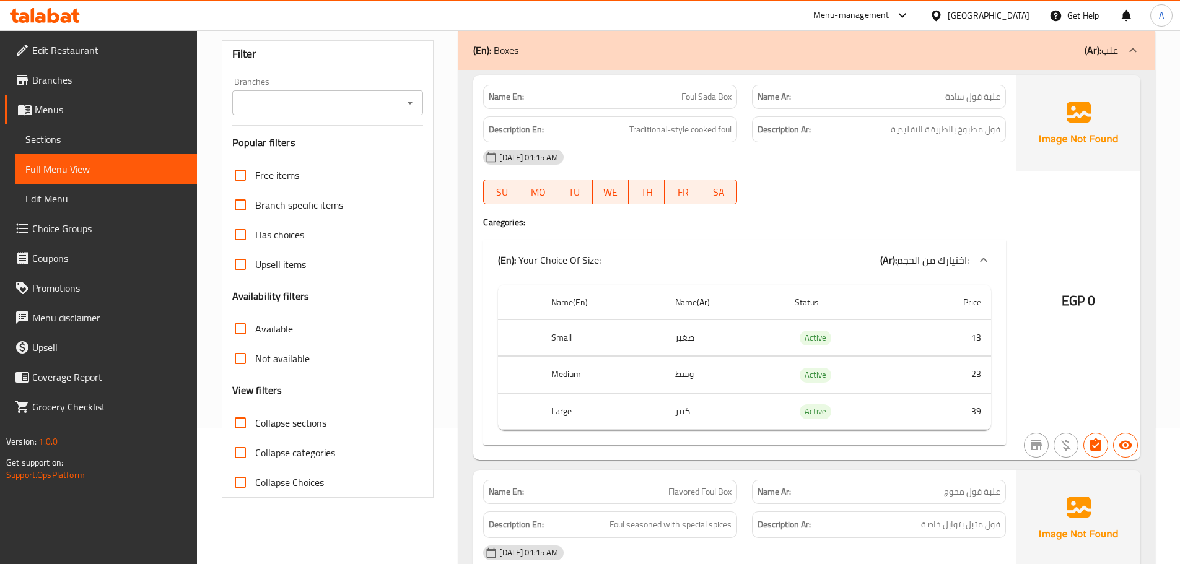
scroll to position [186, 0]
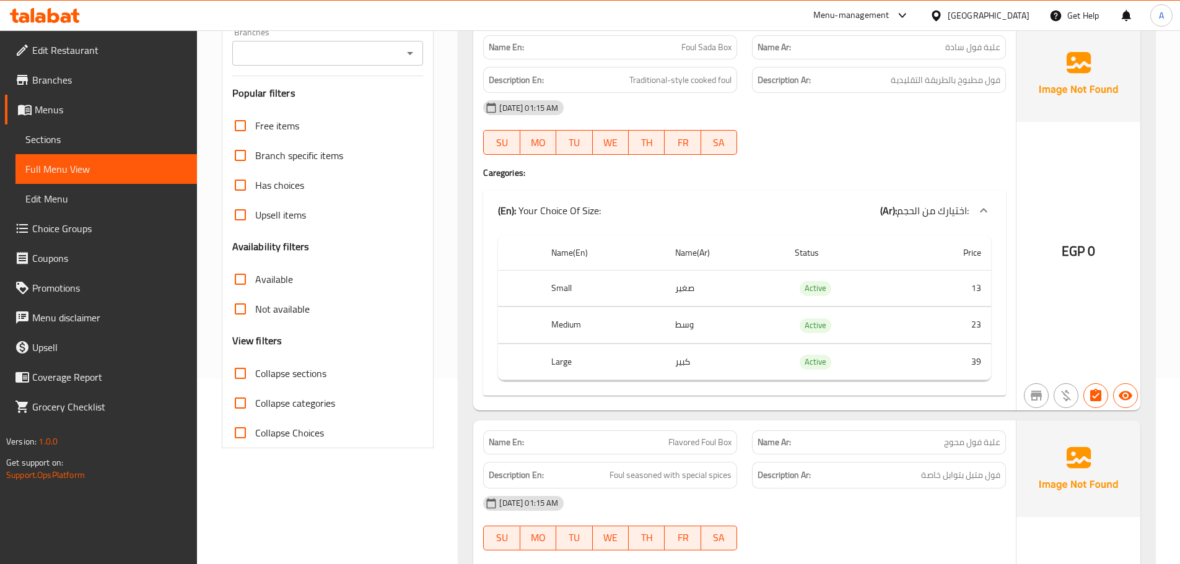
click at [78, 134] on span "Sections" at bounding box center [106, 139] width 162 height 15
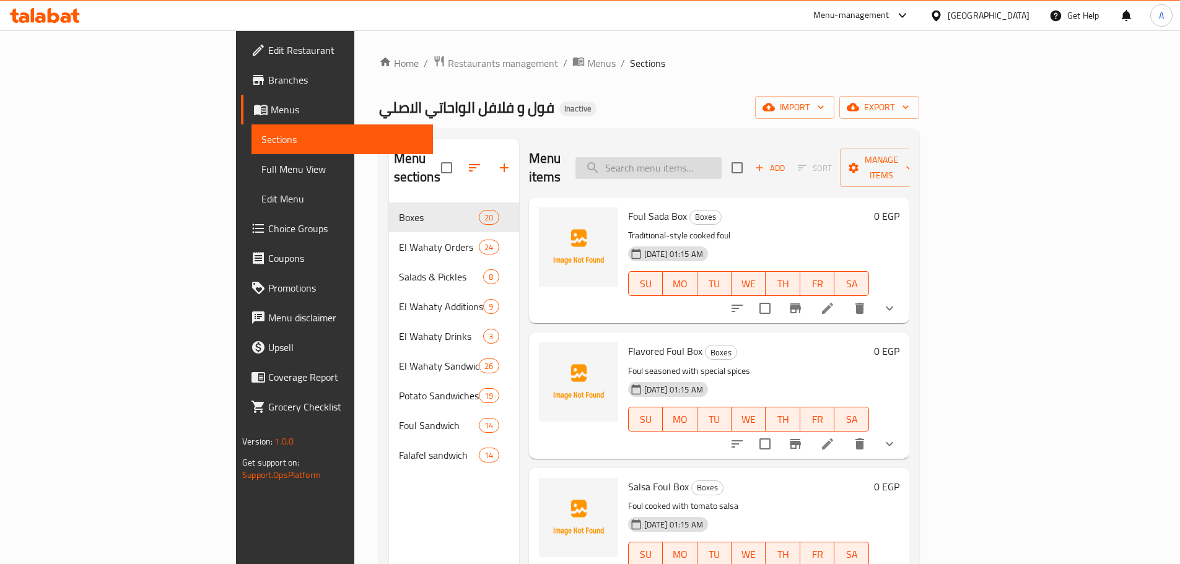
click at [722, 165] on input "search" at bounding box center [648, 168] width 146 height 22
paste input "[PERSON_NAME]"
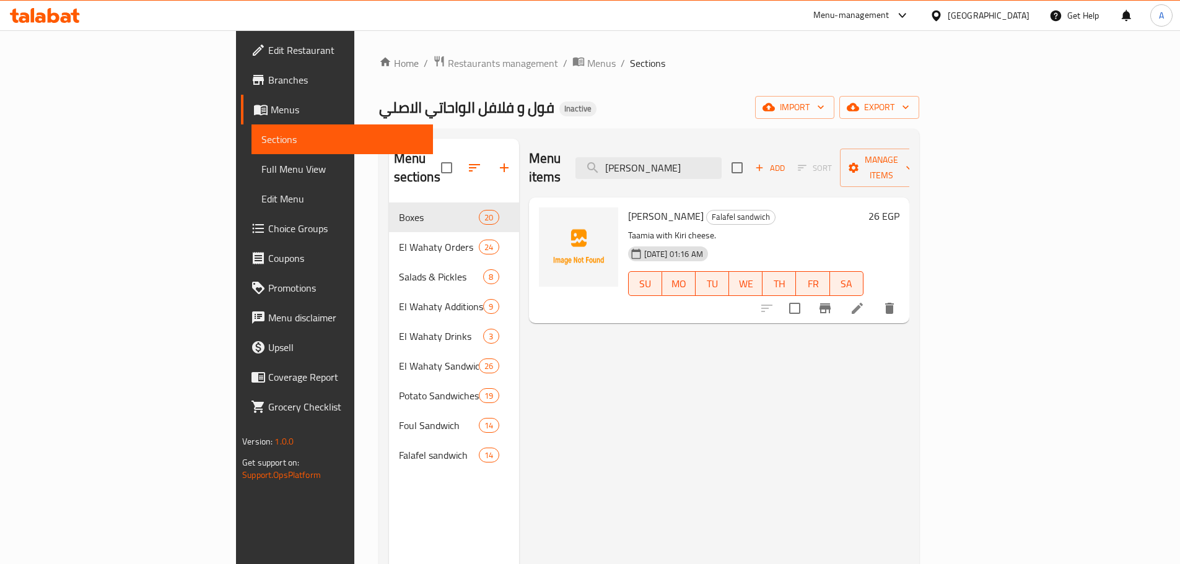
type input "[PERSON_NAME]"
click at [863, 303] on icon at bounding box center [857, 308] width 11 height 11
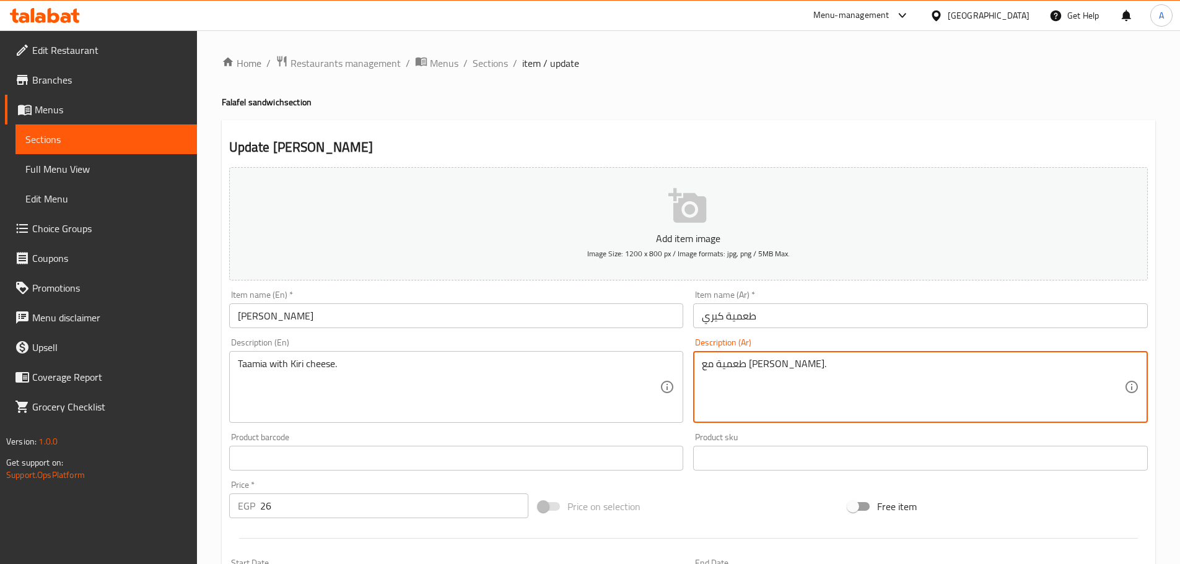
click at [735, 364] on textarea "طعمية مع جبنة كيري." at bounding box center [913, 387] width 422 height 59
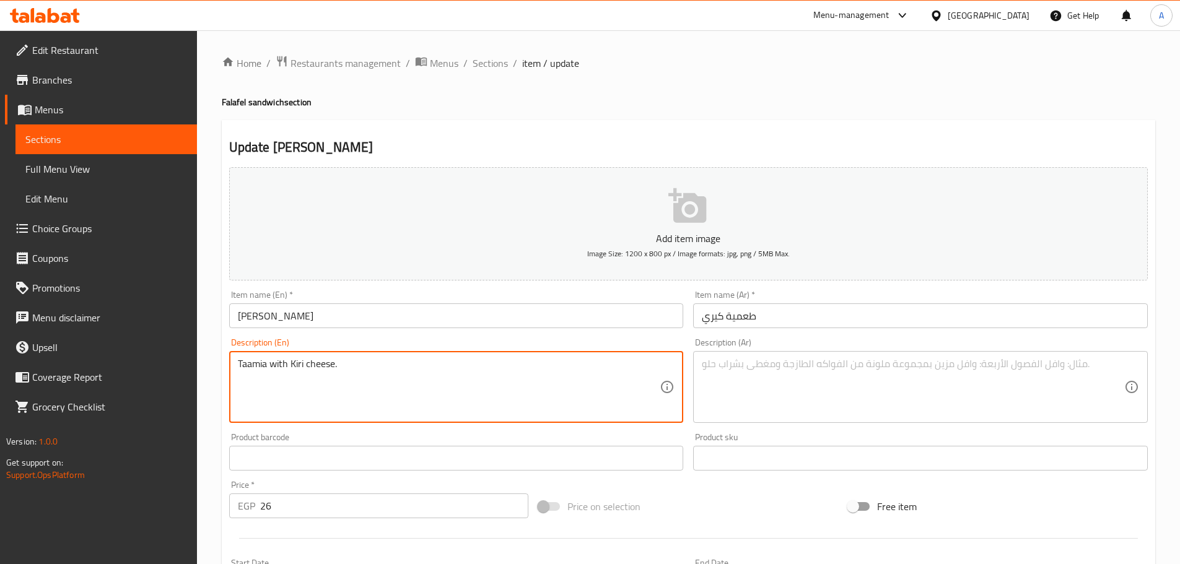
click at [304, 360] on textarea "Taamia with Kiri cheese." at bounding box center [449, 387] width 422 height 59
click at [309, 328] on input "[PERSON_NAME]" at bounding box center [456, 316] width 455 height 25
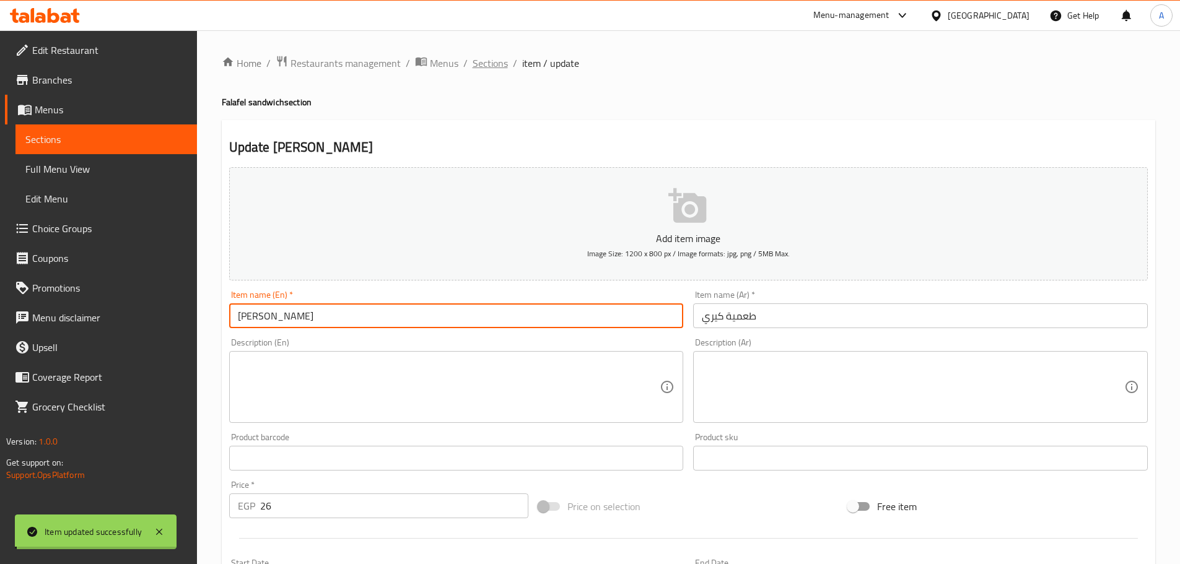
click at [483, 64] on span "Sections" at bounding box center [490, 63] width 35 height 15
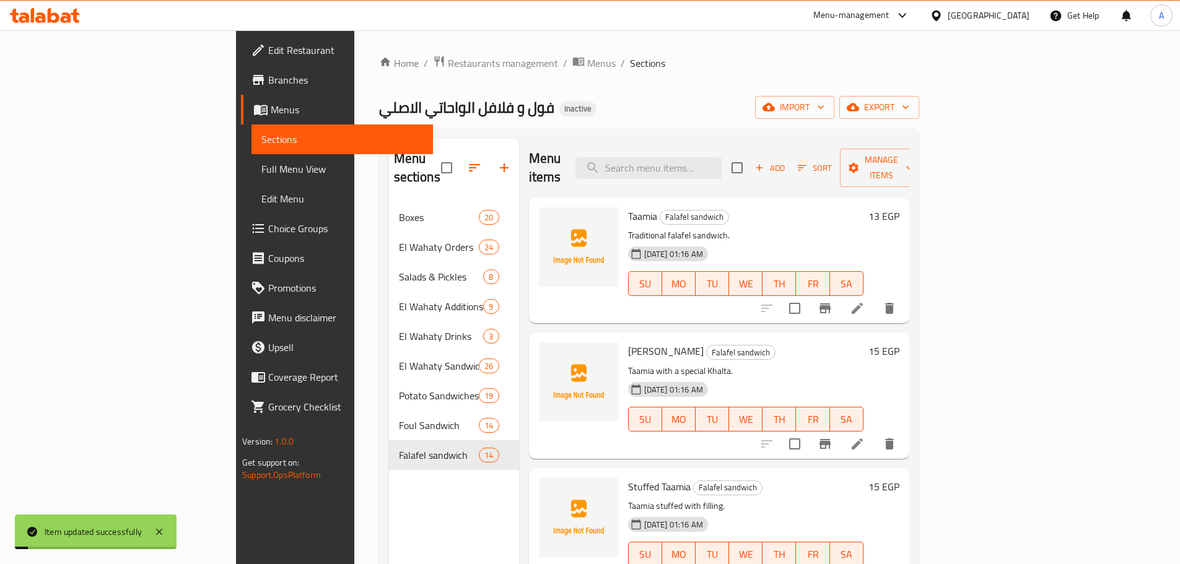
click at [713, 85] on div "Home / Restaurants management / Menus / Sections فول و فلافل الواحاتي الاصلي In…" at bounding box center [649, 384] width 540 height 658
click at [379, 121] on span "فول و فلافل الواحاتي الاصلي" at bounding box center [466, 108] width 175 height 28
click at [379, 115] on span "فول و فلافل الواحاتي الاصلي" at bounding box center [466, 108] width 175 height 28
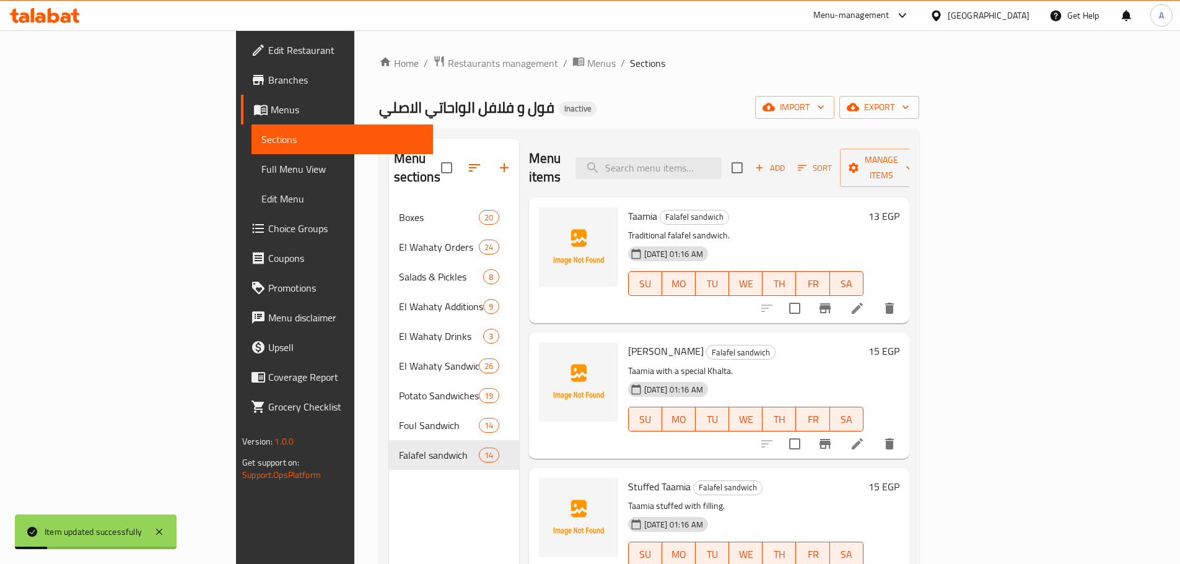
click at [603, 115] on div "فول و فلافل الواحاتي الاصلي Inactive import export" at bounding box center [649, 107] width 540 height 23
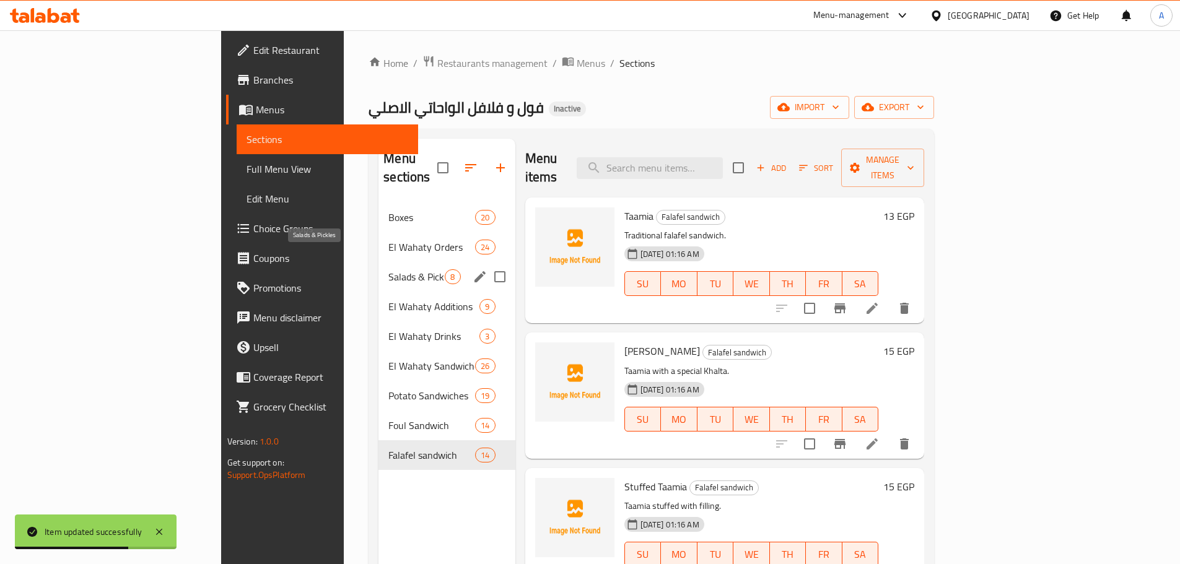
click at [388, 269] on span "Salads & Pickles" at bounding box center [416, 276] width 56 height 15
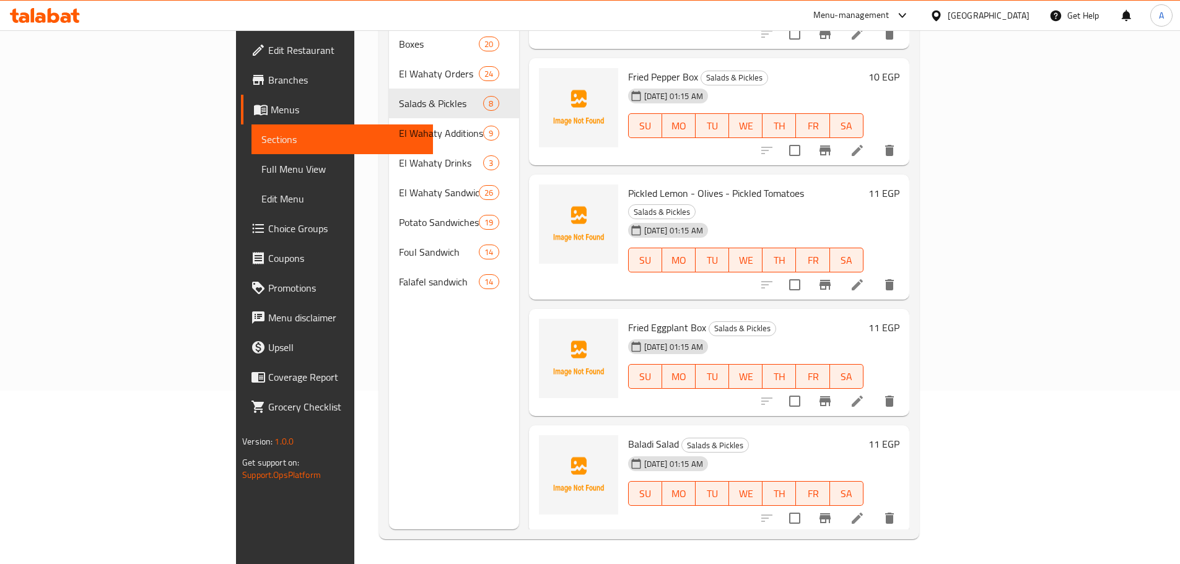
scroll to position [278, 0]
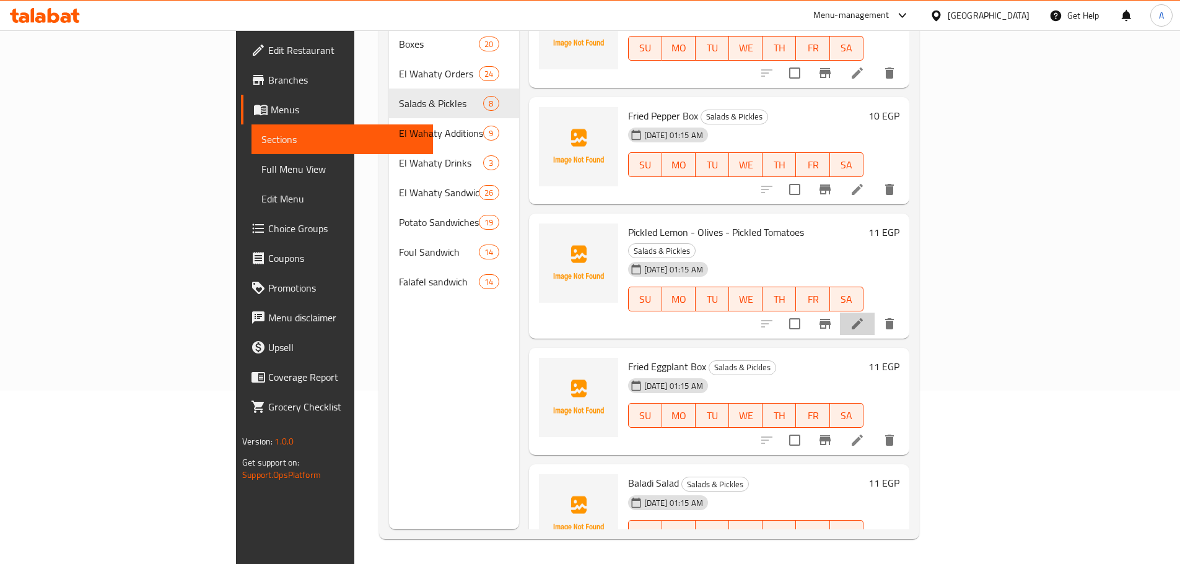
click at [875, 313] on li at bounding box center [857, 324] width 35 height 22
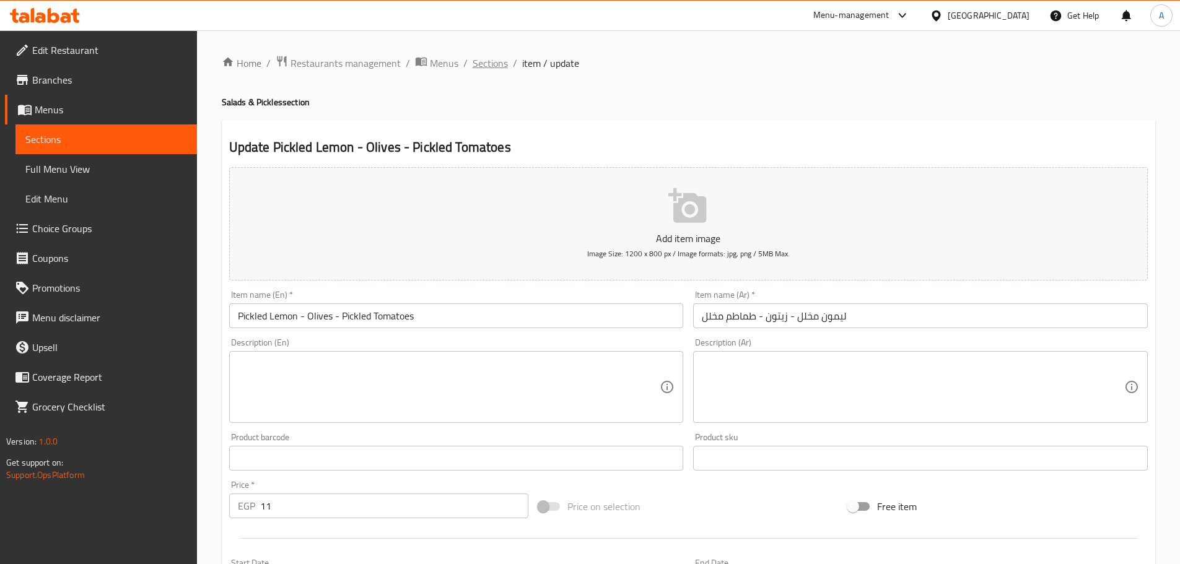
click at [492, 66] on span "Sections" at bounding box center [490, 63] width 35 height 15
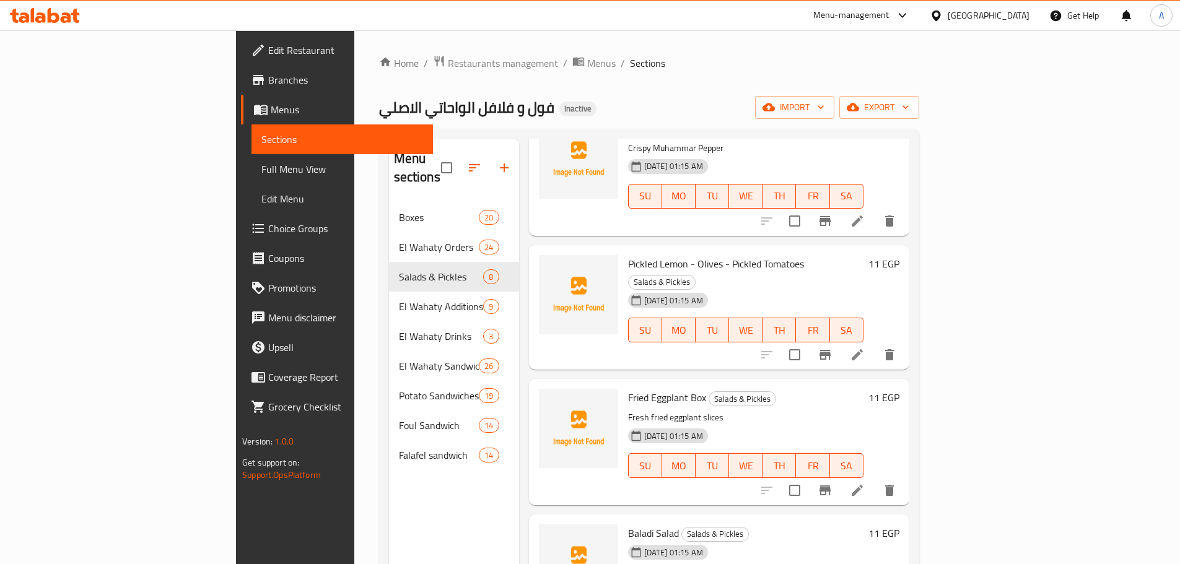
scroll to position [173, 0]
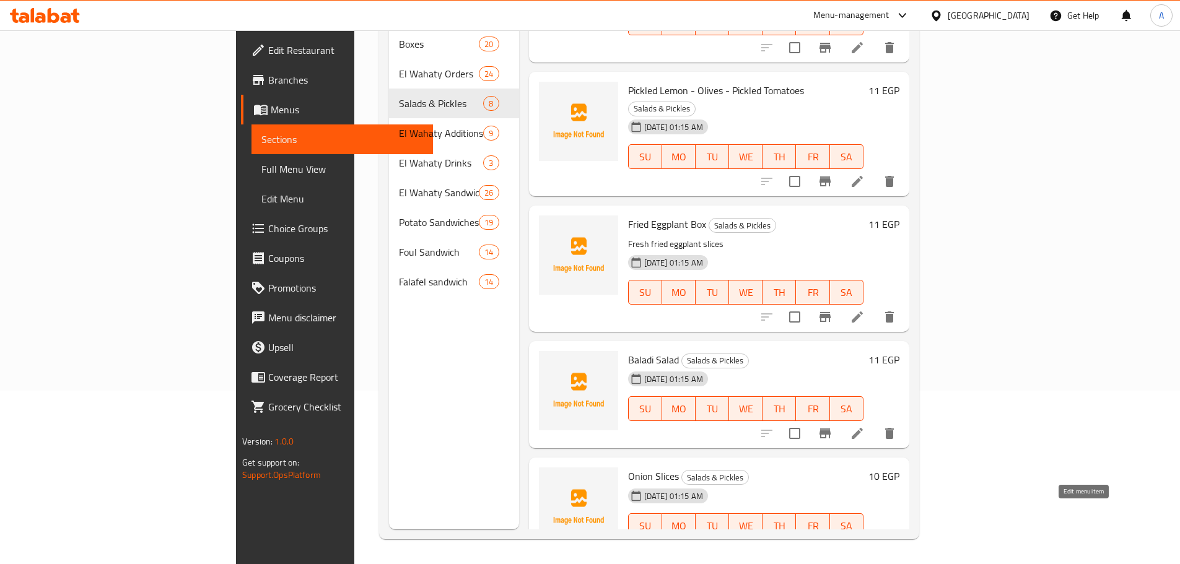
click at [875, 540] on li at bounding box center [857, 551] width 35 height 22
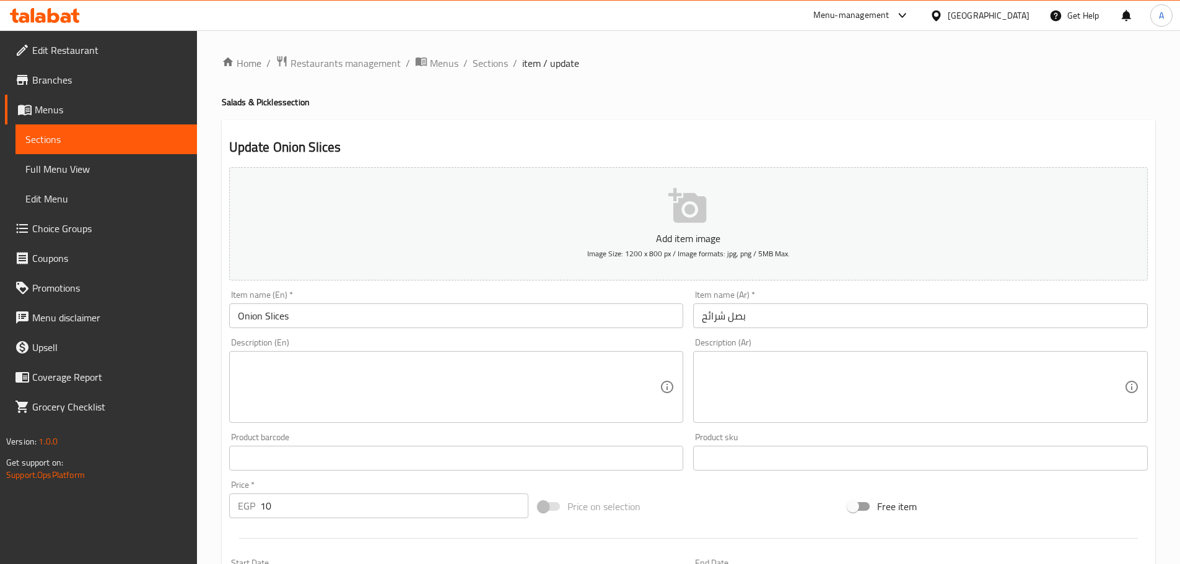
click at [769, 389] on textarea at bounding box center [913, 387] width 422 height 59
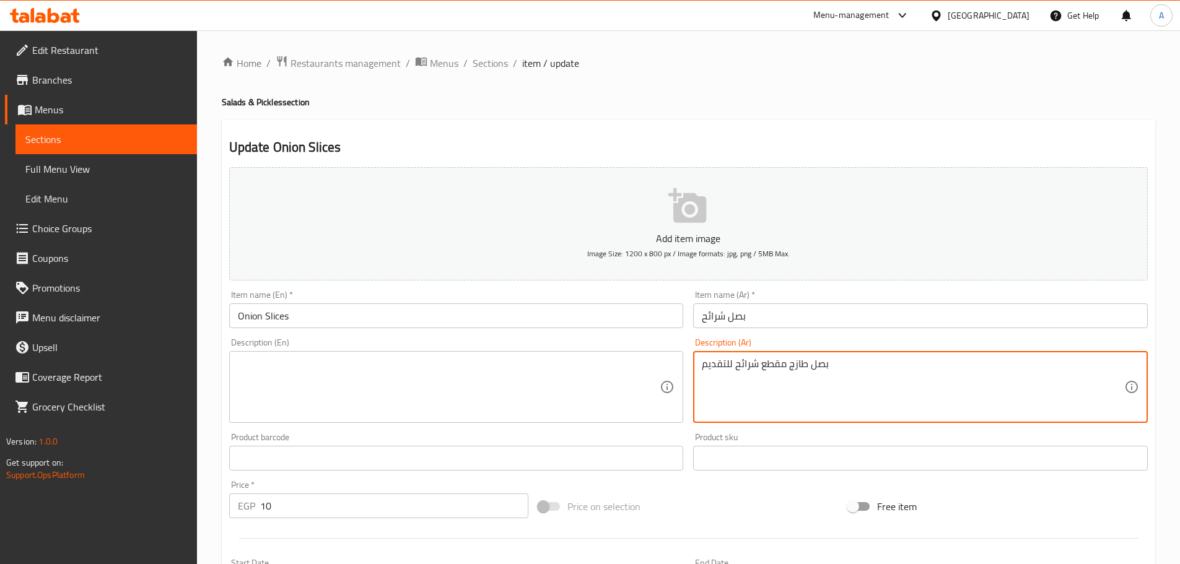
type textarea "بصل طازج مقطع شرائح للتقديم"
drag, startPoint x: 394, startPoint y: 387, endPoint x: 385, endPoint y: 364, distance: 25.3
click at [394, 387] on textarea at bounding box center [449, 387] width 422 height 59
paste textarea "Fresh sliced ​​onions for serving"
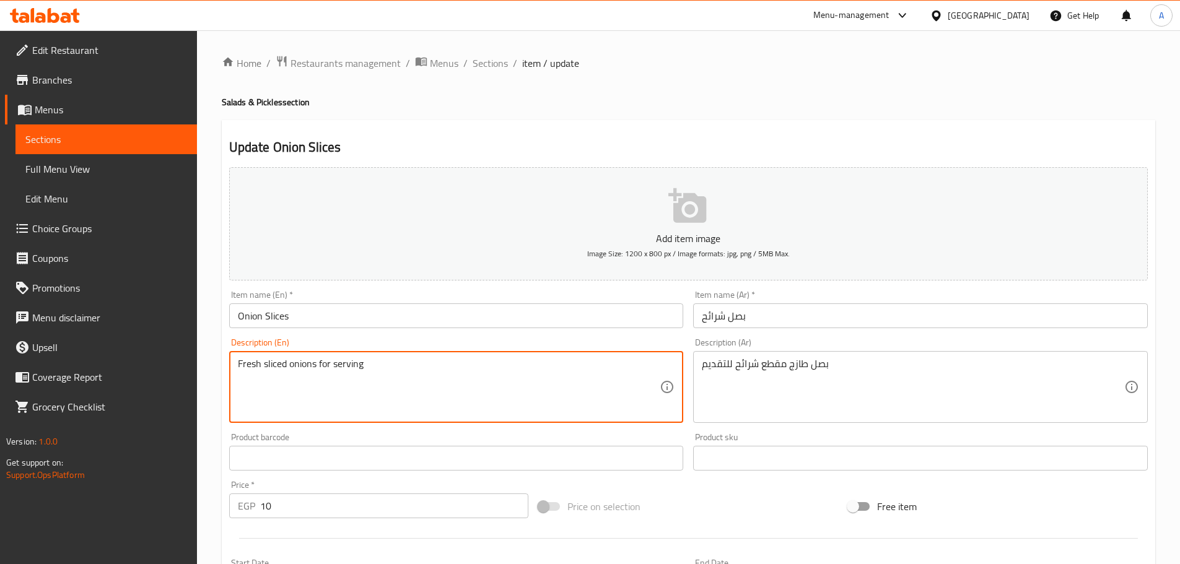
drag, startPoint x: 377, startPoint y: 351, endPoint x: 366, endPoint y: 330, distance: 24.1
click at [374, 347] on div "Description (En) Fresh sliced ​​onions for serving Description (En)" at bounding box center [456, 380] width 455 height 85
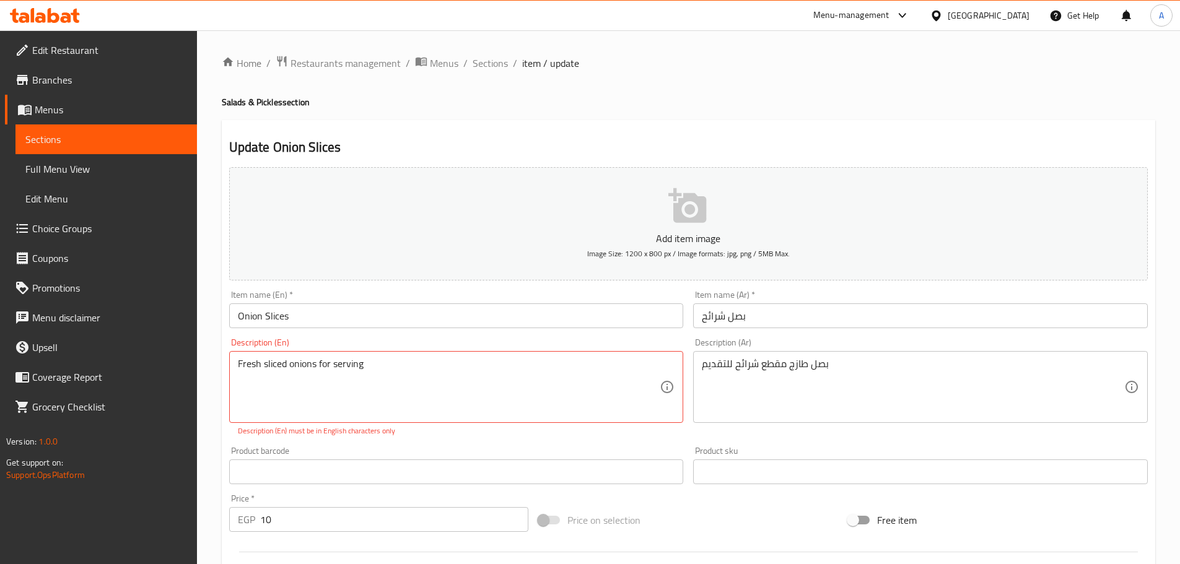
click at [366, 330] on div "Item name (En)   * Onion Slices Item name (En) *" at bounding box center [456, 310] width 465 height 48
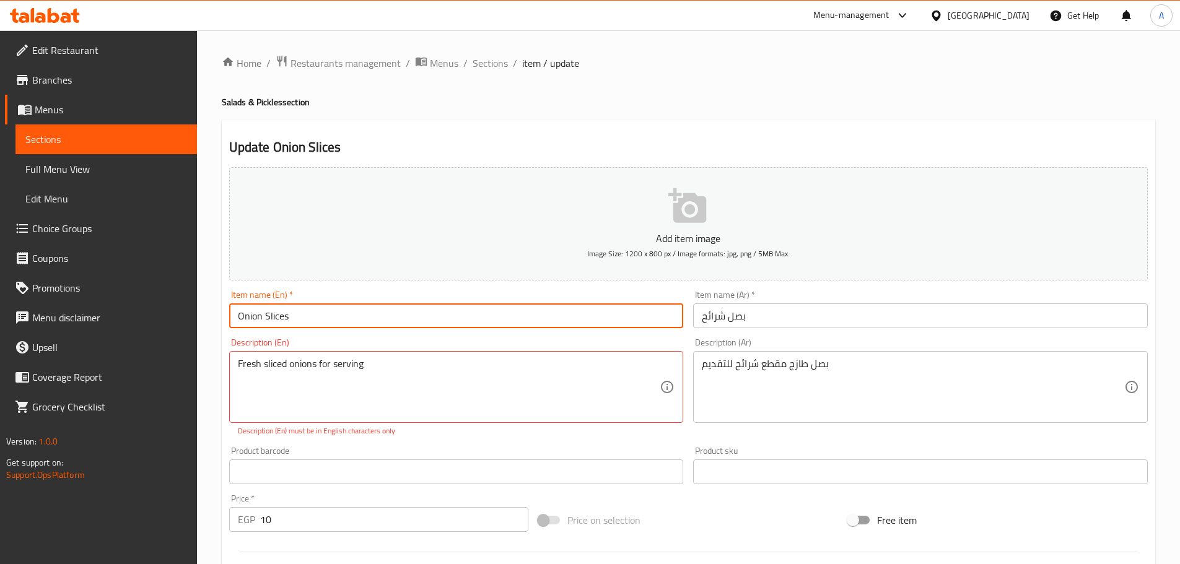
click at [363, 322] on input "Onion Slices" at bounding box center [456, 316] width 455 height 25
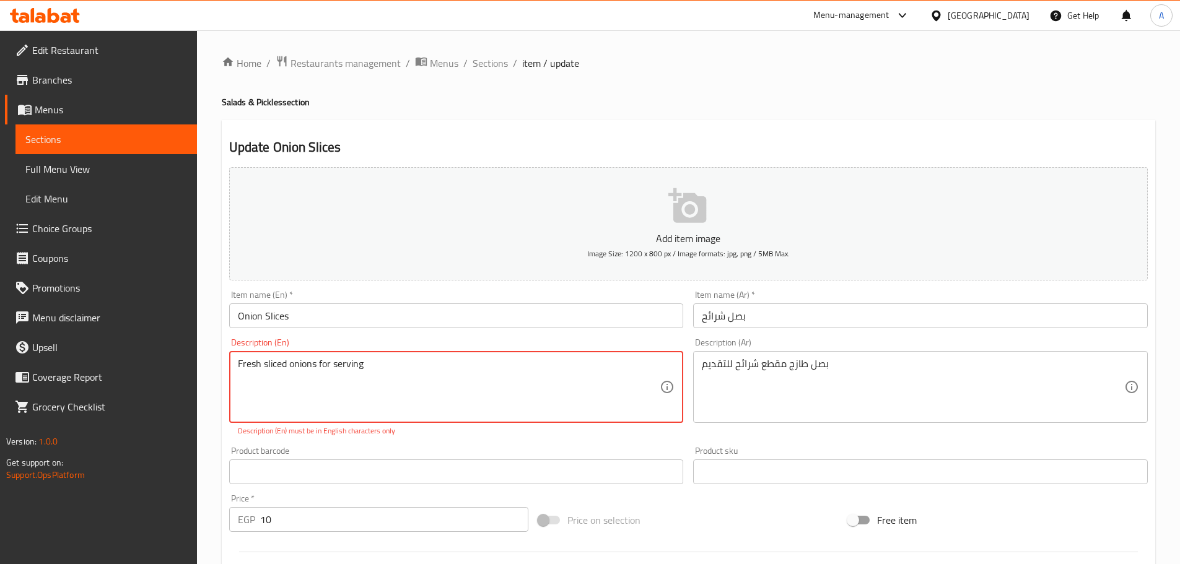
click at [241, 364] on textarea "Fresh sliced ​​onions for serving" at bounding box center [449, 387] width 422 height 59
drag, startPoint x: 240, startPoint y: 369, endPoint x: 296, endPoint y: 397, distance: 62.6
click at [244, 370] on textarea "resh sliced ​​onions for serving" at bounding box center [449, 387] width 422 height 59
type textarea "Fresh sliced ​​onions for serving"
drag, startPoint x: 296, startPoint y: 397, endPoint x: 335, endPoint y: 370, distance: 47.2
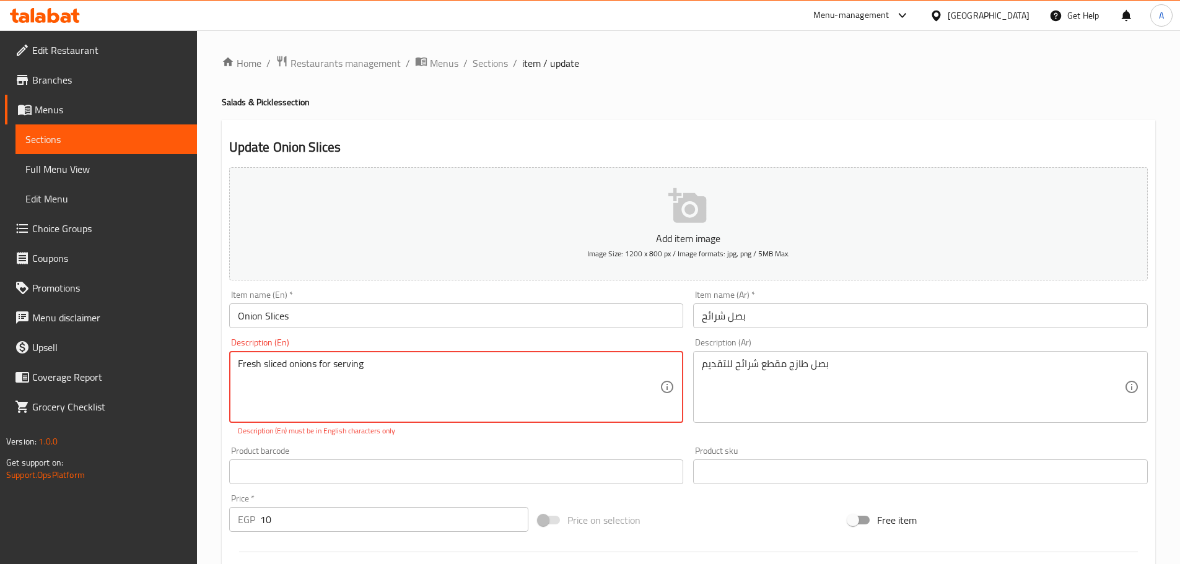
click at [302, 395] on textarea "Fresh sliced ​​onions for serving" at bounding box center [449, 387] width 422 height 59
click at [335, 370] on textarea "Fresh sliced ​​onions for serving" at bounding box center [449, 387] width 422 height 59
type textarea "Fresh Sliced Onion for serving"
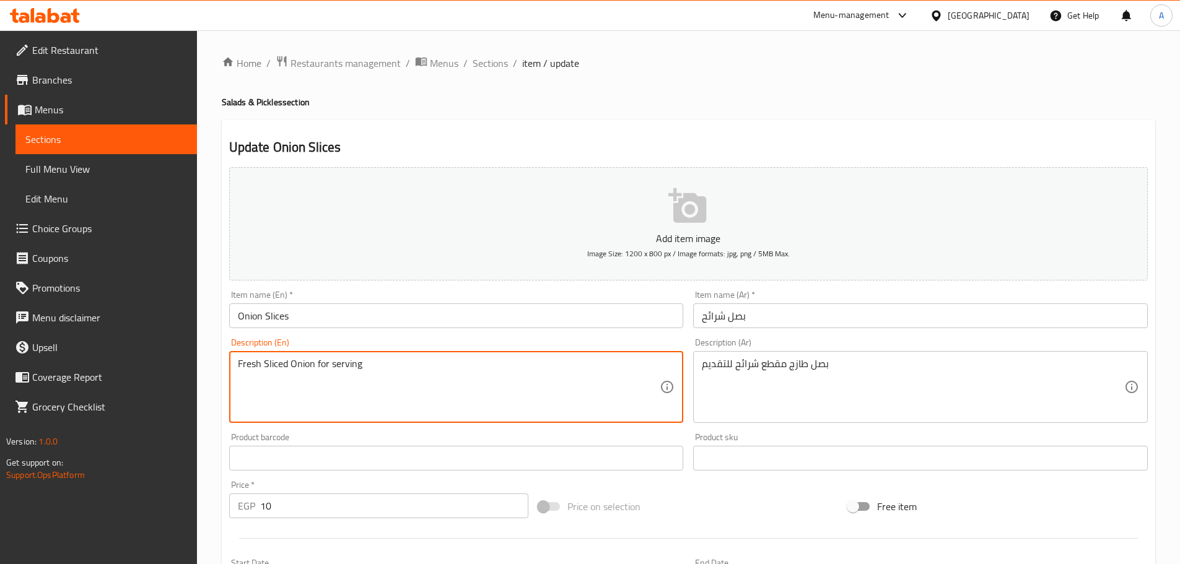
click at [330, 314] on input "Onion Slices" at bounding box center [456, 316] width 455 height 25
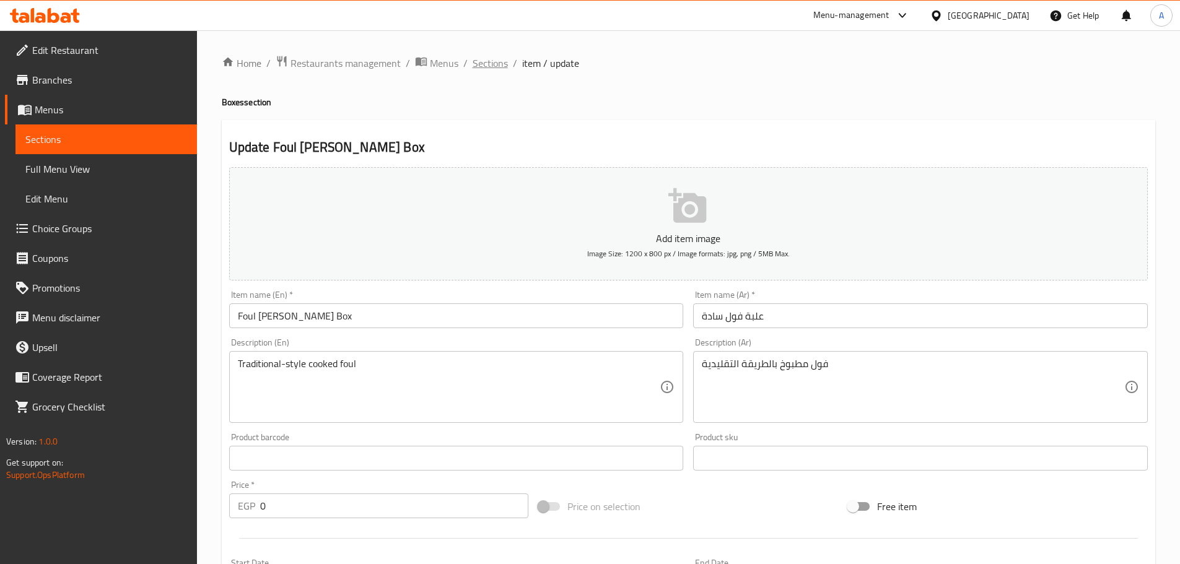
click at [488, 63] on span "Sections" at bounding box center [490, 63] width 35 height 15
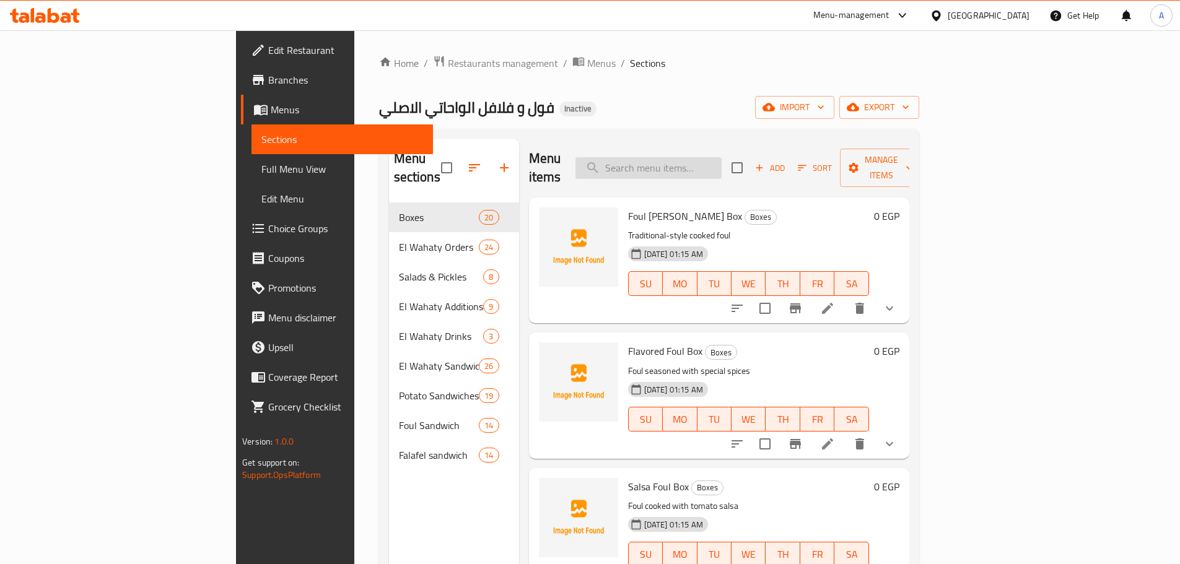
click at [705, 159] on input "search" at bounding box center [648, 168] width 146 height 22
paste input "Paneh Potatoes"
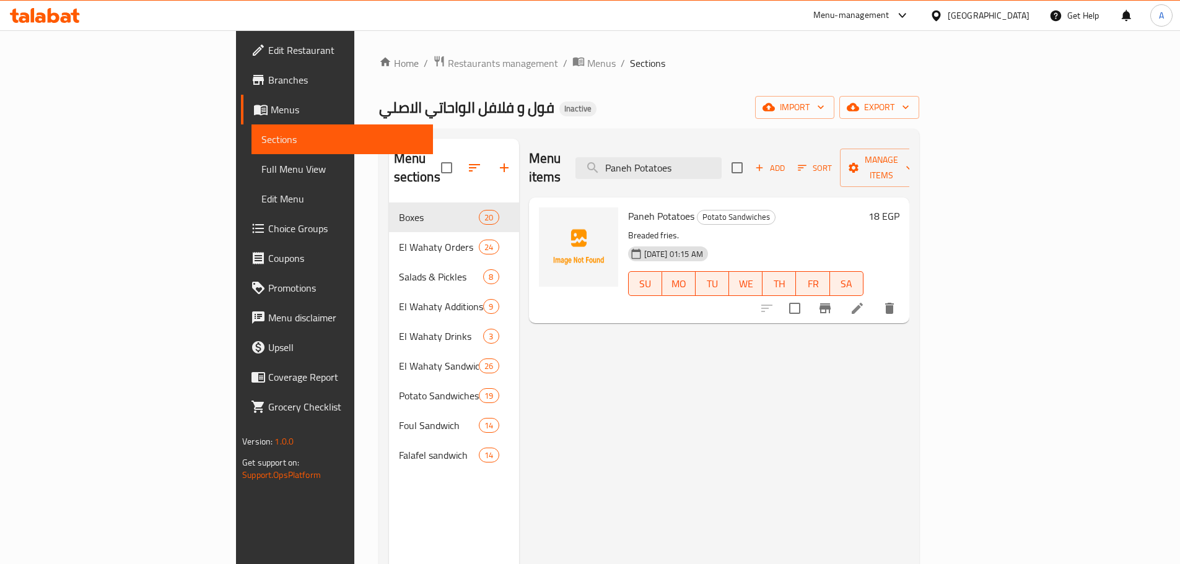
type input "Paneh Potatoes"
click at [863, 303] on icon at bounding box center [857, 308] width 11 height 11
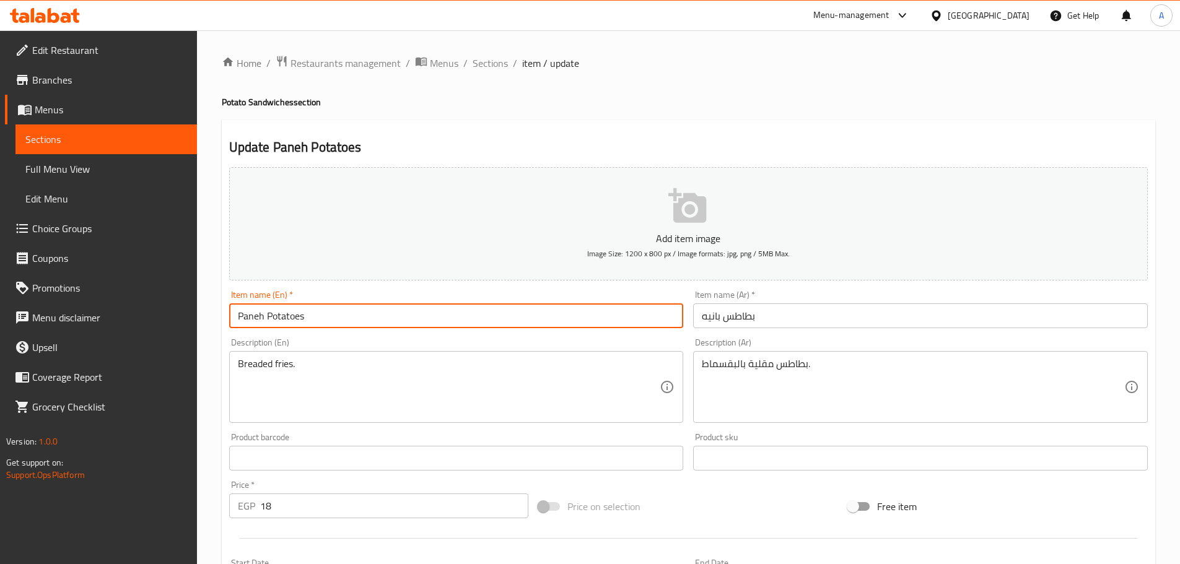
click at [261, 310] on input "Paneh Potatoes" at bounding box center [456, 316] width 455 height 25
click at [349, 321] on input "Pane Potatoes" at bounding box center [456, 316] width 455 height 25
type input "Pane Potatoes"
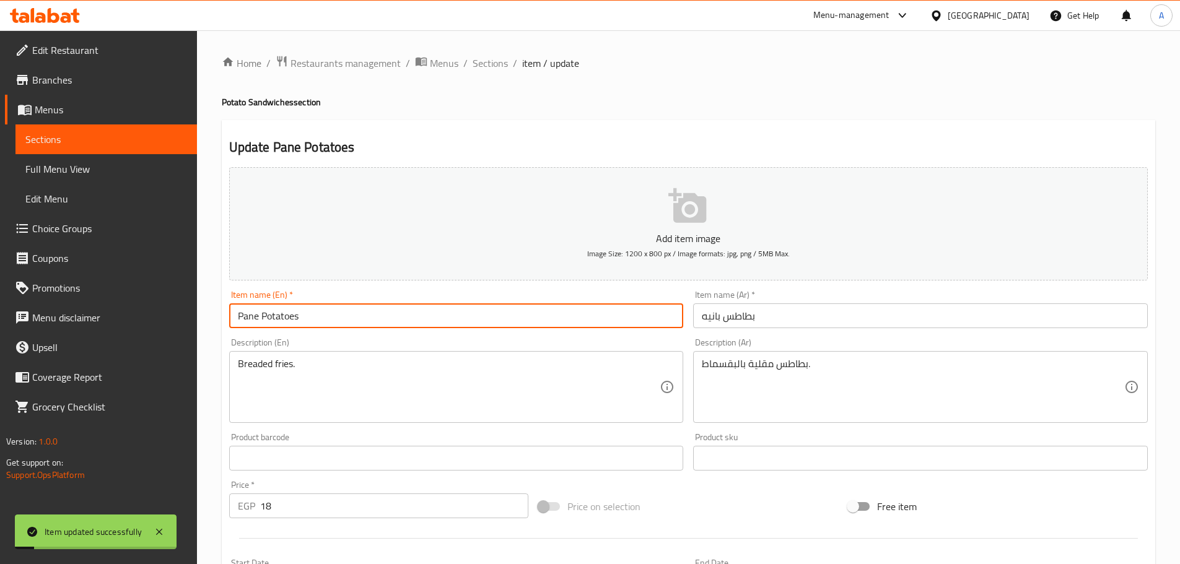
click at [487, 59] on span "Sections" at bounding box center [490, 63] width 35 height 15
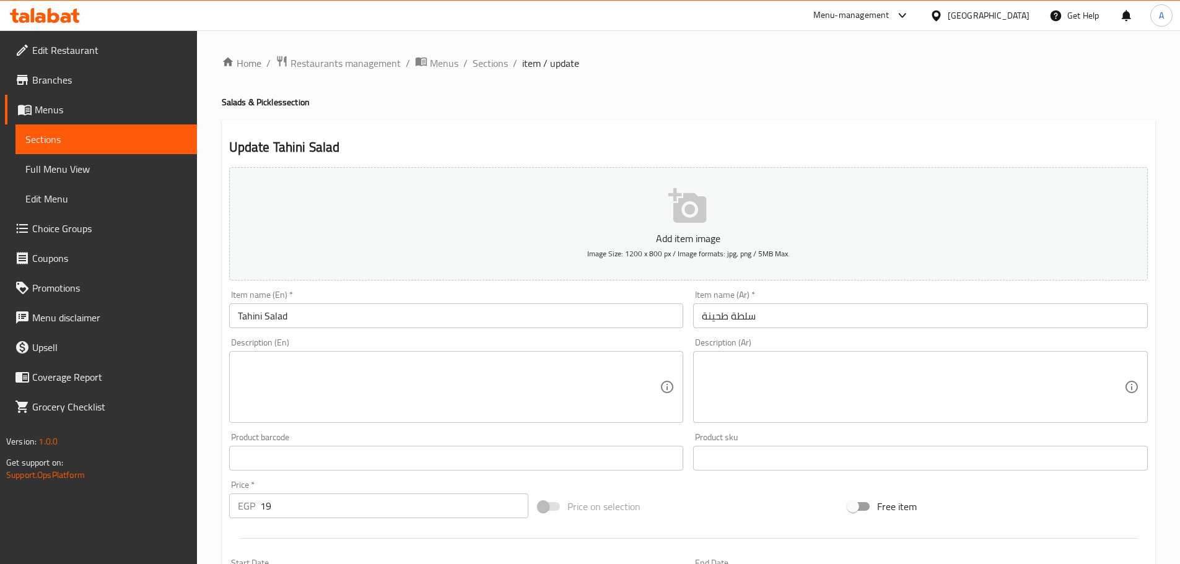
click at [260, 305] on input "Tahini Salad" at bounding box center [456, 316] width 455 height 25
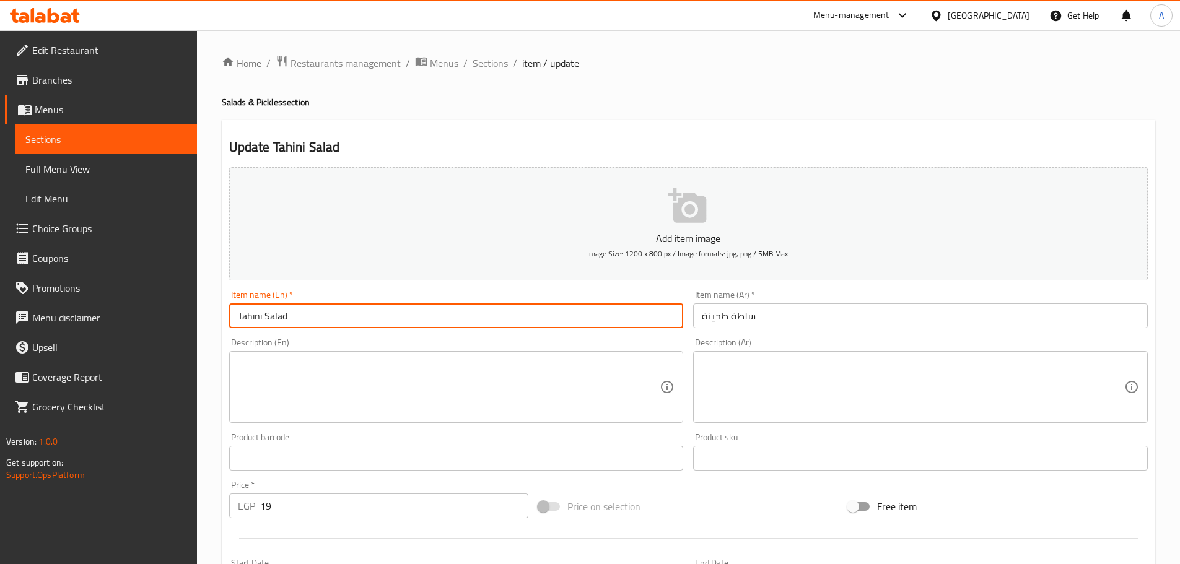
click at [260, 305] on input "Tahini Salad" at bounding box center [456, 316] width 455 height 25
click at [274, 366] on textarea at bounding box center [449, 387] width 422 height 59
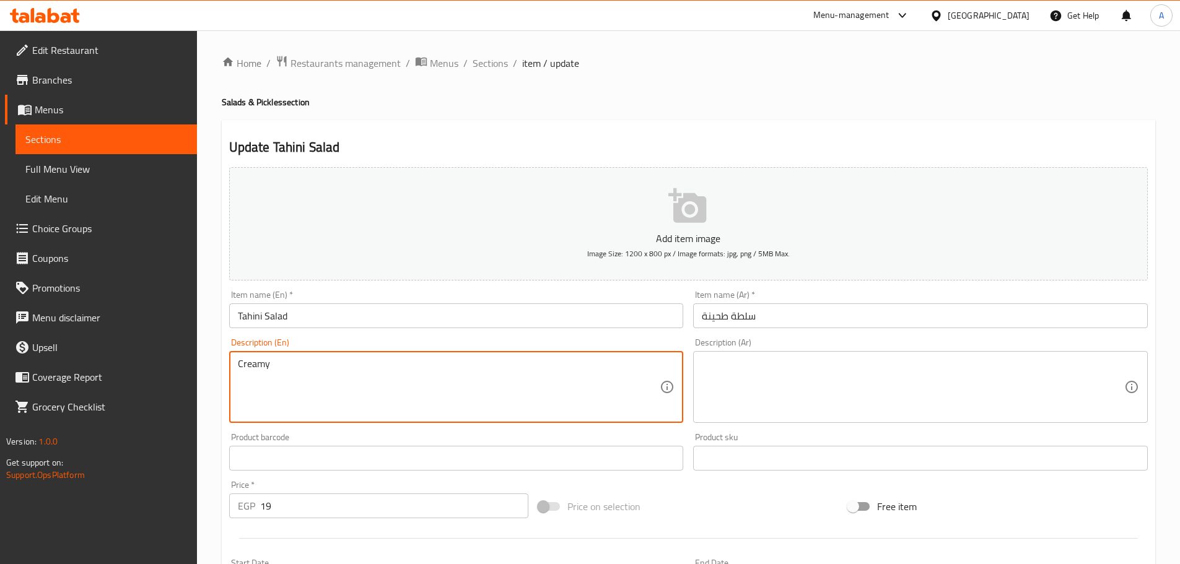
click at [275, 326] on input "Tahini Salad" at bounding box center [456, 316] width 455 height 25
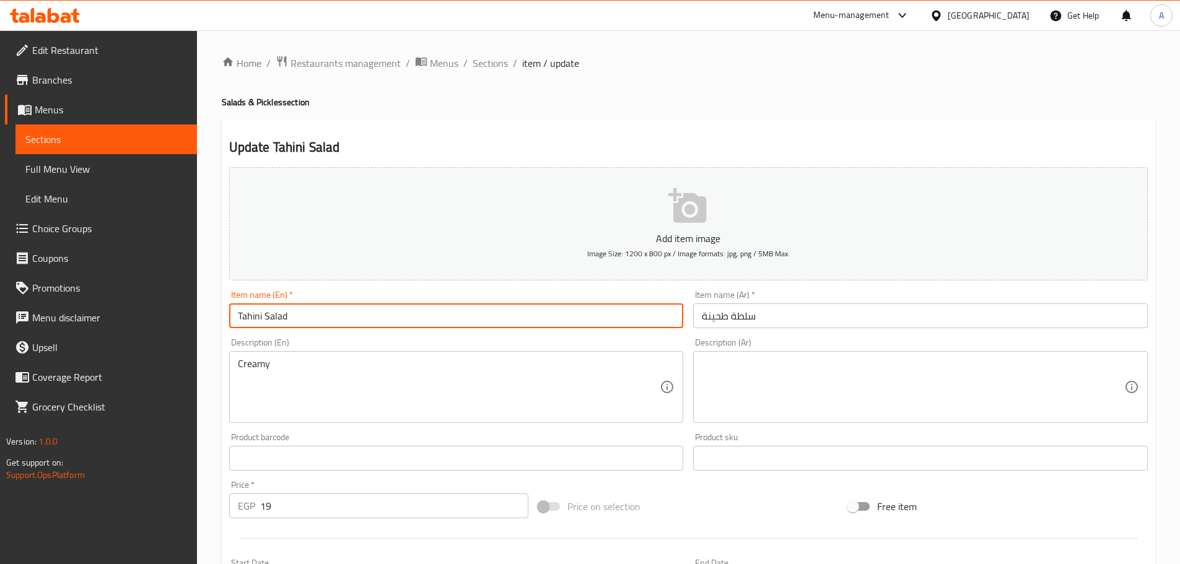
click at [275, 326] on input "Tahini Salad" at bounding box center [456, 316] width 455 height 25
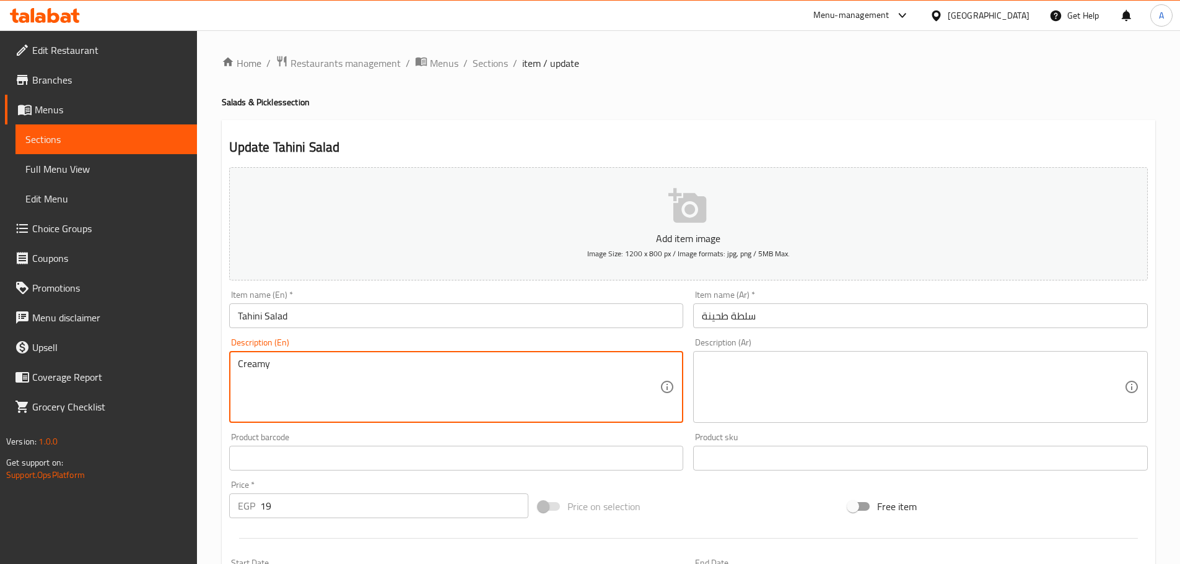
paste textarea "Tahini Salad"
type textarea "Creamy Tahini Salad Rich in sesame"
click at [751, 348] on div "Description (Ar) Description (Ar)" at bounding box center [920, 380] width 455 height 85
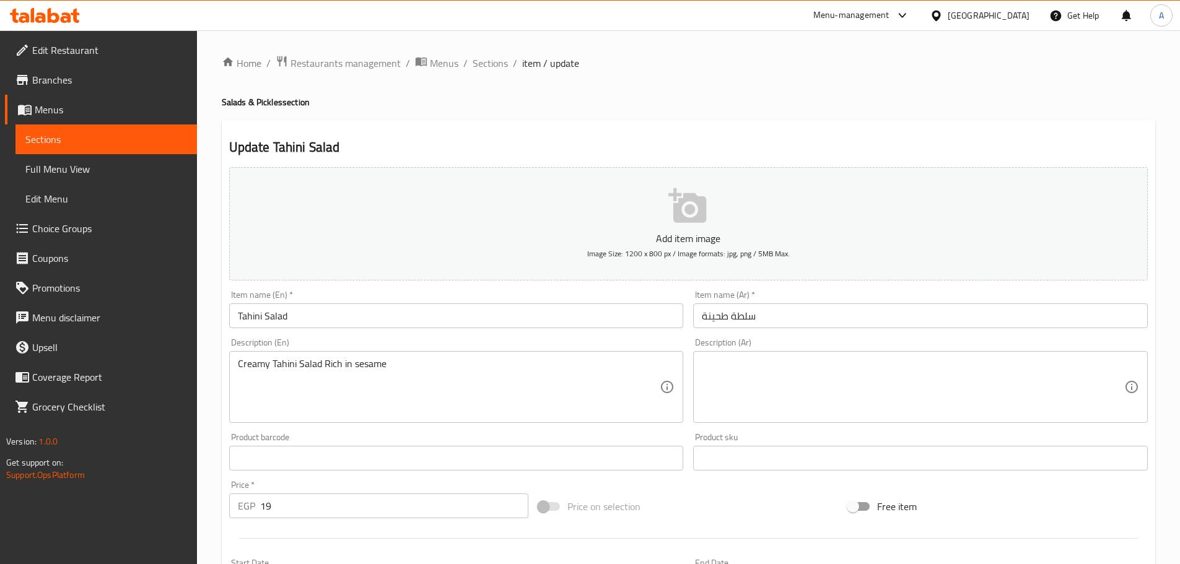
click at [763, 389] on textarea at bounding box center [913, 387] width 422 height 59
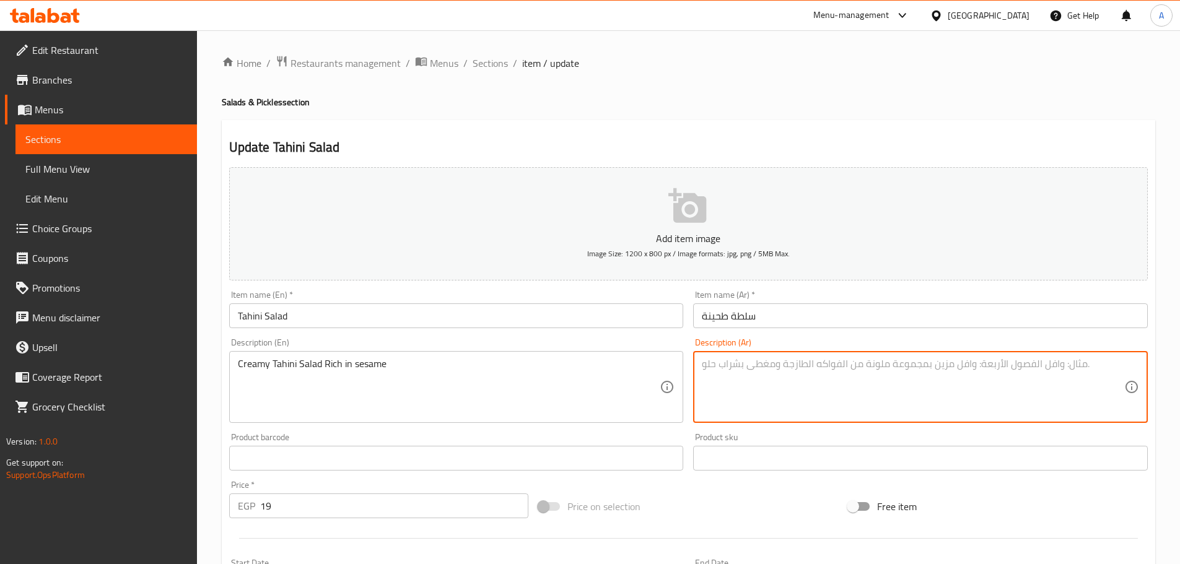
paste textarea "سلطة الطحينة الكريمية الغنية بالسمسم"
click at [834, 365] on textarea "سلطة الطحينة الكريمية الغنية بالسمسم" at bounding box center [913, 387] width 422 height 59
click at [799, 362] on textarea "سلطة طحينة الكريمية الغنية بالسمسم" at bounding box center [913, 387] width 422 height 59
click at [761, 364] on textarea "سلطة طحينة كريمية الغنية بالسمسم" at bounding box center [913, 387] width 422 height 59
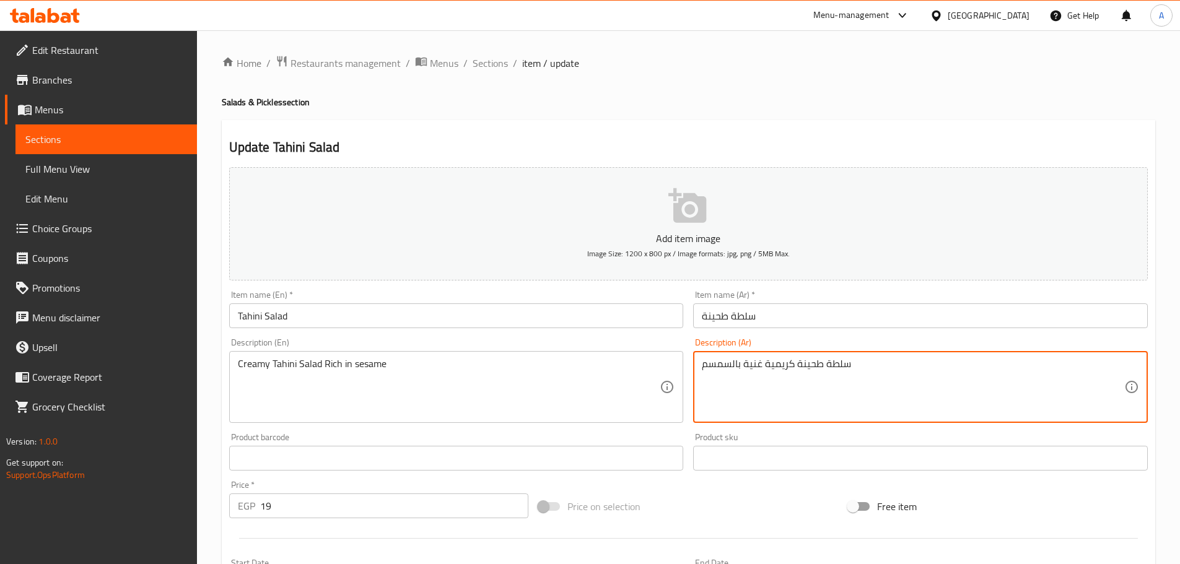
type textarea "سلطة طحينة كريمية غنية بالسمسم"
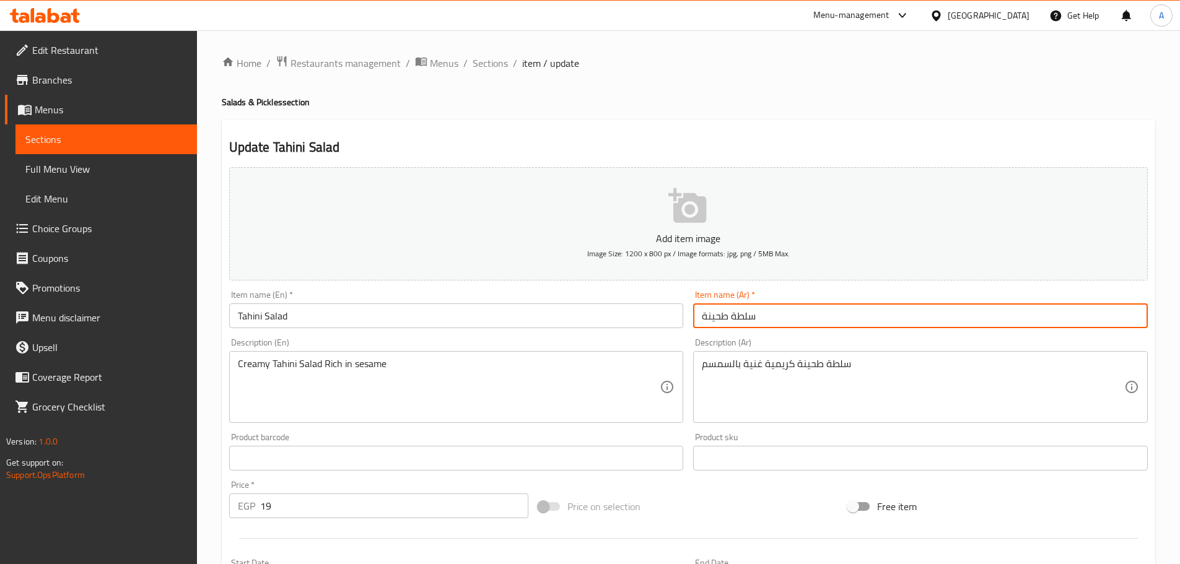
click at [833, 320] on input "سلطة طحينة" at bounding box center [920, 316] width 455 height 25
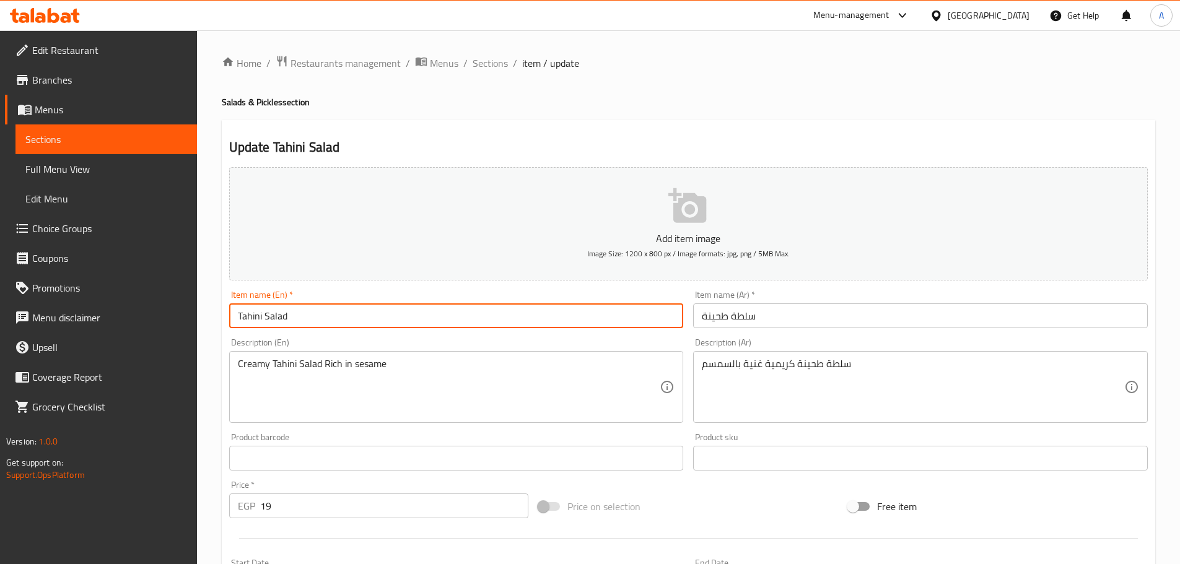
click at [533, 315] on input "Tahini Salad" at bounding box center [456, 316] width 455 height 25
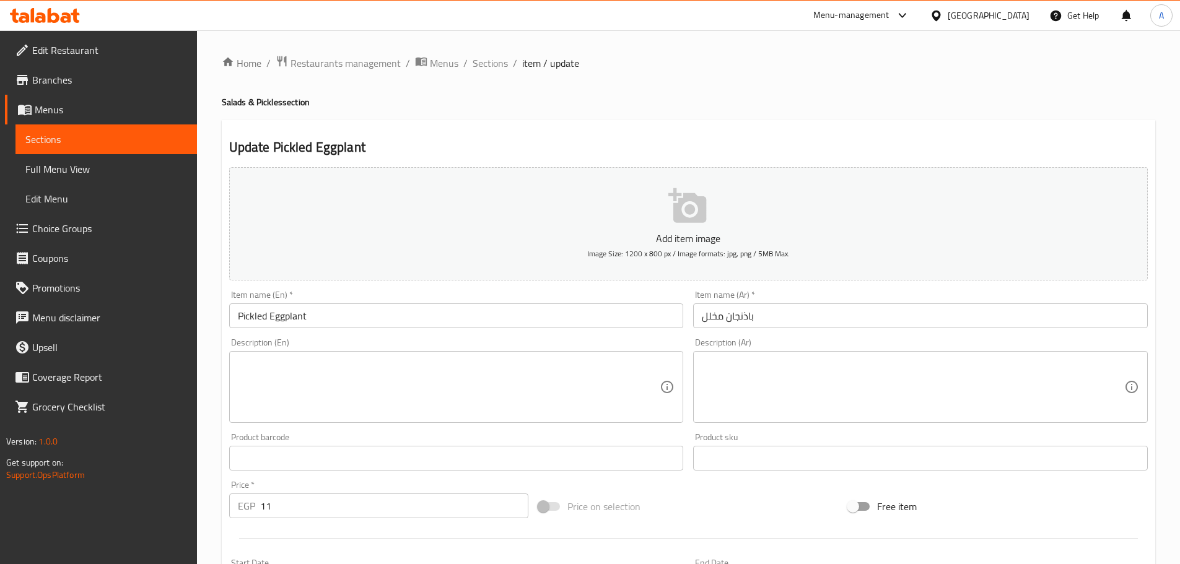
click at [803, 378] on textarea at bounding box center [913, 387] width 422 height 59
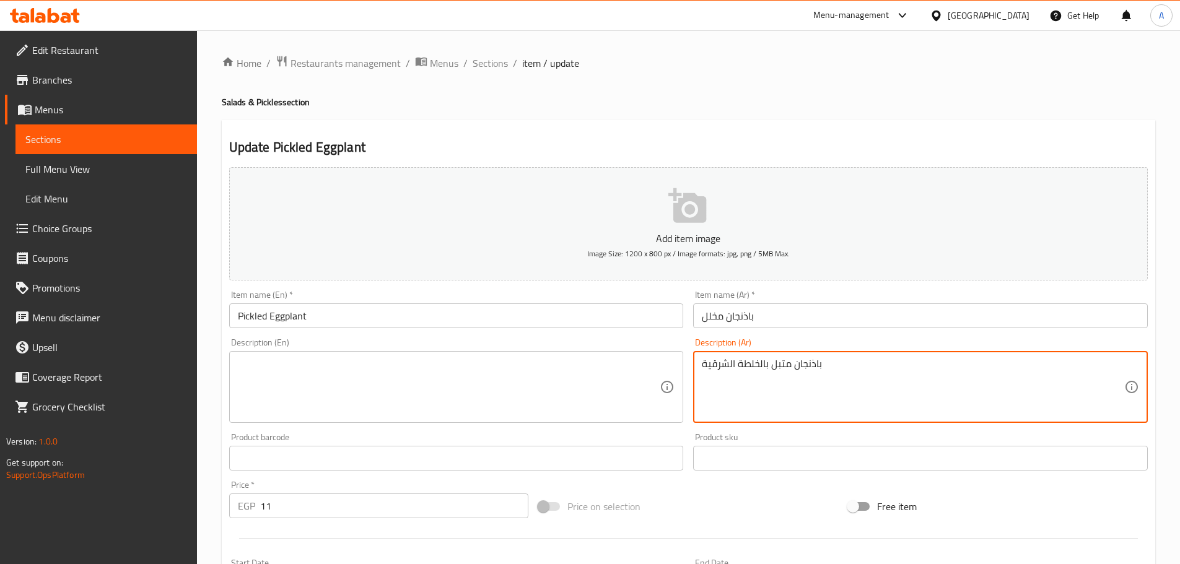
type textarea "باذنجان متبل بالخلطة الشرقية"
click at [447, 390] on textarea at bounding box center [449, 387] width 422 height 59
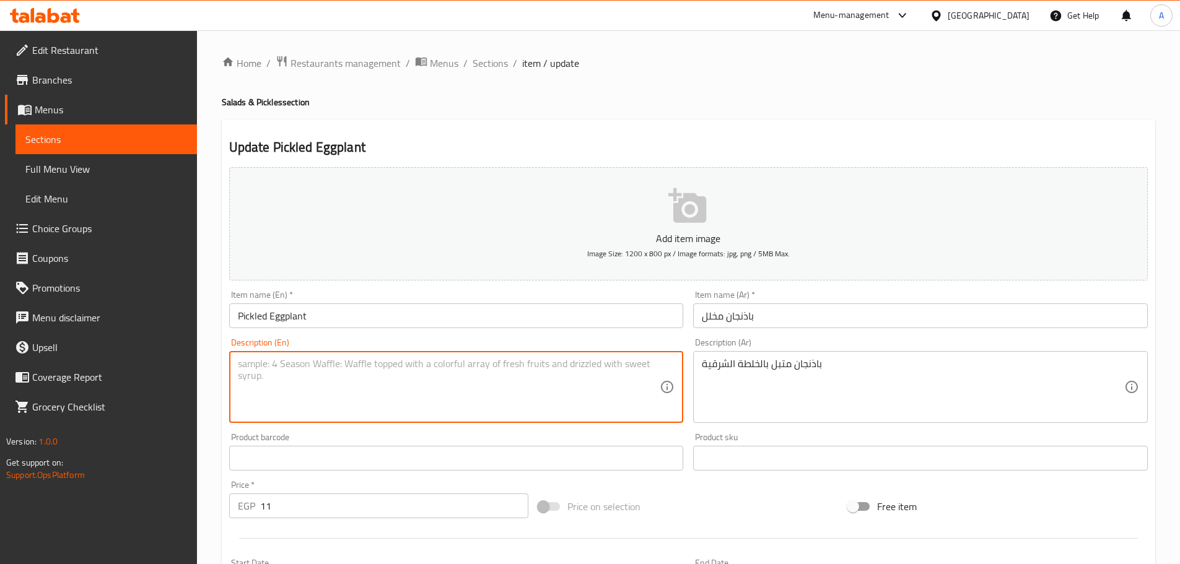
paste textarea "Eggplant marinated in oriental seasoning"
type textarea "Eggplant marinated in oriental seasoning"
click at [436, 314] on input "Pickled Eggplant" at bounding box center [456, 316] width 455 height 25
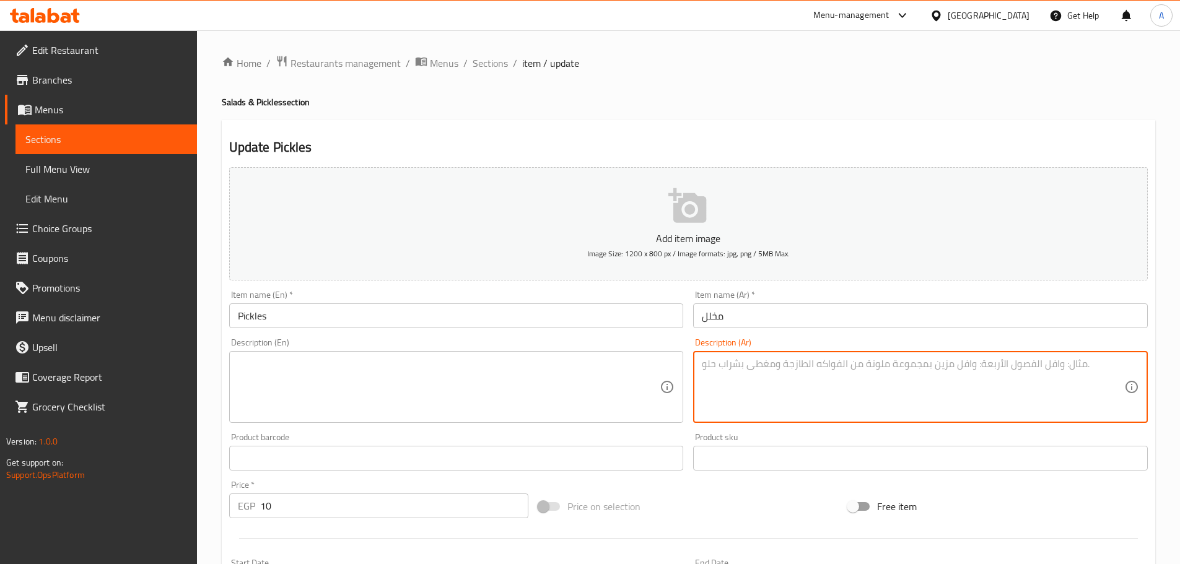
click at [838, 372] on textarea at bounding box center [913, 387] width 422 height 59
type textarea "تشكيلة متنوعة من المخلل"
click at [410, 397] on textarea at bounding box center [449, 387] width 422 height 59
paste textarea "A variety of pickles"
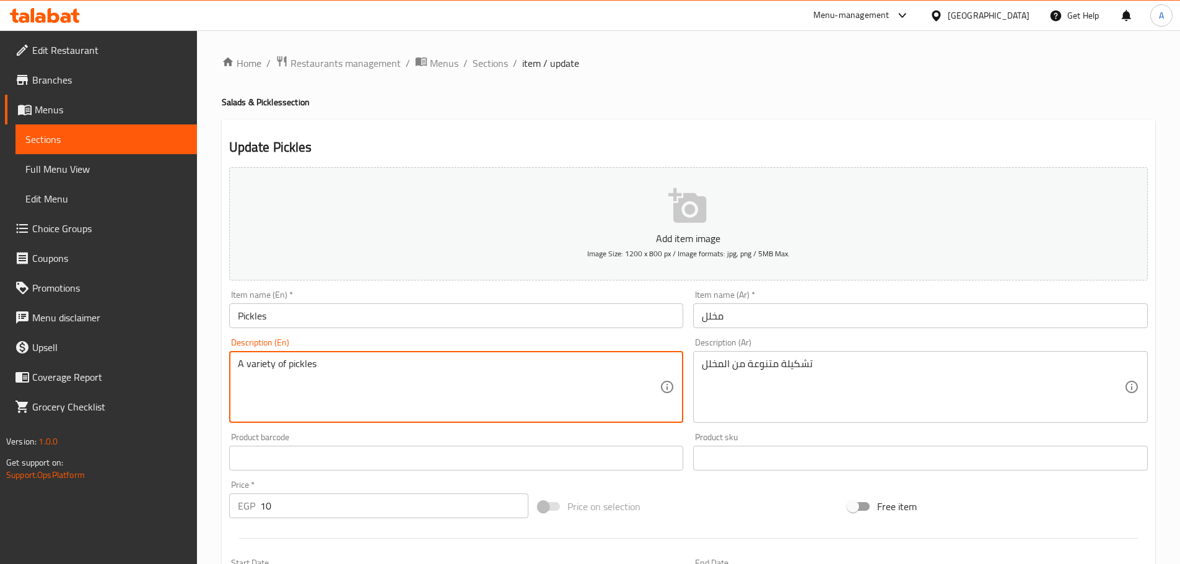
click at [286, 370] on textarea "A variety of pickles" at bounding box center [449, 387] width 422 height 59
type textarea "A variety of pickles"
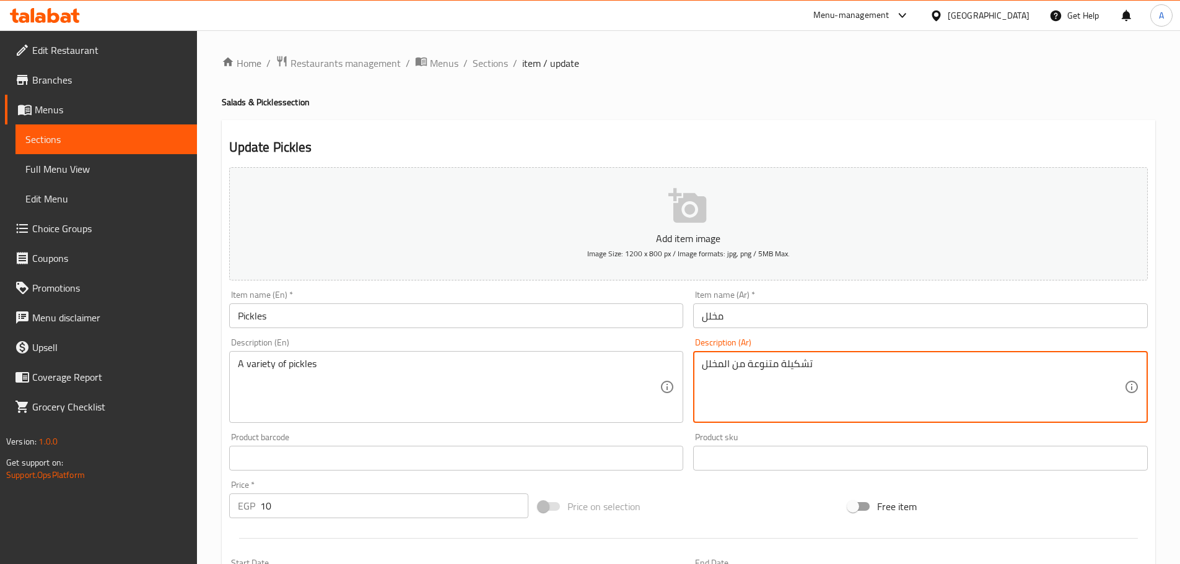
drag, startPoint x: 760, startPoint y: 364, endPoint x: 800, endPoint y: 358, distance: 40.6
click at [800, 358] on textarea "تشكيلة متنوعة من المخلل" at bounding box center [913, 387] width 422 height 59
click at [750, 366] on textarea "تشكيلة متنوعة من المخلل" at bounding box center [913, 387] width 422 height 59
drag, startPoint x: 749, startPoint y: 361, endPoint x: 851, endPoint y: 356, distance: 101.7
click at [851, 356] on div "تشكيلة متنوعة من المخلل Description (Ar)" at bounding box center [920, 387] width 455 height 72
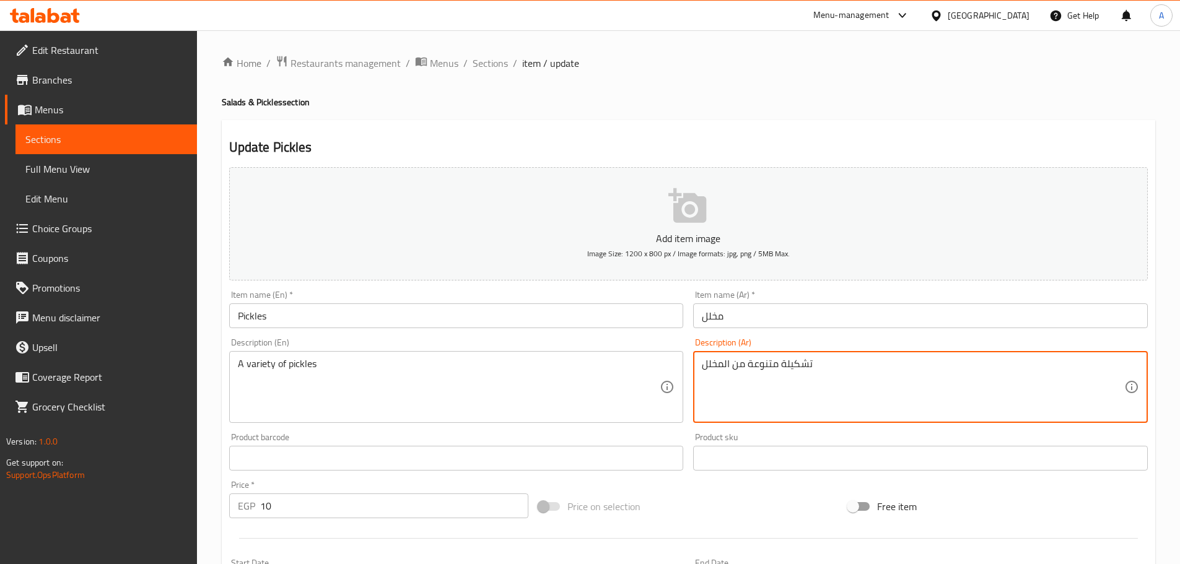
click at [299, 321] on input "Pickles" at bounding box center [456, 316] width 455 height 25
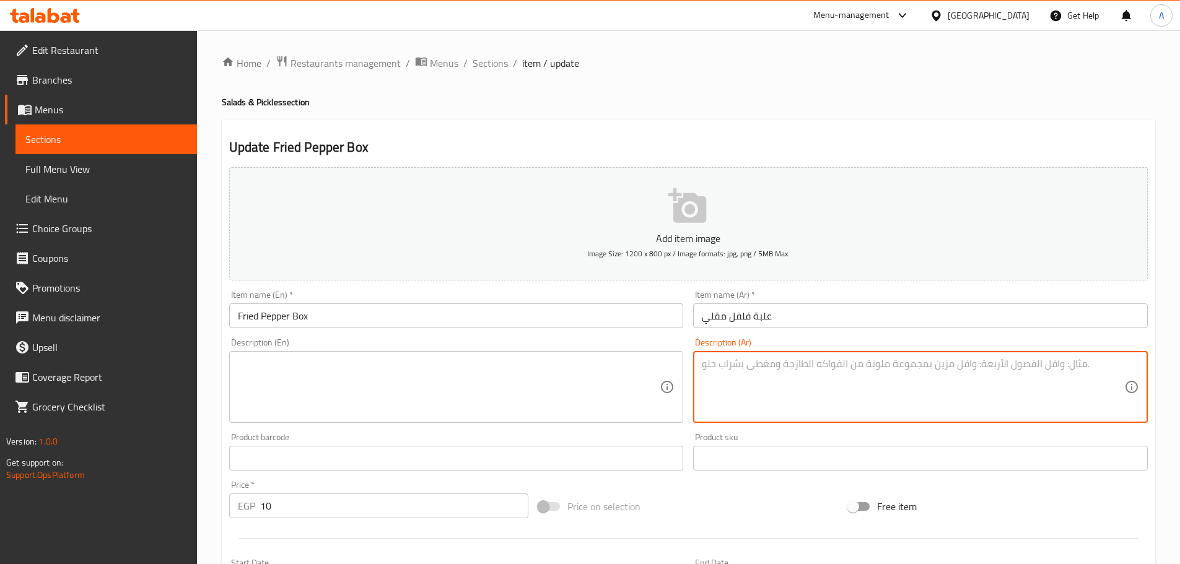
click at [777, 367] on textarea at bounding box center [913, 387] width 422 height 59
type textarea "فلفل مقرمش محمر"
click at [338, 386] on textarea at bounding box center [449, 387] width 422 height 59
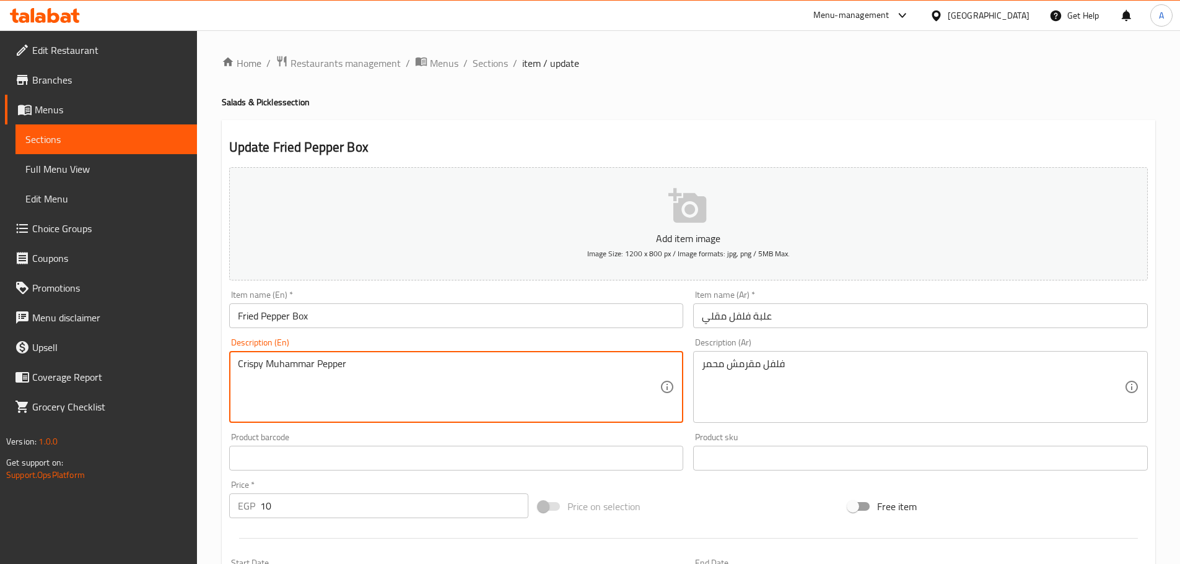
type textarea "Crispy Muhammar Pepper"
click at [341, 320] on input "Fried Pepper Box" at bounding box center [456, 316] width 455 height 25
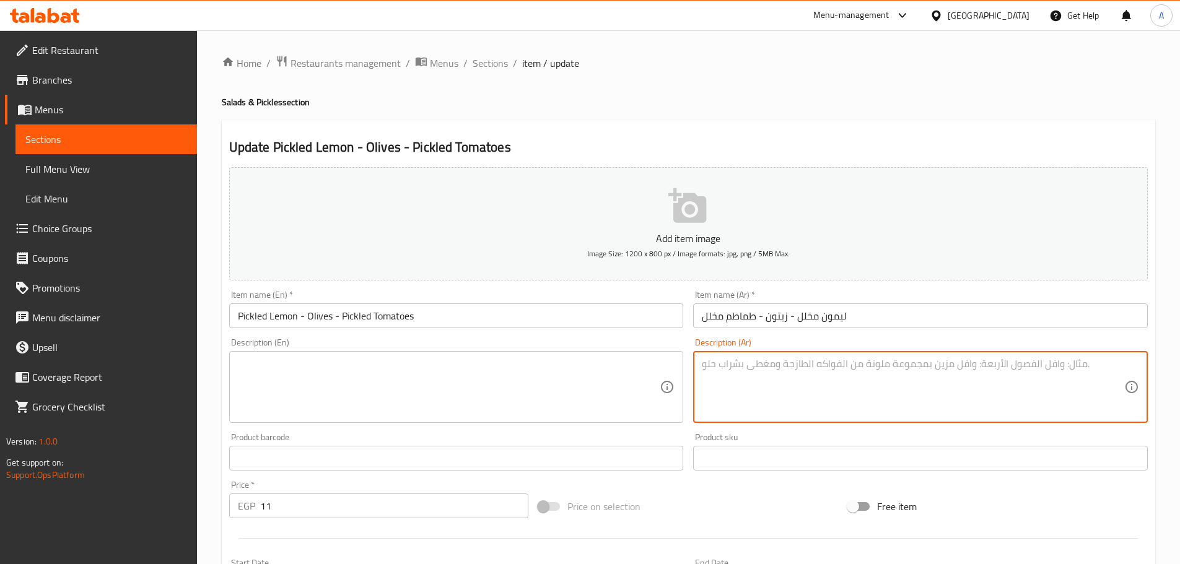
click at [806, 412] on textarea at bounding box center [913, 387] width 422 height 59
type textarea "شرائح باذنجان مقلي طازج"
click at [416, 388] on textarea at bounding box center [449, 387] width 422 height 59
paste textarea "Fresh fried eggplant slices"
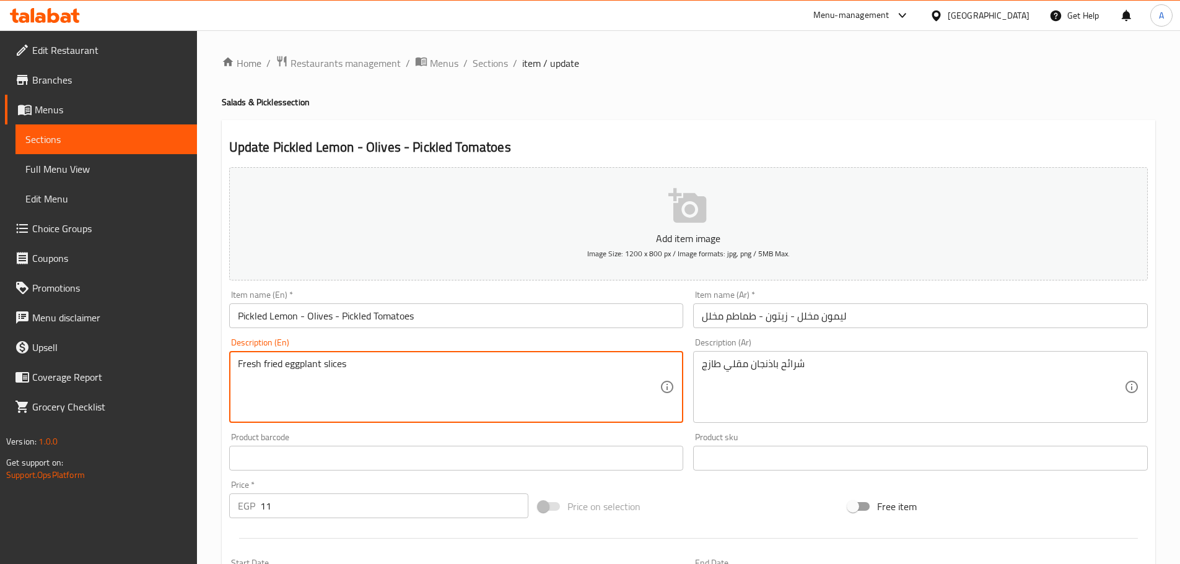
type textarea "Fresh fried eggplant slices"
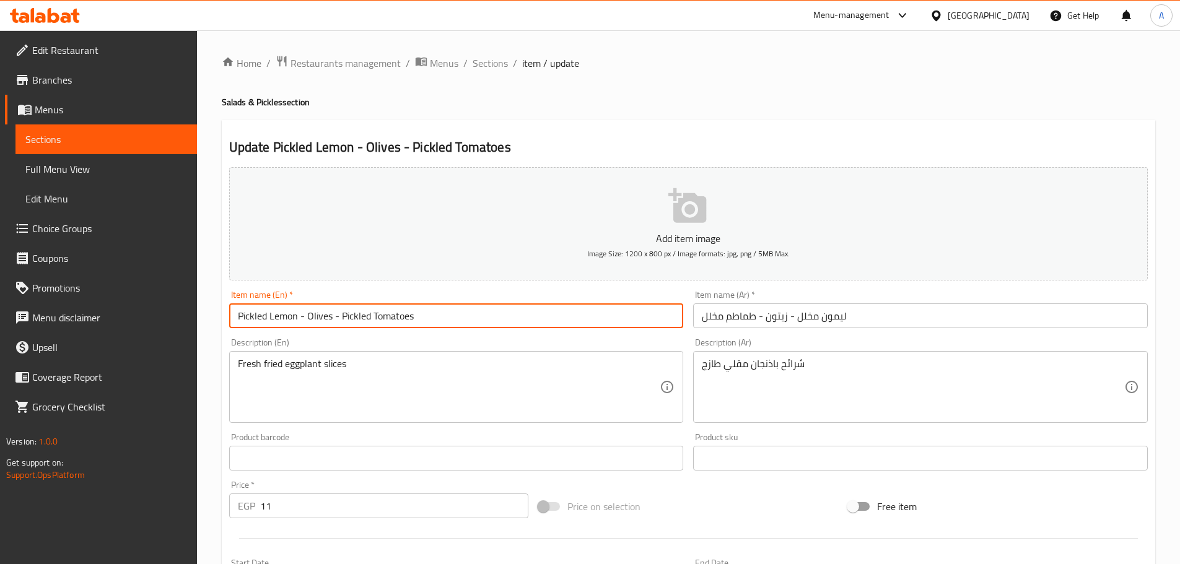
click at [447, 314] on input "Pickled Lemon - Olives - Pickled Tomatoes" at bounding box center [456, 316] width 455 height 25
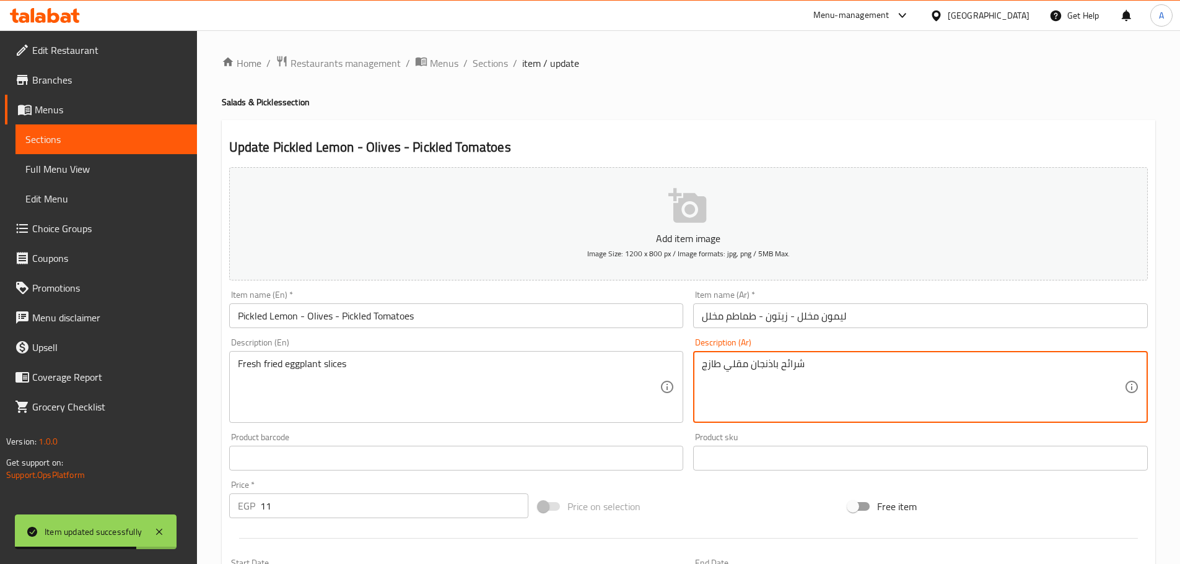
click at [770, 362] on textarea "شرائح باذنجان مقلي طازج" at bounding box center [913, 387] width 422 height 59
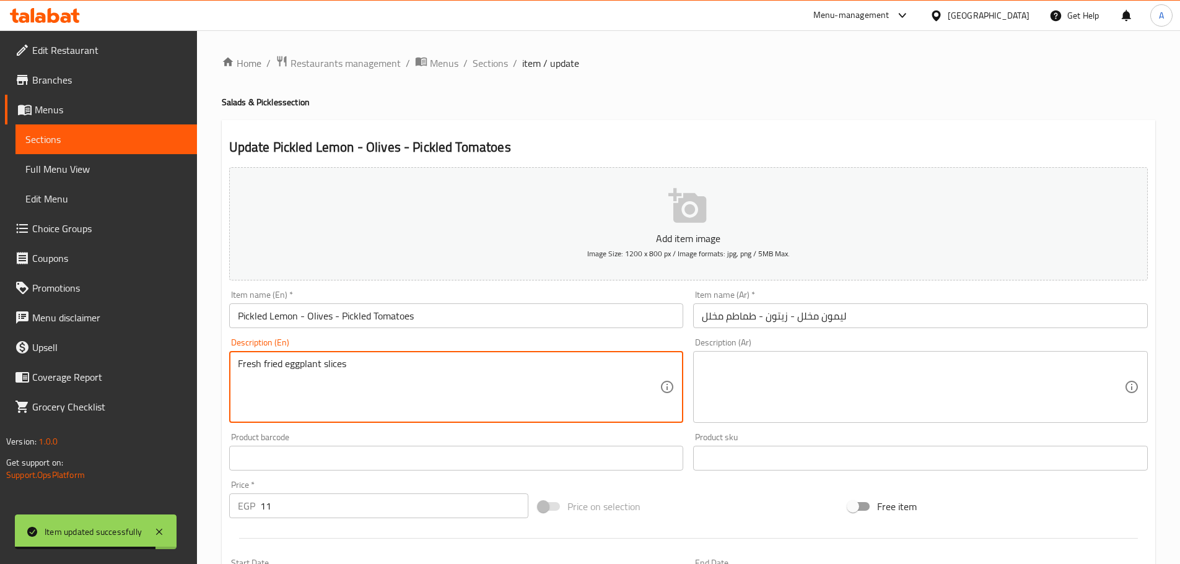
click at [357, 367] on textarea "Fresh fried eggplant slices" at bounding box center [449, 387] width 422 height 59
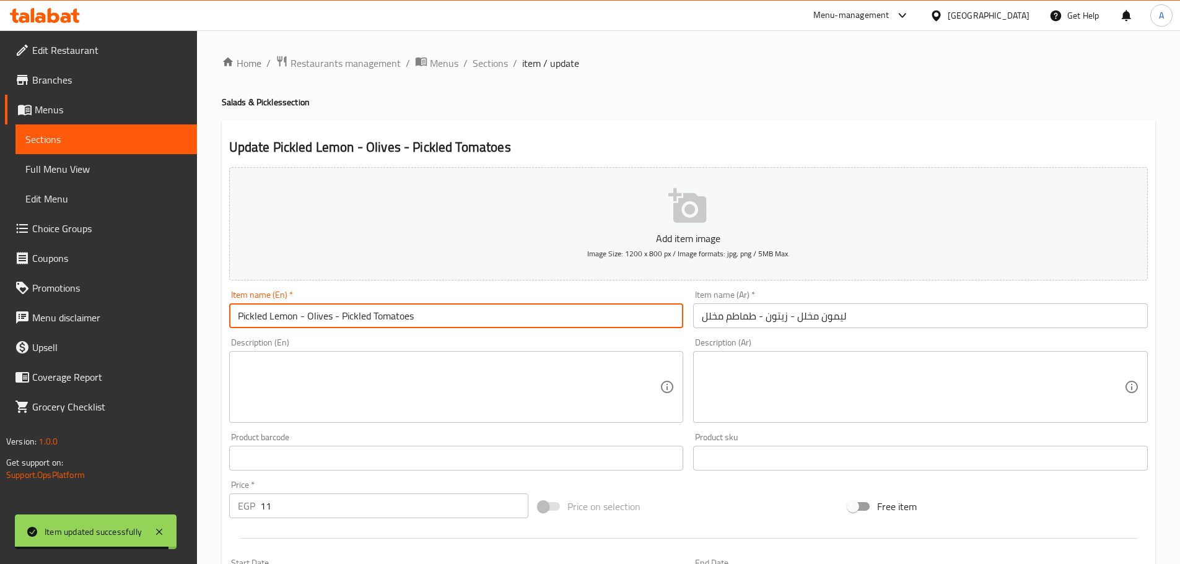
click at [437, 317] on input "Pickled Lemon - Olives - Pickled Tomatoes" at bounding box center [456, 316] width 455 height 25
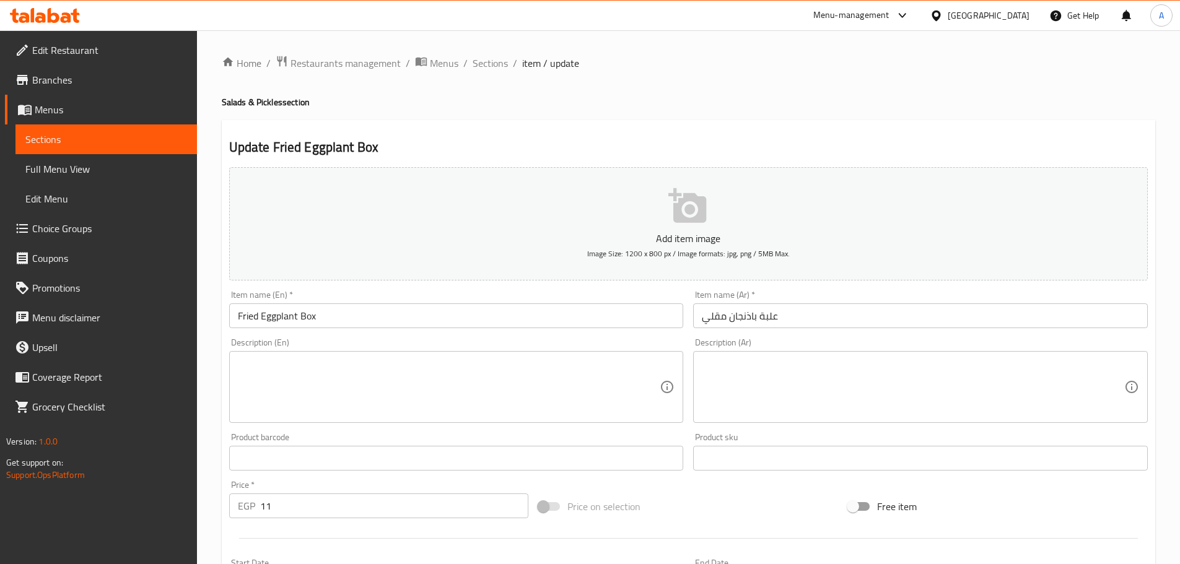
click at [751, 375] on textarea at bounding box center [913, 387] width 422 height 59
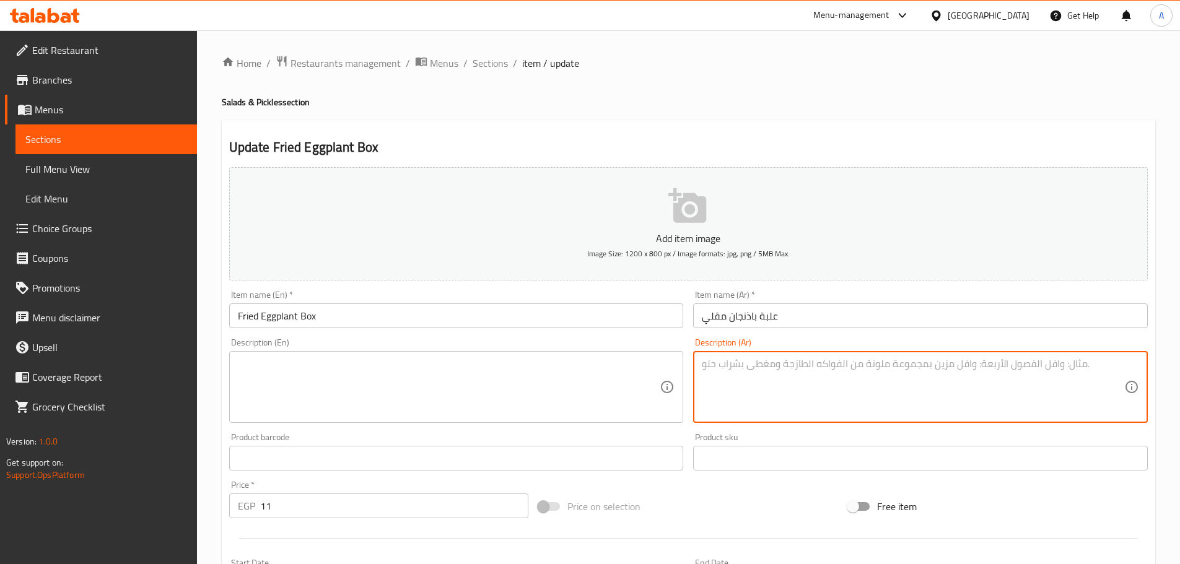
click at [640, 374] on textarea at bounding box center [449, 387] width 422 height 59
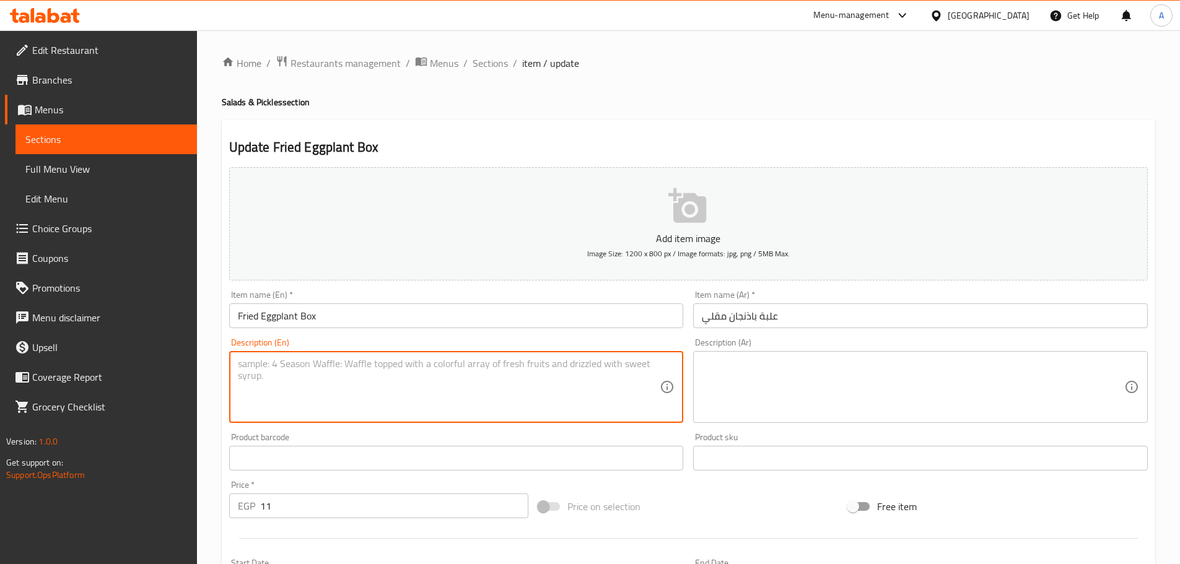
paste textarea "Fresh fried eggplant slices"
type textarea "Fresh fried eggplant slices"
click at [804, 377] on textarea at bounding box center [913, 387] width 422 height 59
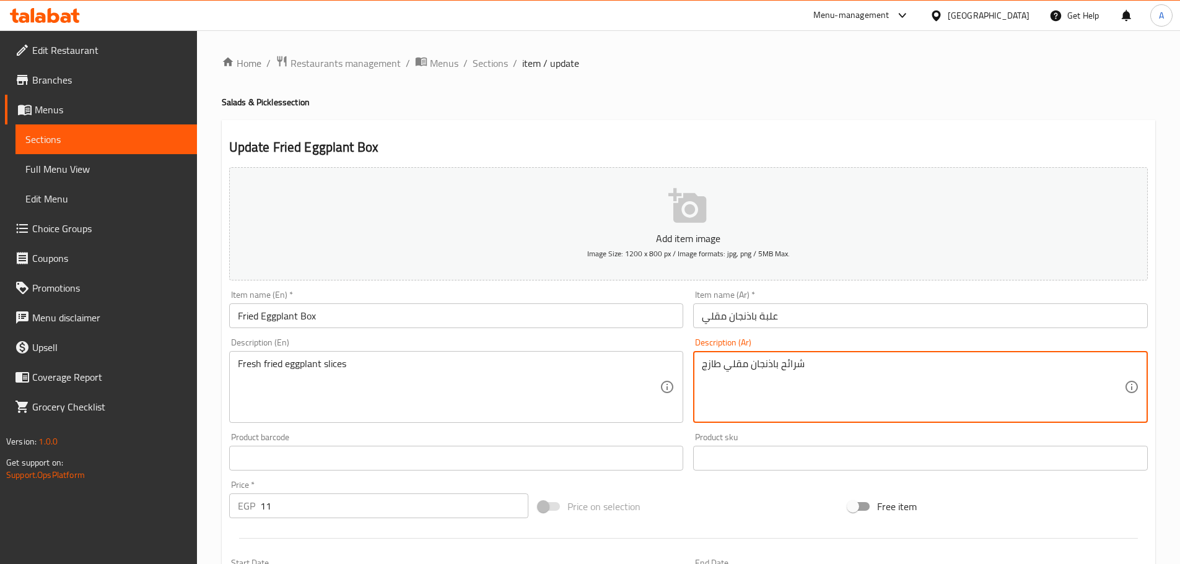
type textarea "شرائح باذنجان مقلي طازج"
click at [811, 320] on input "علبة باذنجان مقلي" at bounding box center [920, 316] width 455 height 25
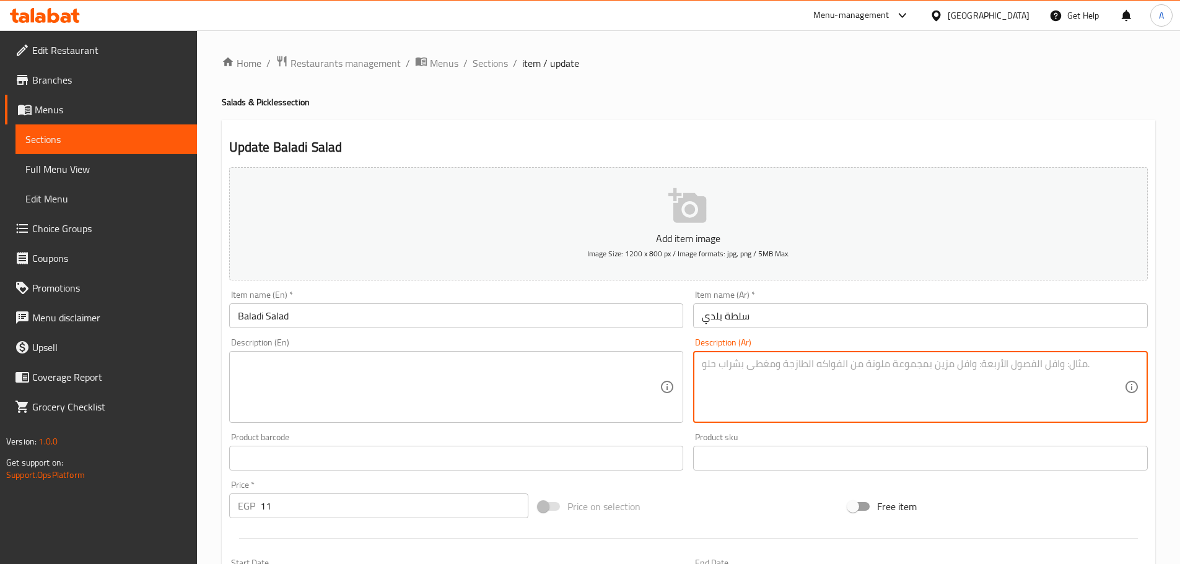
click at [795, 409] on textarea at bounding box center [913, 387] width 422 height 59
type textarea "سلطة خضروات مصرية طازجة"
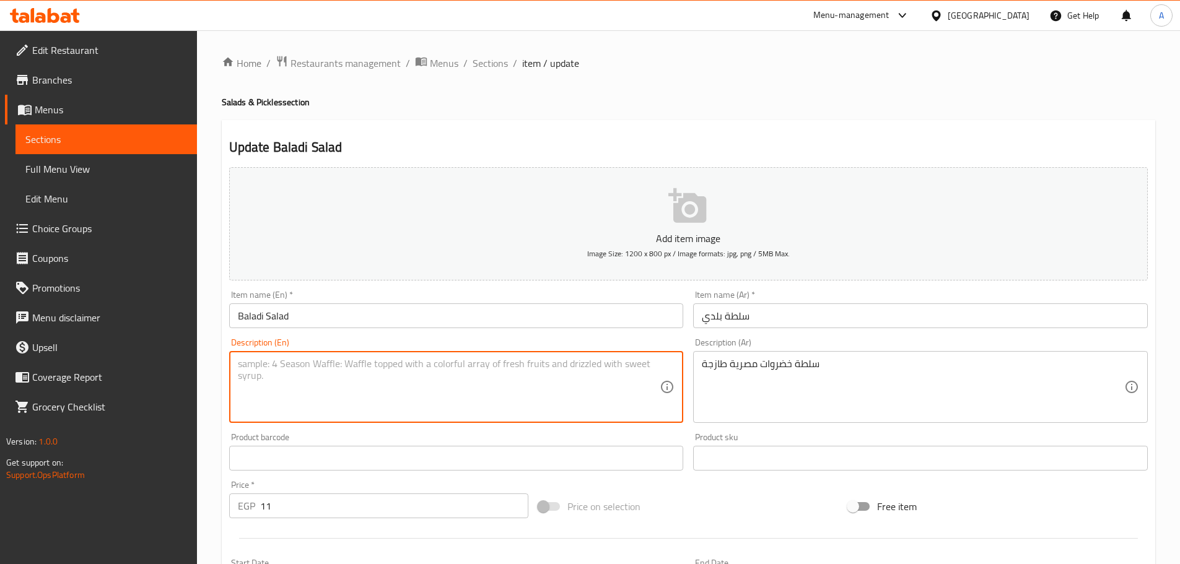
click at [514, 390] on textarea at bounding box center [449, 387] width 422 height 59
click at [242, 363] on textarea "Egyptain vegetable salad" at bounding box center [449, 387] width 422 height 59
click at [346, 372] on textarea "Fresh Egyptain vegetable salad" at bounding box center [449, 387] width 422 height 59
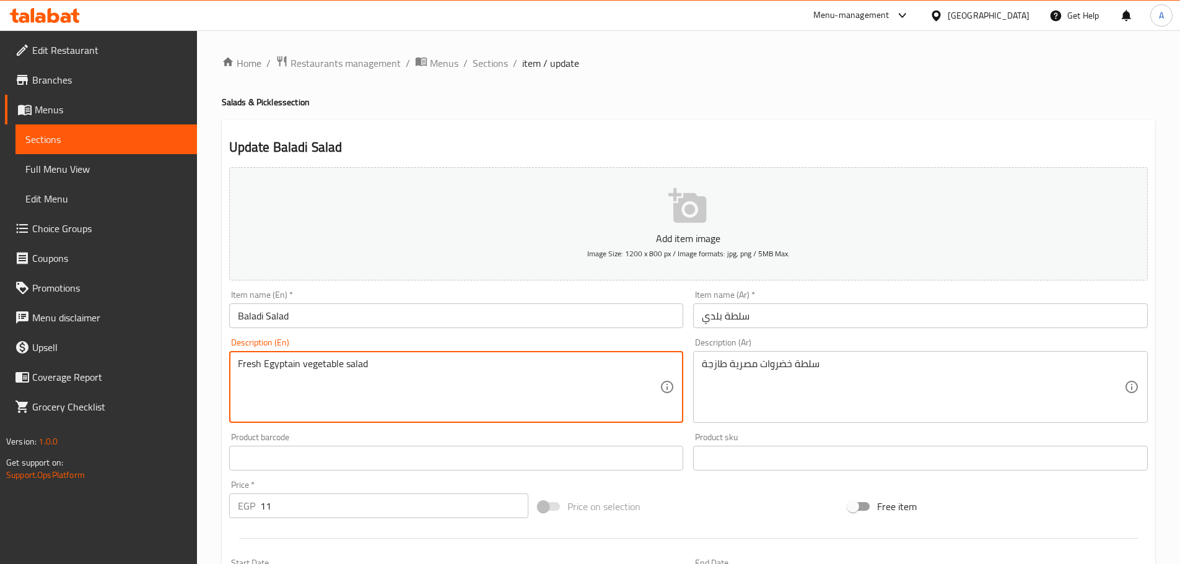
type textarea "Fresh Egyptain vegetable salad"
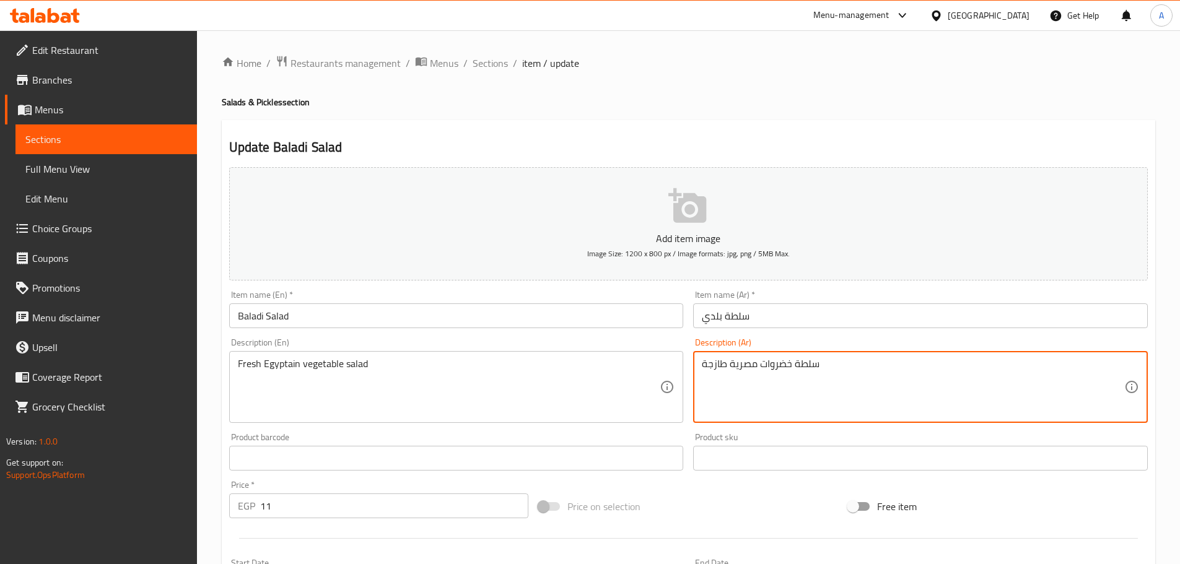
click at [803, 364] on textarea "سلطة خضروات مصرية طازجة" at bounding box center [913, 387] width 422 height 59
click at [385, 318] on input "Baladi Salad" at bounding box center [456, 316] width 455 height 25
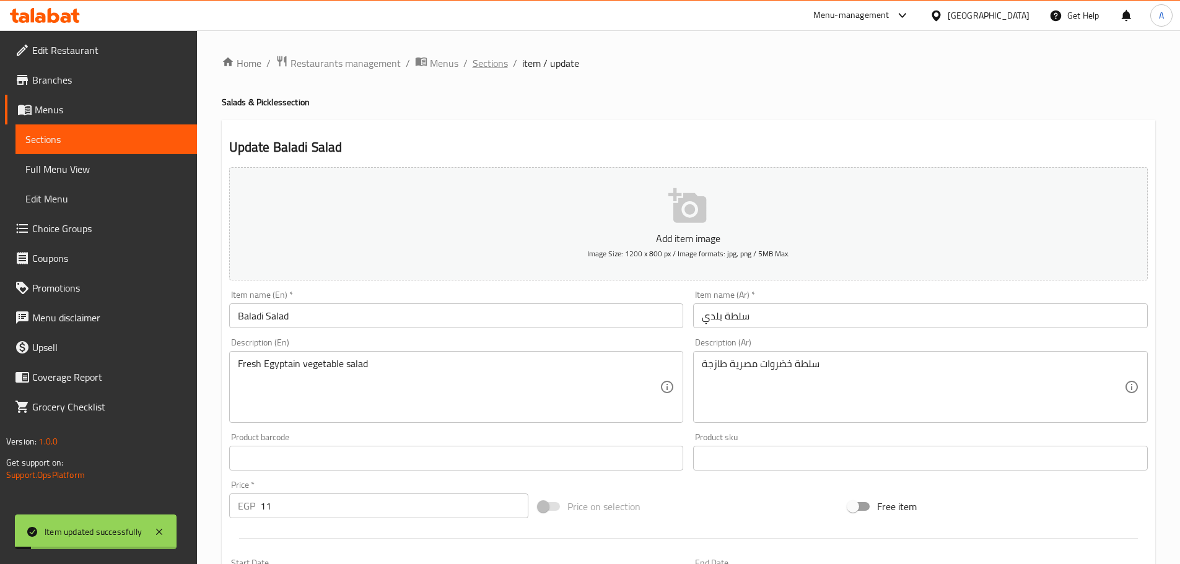
click at [496, 69] on span "Sections" at bounding box center [490, 63] width 35 height 15
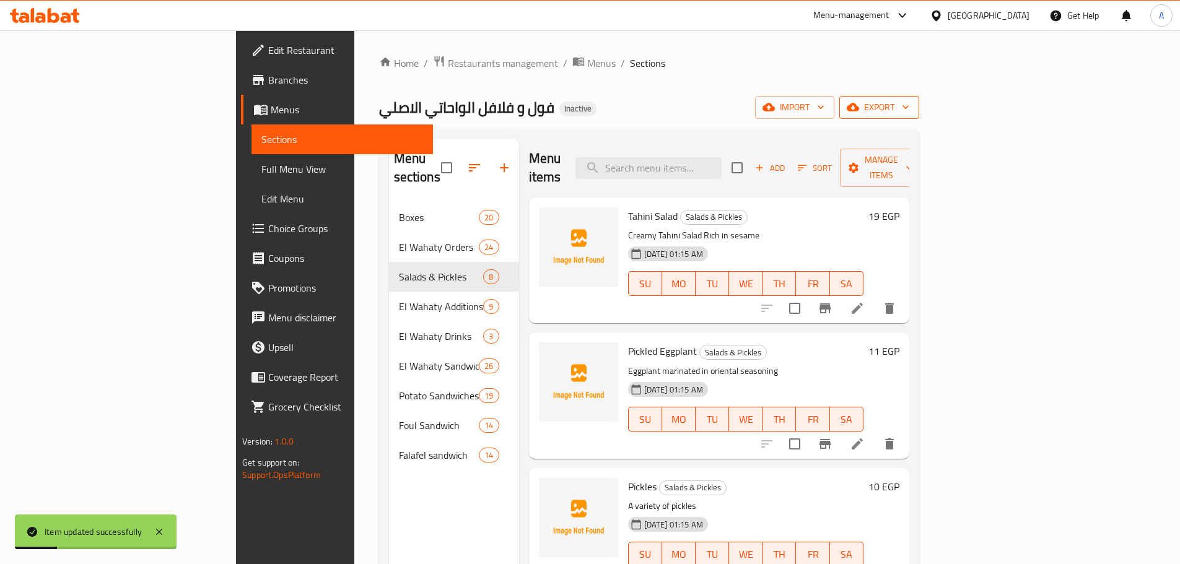
click at [909, 103] on span "export" at bounding box center [879, 107] width 60 height 15
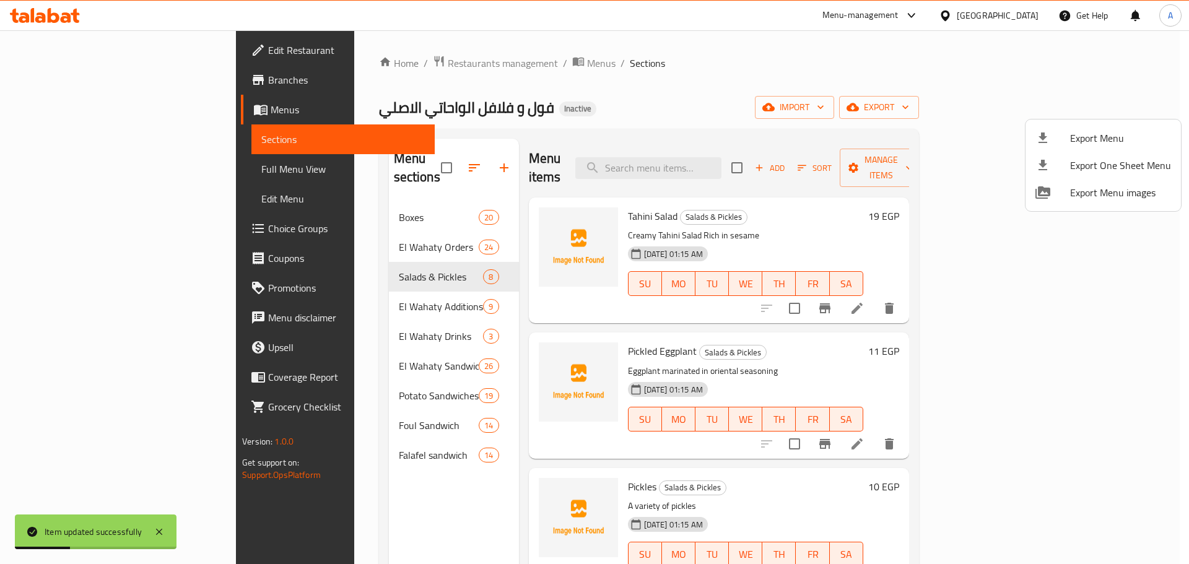
click at [1100, 121] on ul "Export Menu Export One Sheet Menu Export Menu images" at bounding box center [1103, 166] width 155 height 92
click at [1090, 138] on span "Export Menu" at bounding box center [1120, 138] width 101 height 15
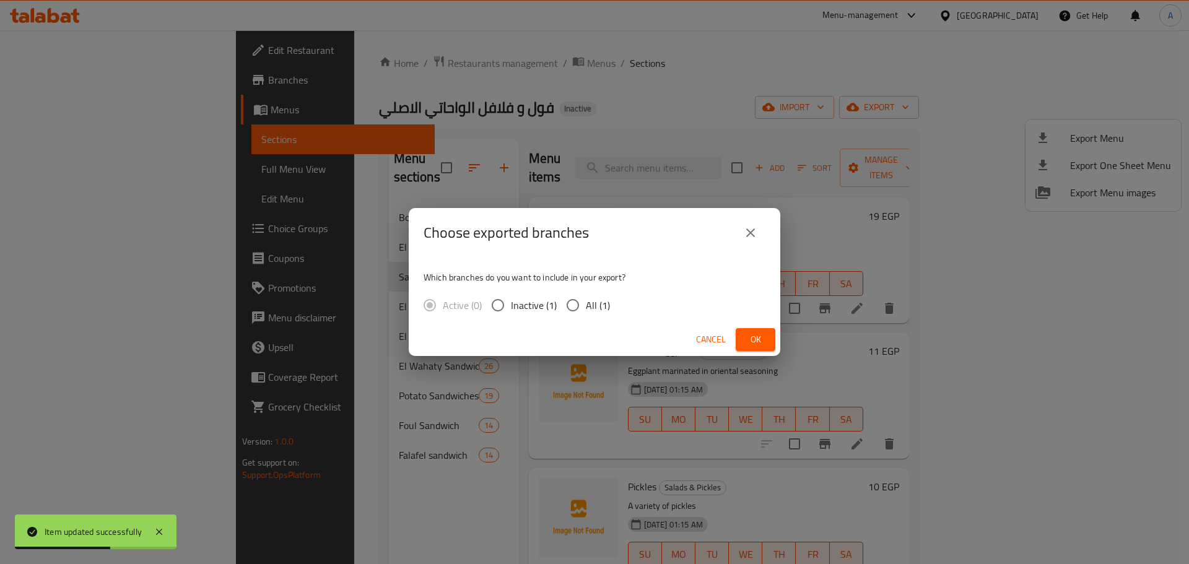
click at [590, 303] on span "All (1)" at bounding box center [598, 305] width 24 height 15
click at [586, 303] on input "All (1)" at bounding box center [573, 305] width 26 height 26
radio input "true"
click at [753, 334] on span "Ok" at bounding box center [756, 339] width 20 height 15
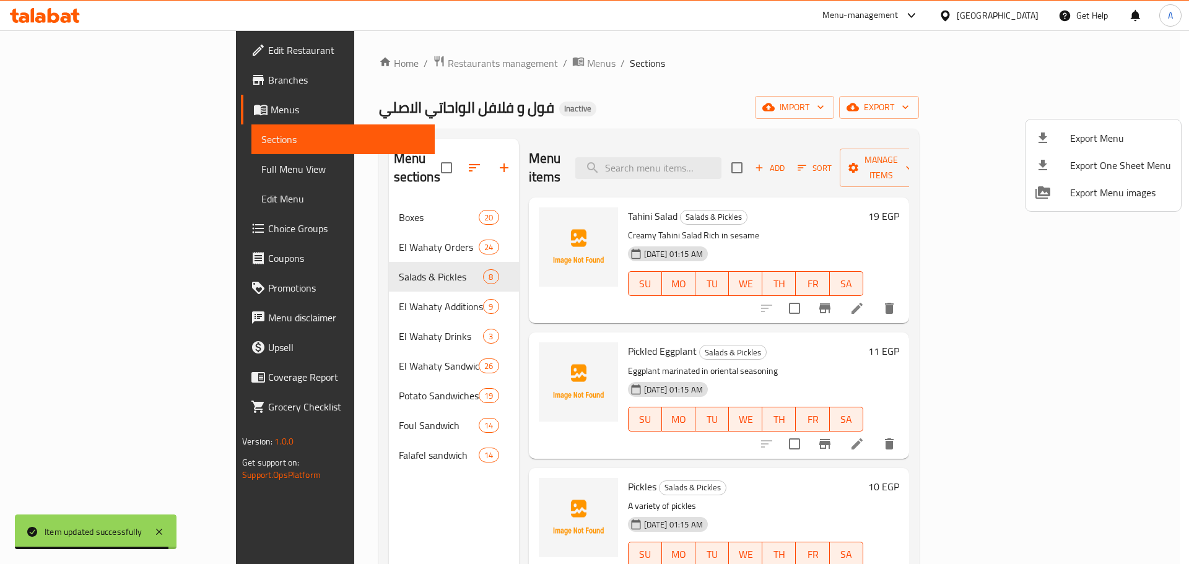
click at [619, 73] on div at bounding box center [594, 282] width 1189 height 564
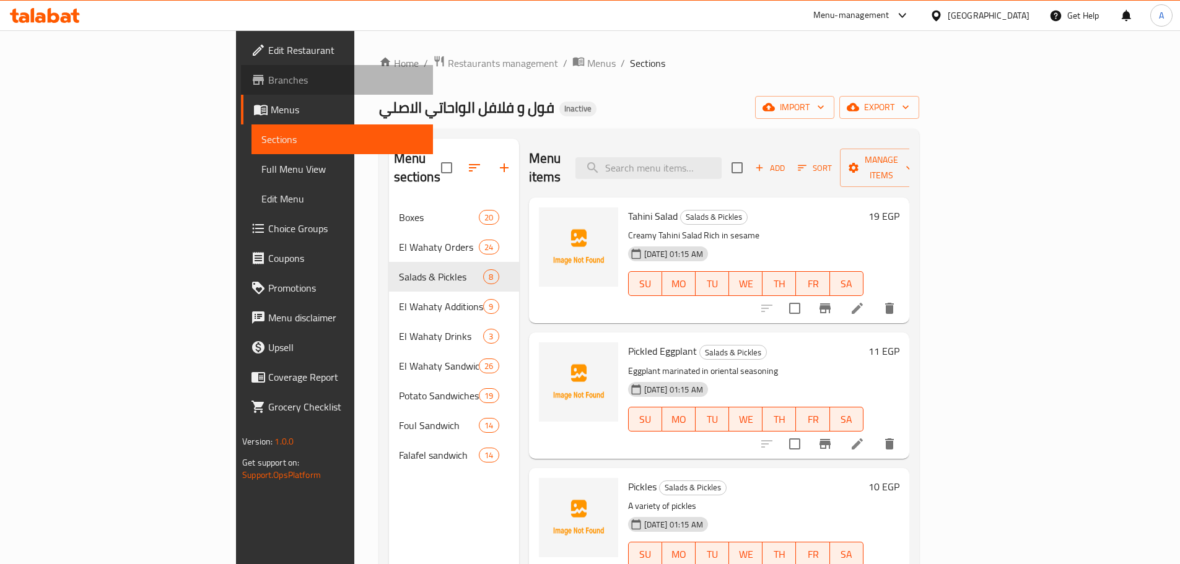
click at [268, 73] on span "Branches" at bounding box center [345, 79] width 155 height 15
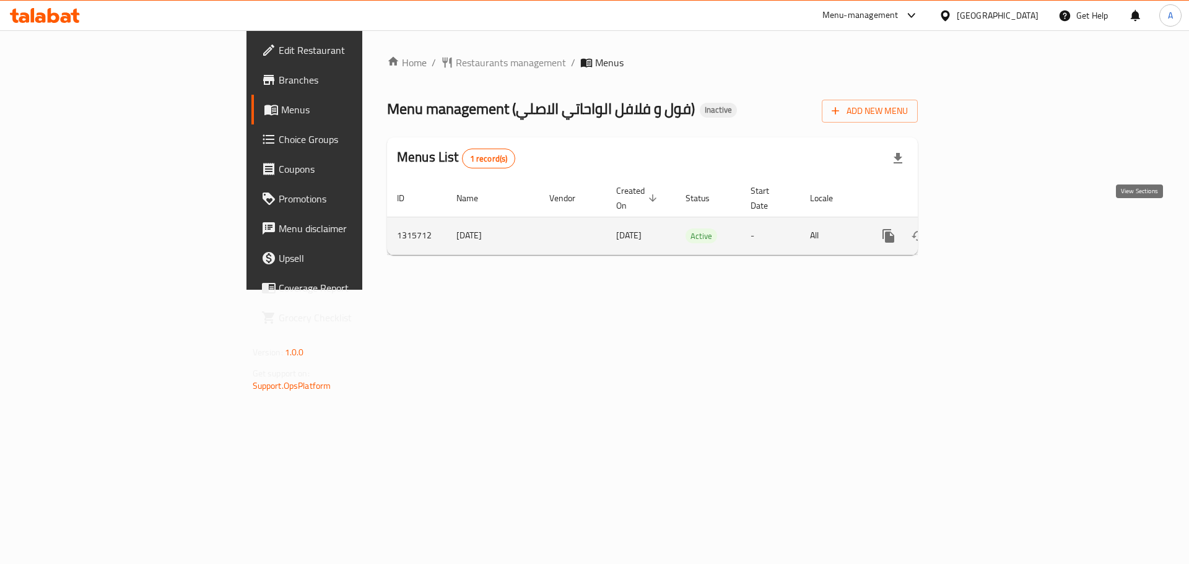
click at [984, 230] on icon "enhanced table" at bounding box center [978, 235] width 11 height 11
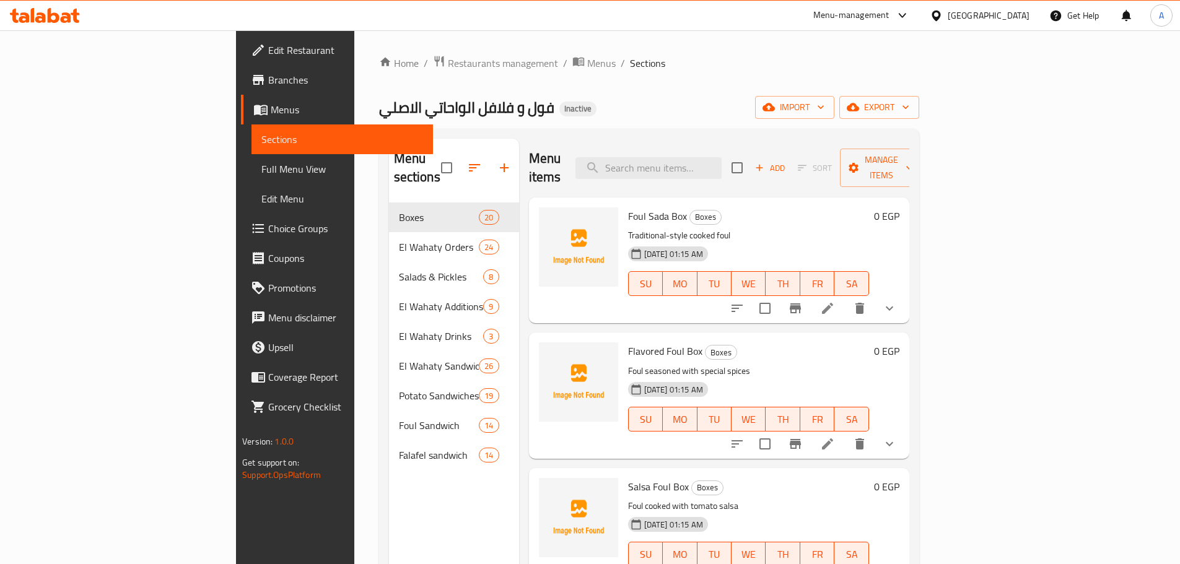
click at [399, 448] on span "Falafel sandwich" at bounding box center [439, 455] width 81 height 15
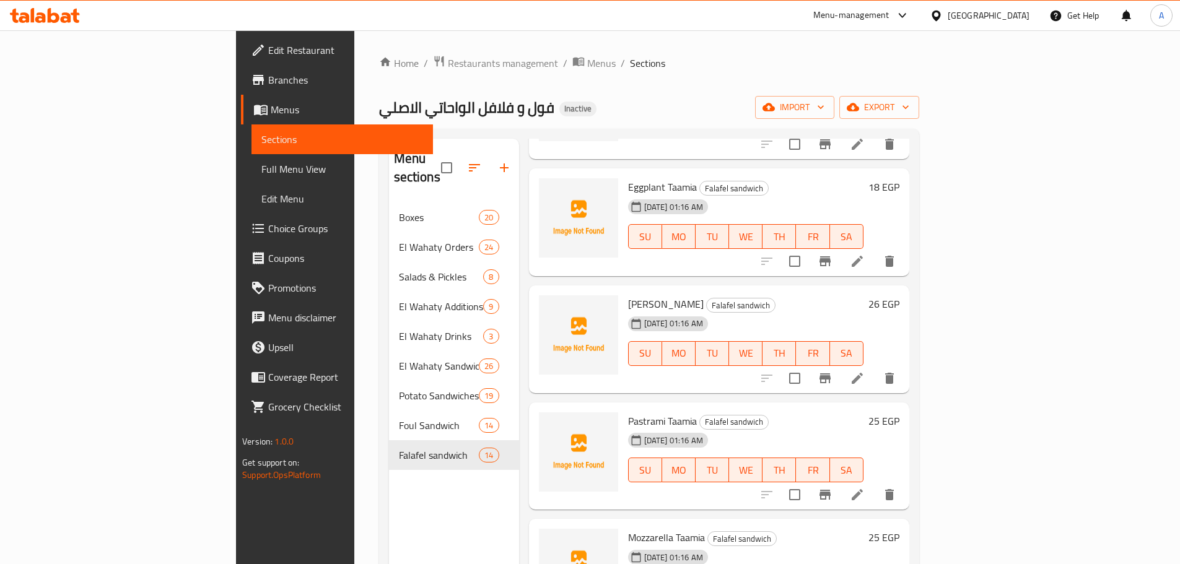
scroll to position [1170, 0]
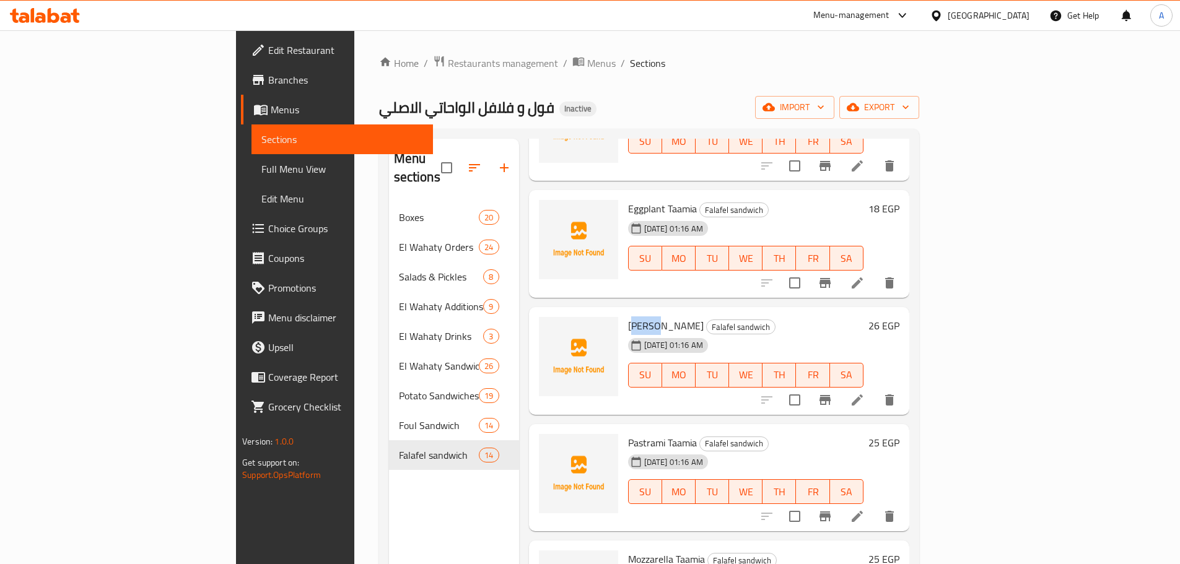
drag, startPoint x: 573, startPoint y: 307, endPoint x: 592, endPoint y: 306, distance: 18.6
click at [628, 317] on span "[PERSON_NAME]" at bounding box center [666, 326] width 76 height 19
copy span "iri Ta"
click at [628, 317] on span "[PERSON_NAME]" at bounding box center [666, 326] width 76 height 19
drag, startPoint x: 575, startPoint y: 310, endPoint x: 595, endPoint y: 304, distance: 20.8
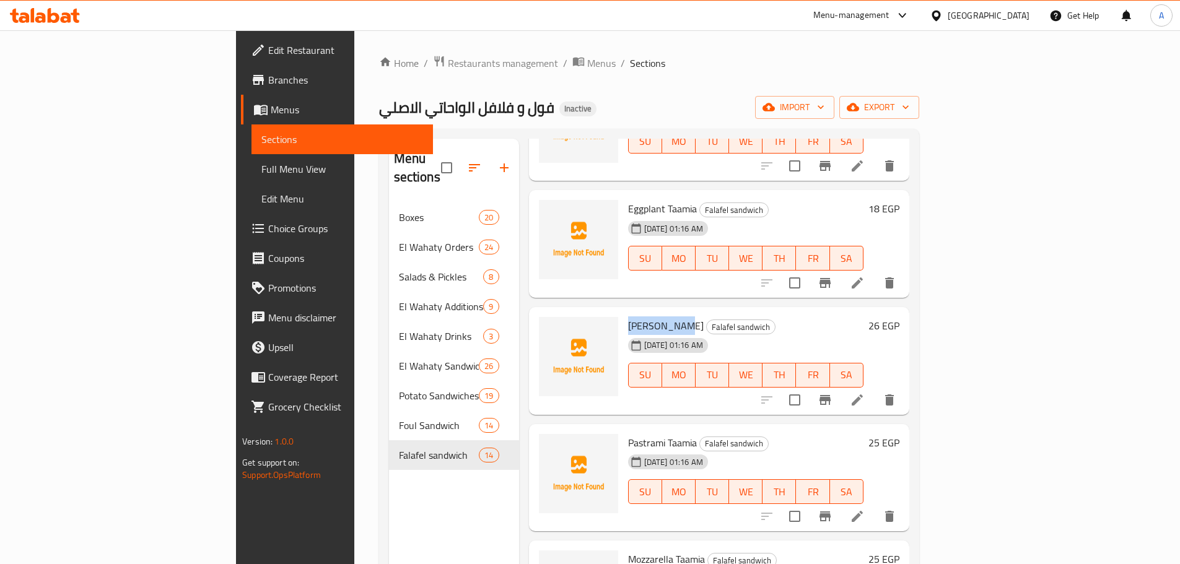
click at [628, 317] on span "[PERSON_NAME]" at bounding box center [666, 326] width 76 height 19
click at [863, 395] on icon at bounding box center [857, 400] width 11 height 11
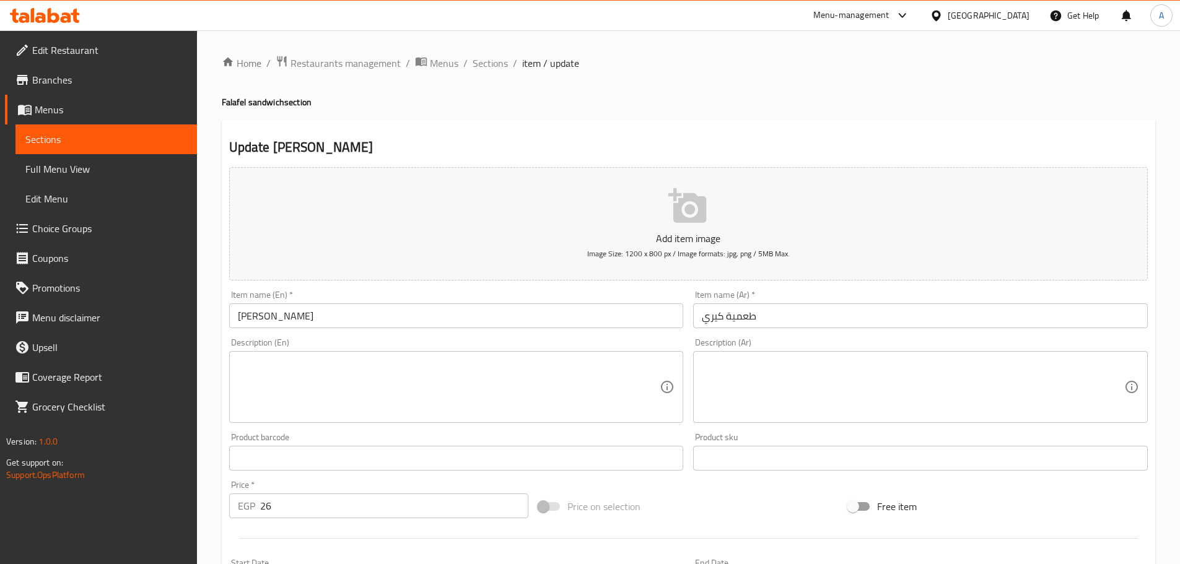
click at [380, 380] on textarea at bounding box center [449, 387] width 422 height 59
paste textarea "Fusion of savory and creamy with tamiya topped with rich and kiri cheese"
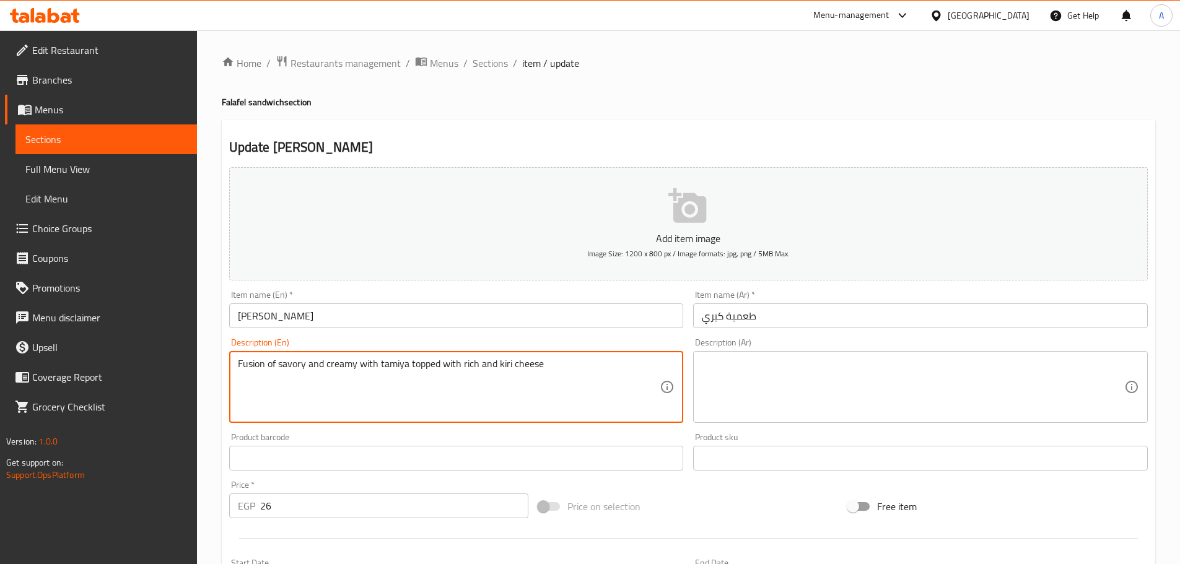
type textarea "Fusion of savory and creamy with tamiya topped with rich and kiri cheese"
click at [745, 393] on textarea at bounding box center [913, 387] width 422 height 59
paste textarea "مزيج من المذاق اللذيذ والكريمي مع جبن التمايا المغطى بالجبن الغني والكيري"
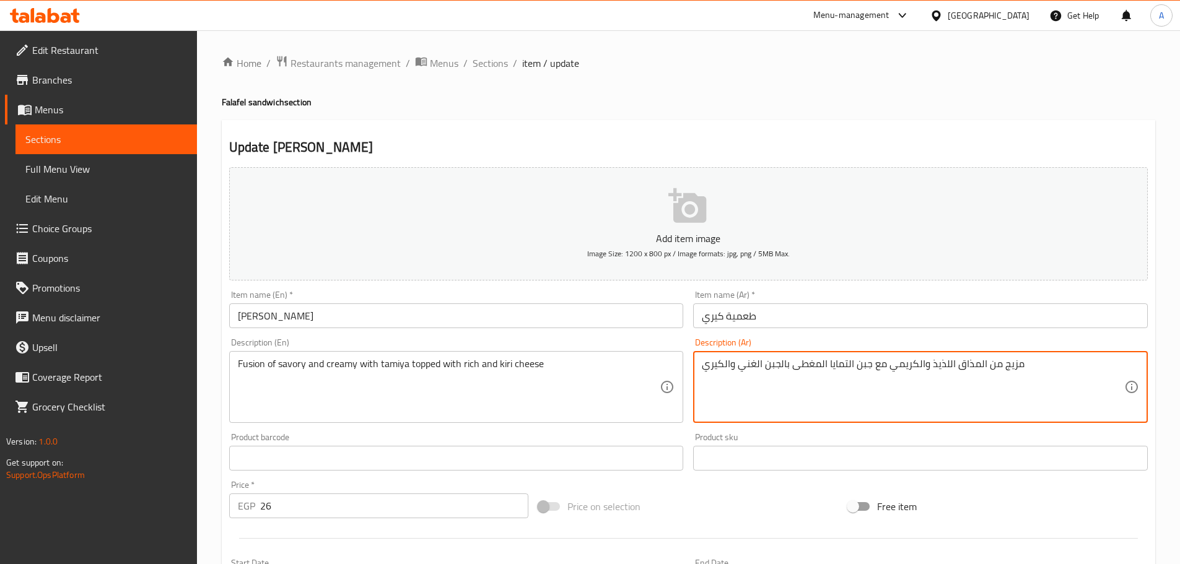
drag, startPoint x: 871, startPoint y: 364, endPoint x: 829, endPoint y: 366, distance: 42.2
click at [829, 366] on textarea "مزيج من المذاق اللذيذ والكريمي مع جبن التمايا المغطى بالجبن الغني والكيري" at bounding box center [913, 387] width 422 height 59
type textarea "مزيج من المذاق اللذيذ والكريمي مع الطعمية المغطى بالجبن الغني والكيري"
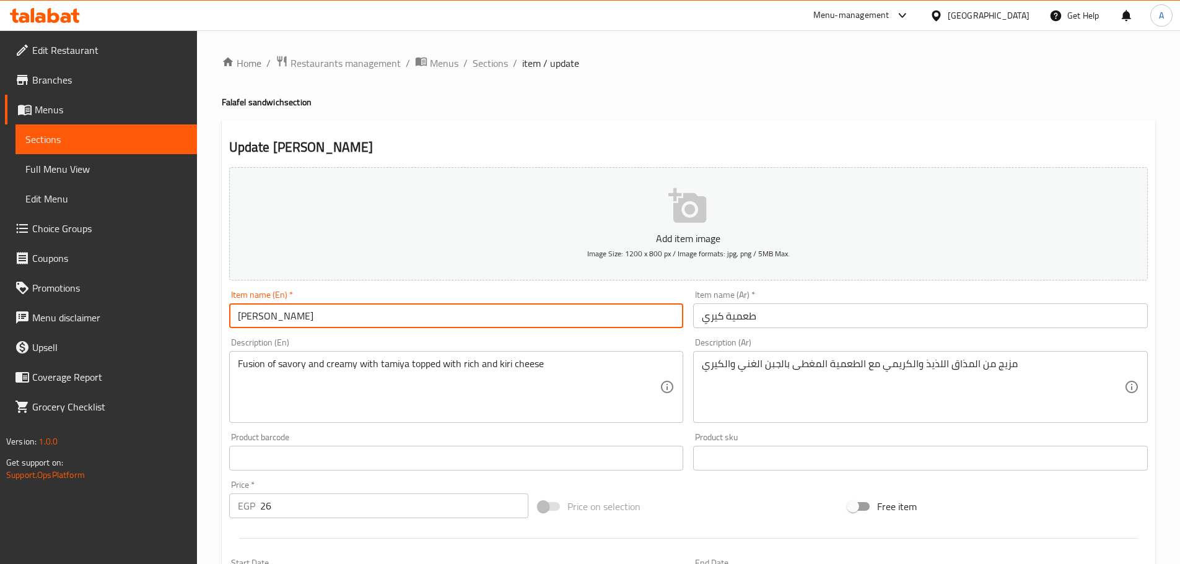
click at [275, 323] on input "[PERSON_NAME]" at bounding box center [456, 316] width 455 height 25
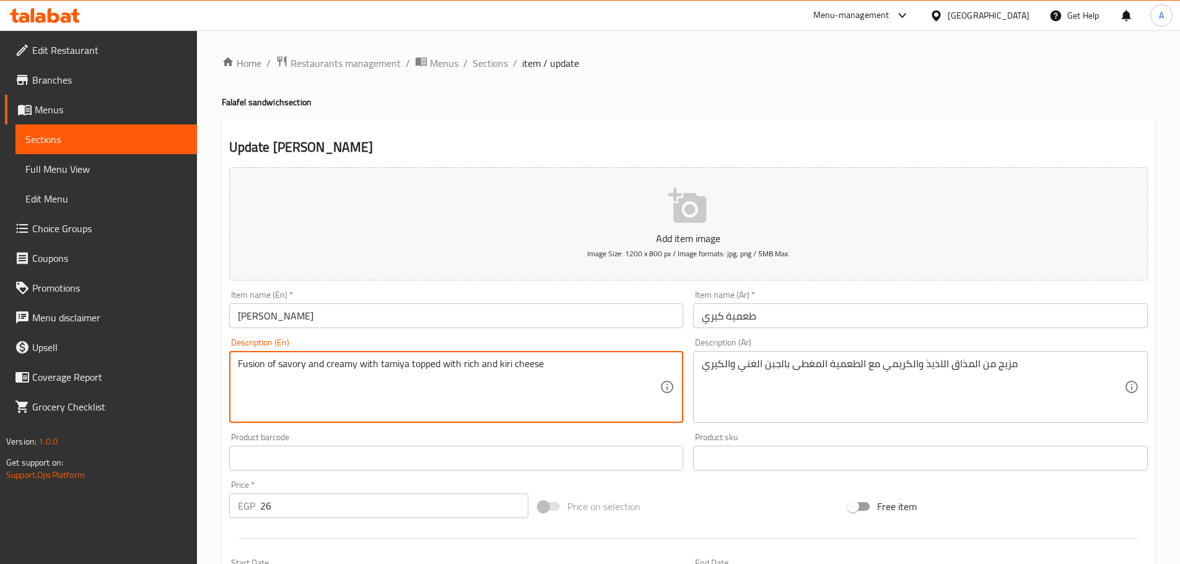
drag, startPoint x: 393, startPoint y: 362, endPoint x: 448, endPoint y: 377, distance: 56.5
click at [393, 362] on textarea "Fusion of savory and creamy with tamiya topped with rich and kiri cheese" at bounding box center [449, 387] width 422 height 59
paste textarea "Taami"
type textarea "Fusion of savory and creamy with Taamia topped with rich and kiri cheese"
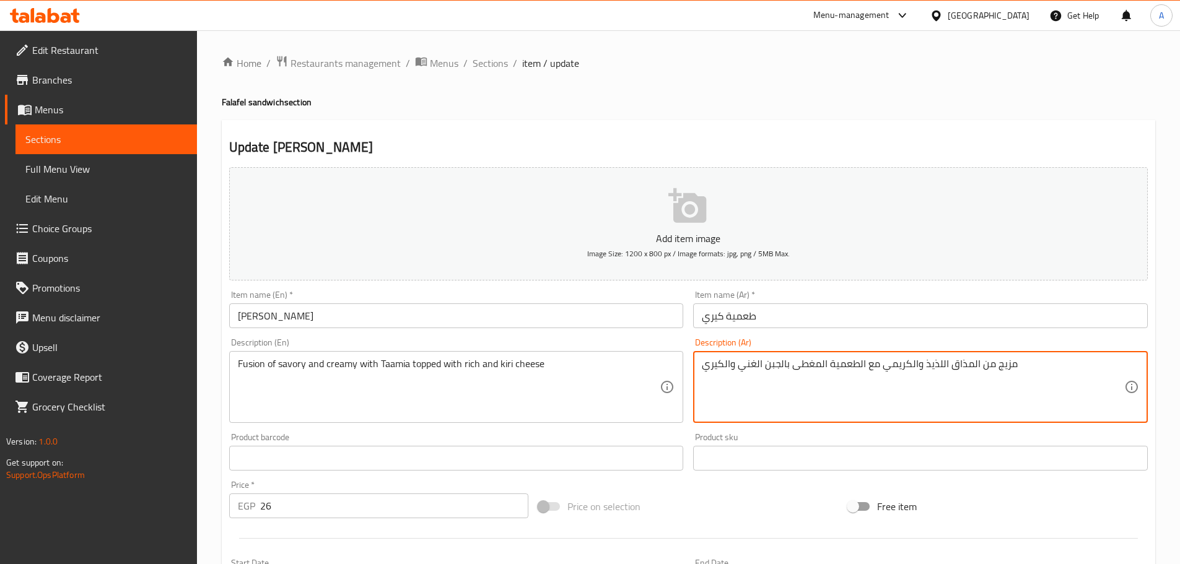
drag, startPoint x: 707, startPoint y: 365, endPoint x: 683, endPoint y: 365, distance: 24.2
click at [745, 365] on textarea "مزيج من المذاق اللذيذ والكريمي مع الطعمية المغطى بالجبن الغني والكيري" at bounding box center [913, 387] width 422 height 59
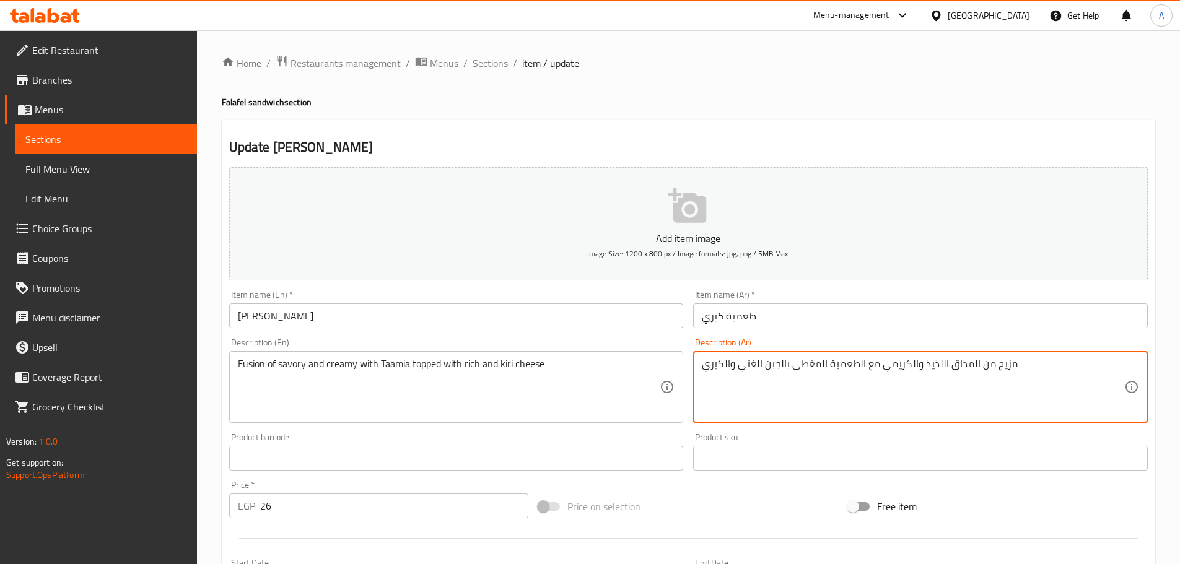
click at [756, 367] on textarea "مزيج من المذاق اللذيذ والكريمي مع الطعمية المغطى بالجبن الغني والكيري" at bounding box center [913, 387] width 422 height 59
drag, startPoint x: 755, startPoint y: 363, endPoint x: 681, endPoint y: 364, distance: 73.7
click at [681, 364] on div "Add item image Image Size: 1200 x 800 px / Image formats: jpg, png / 5MB Max. I…" at bounding box center [688, 429] width 929 height 534
click at [754, 364] on textarea "مزيج من المذاق اللذيذ والكريمي مع الطعمية المغطى بالجبن الالكيري الغني" at bounding box center [913, 387] width 422 height 59
type textarea "مزيج من المذاق اللذيذ والكريمي مع الطعمية المغطى بالجبن الكيري الغني"
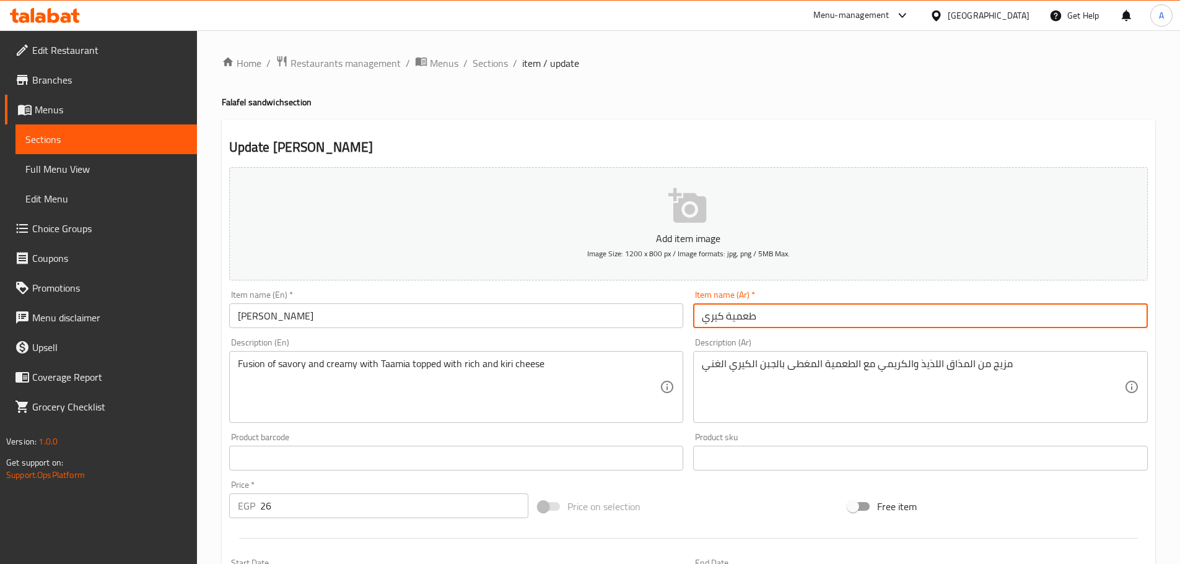
click at [850, 319] on input "طعمية كيري" at bounding box center [920, 316] width 455 height 25
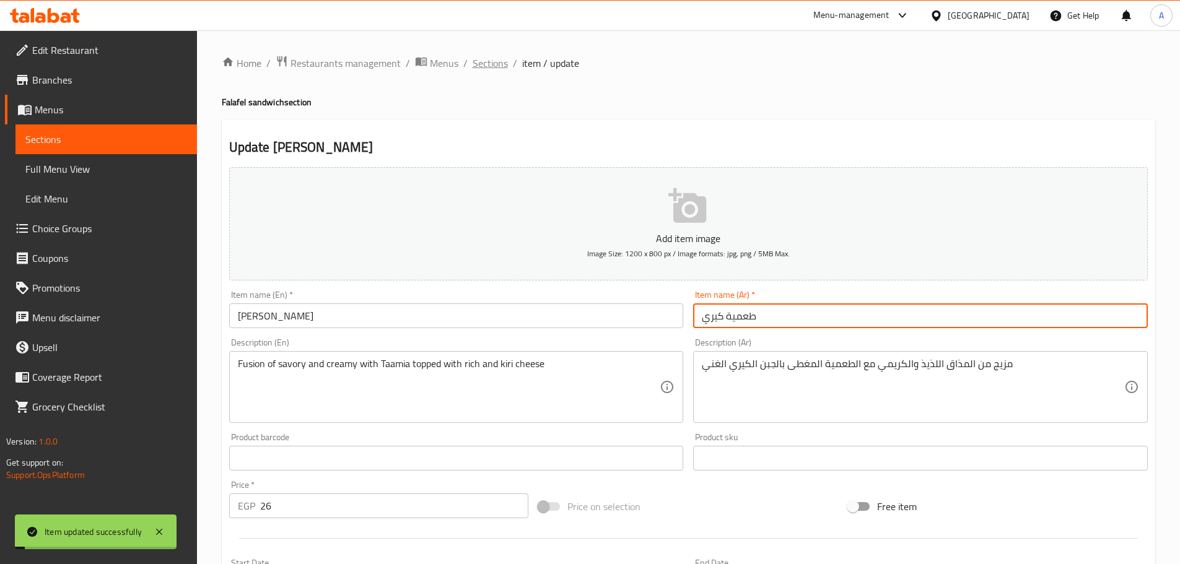
click at [482, 70] on span "Sections" at bounding box center [490, 63] width 35 height 15
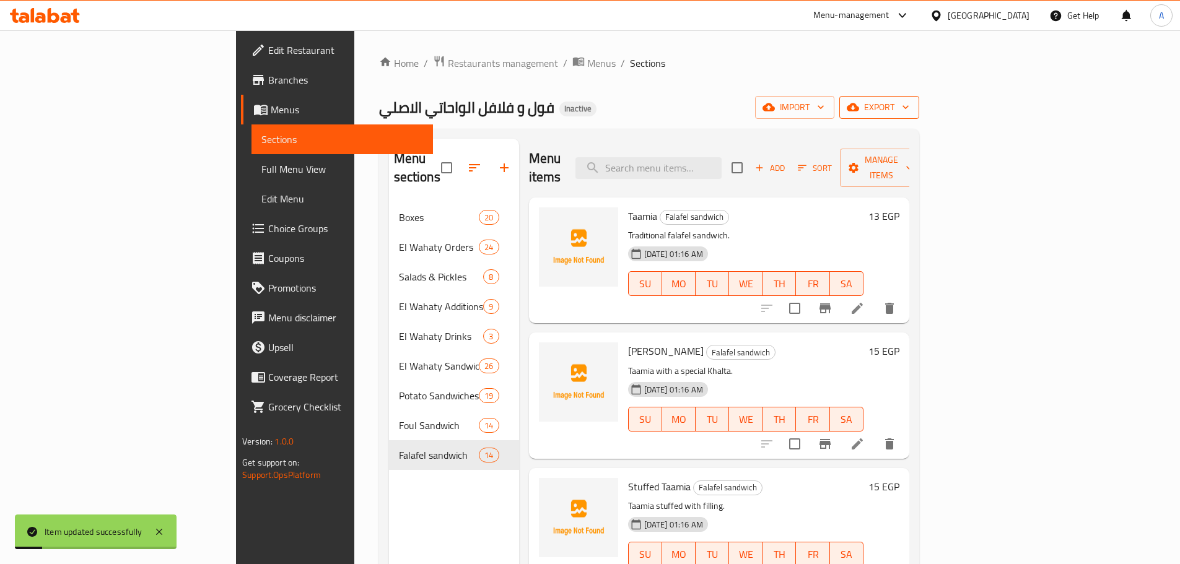
click at [859, 113] on icon "button" at bounding box center [853, 107] width 12 height 12
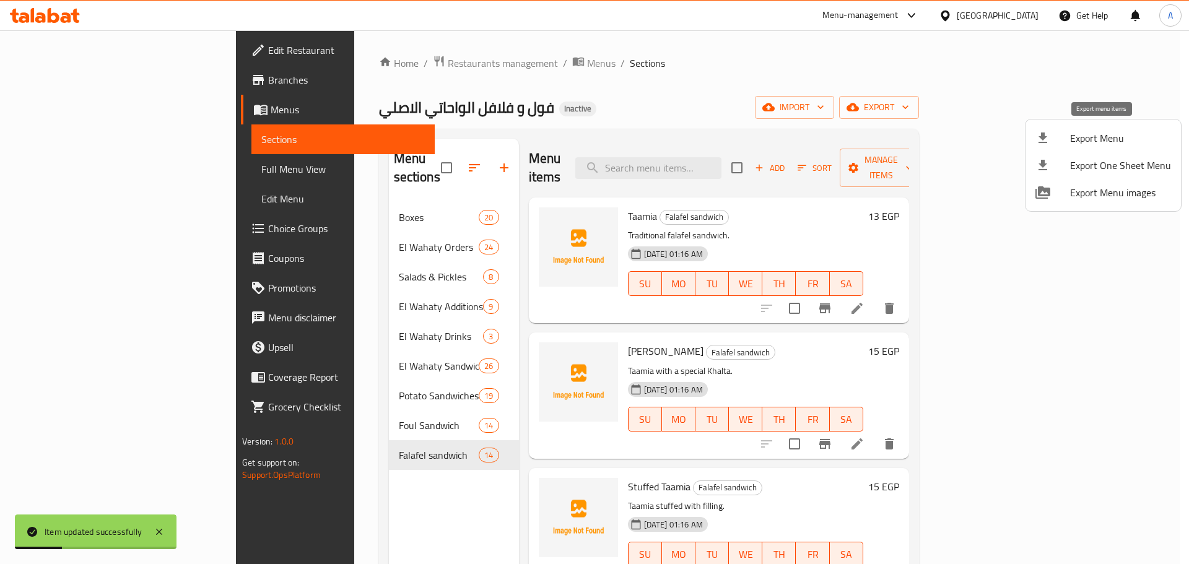
click at [1114, 141] on span "Export Menu" at bounding box center [1120, 138] width 101 height 15
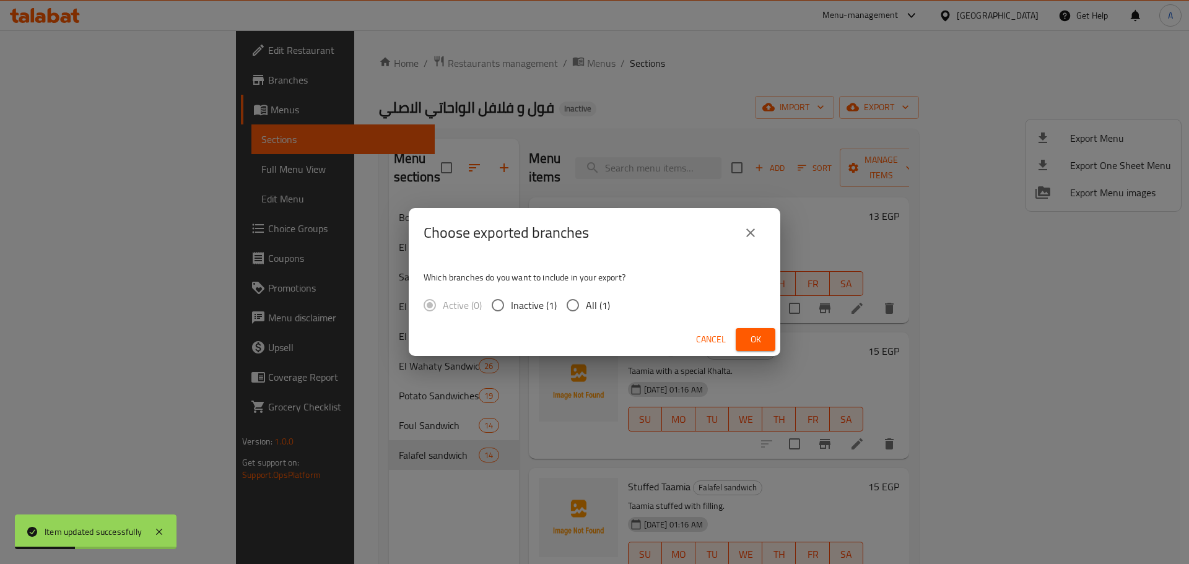
click at [597, 310] on span "All (1)" at bounding box center [598, 305] width 24 height 15
click at [586, 310] on input "All (1)" at bounding box center [573, 305] width 26 height 26
radio input "true"
click at [759, 338] on span "Ok" at bounding box center [756, 339] width 20 height 15
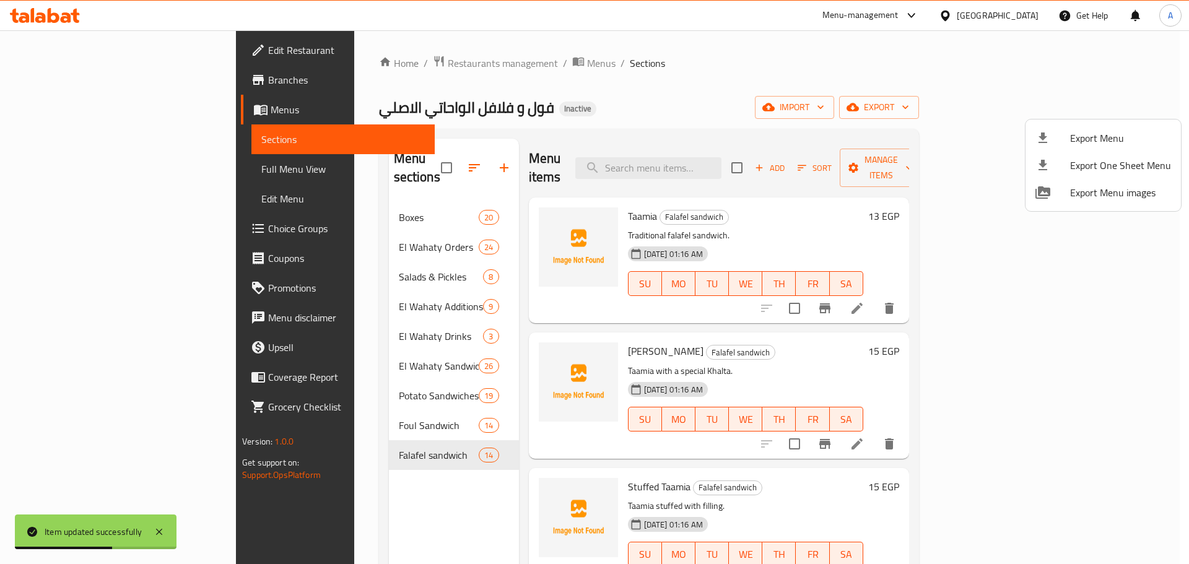
drag, startPoint x: 806, startPoint y: 83, endPoint x: 806, endPoint y: 118, distance: 35.3
click at [806, 83] on div at bounding box center [594, 282] width 1189 height 564
